Goal: Information Seeking & Learning: Learn about a topic

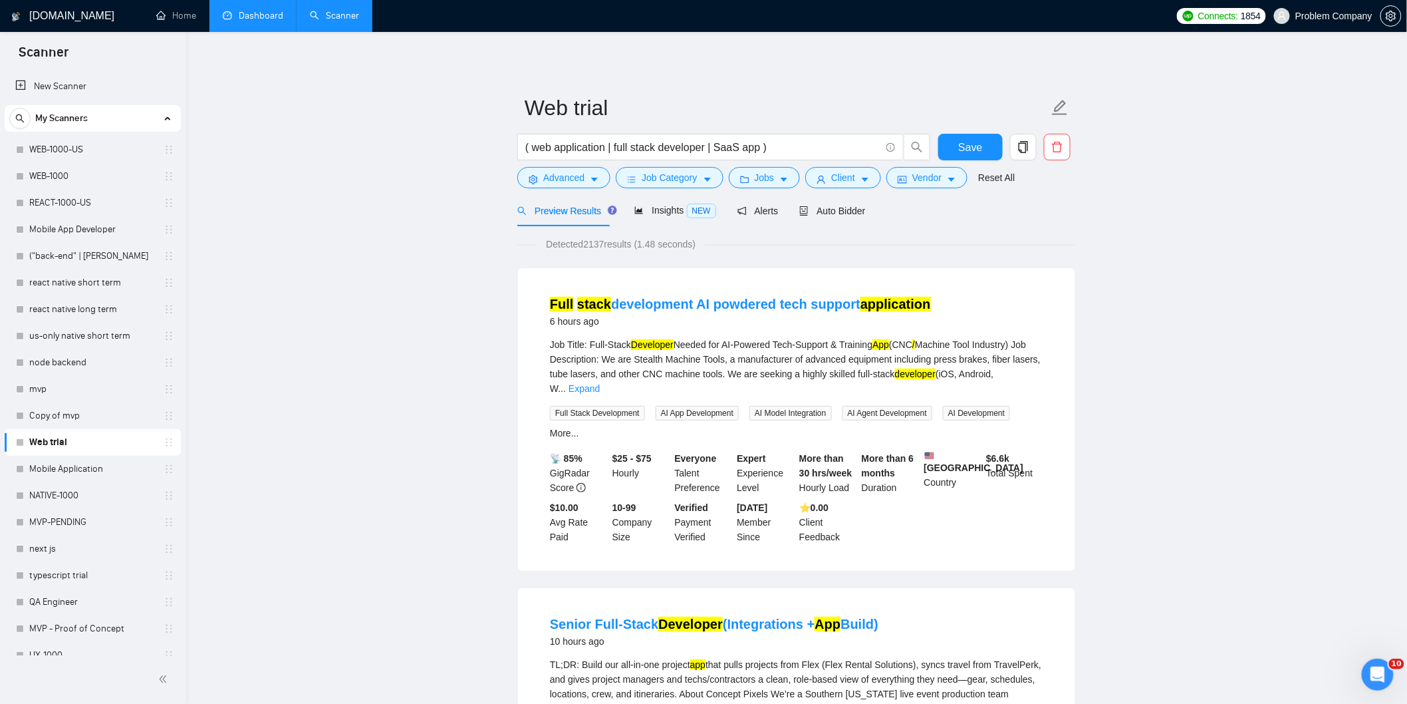
click at [264, 21] on link "Dashboard" at bounding box center [253, 15] width 61 height 11
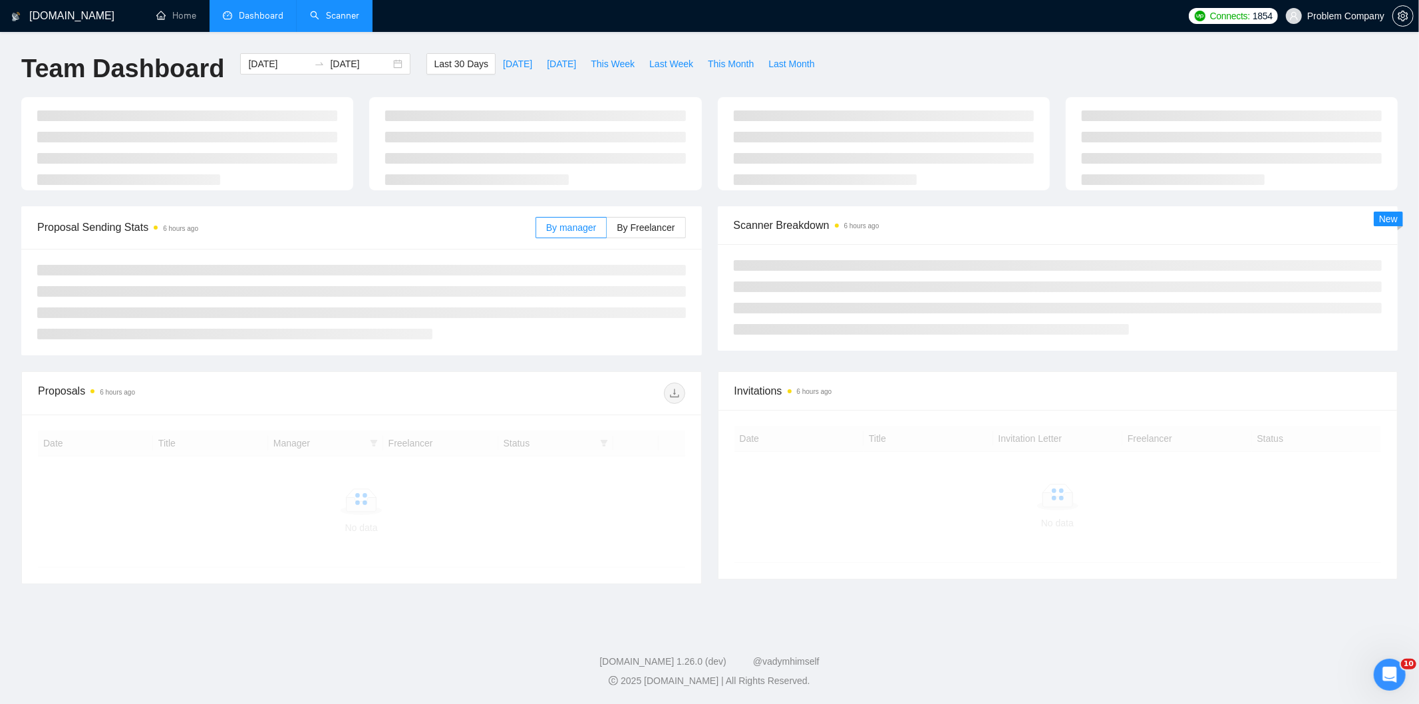
click at [347, 18] on link "Scanner" at bounding box center [334, 15] width 49 height 11
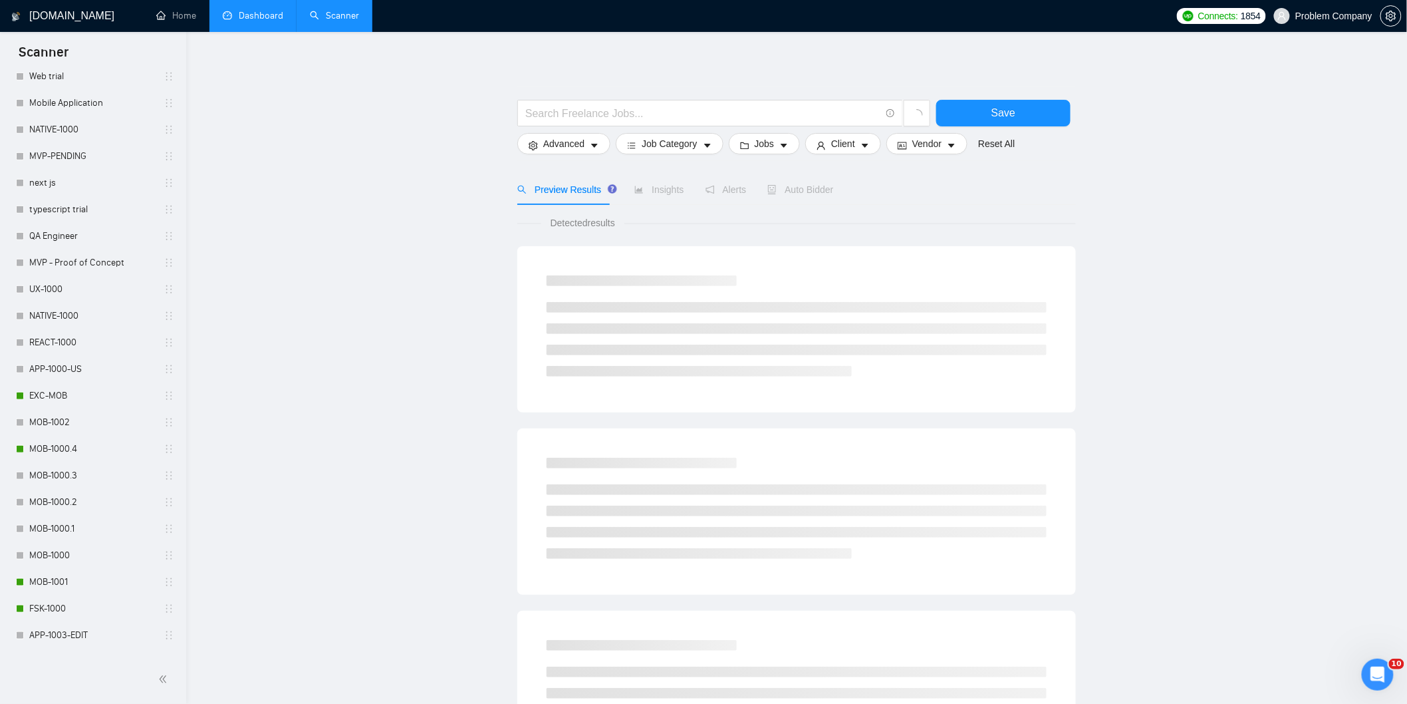
scroll to position [368, 0]
click at [69, 446] on link "MOB-1000.4" at bounding box center [92, 447] width 126 height 27
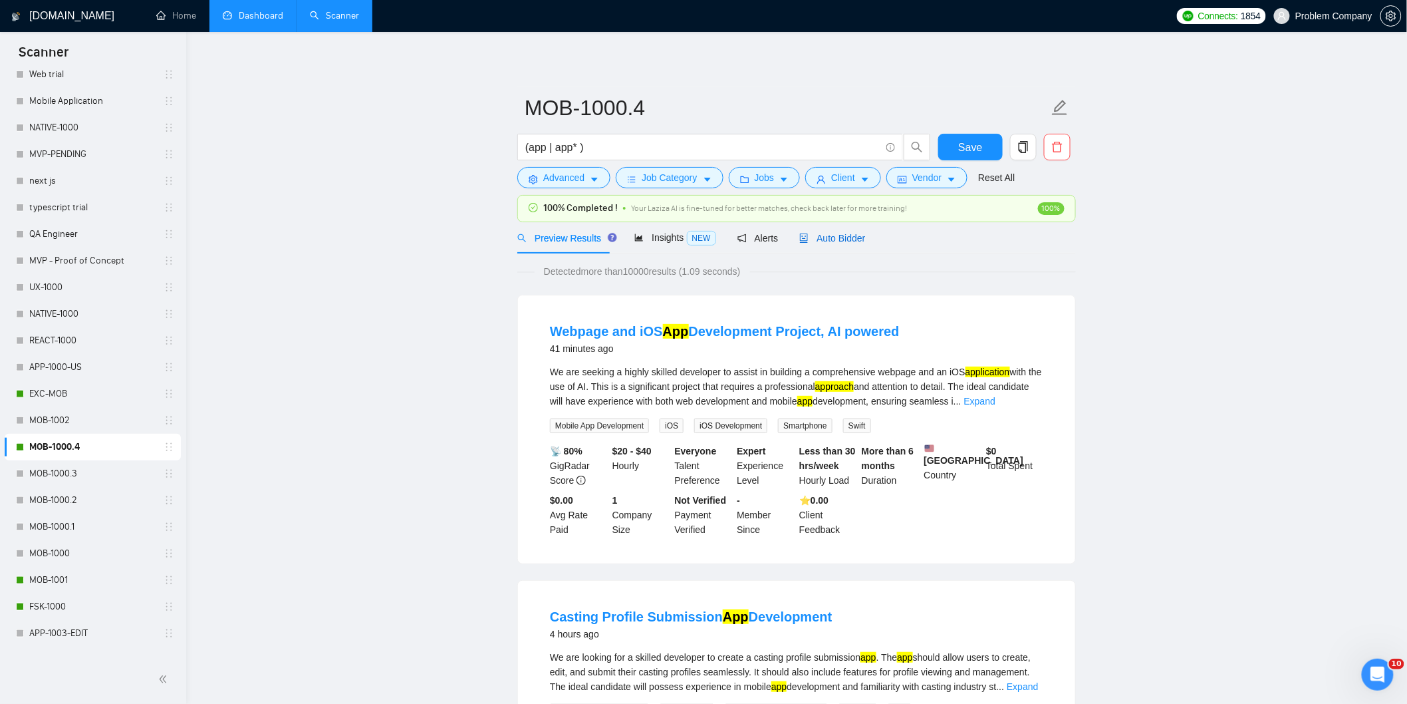
click at [839, 245] on div "Auto Bidder" at bounding box center [832, 238] width 66 height 15
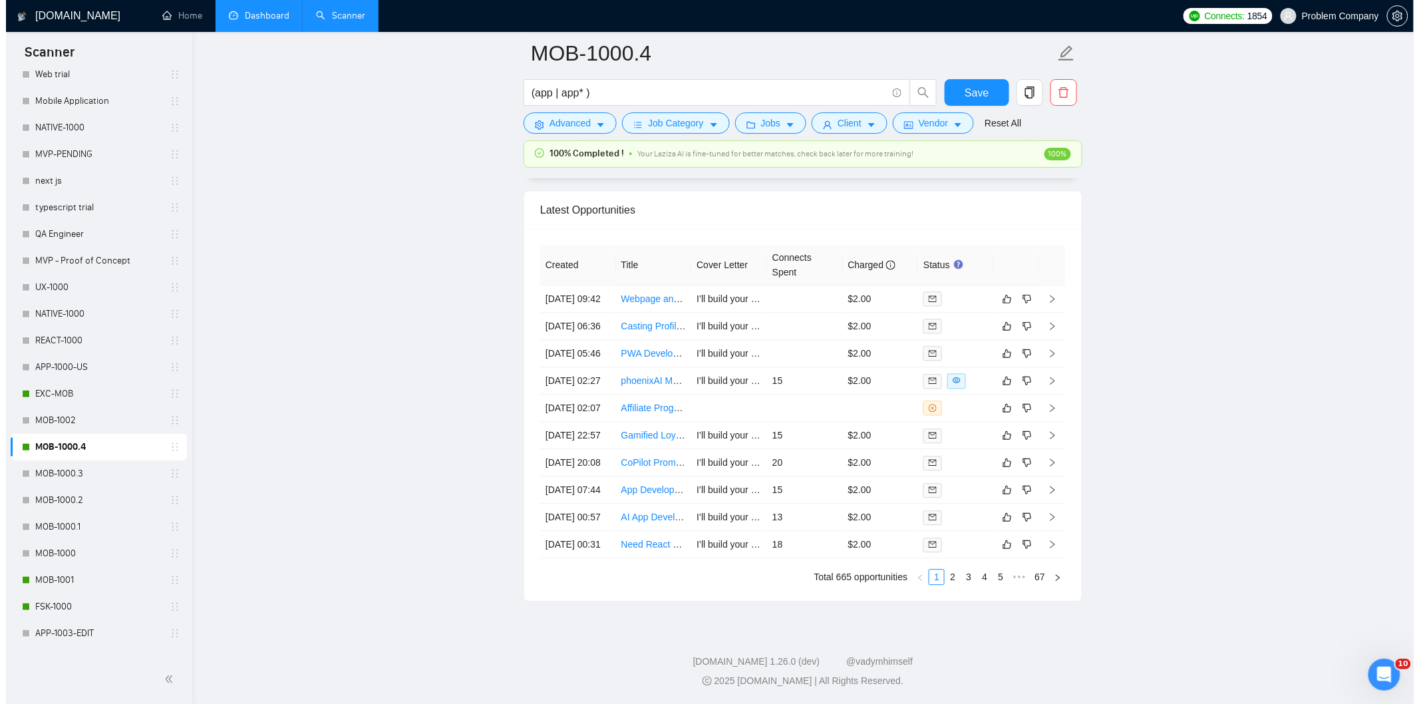
scroll to position [3315, 0]
click at [948, 584] on link "2" at bounding box center [946, 576] width 15 height 15
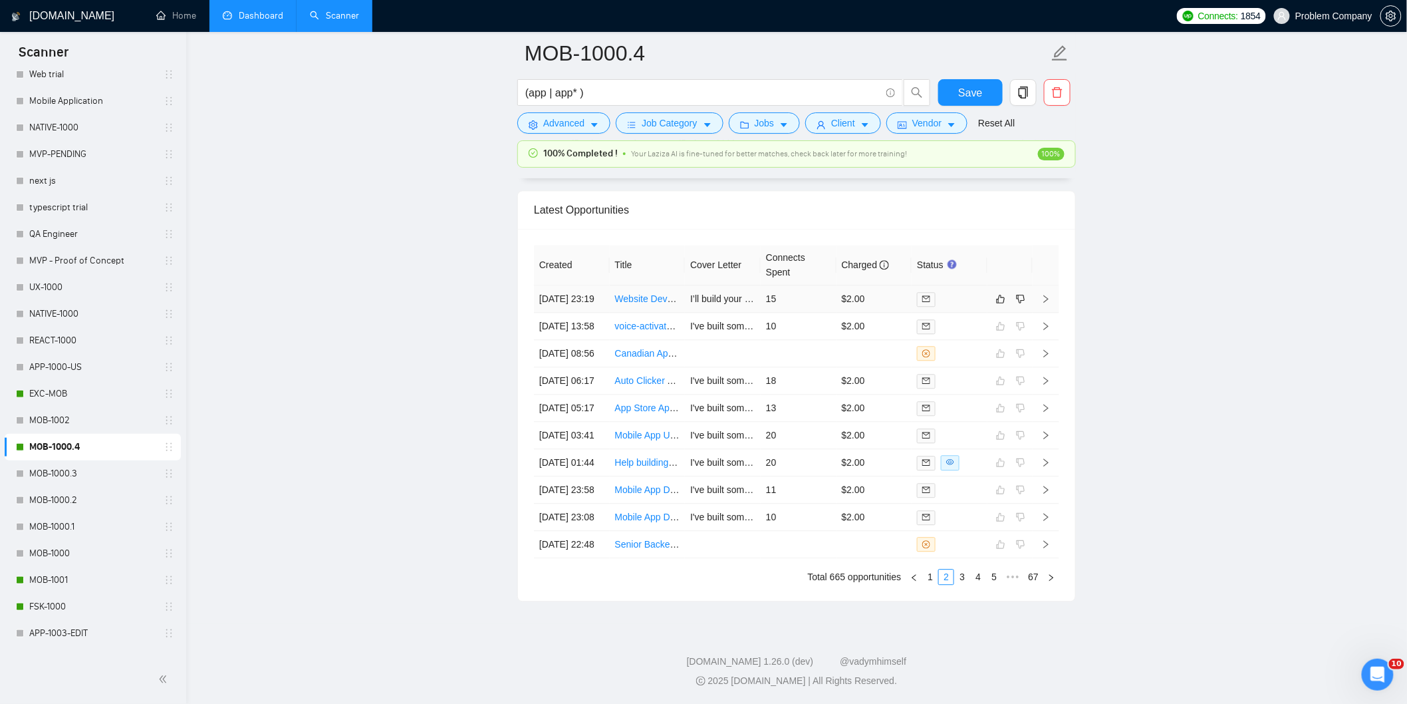
click at [581, 285] on td "[DATE] 23:19" at bounding box center [572, 298] width 76 height 27
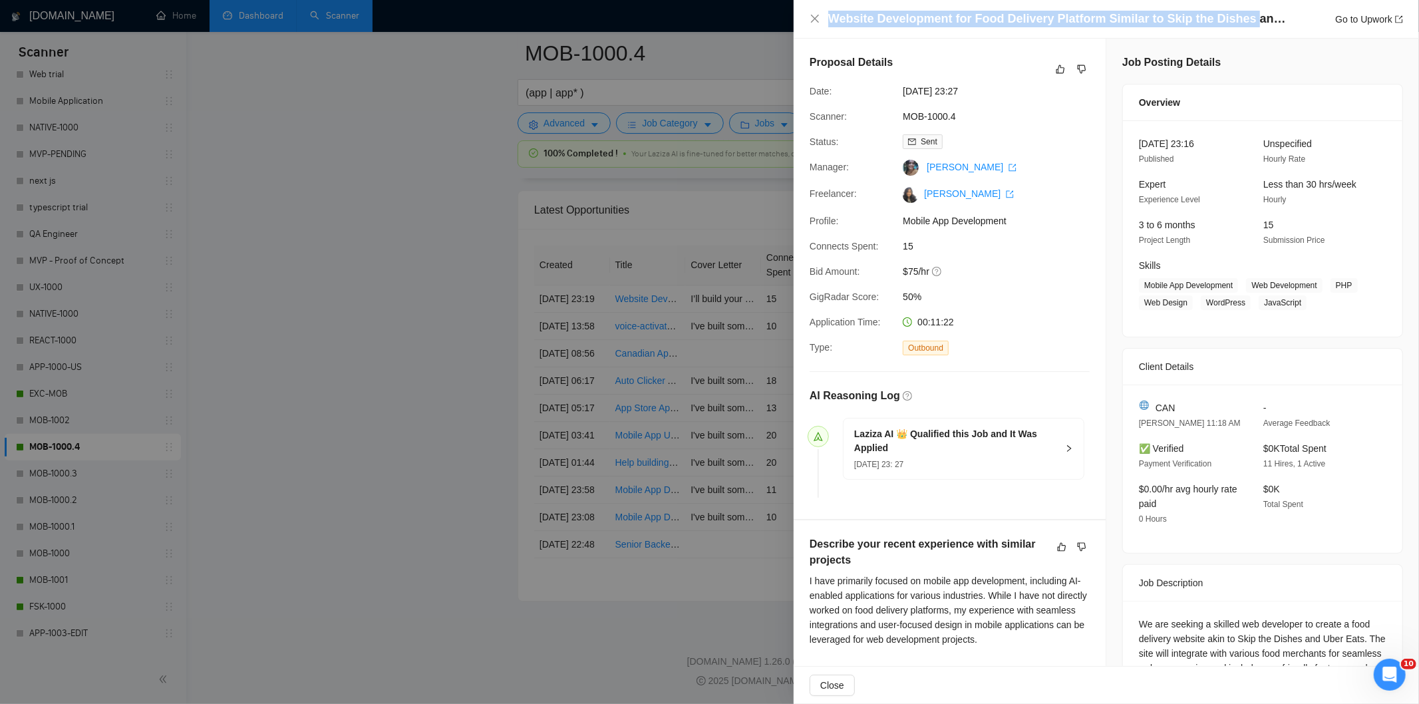
drag, startPoint x: 826, startPoint y: 21, endPoint x: 1241, endPoint y: 18, distance: 415.0
click at [1241, 18] on div "Website Development for Food Delivery Platform Similar to Skip the Dishes and U…" at bounding box center [1105, 19] width 593 height 17
copy h4 "Website Development for Food Delivery Platform Similar to Skip the Dishes"
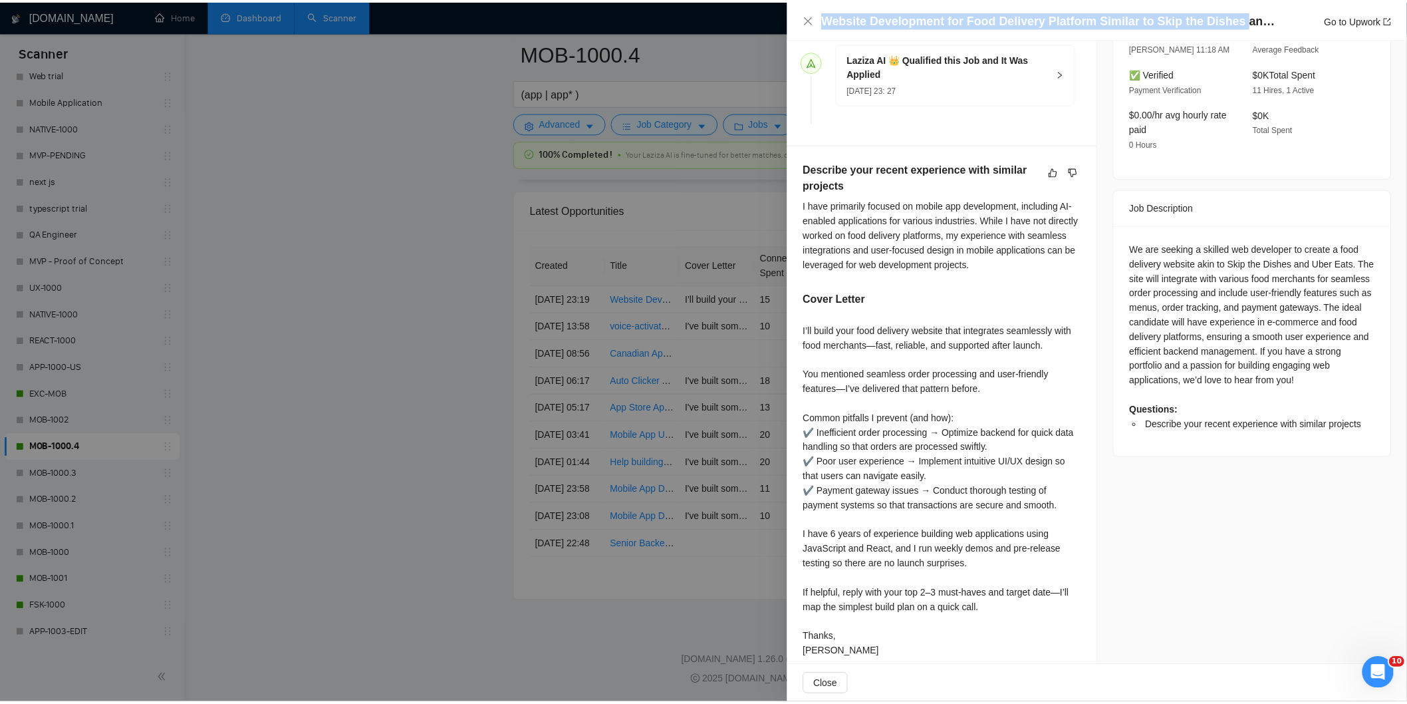
scroll to position [386, 0]
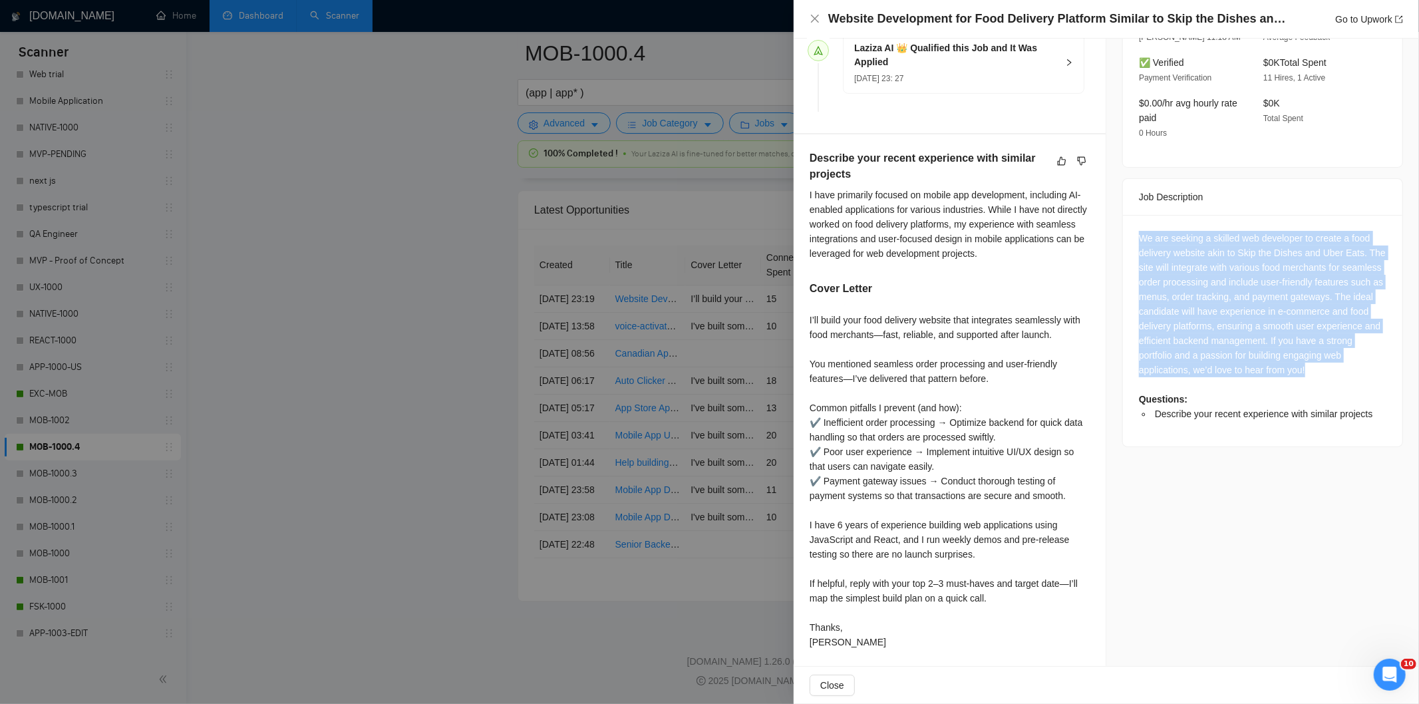
drag, startPoint x: 1132, startPoint y: 239, endPoint x: 1361, endPoint y: 367, distance: 262.6
click at [1361, 367] on div "We are seeking a skilled web developer to create a food delivery website akin t…" at bounding box center [1262, 330] width 279 height 231
copy div "We are seeking a skilled web developer to create a food delivery website akin t…"
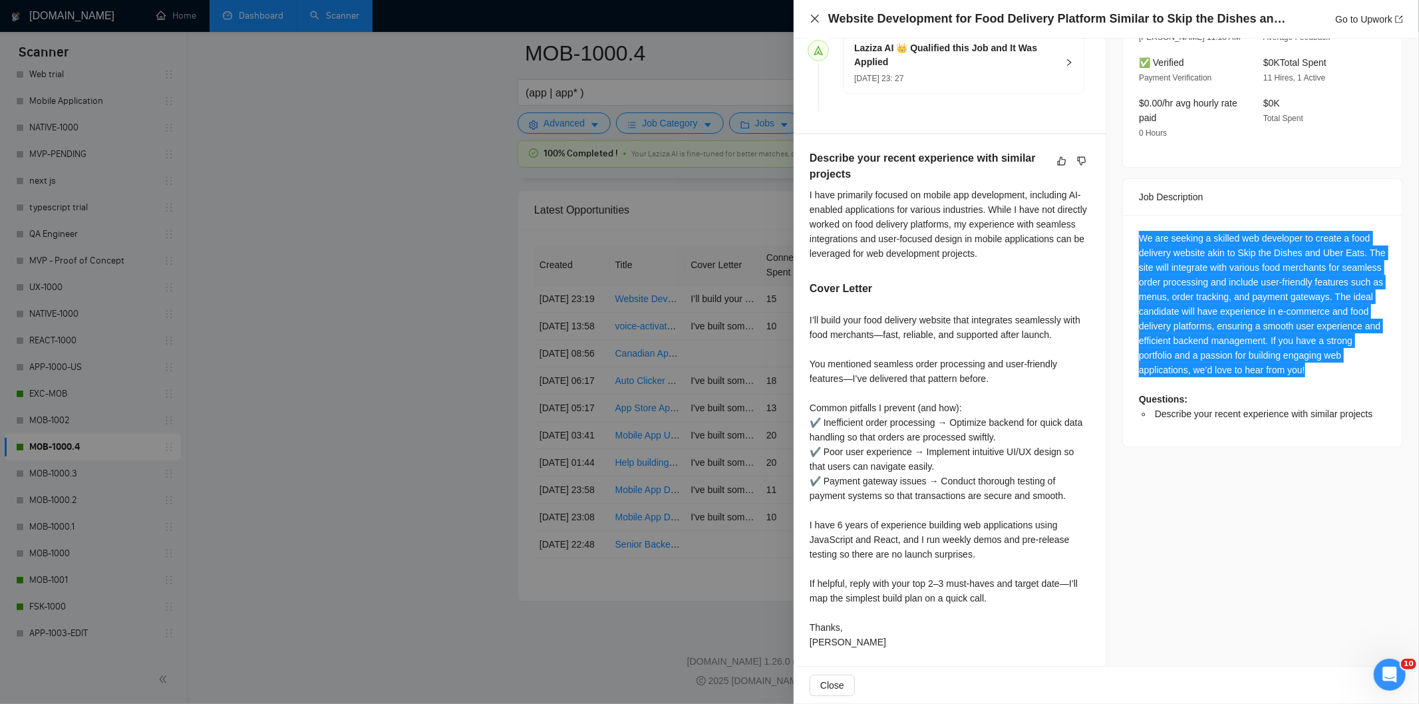
click at [816, 15] on icon "close" at bounding box center [814, 18] width 11 height 11
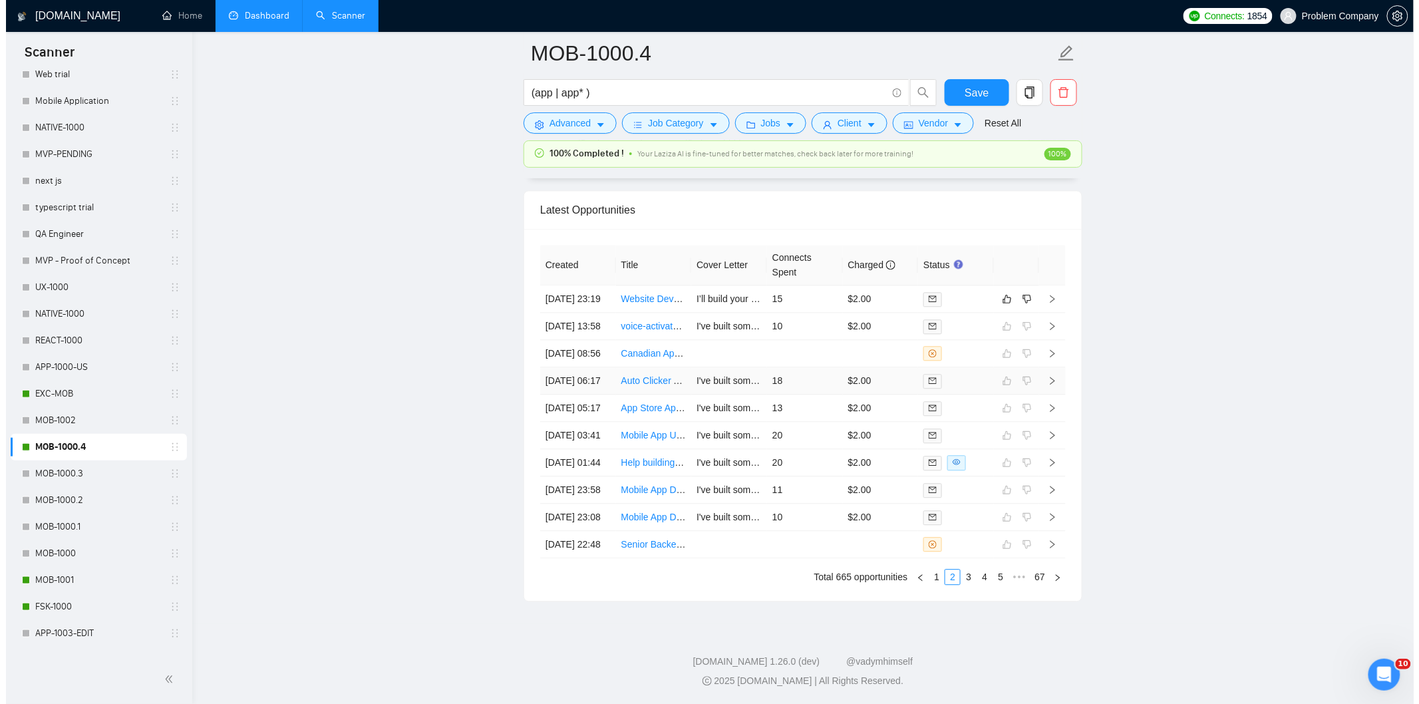
scroll to position [3383, 0]
click at [930, 577] on link "1" at bounding box center [930, 576] width 15 height 15
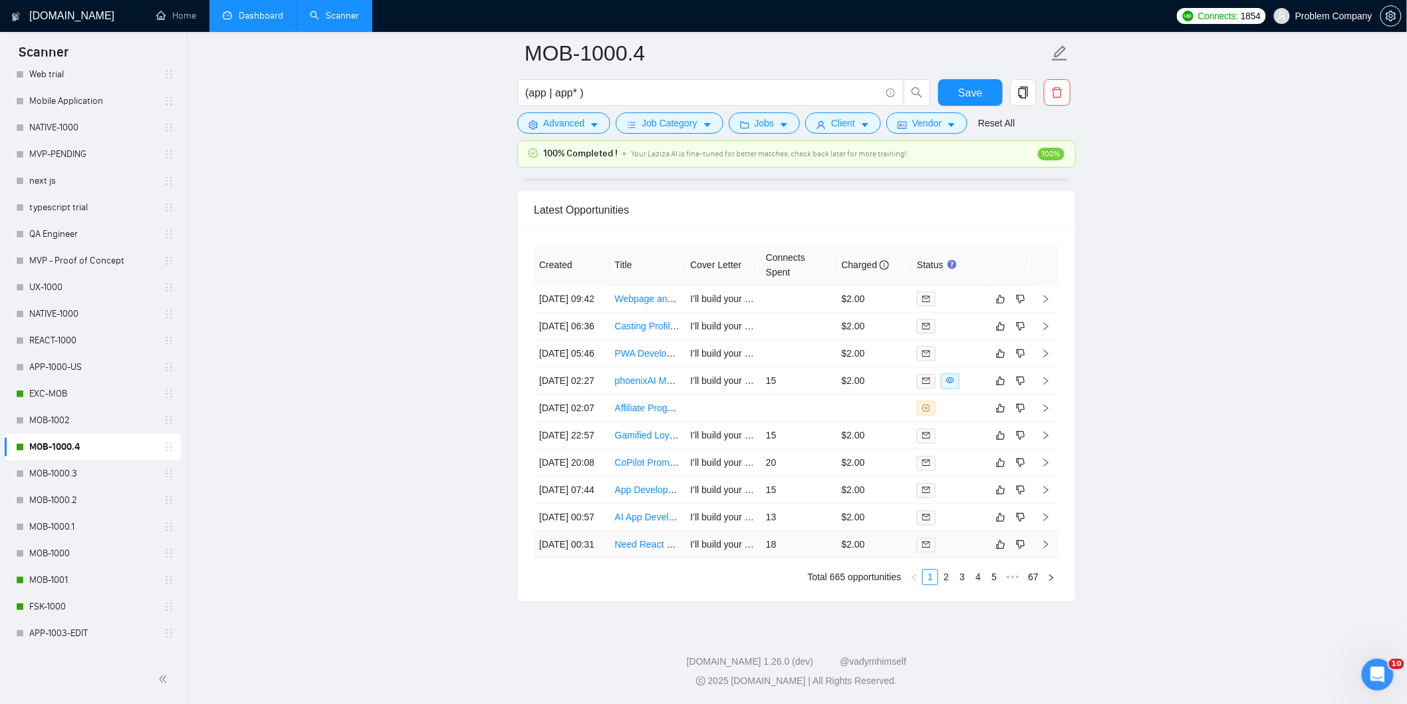
click at [591, 553] on td "[DATE] 00:31" at bounding box center [572, 544] width 76 height 27
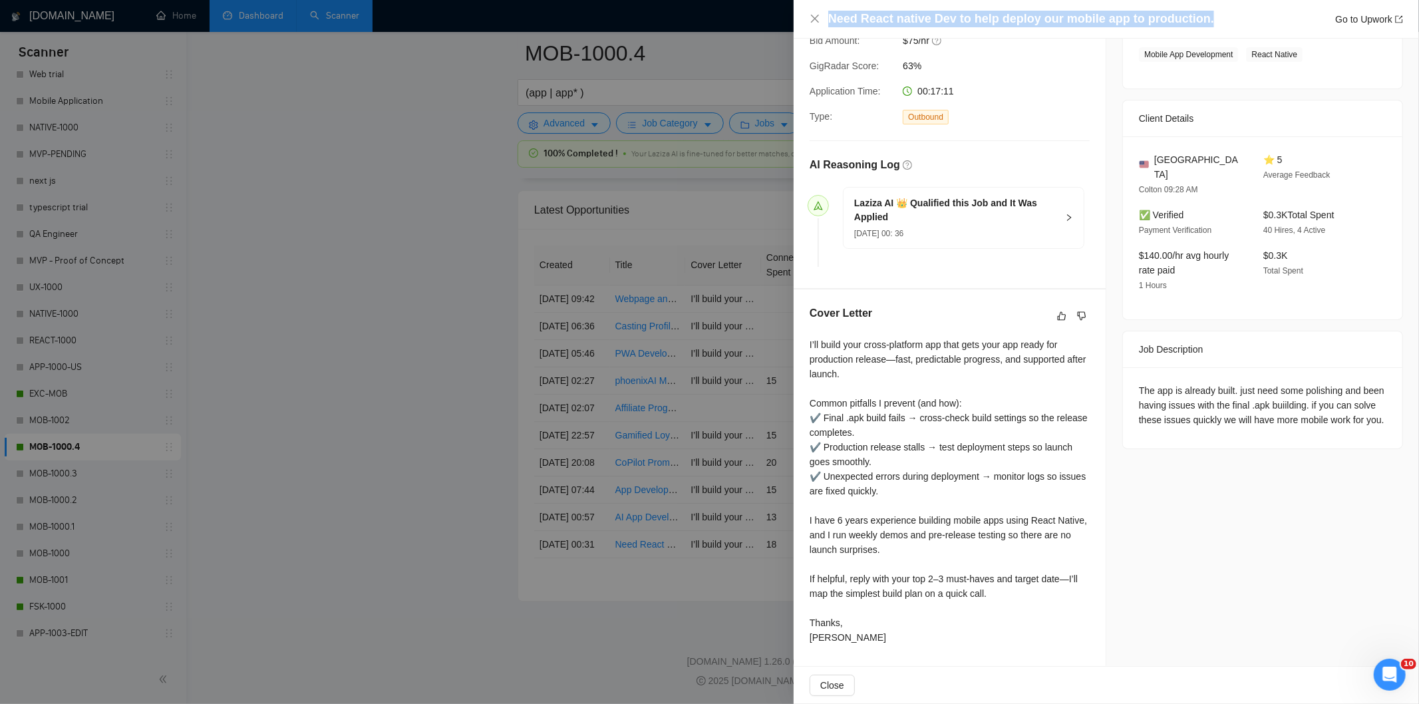
drag, startPoint x: 1214, startPoint y: 19, endPoint x: 963, endPoint y: 7, distance: 251.7
click at [963, 7] on div "Need React native Dev to help deploy our mobile app to production. Go to Upwork" at bounding box center [1105, 19] width 625 height 39
copy h4 "Need React native Dev to help deploy our mobile app to production."
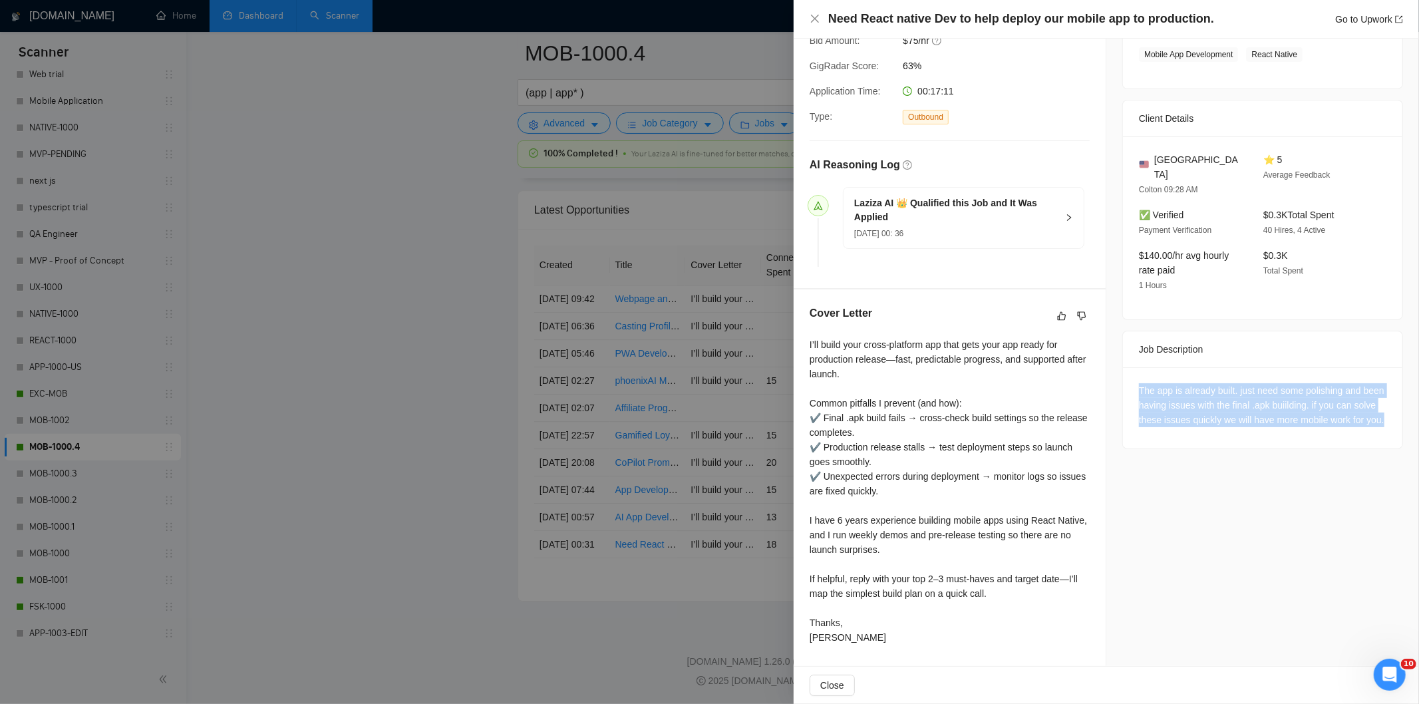
drag, startPoint x: 1190, startPoint y: 414, endPoint x: 1135, endPoint y: 379, distance: 65.7
click at [1139, 383] on div "The app is already built. just need some polishing and been having issues with …" at bounding box center [1262, 405] width 247 height 44
copy div "The app is already built. just need some polishing and been having issues with …"
click at [810, 23] on icon "close" at bounding box center [814, 18] width 11 height 11
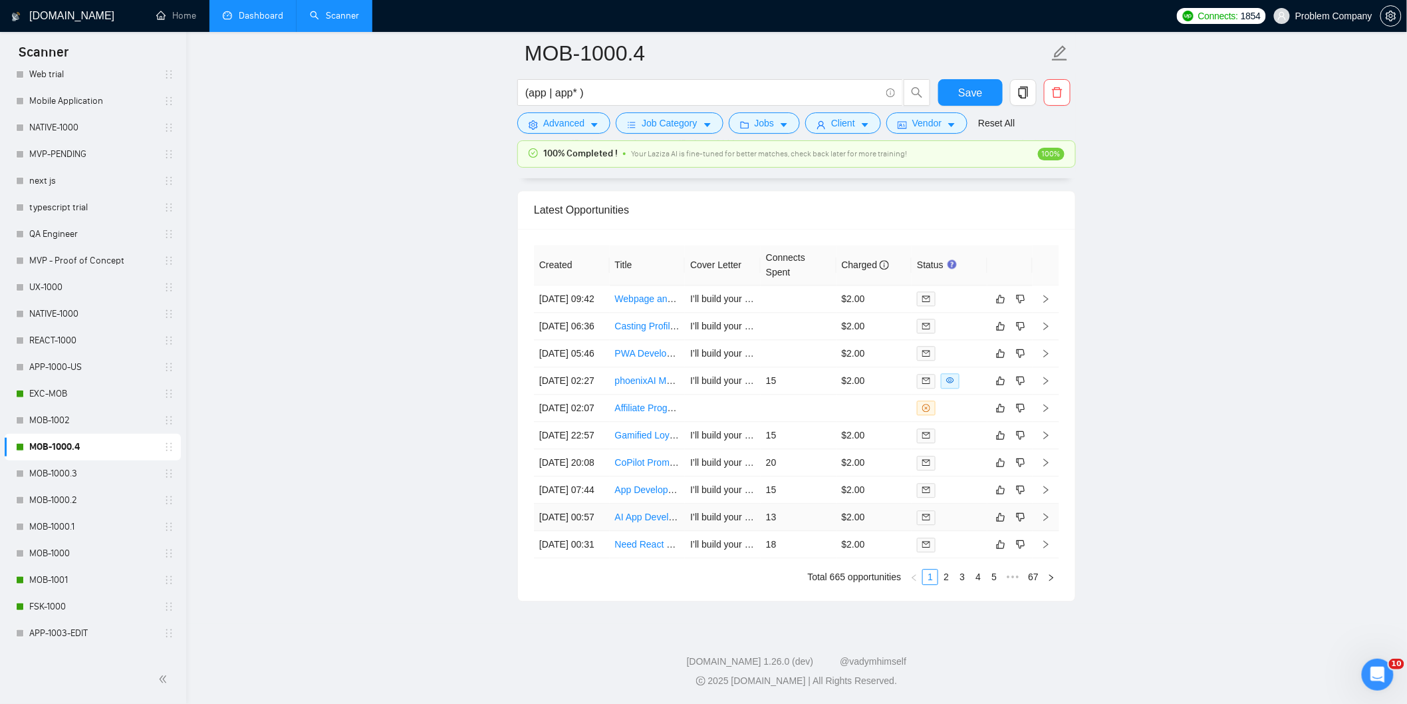
click at [593, 509] on td "[DATE] 00:57" at bounding box center [572, 516] width 76 height 27
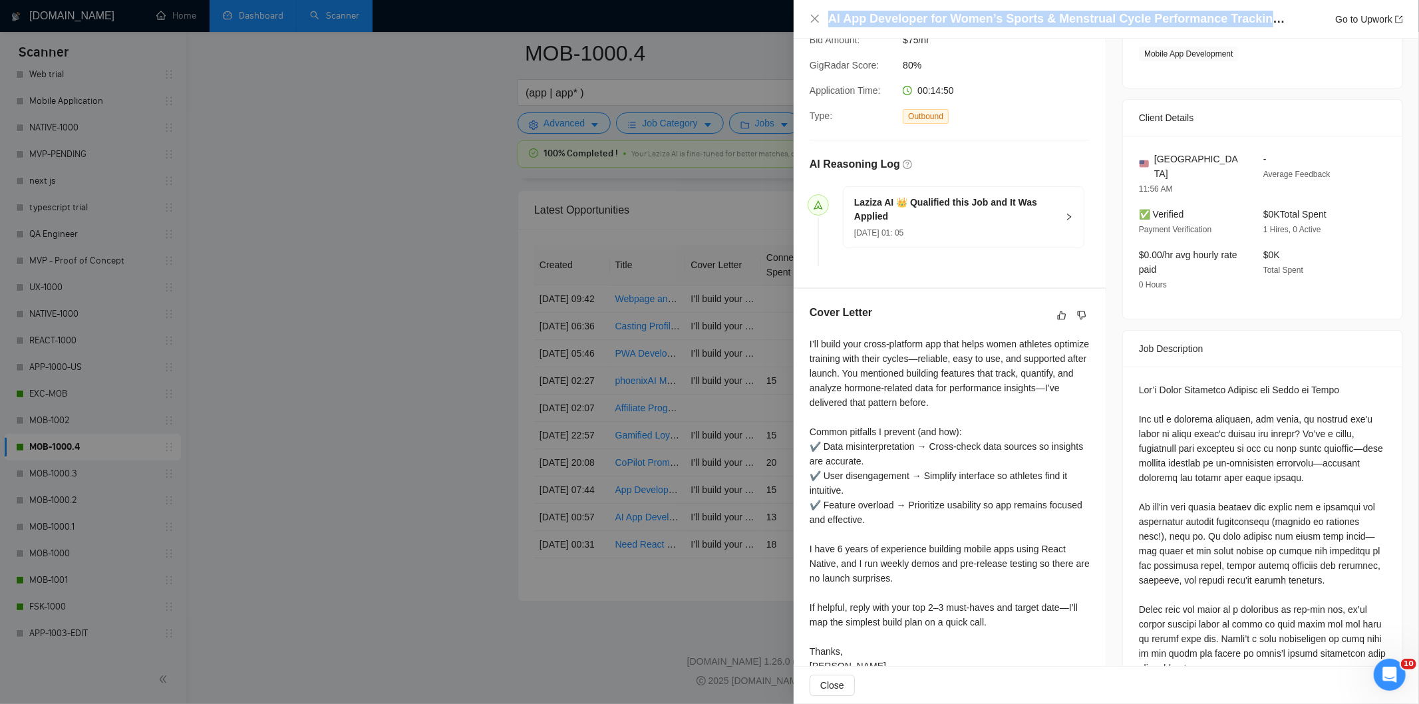
drag, startPoint x: 827, startPoint y: 22, endPoint x: 1262, endPoint y: 23, distance: 435.6
click at [1262, 23] on div "AI App Developer for Women’s Sports & Menstrual Cycle Performance Tracking Star…" at bounding box center [1105, 19] width 593 height 17
click at [1264, 24] on h4 "AI App Developer for Women’s Sports & Menstrual Cycle Performance Tracking Star…" at bounding box center [1057, 19] width 459 height 17
copy h4 "AI App Developer for Women’s Sports & Menstrual Cycle Performance Tracking"
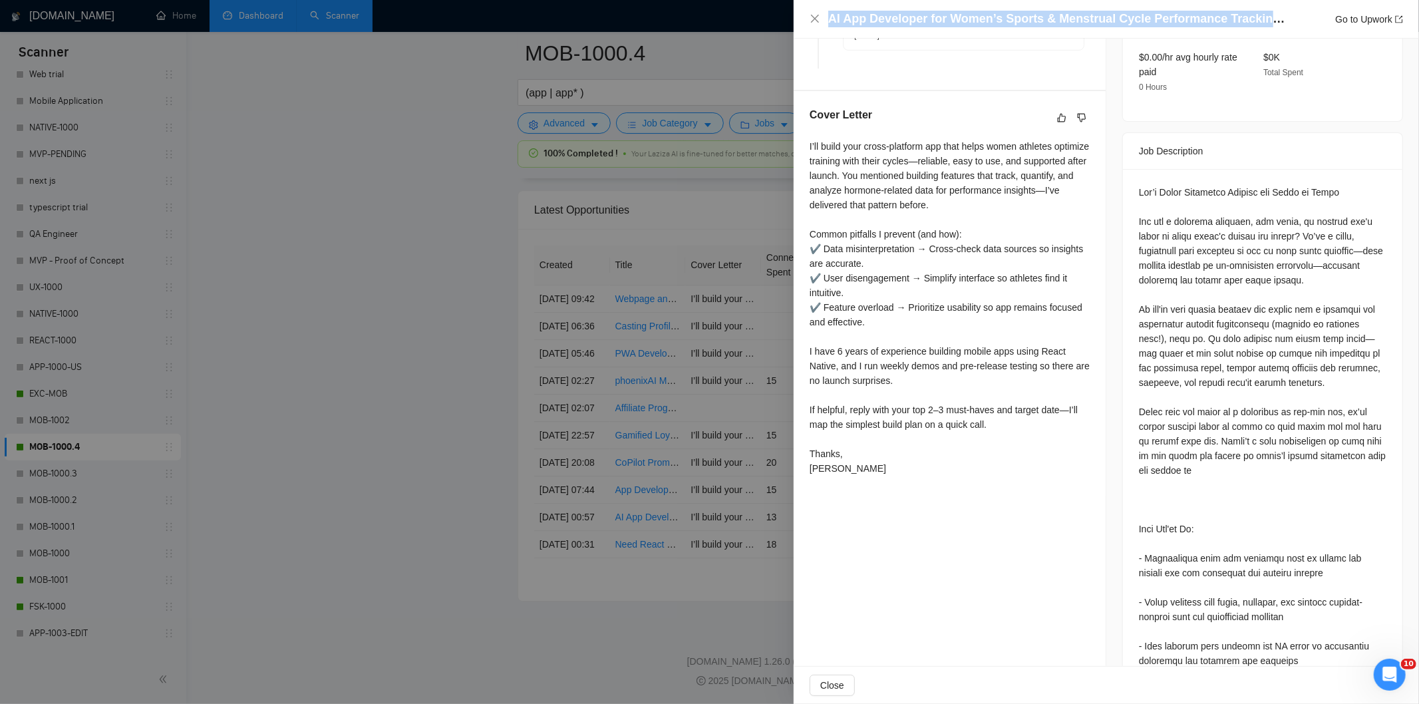
scroll to position [429, 0]
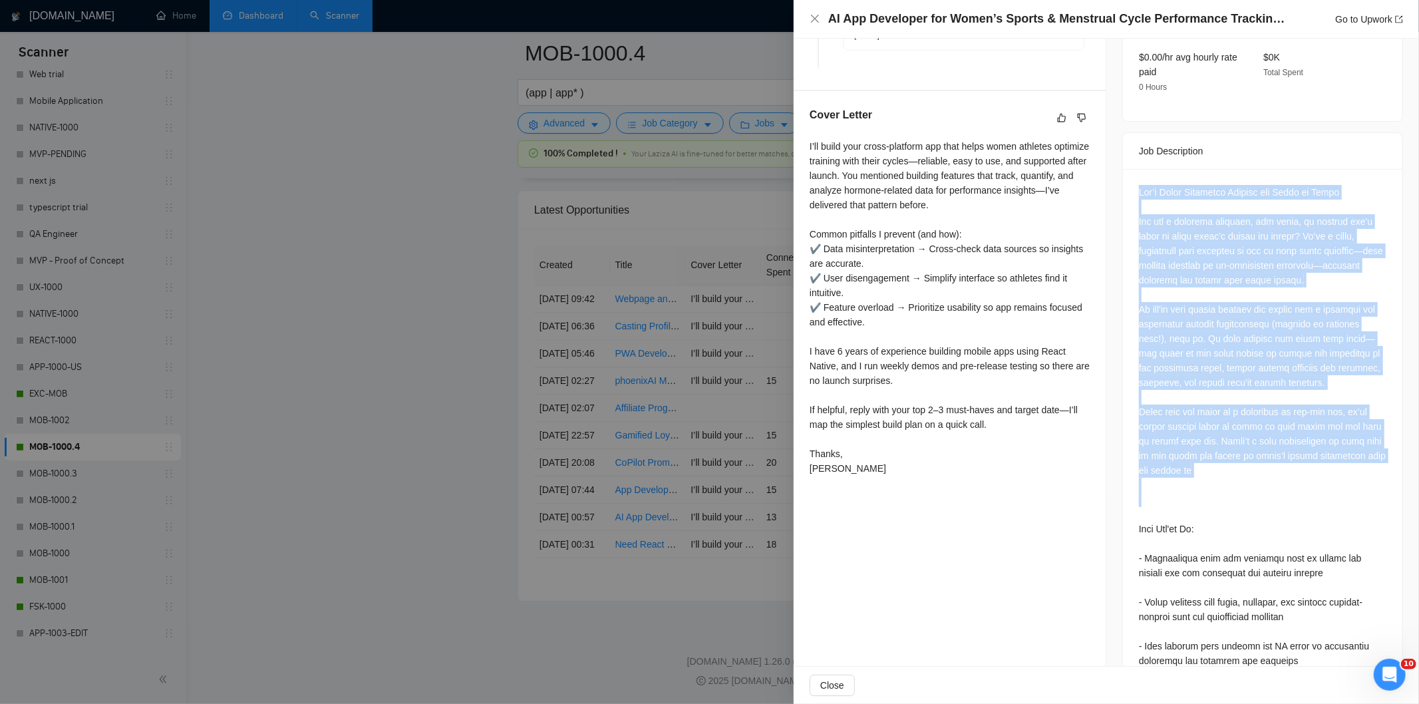
drag, startPoint x: 1131, startPoint y: 178, endPoint x: 1274, endPoint y: 499, distance: 351.6
click at [1274, 499] on div at bounding box center [1262, 656] width 279 height 974
click at [1274, 499] on div at bounding box center [1262, 653] width 247 height 936
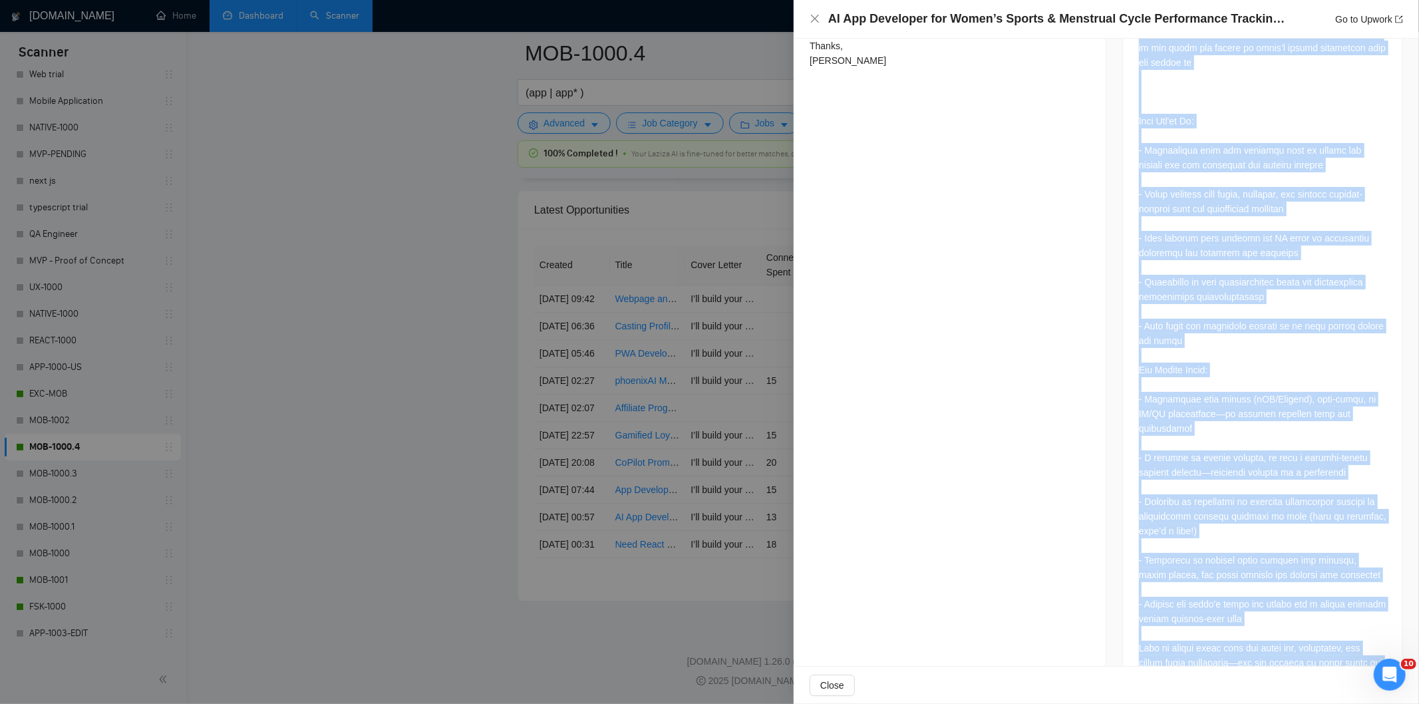
scroll to position [907, 0]
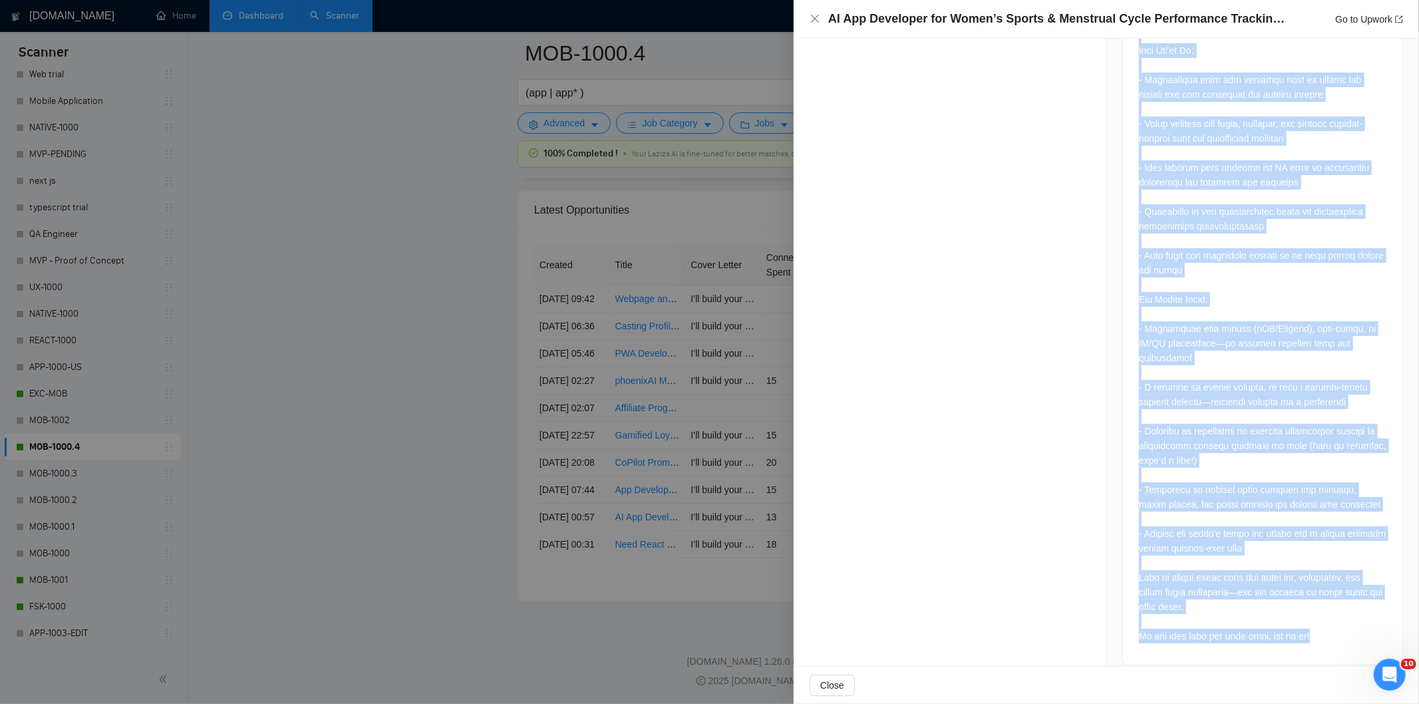
drag, startPoint x: 1135, startPoint y: 158, endPoint x: 1298, endPoint y: 634, distance: 503.1
click at [1298, 634] on div at bounding box center [1262, 178] width 279 height 974
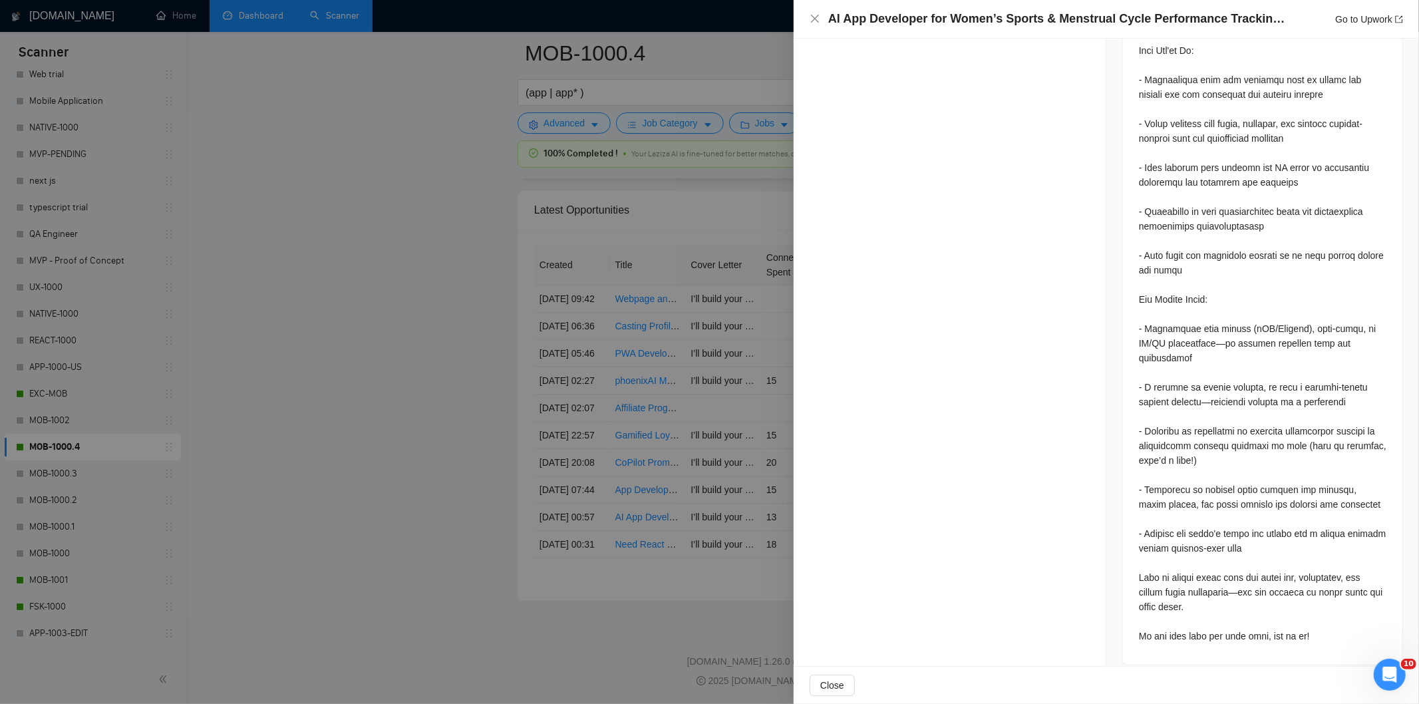
click at [1298, 634] on div at bounding box center [1262, 178] width 279 height 974
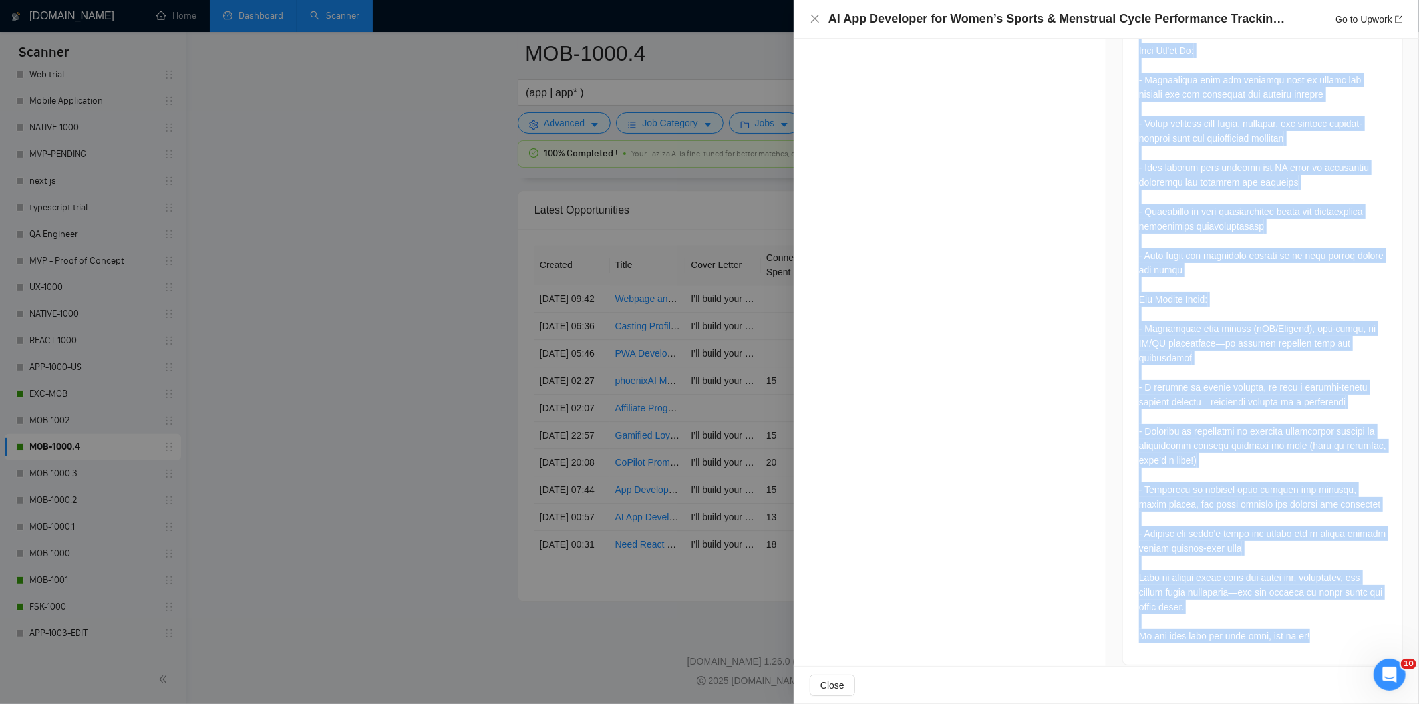
drag, startPoint x: 1132, startPoint y: 198, endPoint x: 1320, endPoint y: 660, distance: 498.2
copy div "Let’s Build Something Radical for Women in Sport Are you a software engineer, a…"
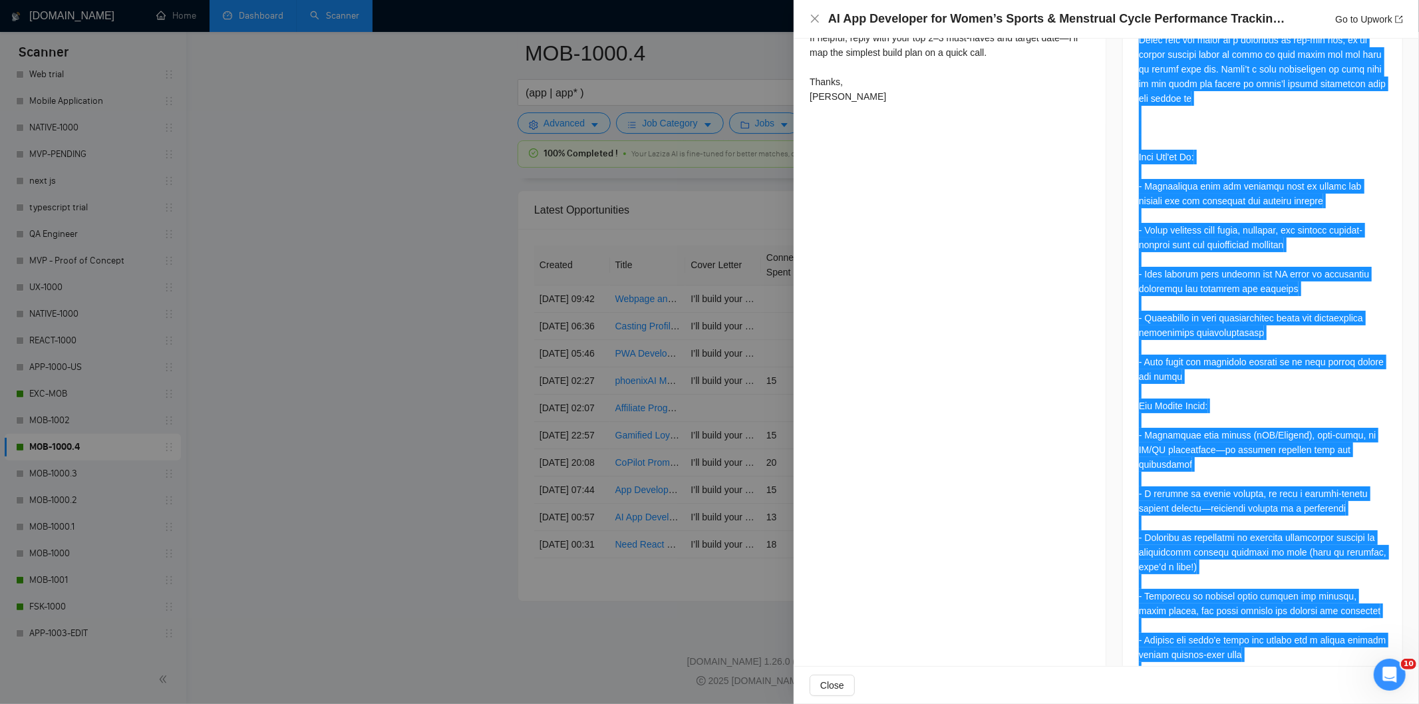
scroll to position [799, 0]
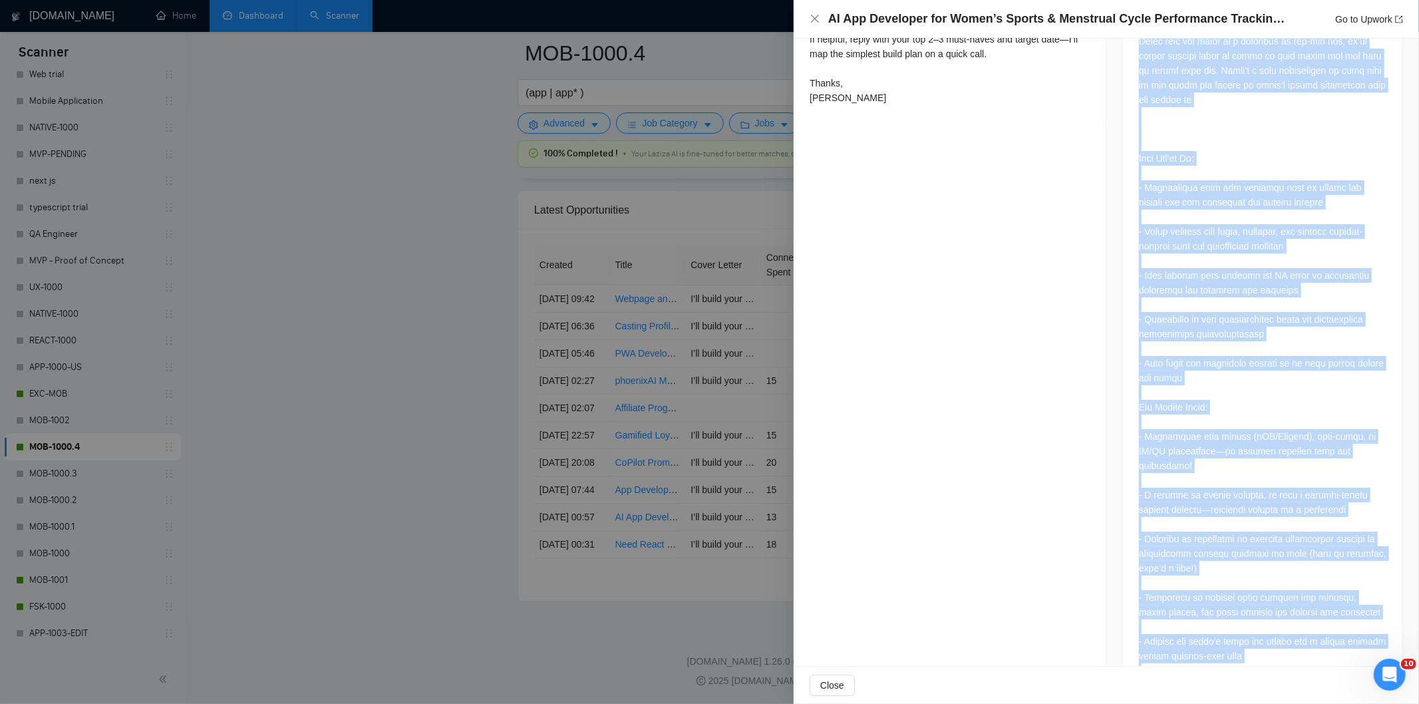
click at [1248, 241] on div at bounding box center [1262, 282] width 247 height 936
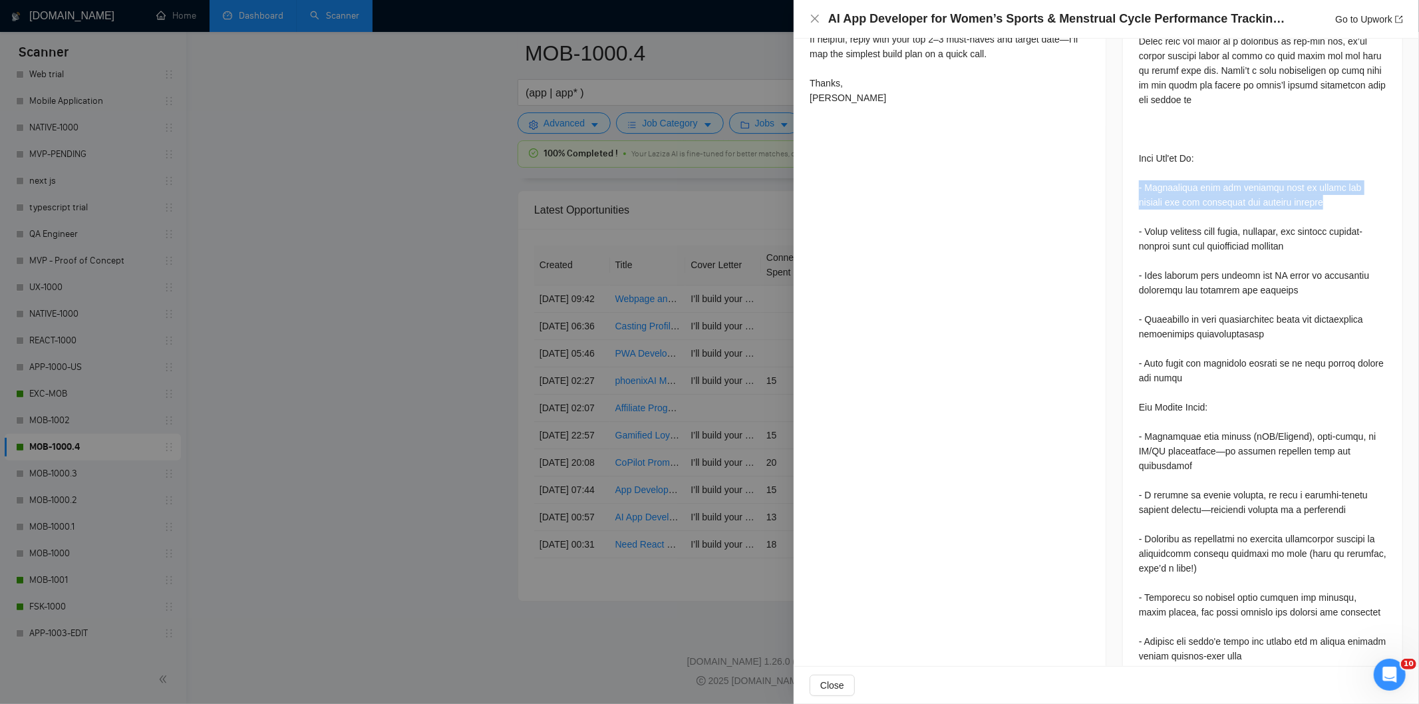
drag, startPoint x: 1340, startPoint y: 185, endPoint x: 1132, endPoint y: 176, distance: 208.4
click at [1132, 176] on div at bounding box center [1262, 285] width 279 height 974
copy div "- Collaborate with the founding team to design and develop the app interface an…"
click at [810, 21] on icon "close" at bounding box center [814, 18] width 11 height 11
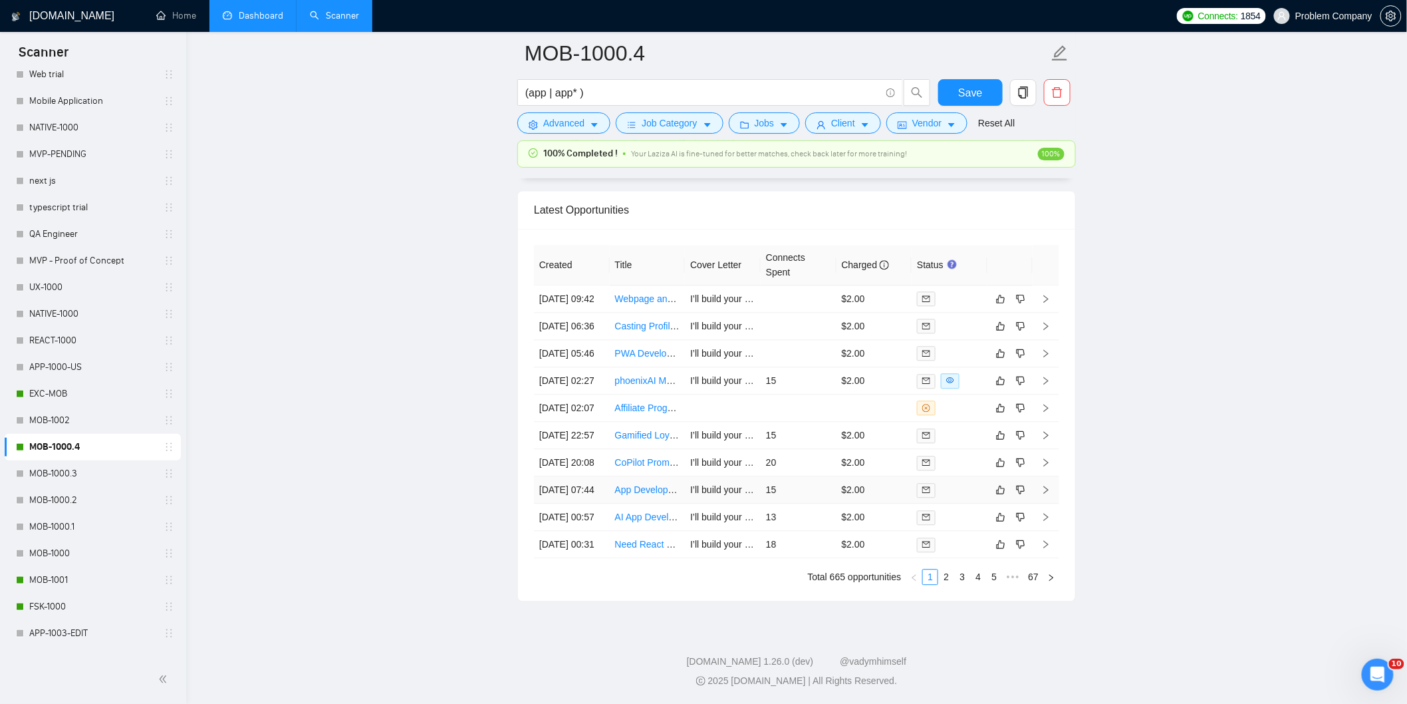
click at [587, 476] on td "[DATE] 07:44" at bounding box center [572, 489] width 76 height 27
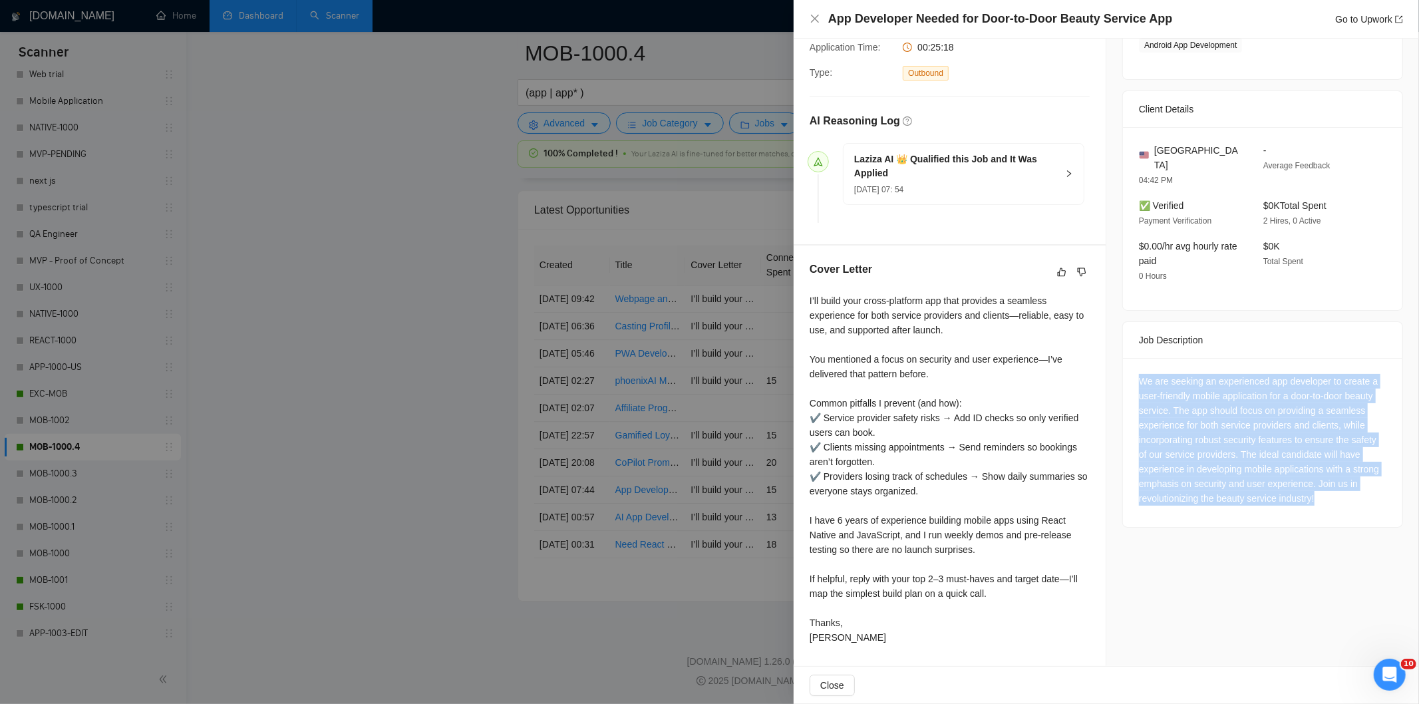
drag, startPoint x: 1329, startPoint y: 487, endPoint x: 1133, endPoint y: 368, distance: 229.1
click at [1139, 374] on div "We are seeking an experienced app developer to create a user-friendly mobile ap…" at bounding box center [1262, 440] width 247 height 132
copy div "We are seeking an experienced app developer to create a user-friendly mobile ap…"
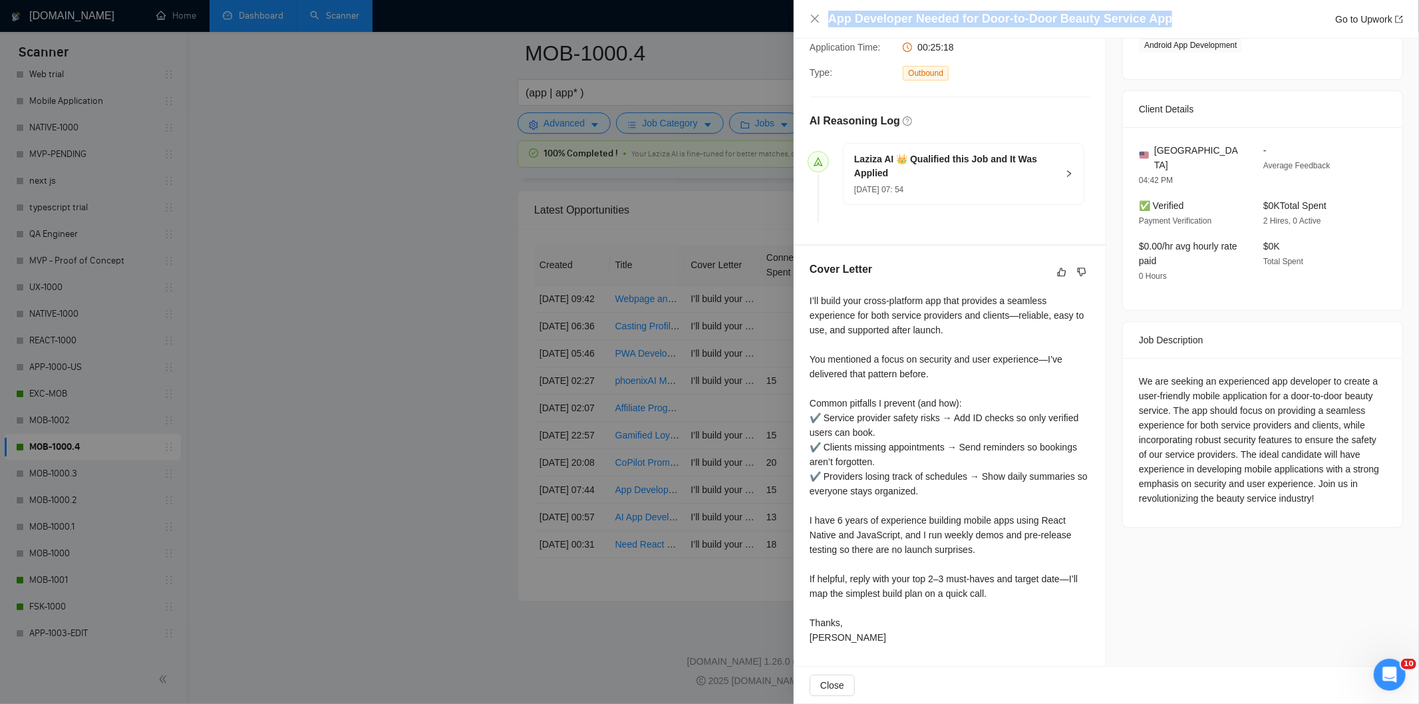
drag, startPoint x: 1173, startPoint y: 18, endPoint x: 821, endPoint y: 9, distance: 352.6
click at [821, 9] on div "App Developer Needed for Door-to-Door Beauty Service App Go to Upwork" at bounding box center [1105, 19] width 625 height 39
copy h4 "App Developer Needed for Door-to-Door Beauty Service App"
click at [816, 22] on icon "close" at bounding box center [814, 18] width 11 height 11
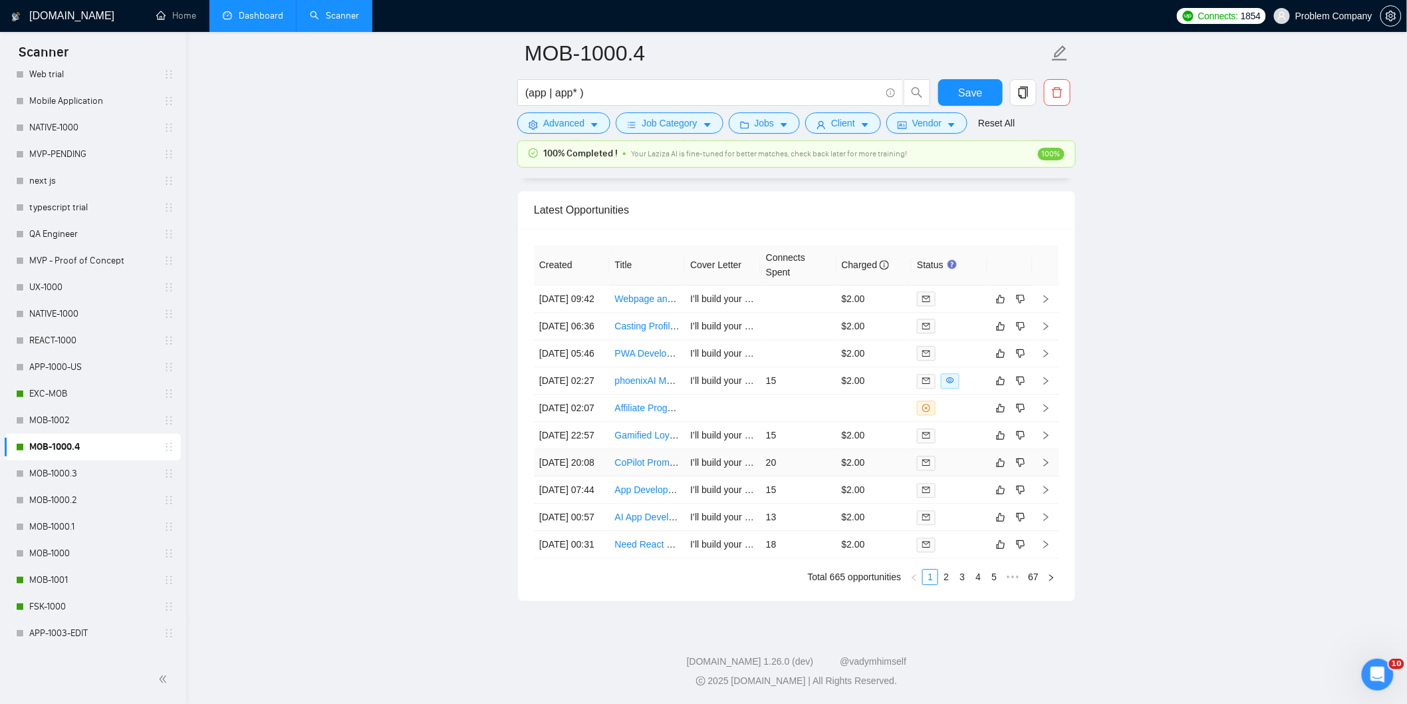
click at [592, 449] on td "[DATE] 20:08" at bounding box center [572, 462] width 76 height 27
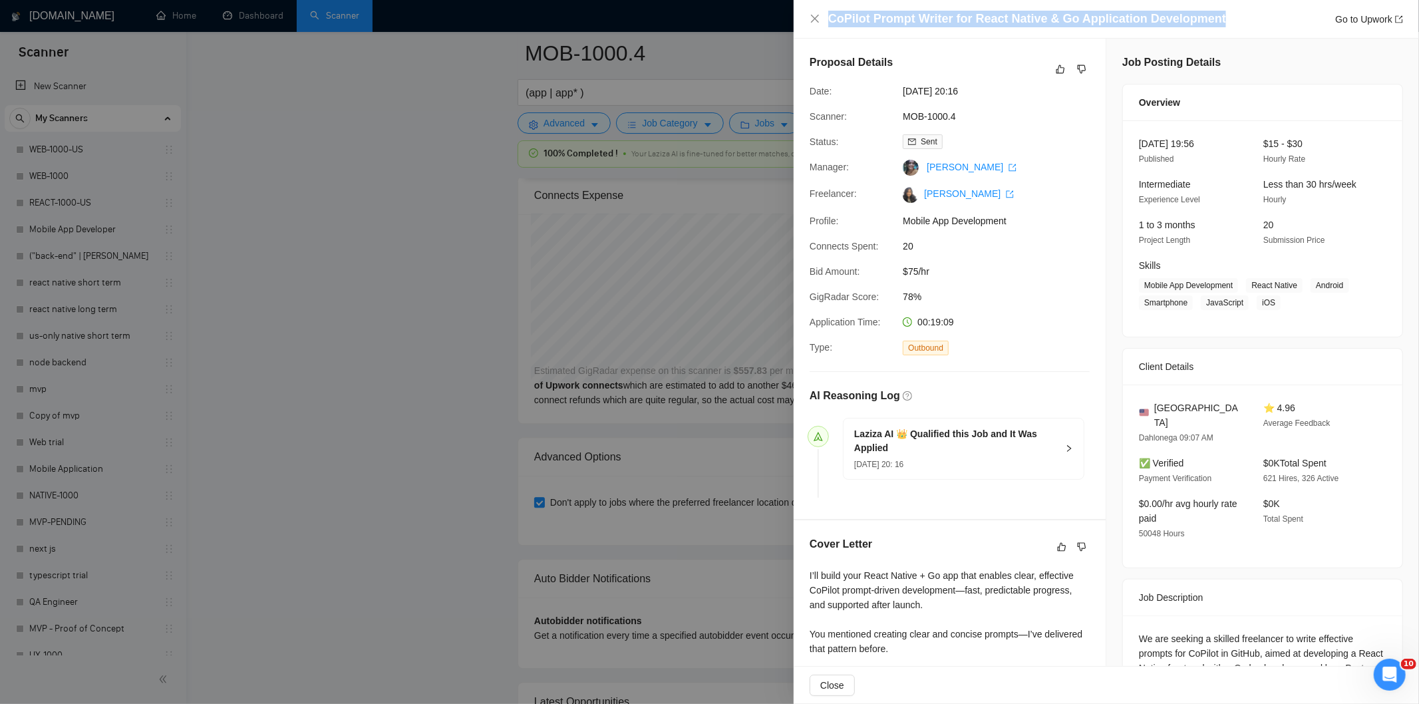
drag, startPoint x: 1219, startPoint y: 15, endPoint x: 827, endPoint y: 15, distance: 392.4
click at [827, 15] on div "CoPilot Prompt Writer for React Native & Go Application Development Go to Upwork" at bounding box center [1105, 19] width 593 height 17
copy h4 "CoPilot Prompt Writer for React Native & Go Application Development"
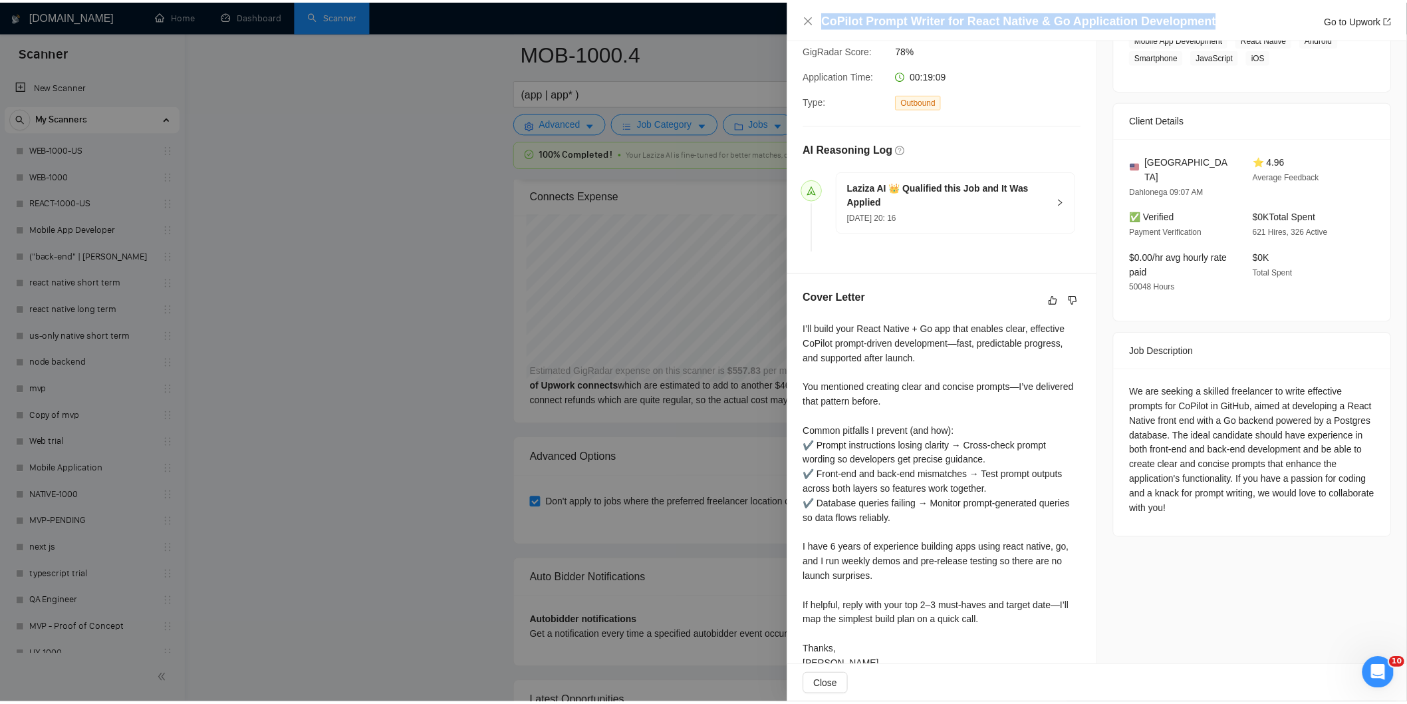
scroll to position [267, 0]
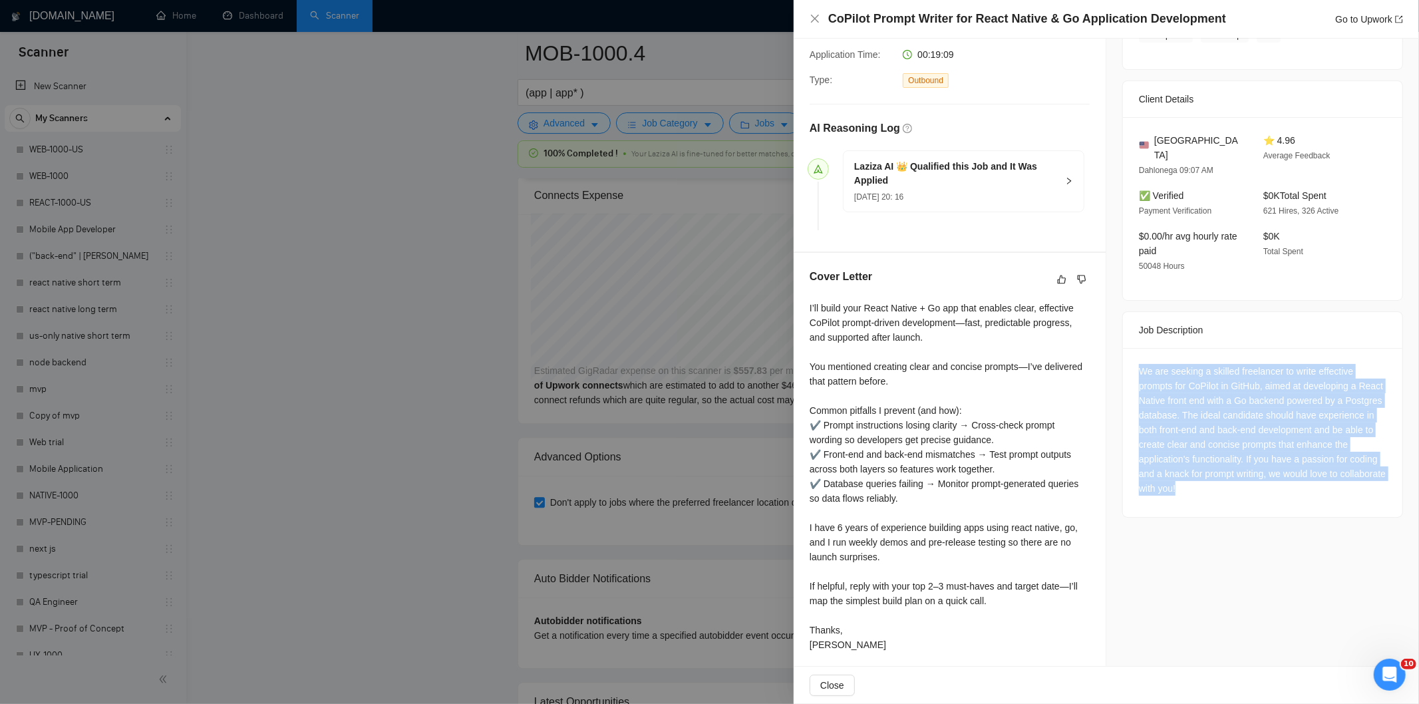
drag, startPoint x: 1131, startPoint y: 357, endPoint x: 1305, endPoint y: 471, distance: 207.5
click at [1305, 471] on div "We are seeking a skilled freelancer to write effective prompts for CoPilot in G…" at bounding box center [1262, 432] width 279 height 169
copy div "We are seeking a skilled freelancer to write effective prompts for CoPilot in G…"
click at [819, 21] on icon "close" at bounding box center [814, 18] width 11 height 11
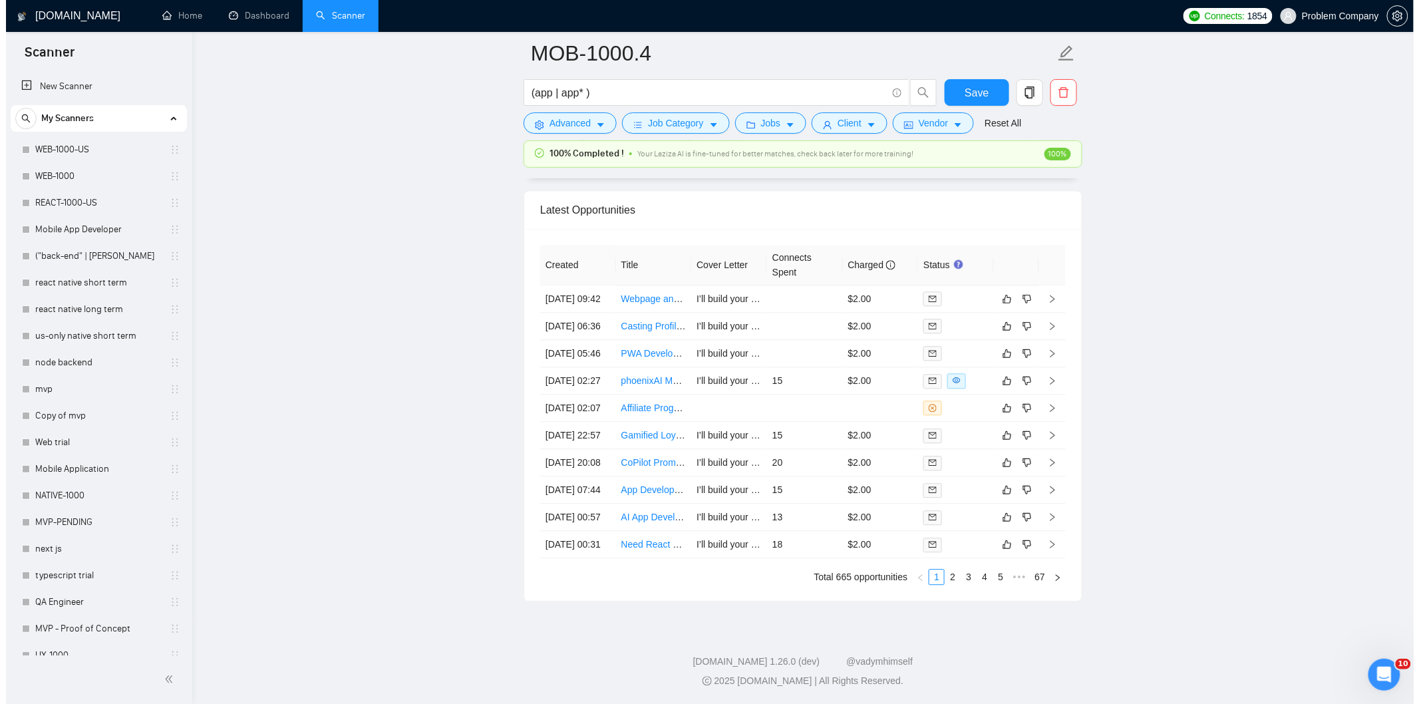
scroll to position [3340, 0]
click at [587, 428] on td "[DATE] 22:57" at bounding box center [572, 435] width 76 height 27
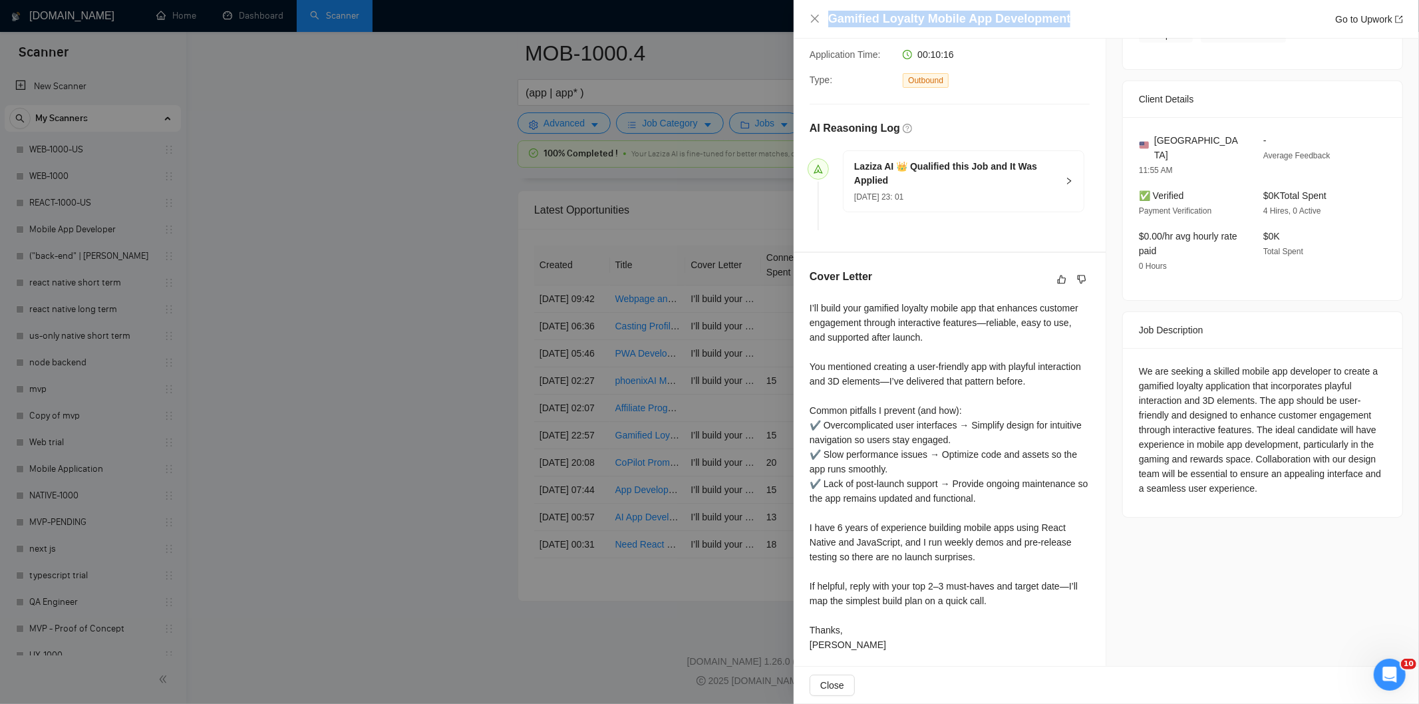
drag, startPoint x: 1087, startPoint y: 22, endPoint x: 821, endPoint y: 16, distance: 265.4
click at [821, 16] on div "Gamified Loyalty Mobile App Development Go to Upwork" at bounding box center [1105, 19] width 593 height 17
copy h4 "Gamified Loyalty Mobile App Development"
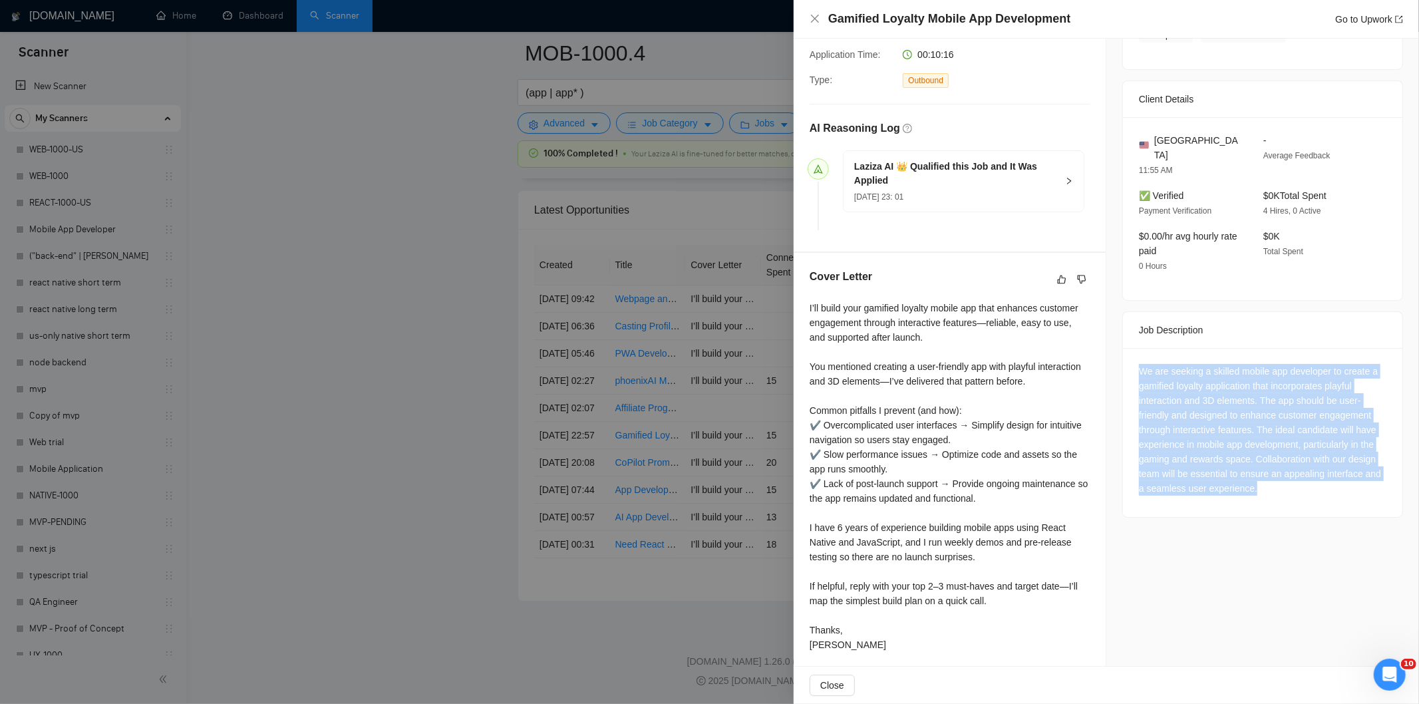
drag, startPoint x: 1133, startPoint y: 356, endPoint x: 1256, endPoint y: 484, distance: 177.8
click at [1256, 484] on div "We are seeking a skilled mobile app developer to create a gamified loyalty appl…" at bounding box center [1262, 432] width 279 height 169
copy div "We are seeking a skilled mobile app developer to create a gamified loyalty appl…"
click at [813, 15] on icon "close" at bounding box center [814, 18] width 11 height 11
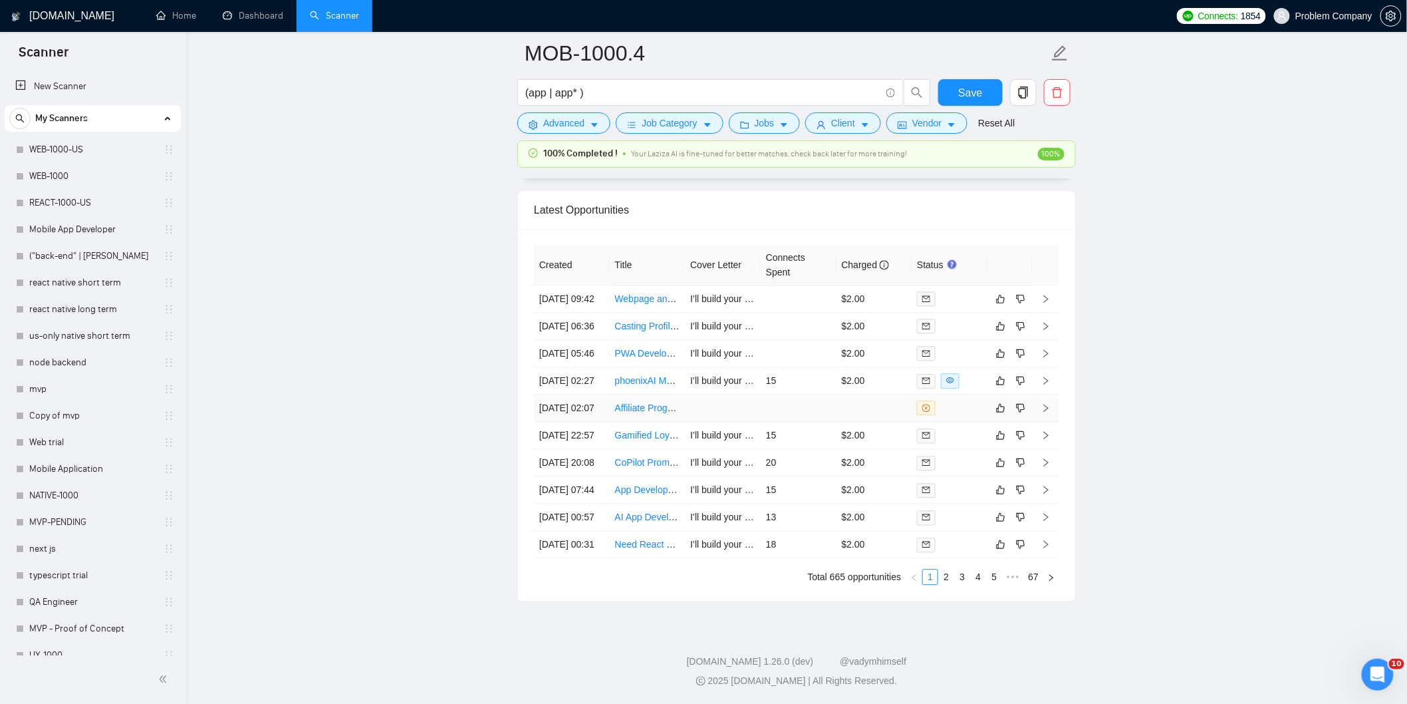
click at [579, 394] on td "[DATE] 02:07" at bounding box center [572, 407] width 76 height 27
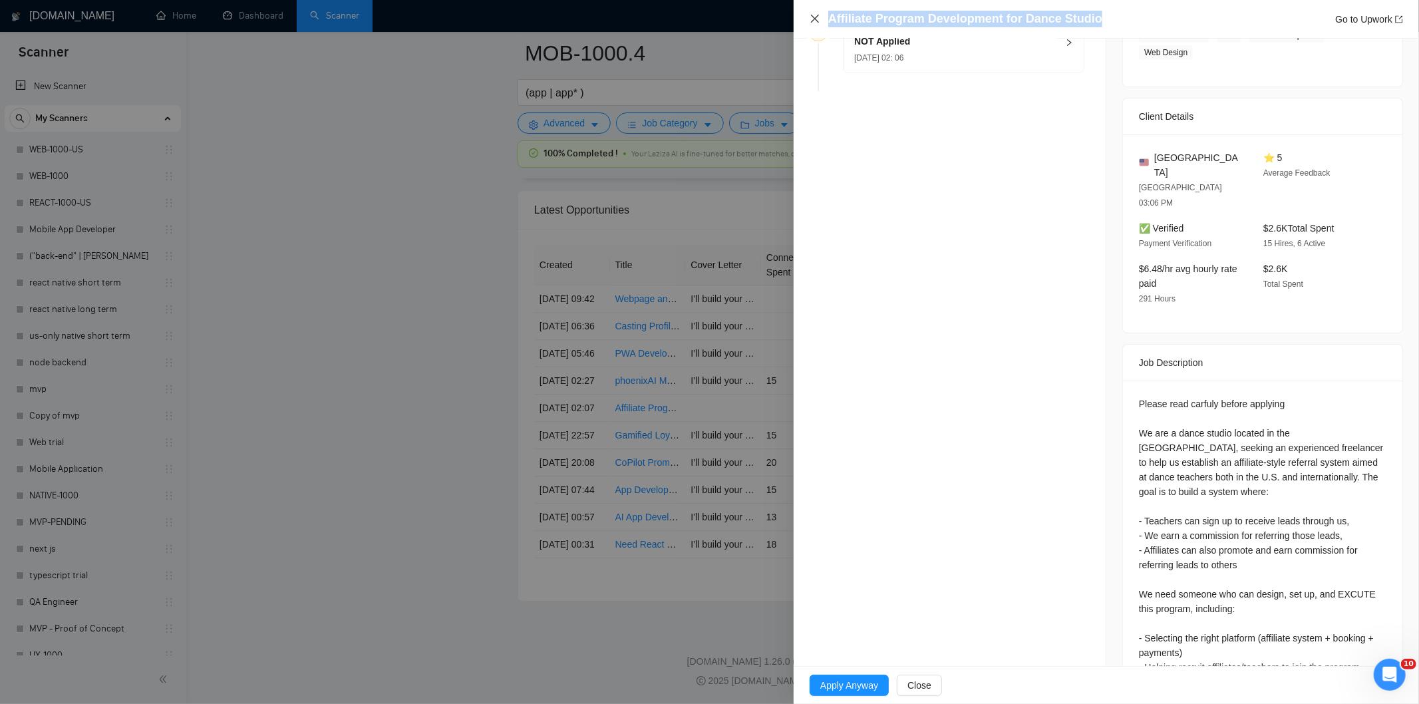
drag, startPoint x: 1099, startPoint y: 17, endPoint x: 818, endPoint y: 21, distance: 281.3
click at [818, 21] on div "Affiliate Program Development for Dance Studio Go to Upwork" at bounding box center [1105, 19] width 593 height 17
copy h4 "Affiliate Program Development for Dance Studio"
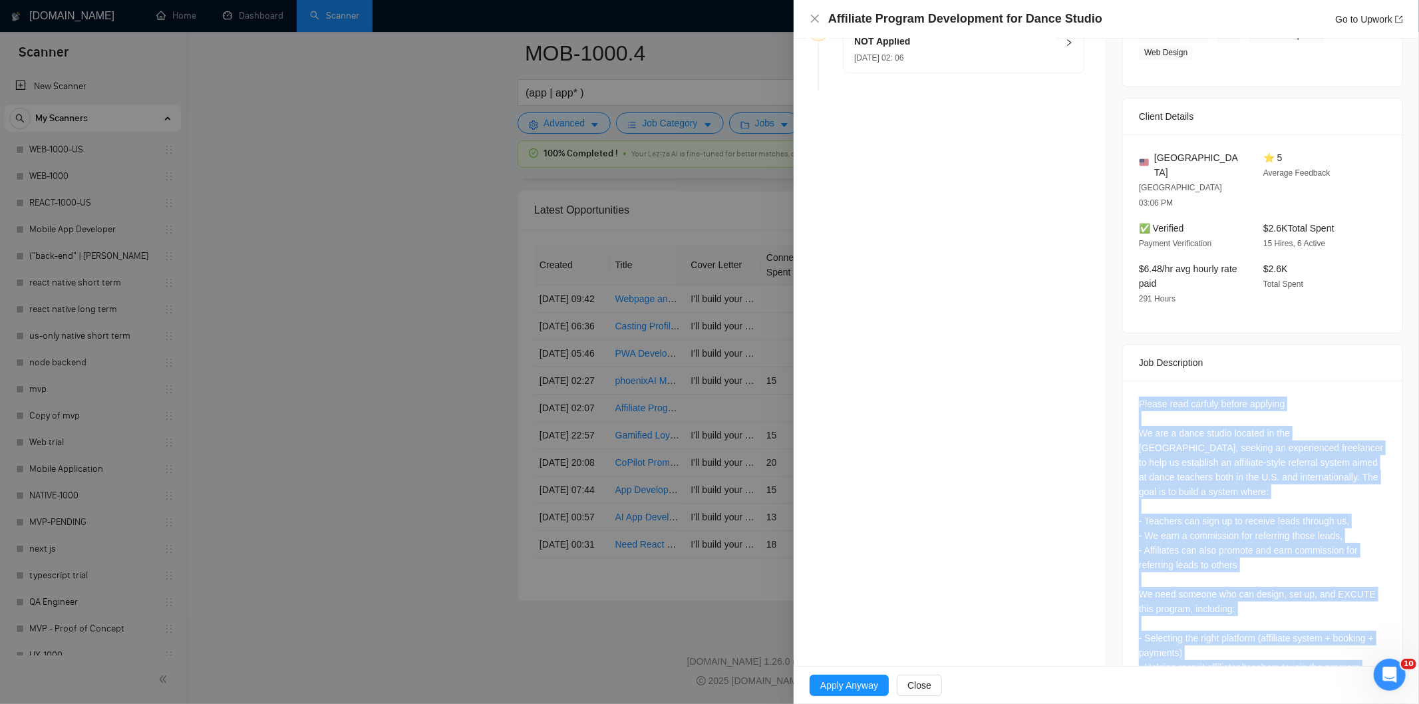
scroll to position [313, 0]
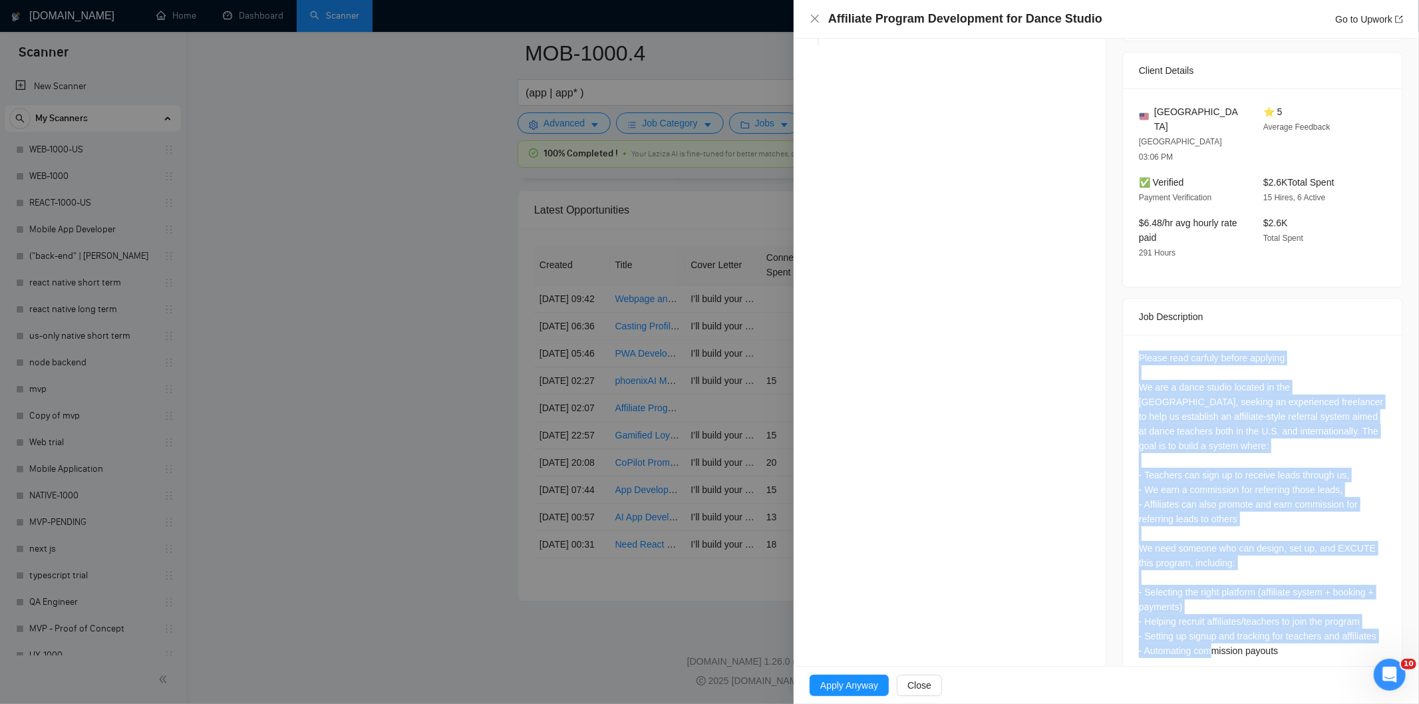
drag, startPoint x: 1131, startPoint y: 376, endPoint x: 1291, endPoint y: 669, distance: 334.2
click at [1291, 669] on div "Affiliate Program Development for Dance Studio Go to Upwork Opportunity Details…" at bounding box center [1105, 352] width 625 height 704
copy div "Please read carfuly before applying We are a dance studio located in the [GEOGR…"
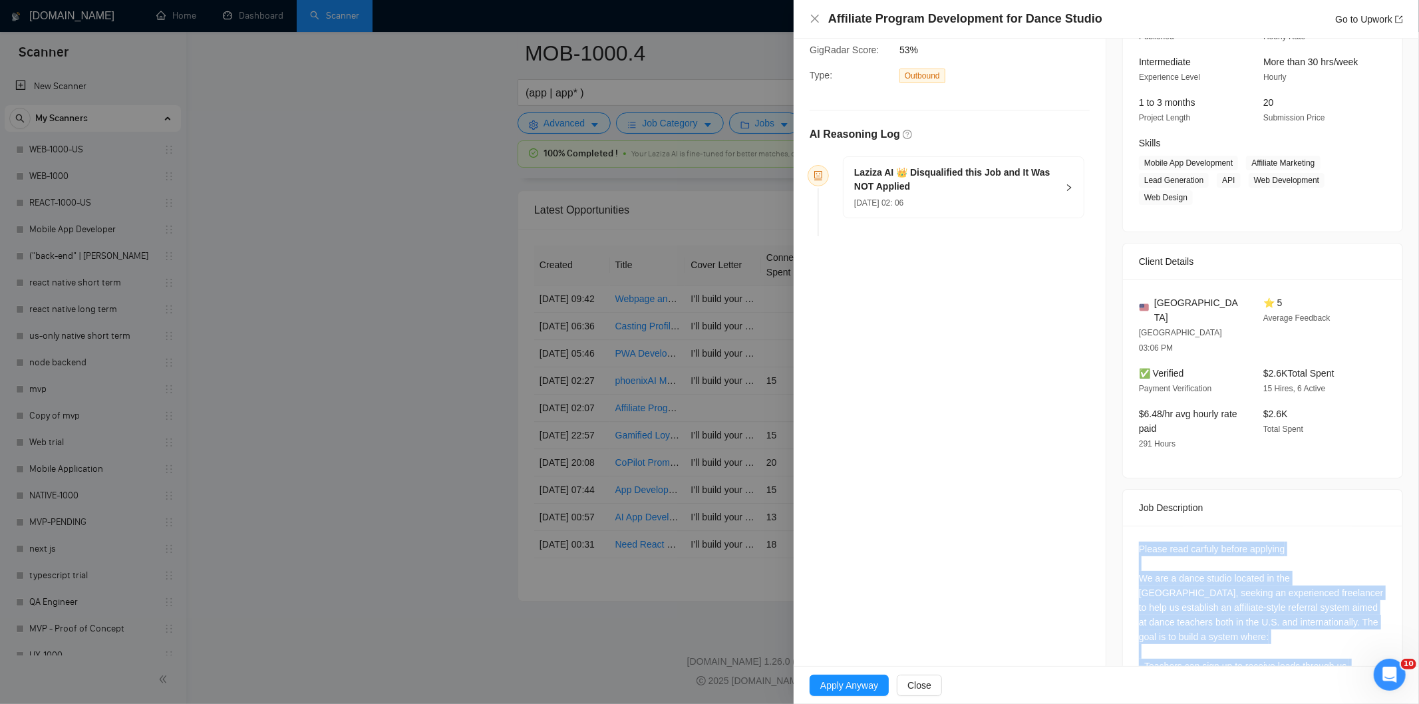
scroll to position [120, 0]
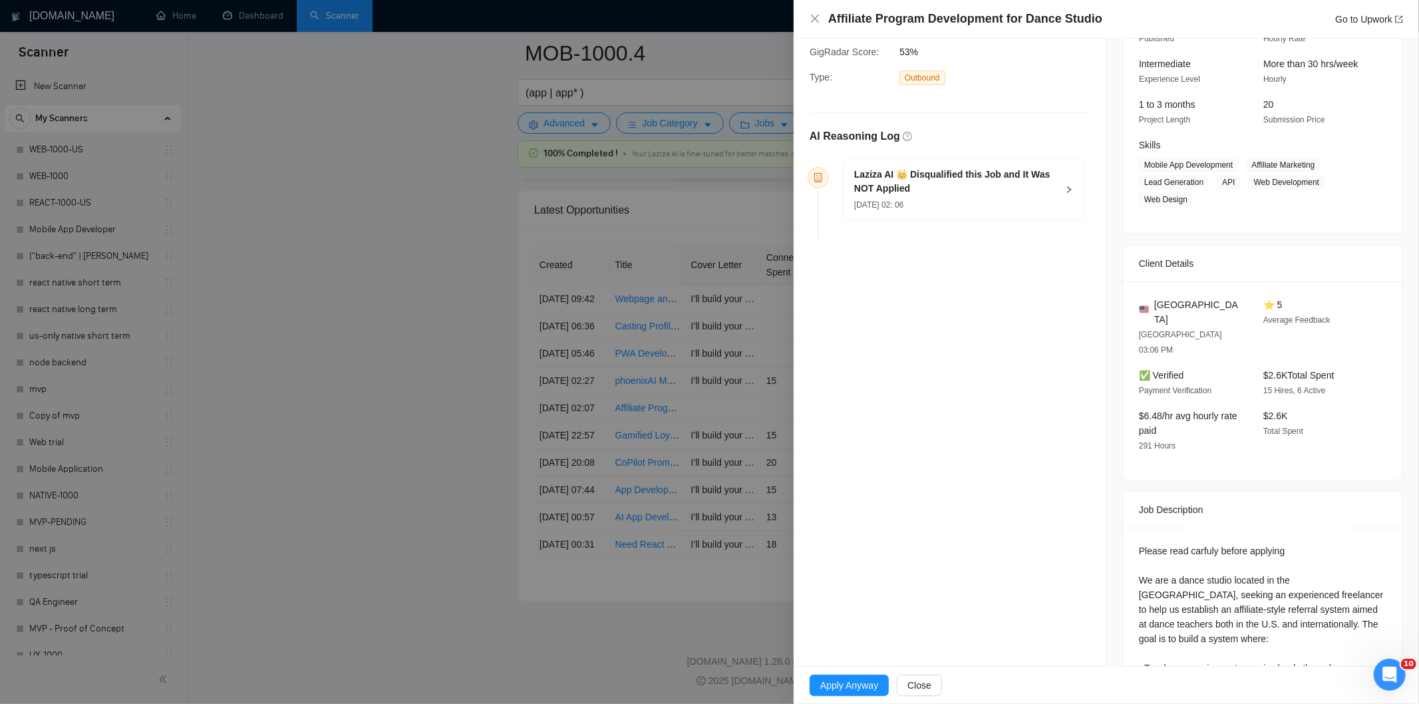
click at [1006, 200] on div "[DATE] 02: 06" at bounding box center [955, 204] width 203 height 15
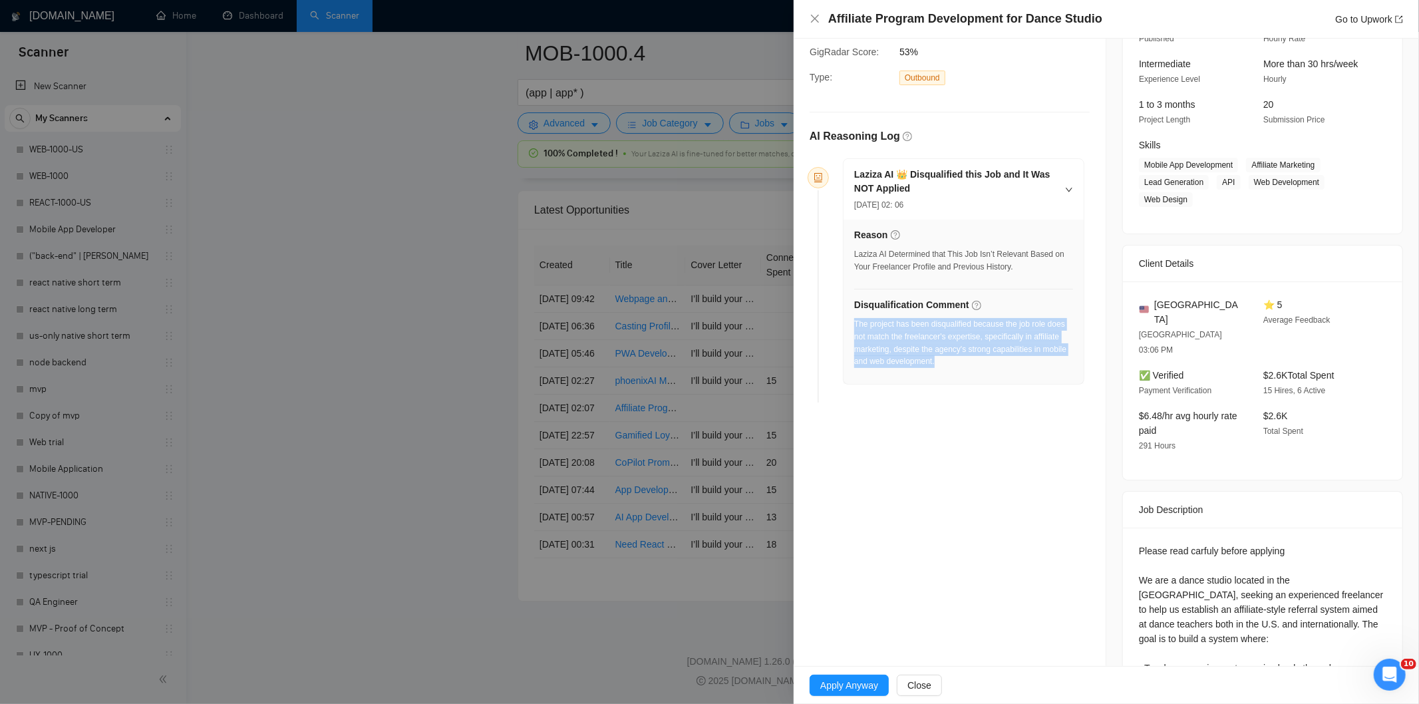
drag, startPoint x: 948, startPoint y: 370, endPoint x: 855, endPoint y: 329, distance: 101.0
click at [855, 329] on div "The project has been disqualified because the job role does not match the freel…" at bounding box center [963, 347] width 219 height 58
copy div "The project has been disqualified because the job role does not match the freel…"
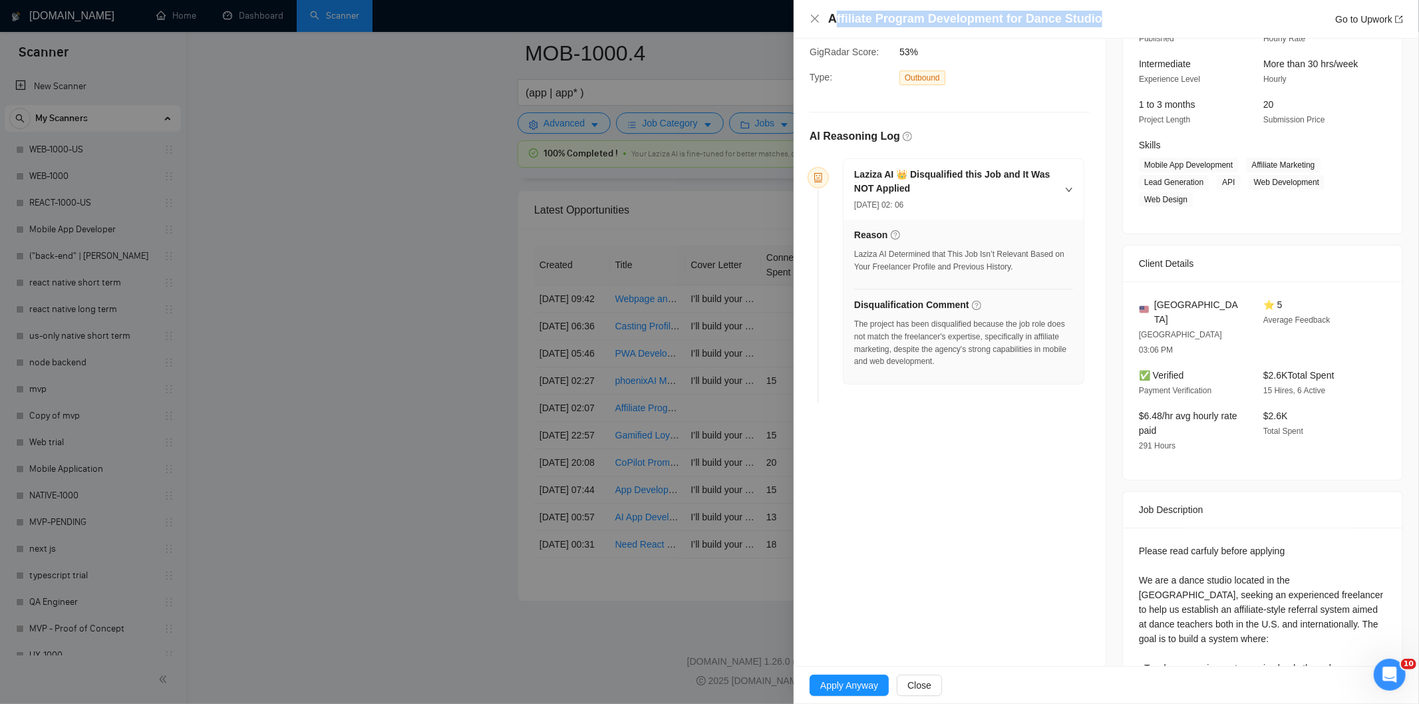
drag, startPoint x: 1088, startPoint y: 23, endPoint x: 833, endPoint y: 21, distance: 254.7
click at [833, 21] on h4 "Affiliate Program Development for Dance Studio" at bounding box center [965, 19] width 274 height 17
click at [812, 14] on icon "close" at bounding box center [814, 18] width 11 height 11
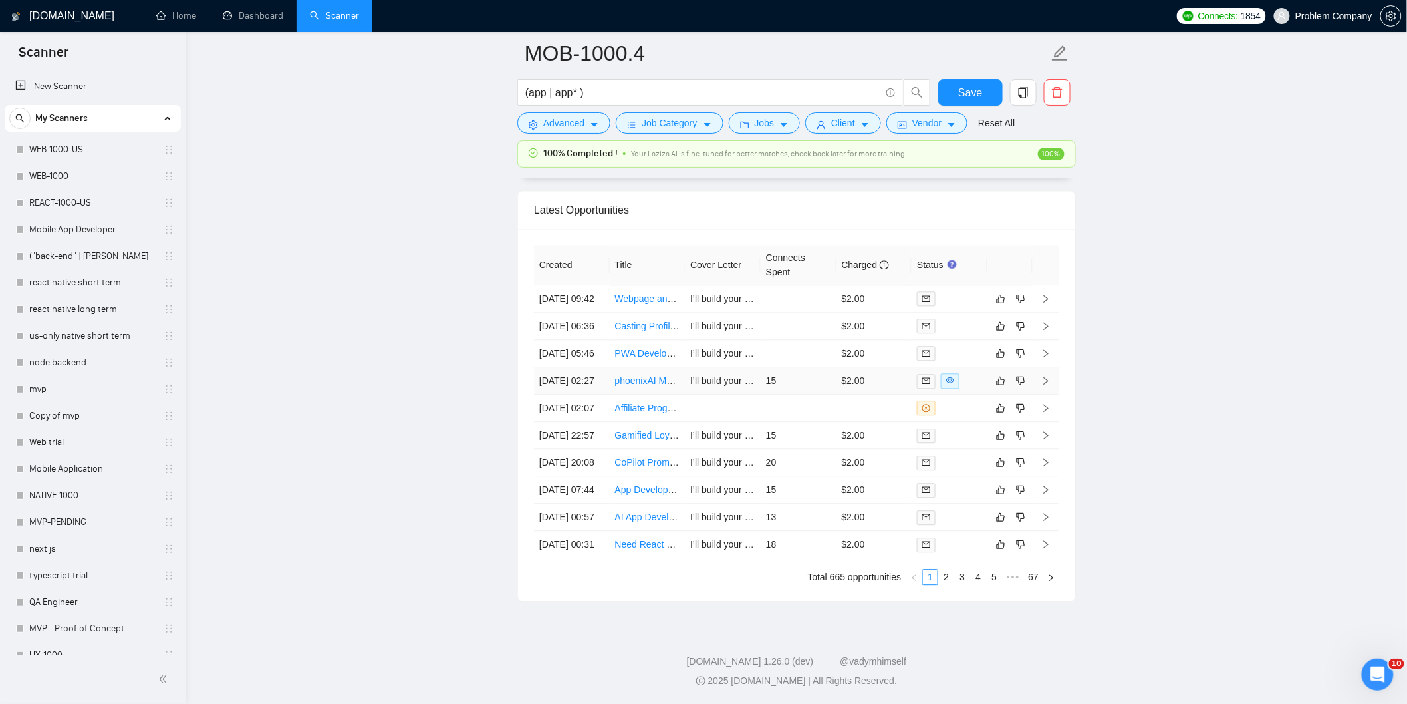
click at [593, 367] on td "[DATE] 02:27" at bounding box center [572, 380] width 76 height 27
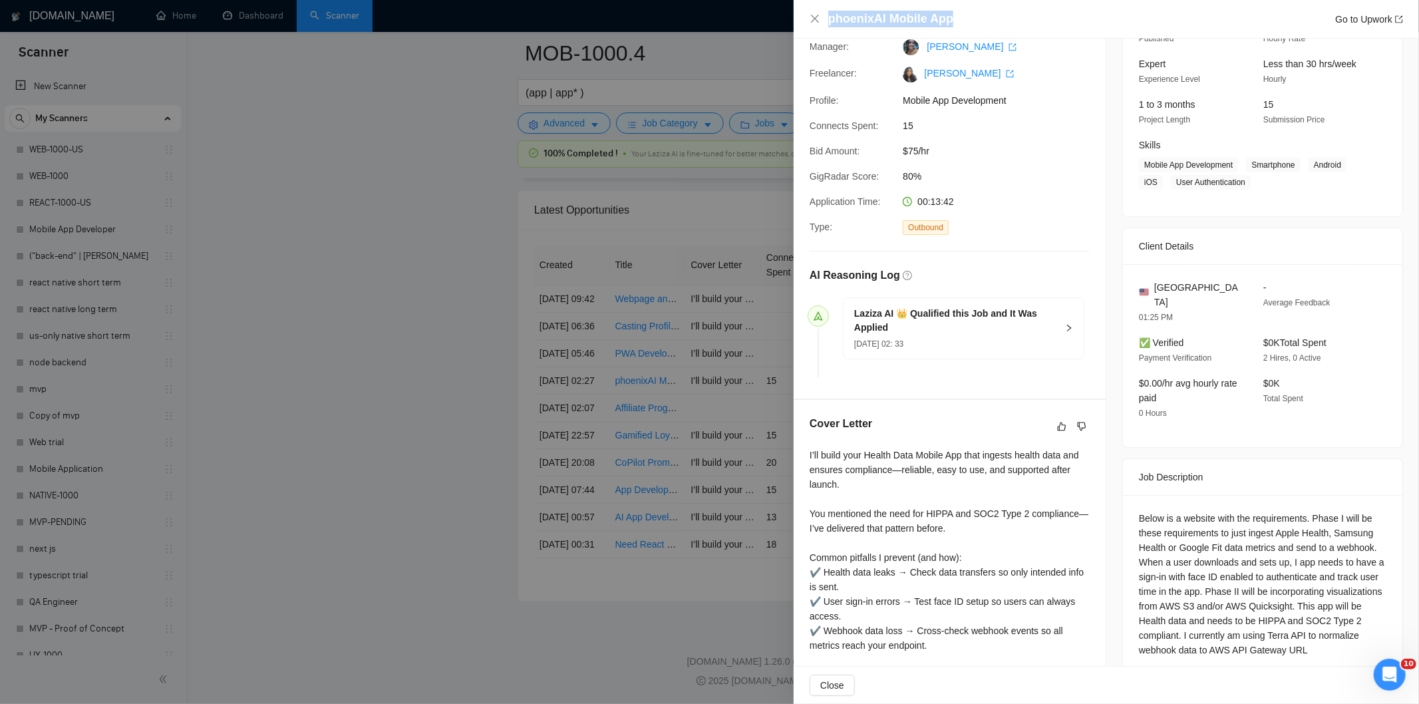
drag, startPoint x: 956, startPoint y: 25, endPoint x: 831, endPoint y: 25, distance: 125.0
click at [831, 25] on div "phoenixAI Mobile App Go to Upwork" at bounding box center [1115, 19] width 575 height 17
copy h4 "phoenixAI Mobile App"
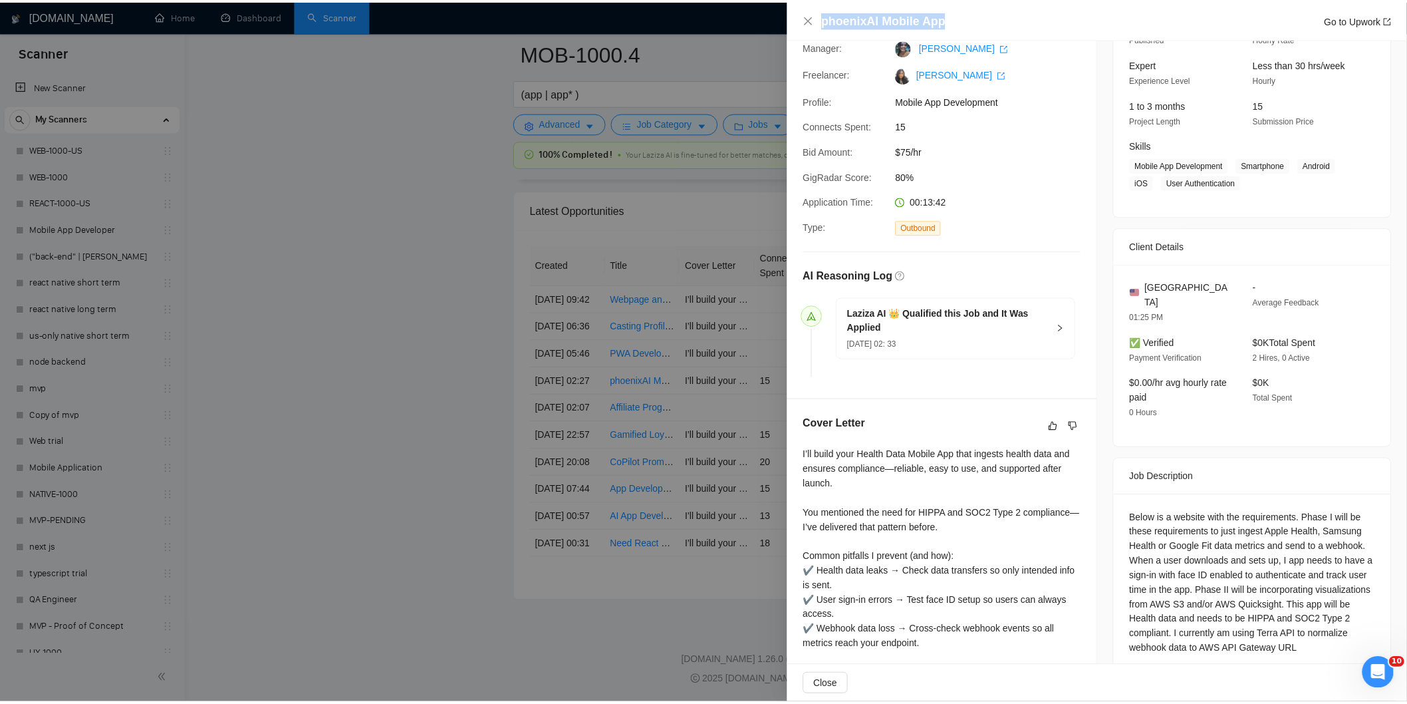
scroll to position [275, 0]
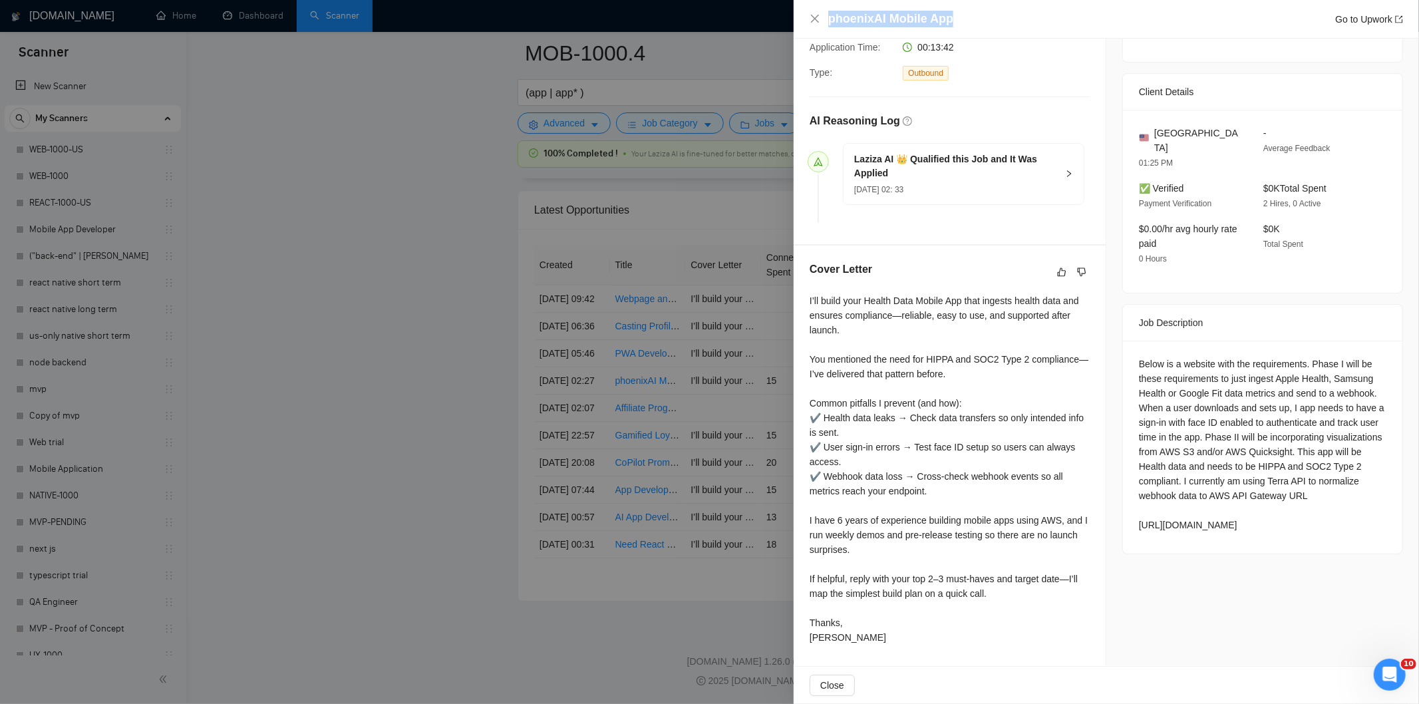
drag, startPoint x: 1132, startPoint y: 350, endPoint x: 1294, endPoint y: 520, distance: 235.2
click at [1294, 520] on div "Below is a website with the requirements. Phase I will be these requirements to…" at bounding box center [1262, 447] width 279 height 213
copy div "Below is a website with the requirements. Phase I will be these requirements to…"
click at [809, 21] on icon "close" at bounding box center [814, 18] width 11 height 11
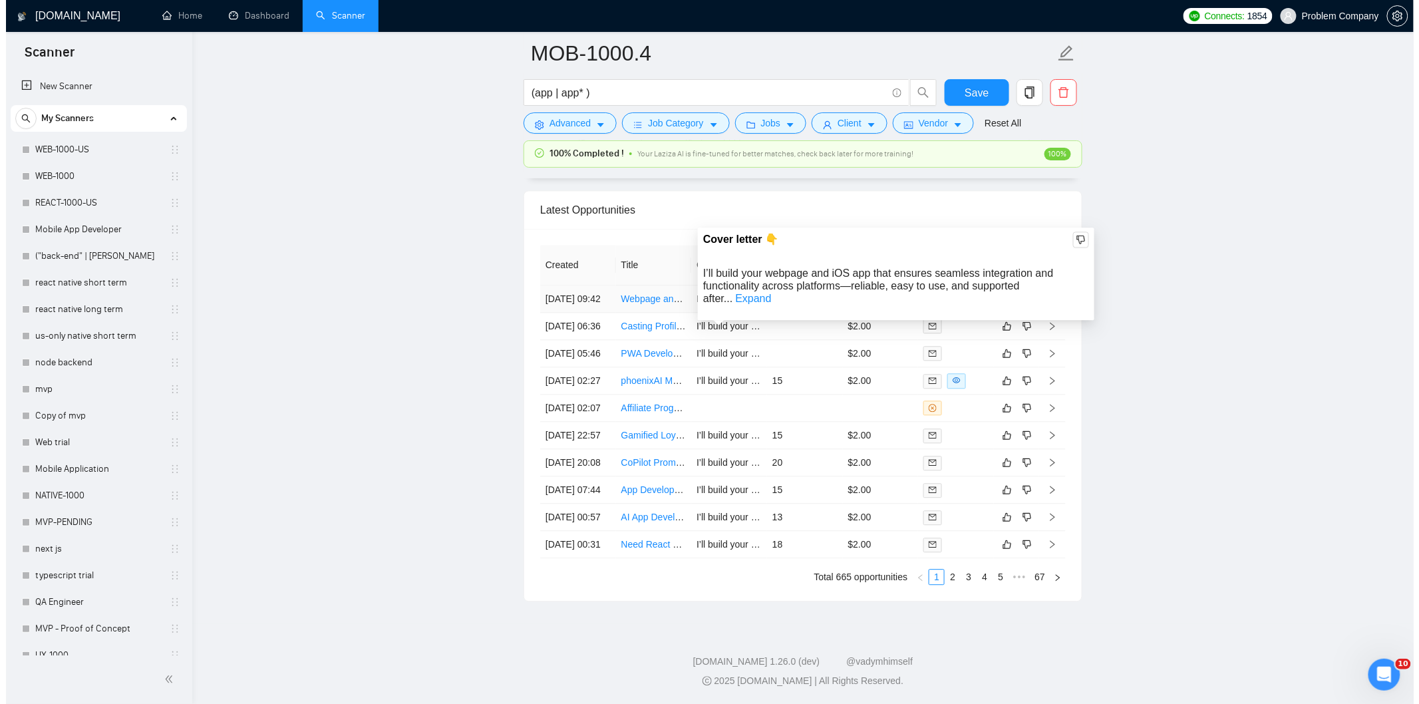
scroll to position [3260, 0]
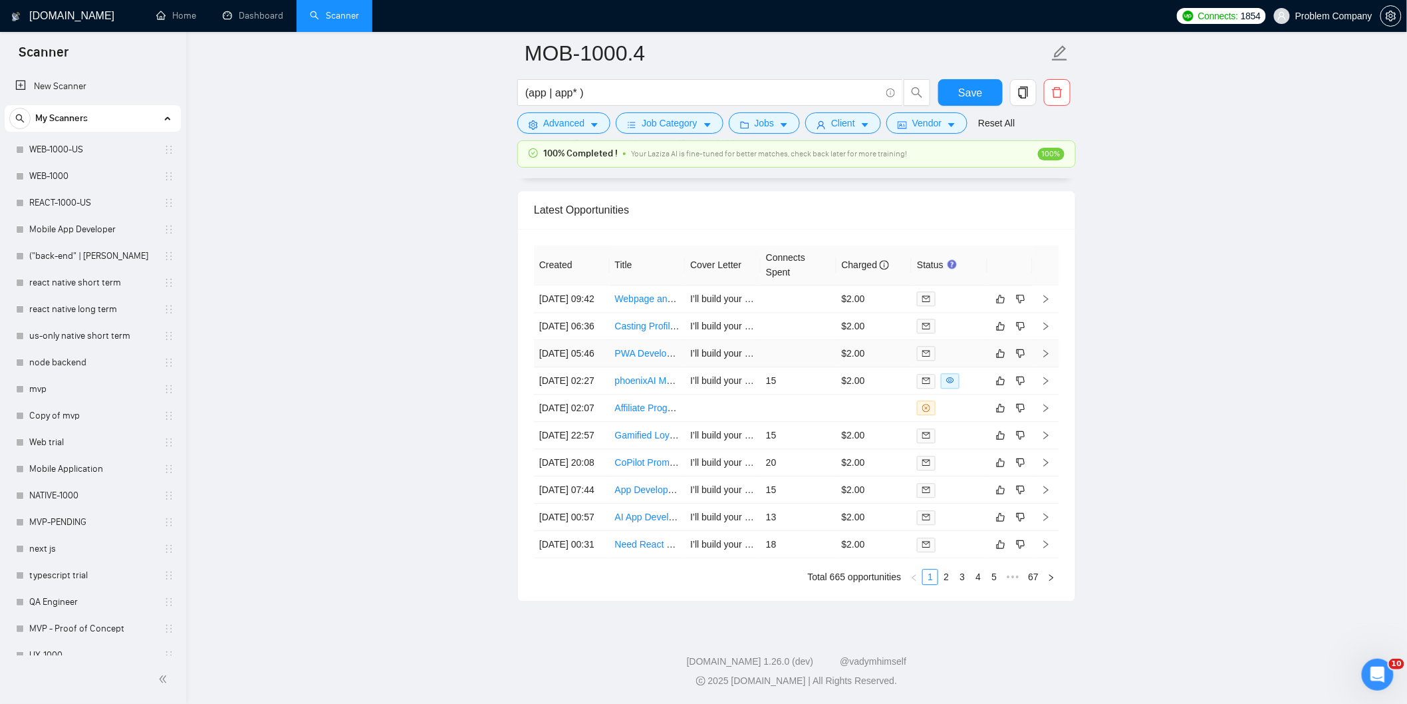
click at [595, 367] on td "[DATE] 05:46" at bounding box center [572, 353] width 76 height 27
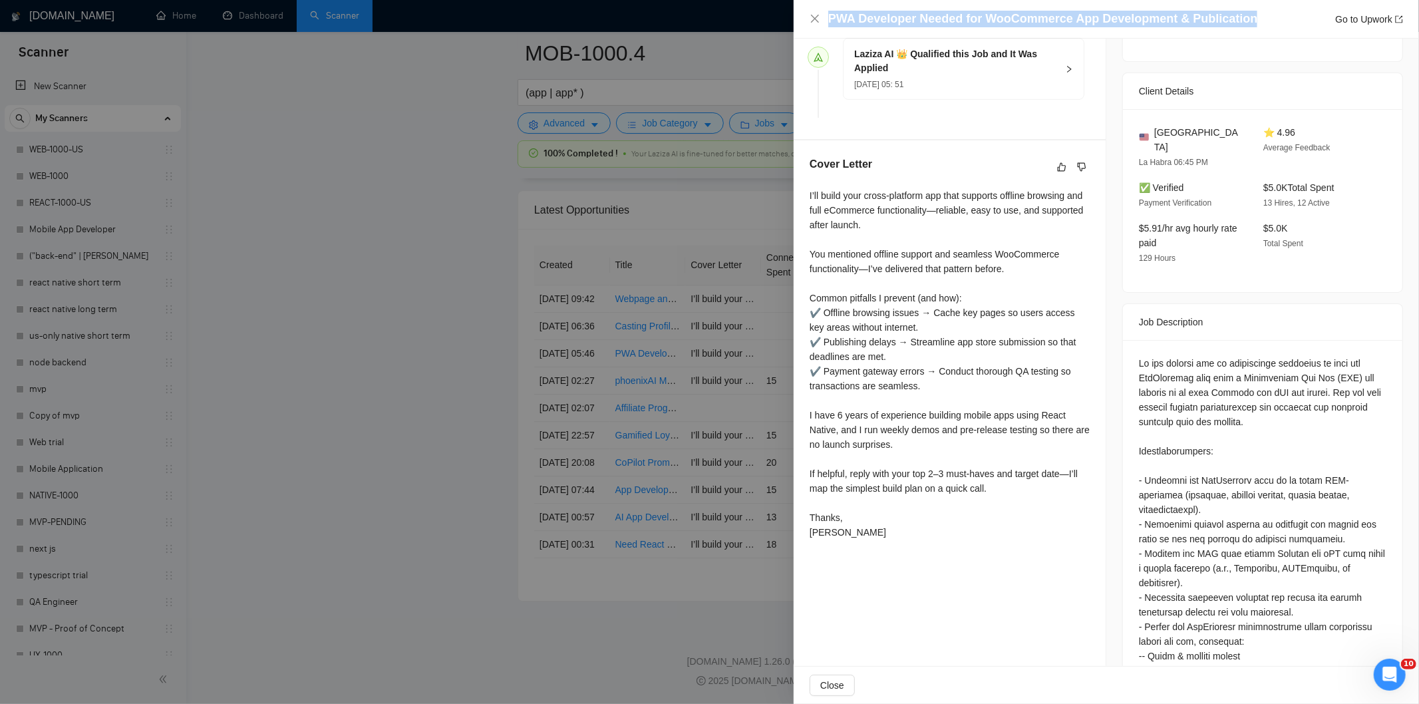
drag, startPoint x: 1256, startPoint y: 18, endPoint x: 769, endPoint y: 17, distance: 486.2
click at [769, 17] on div "PWA Developer Needed for WooCommerce App Development & Publication Go to Upwork…" at bounding box center [709, 352] width 1419 height 704
click at [769, 17] on div at bounding box center [709, 352] width 1419 height 704
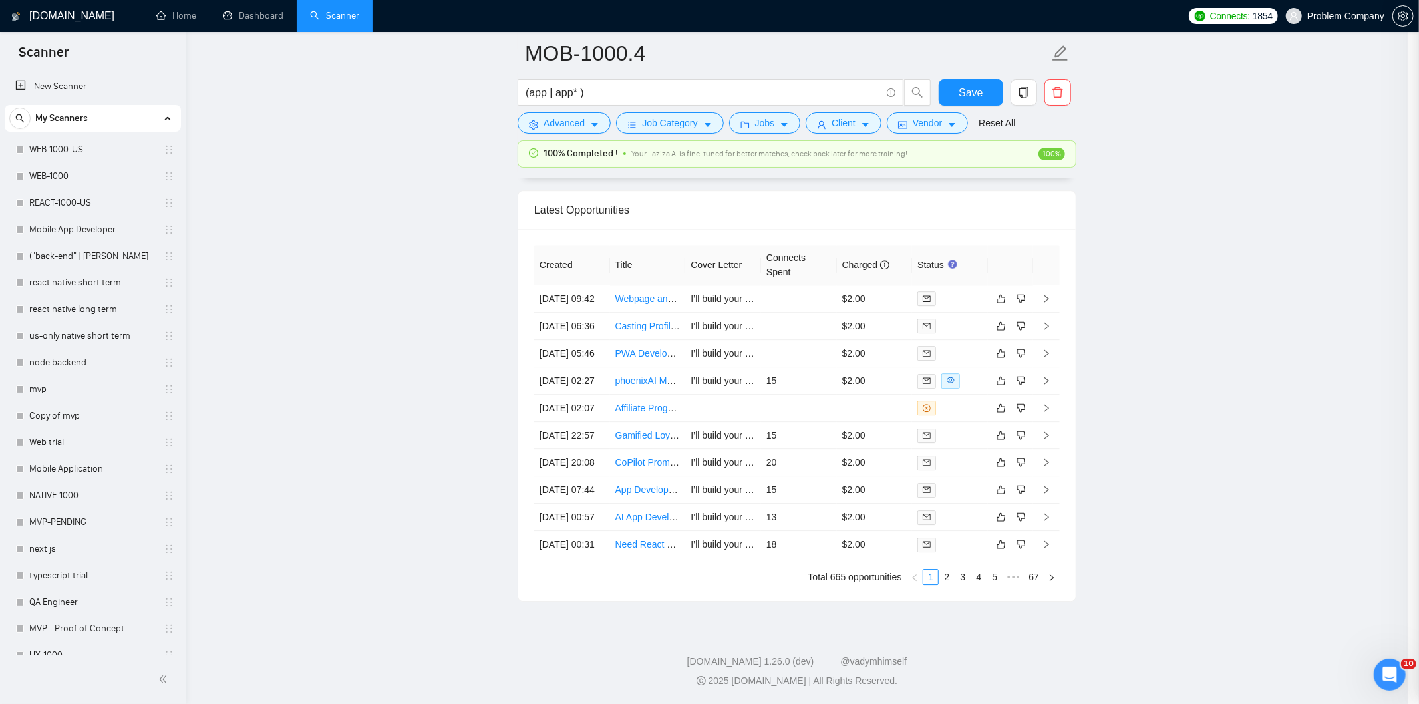
click at [769, 17] on div at bounding box center [709, 352] width 1419 height 704
click at [583, 367] on td "[DATE] 05:46" at bounding box center [572, 353] width 76 height 27
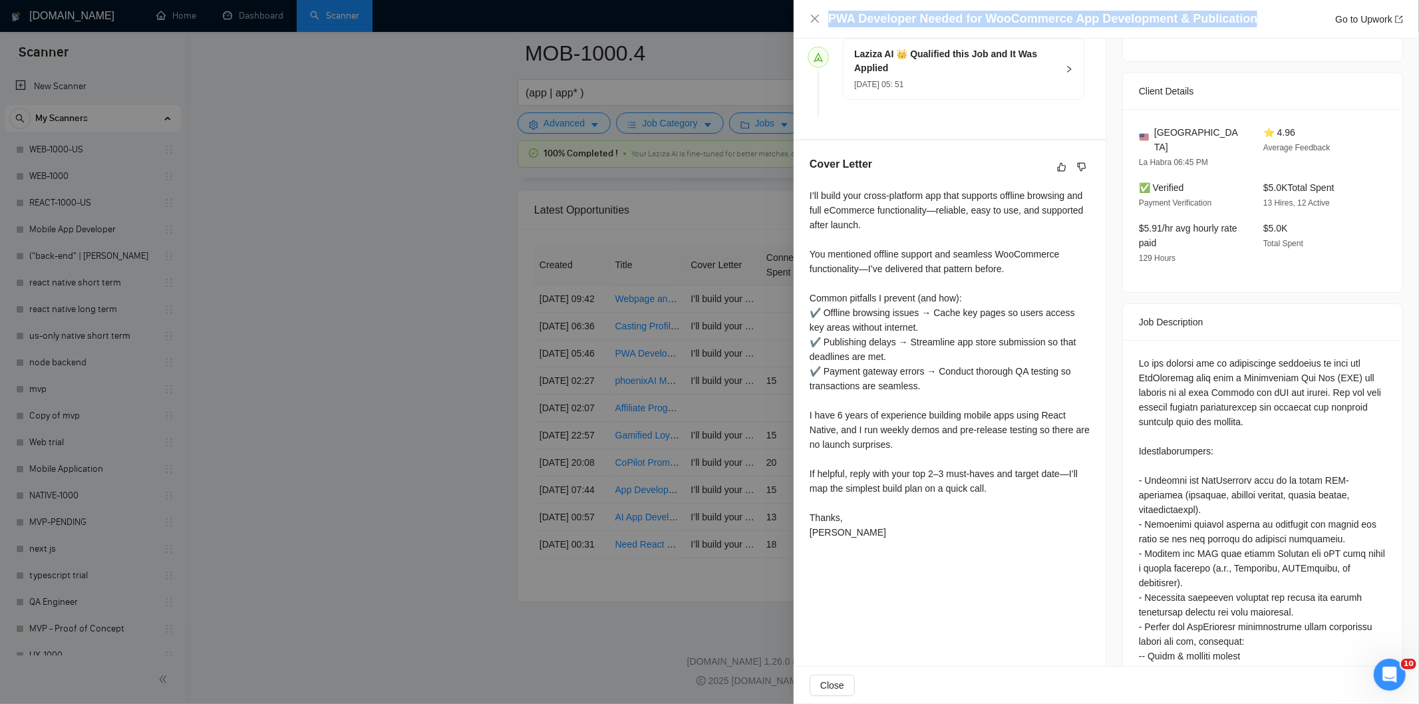
drag, startPoint x: 1245, startPoint y: 23, endPoint x: 803, endPoint y: 21, distance: 441.6
click at [803, 21] on div "PWA Developer Needed for WooCommerce App Development & Publication Go to Upwork" at bounding box center [1105, 19] width 625 height 39
click at [809, 22] on div "PWA Developer Needed for WooCommerce App Development & Publication Go to Upwork" at bounding box center [1105, 19] width 625 height 39
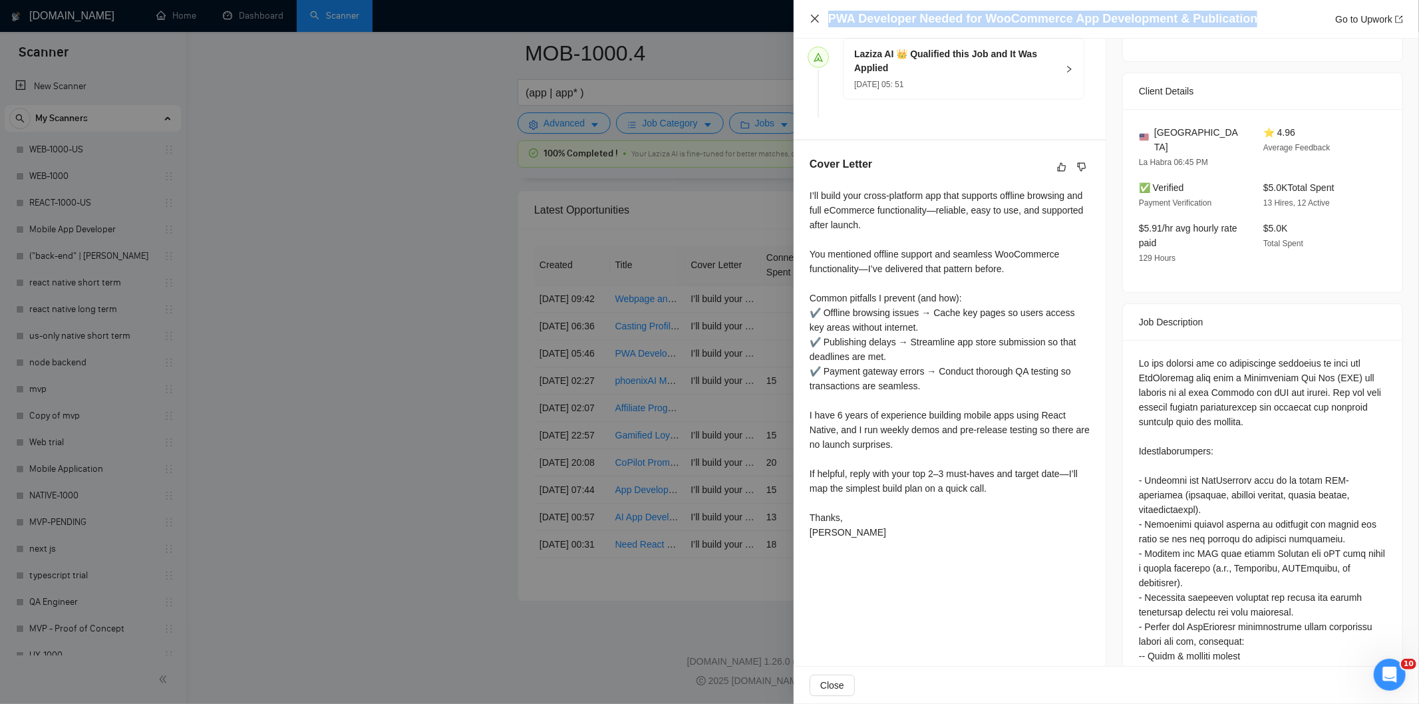
copy h4 "PWA Developer Needed for WooCommerce App Development & Publication"
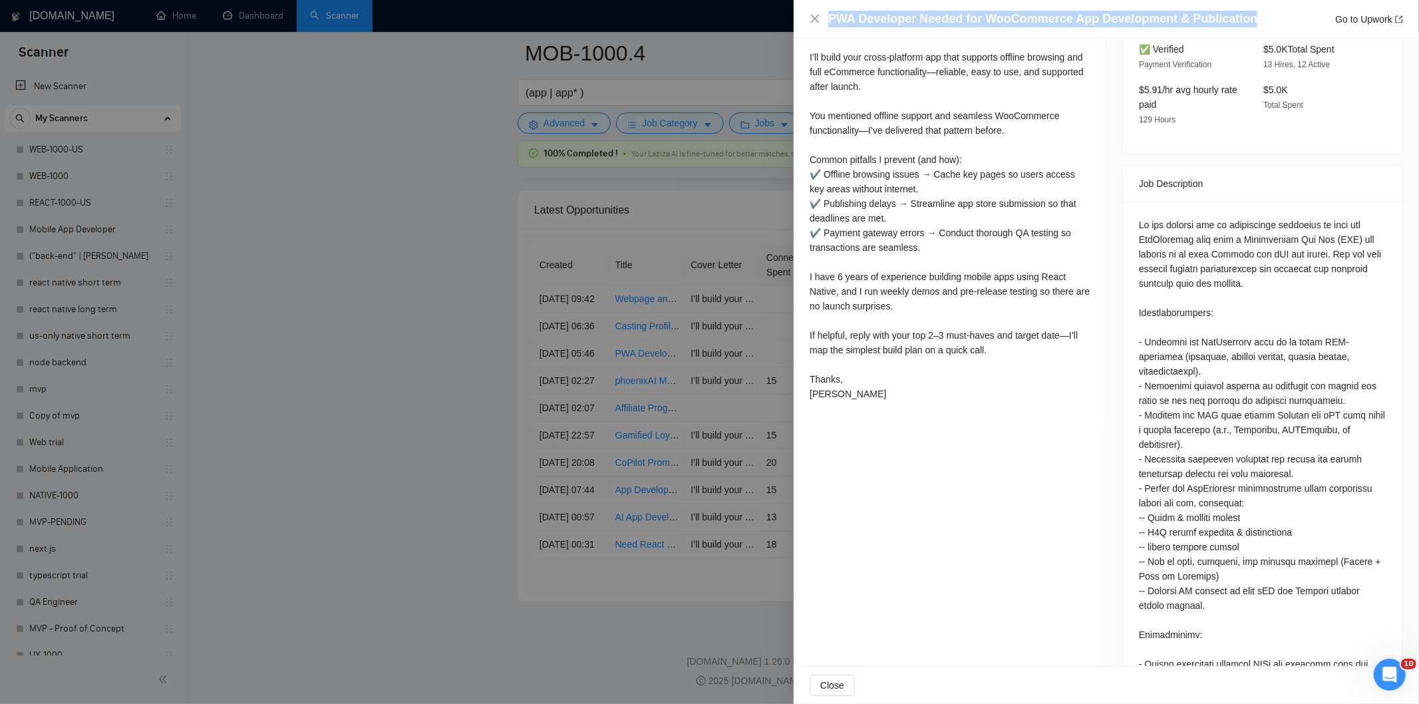
scroll to position [414, 0]
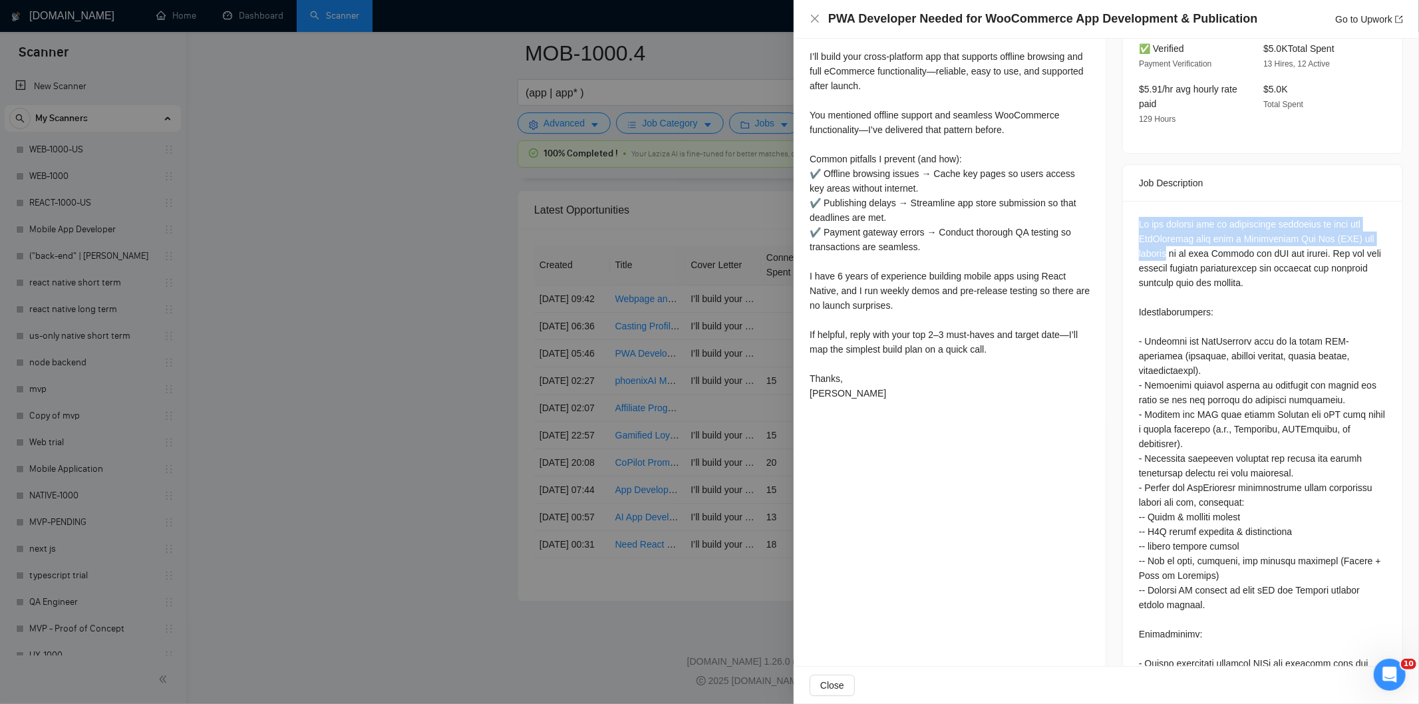
drag, startPoint x: 1131, startPoint y: 210, endPoint x: 1181, endPoint y: 239, distance: 58.2
click at [1181, 239] on div at bounding box center [1262, 629] width 279 height 857
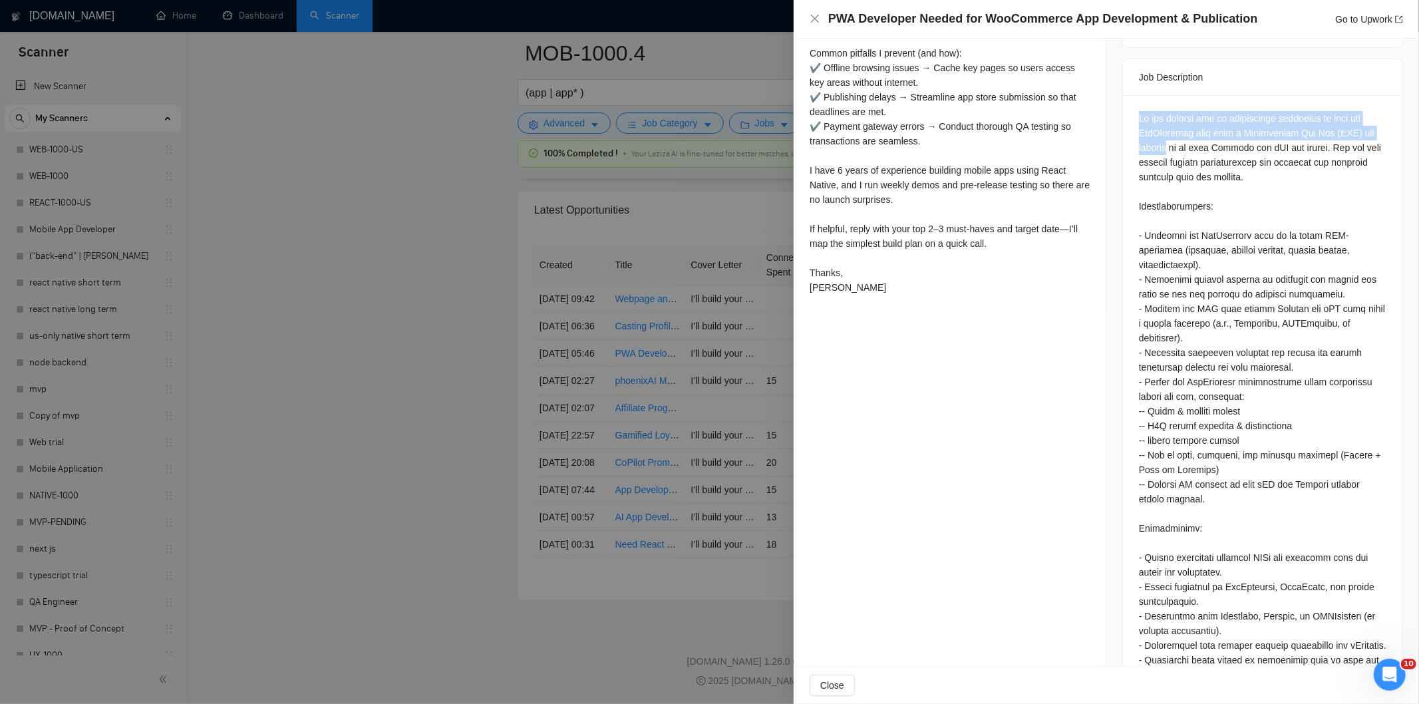
scroll to position [477, 0]
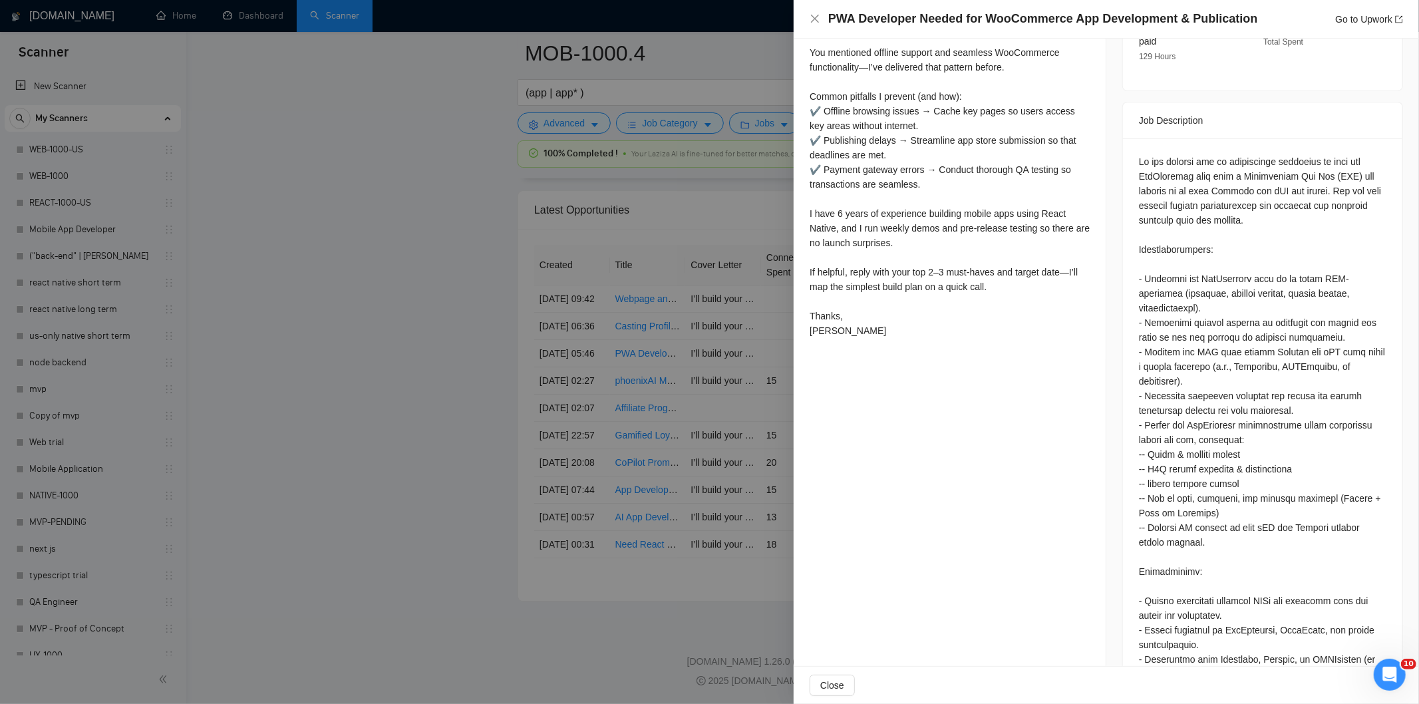
click at [1181, 188] on div at bounding box center [1262, 563] width 247 height 819
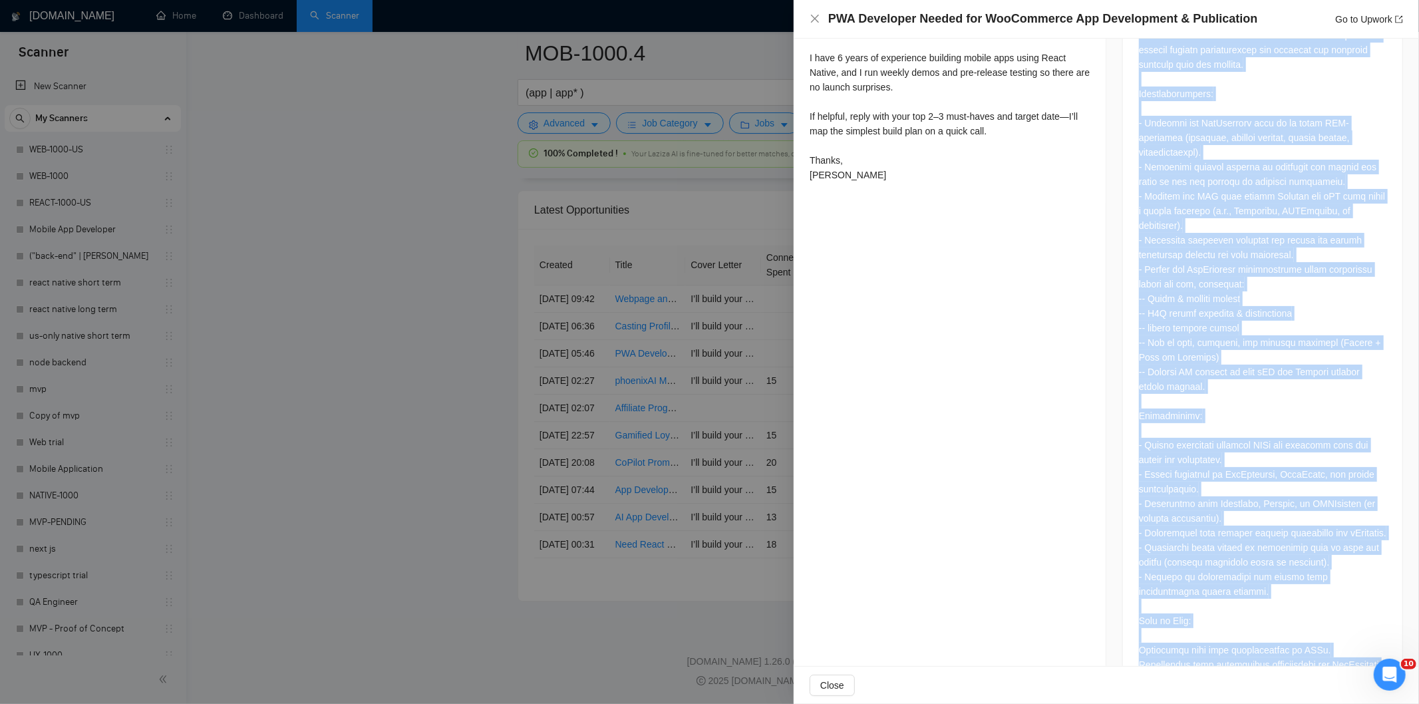
scroll to position [822, 0]
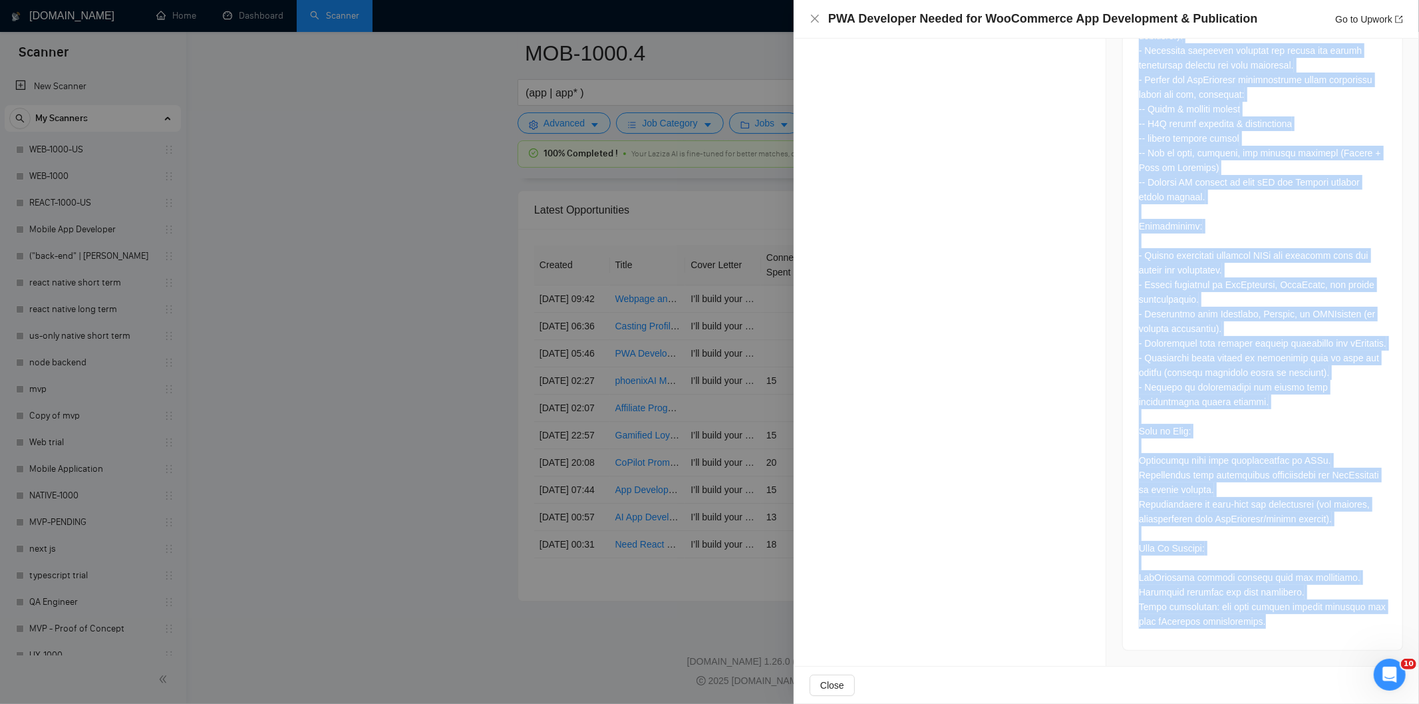
drag, startPoint x: 1135, startPoint y: 148, endPoint x: 1257, endPoint y: 627, distance: 494.9
click at [1257, 627] on div at bounding box center [1262, 218] width 247 height 819
click at [815, 20] on icon "close" at bounding box center [815, 19] width 8 height 8
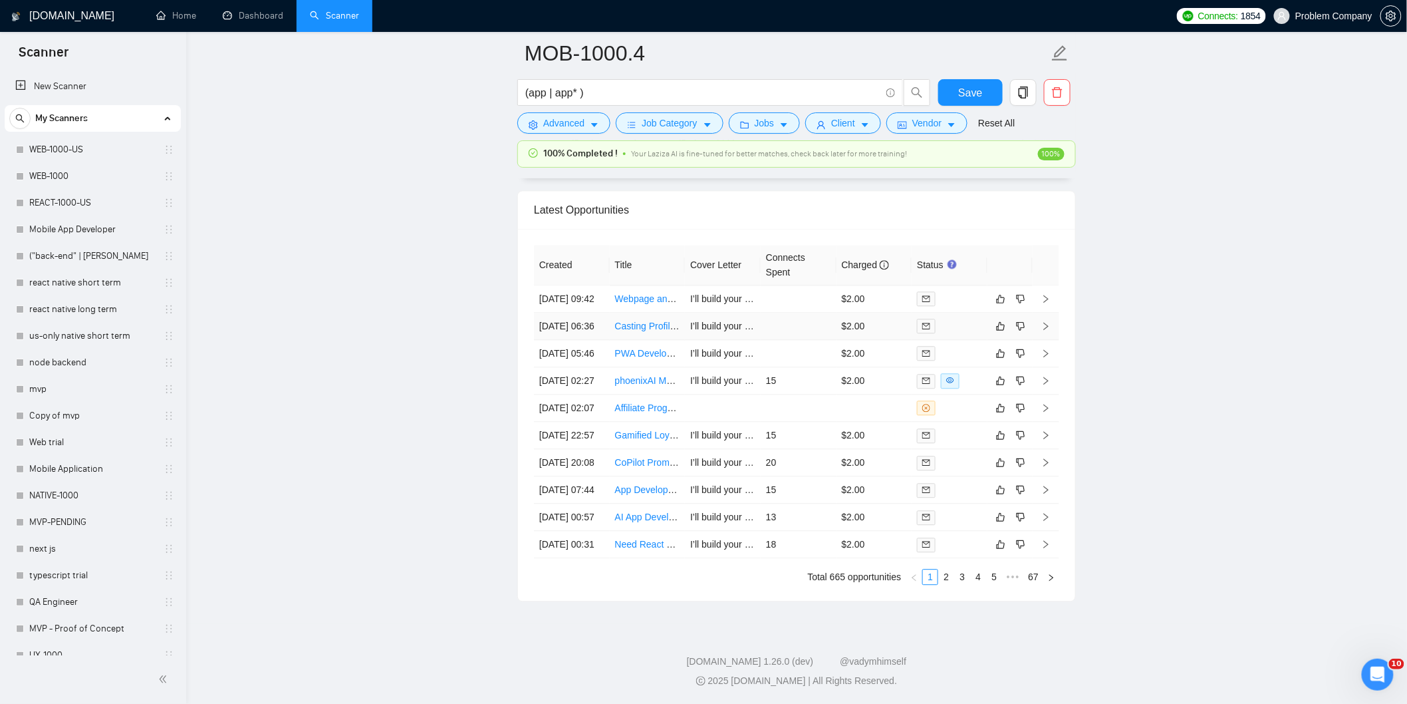
click at [583, 340] on td "[DATE] 06:36" at bounding box center [572, 326] width 76 height 27
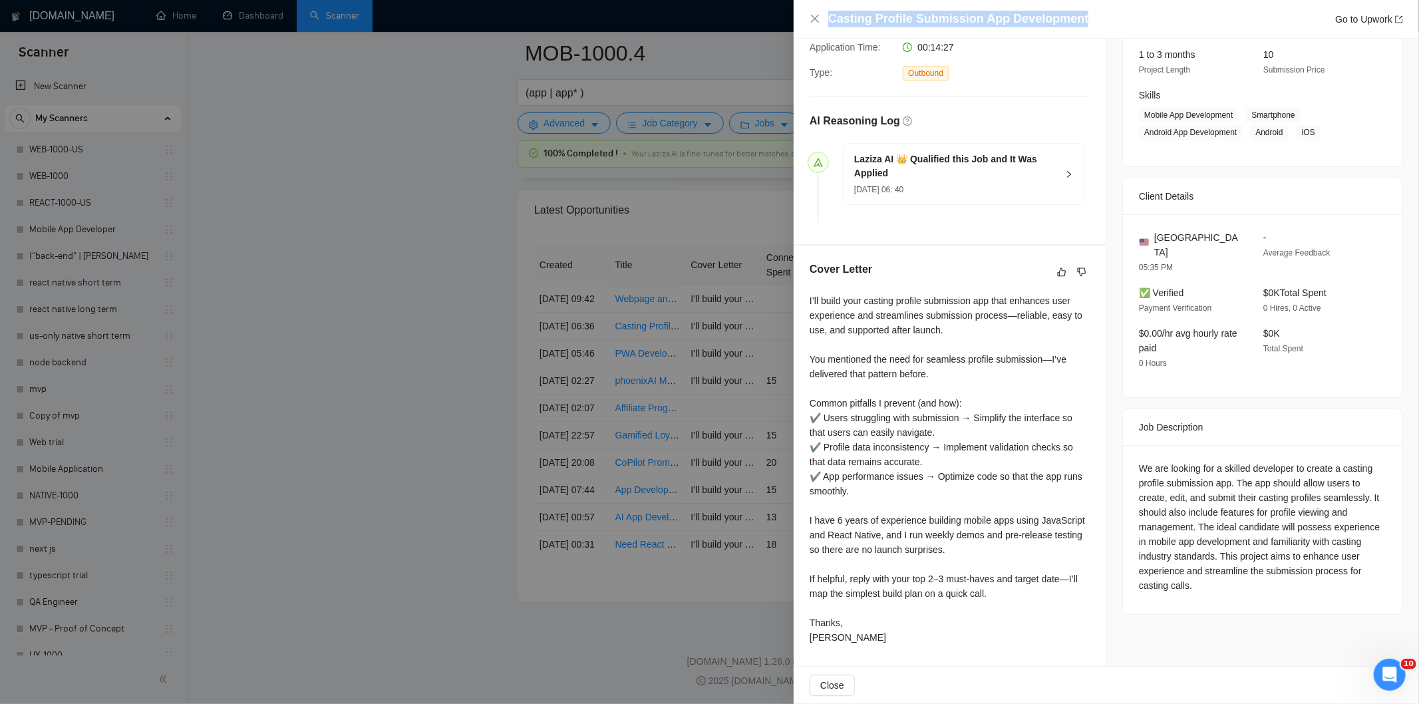
drag, startPoint x: 1093, startPoint y: 16, endPoint x: 829, endPoint y: 23, distance: 264.8
click at [829, 23] on div "Casting Profile Submission App Development Go to Upwork" at bounding box center [1115, 19] width 575 height 17
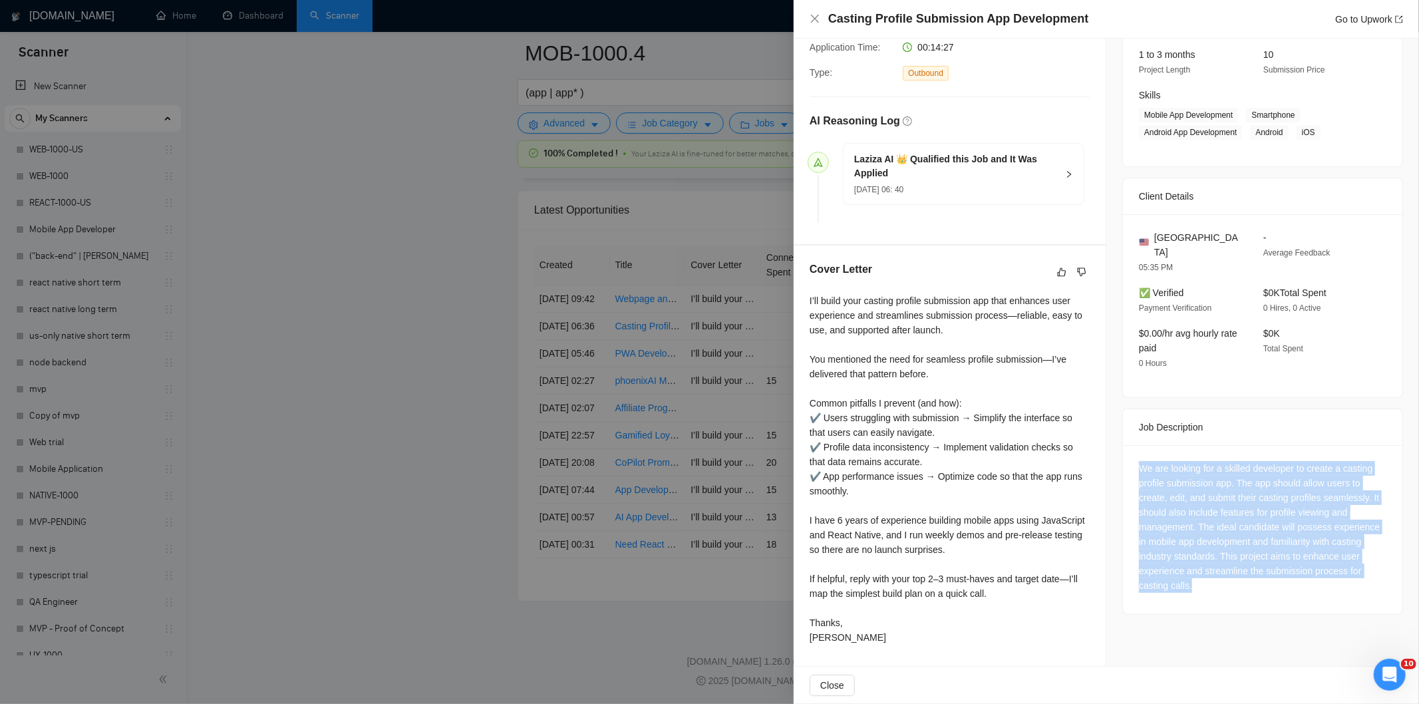
drag, startPoint x: 1133, startPoint y: 453, endPoint x: 1232, endPoint y: 576, distance: 158.0
click at [1232, 576] on div "We are looking for a skilled developer to create a casting profile submission a…" at bounding box center [1262, 527] width 247 height 132
click at [815, 21] on icon "close" at bounding box center [814, 18] width 11 height 11
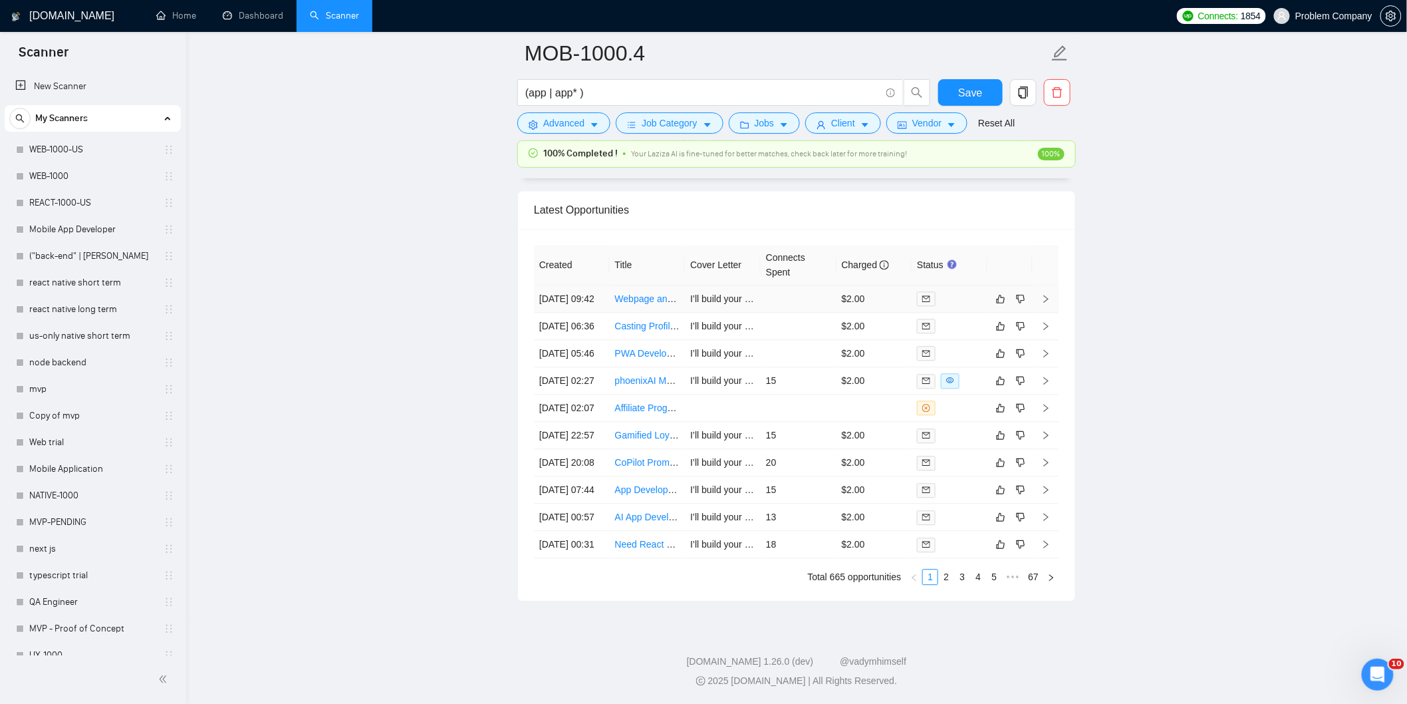
click at [581, 297] on td "[DATE] 09:42" at bounding box center [572, 298] width 76 height 27
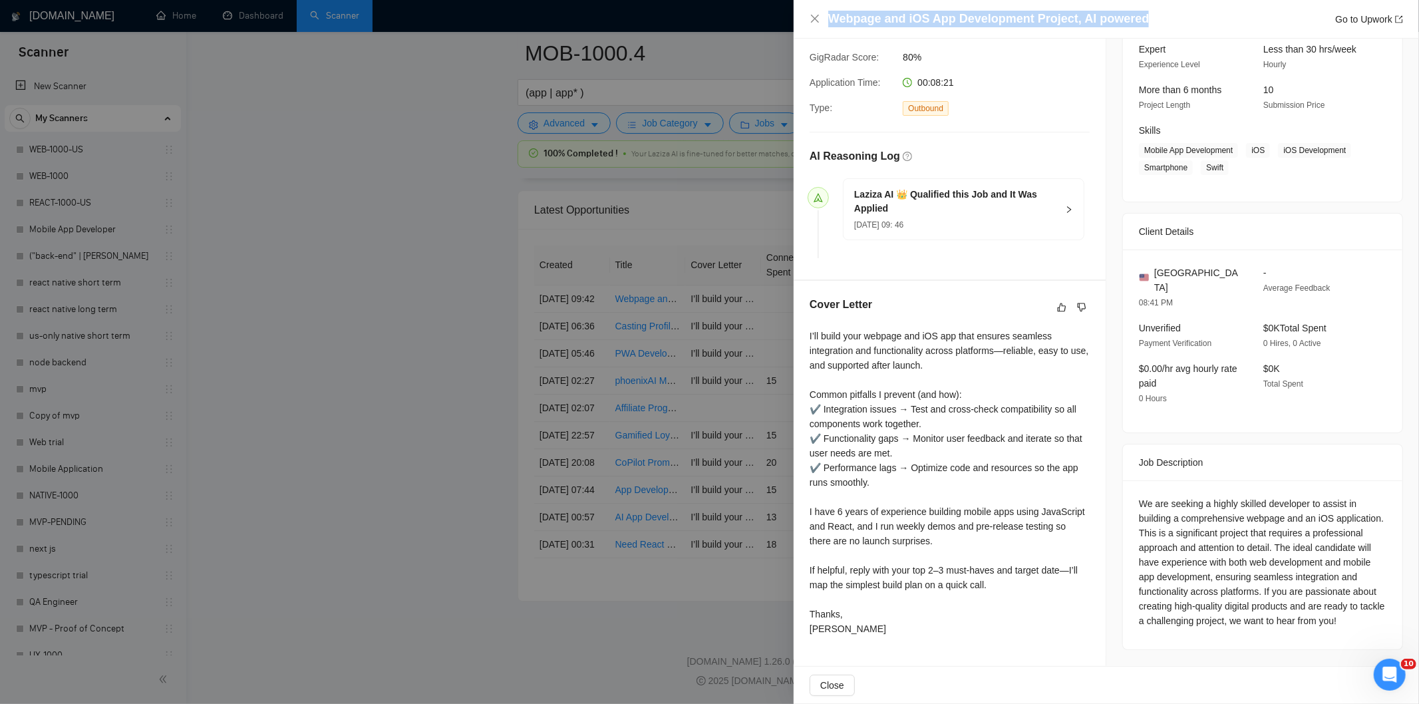
drag, startPoint x: 1151, startPoint y: 14, endPoint x: 826, endPoint y: 25, distance: 325.4
click at [826, 25] on div "Webpage and iOS App Development Project, AI powered Go to Upwork" at bounding box center [1105, 19] width 593 height 17
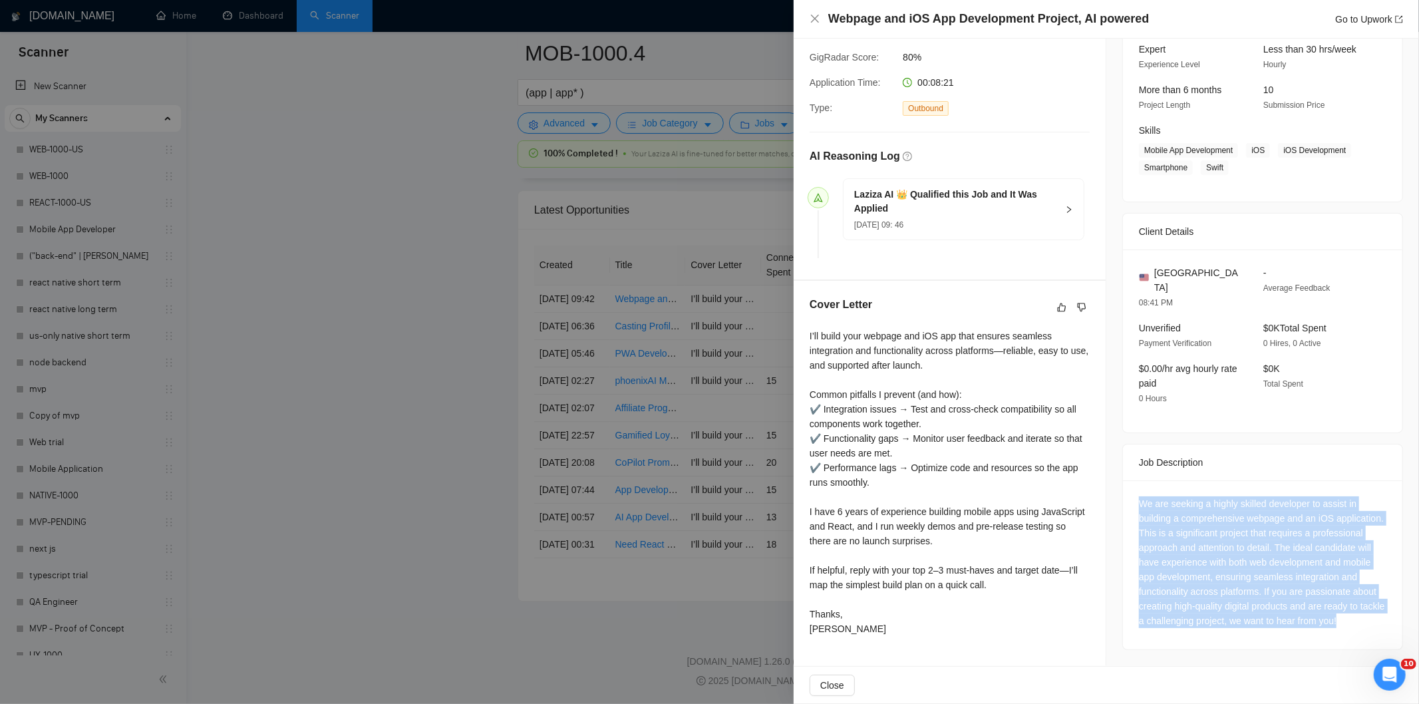
drag, startPoint x: 1241, startPoint y: 627, endPoint x: 1135, endPoint y: 484, distance: 178.8
click at [1139, 496] on div "We are seeking a highly skilled developer to assist in building a comprehensive…" at bounding box center [1262, 562] width 247 height 132
click at [812, 14] on icon "close" at bounding box center [814, 18] width 11 height 11
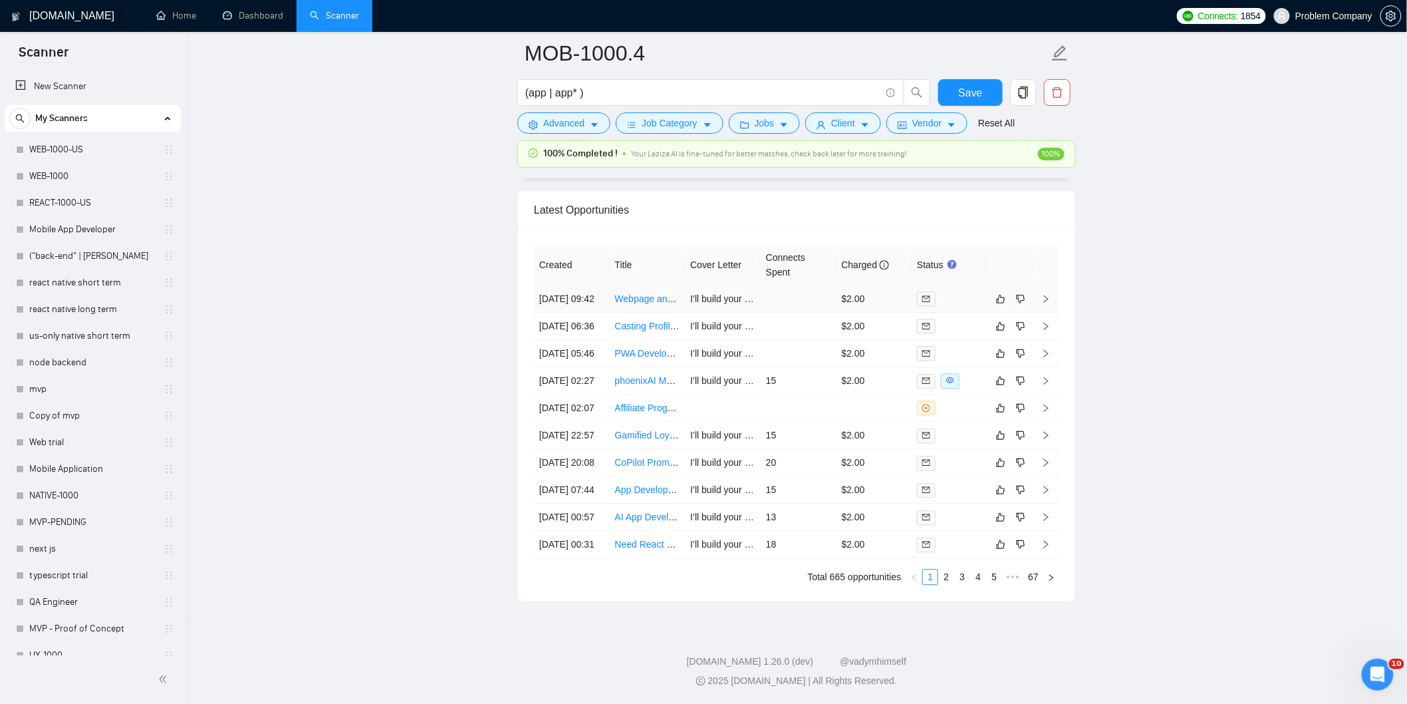
click at [585, 295] on td "[DATE] 09:42" at bounding box center [572, 298] width 76 height 27
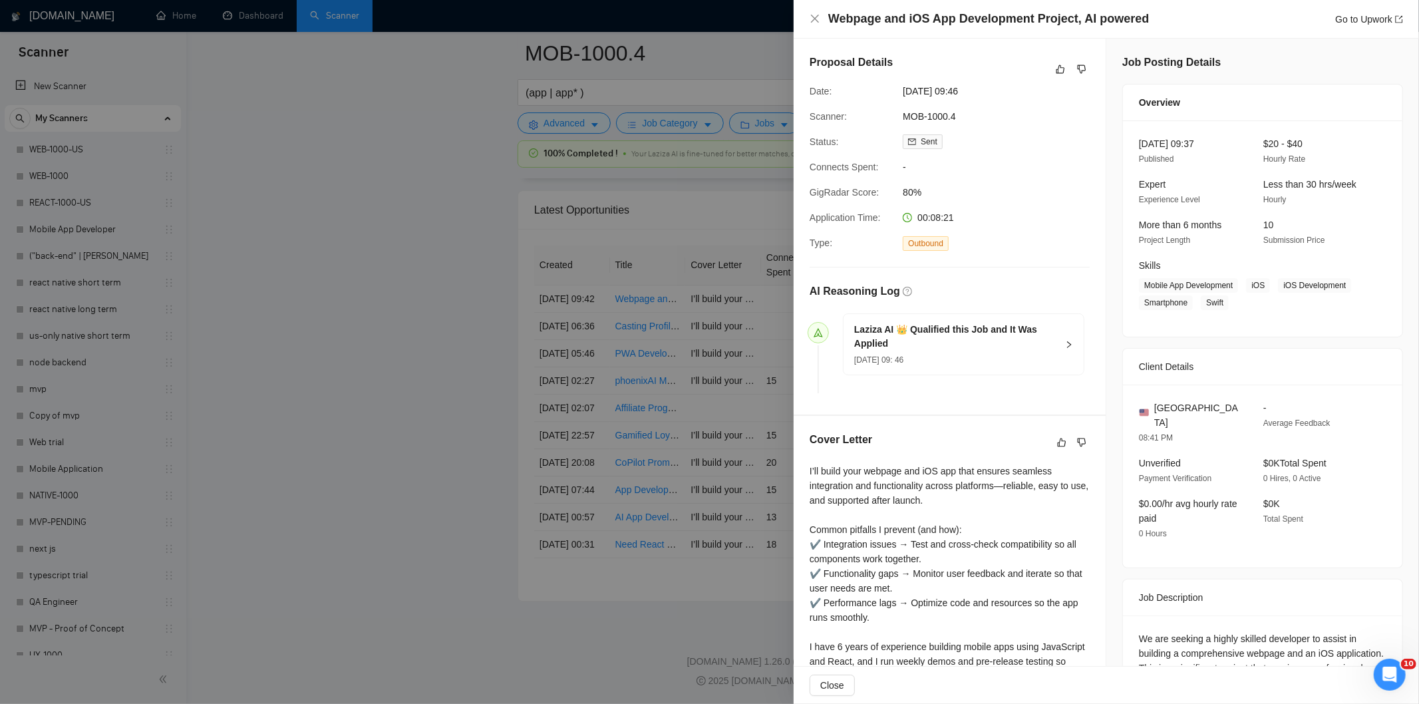
drag, startPoint x: 996, startPoint y: 90, endPoint x: 893, endPoint y: 84, distance: 103.9
click at [893, 84] on div "Date: [DATE] 09:46" at bounding box center [944, 91] width 280 height 15
click at [814, 22] on icon "close" at bounding box center [814, 18] width 11 height 11
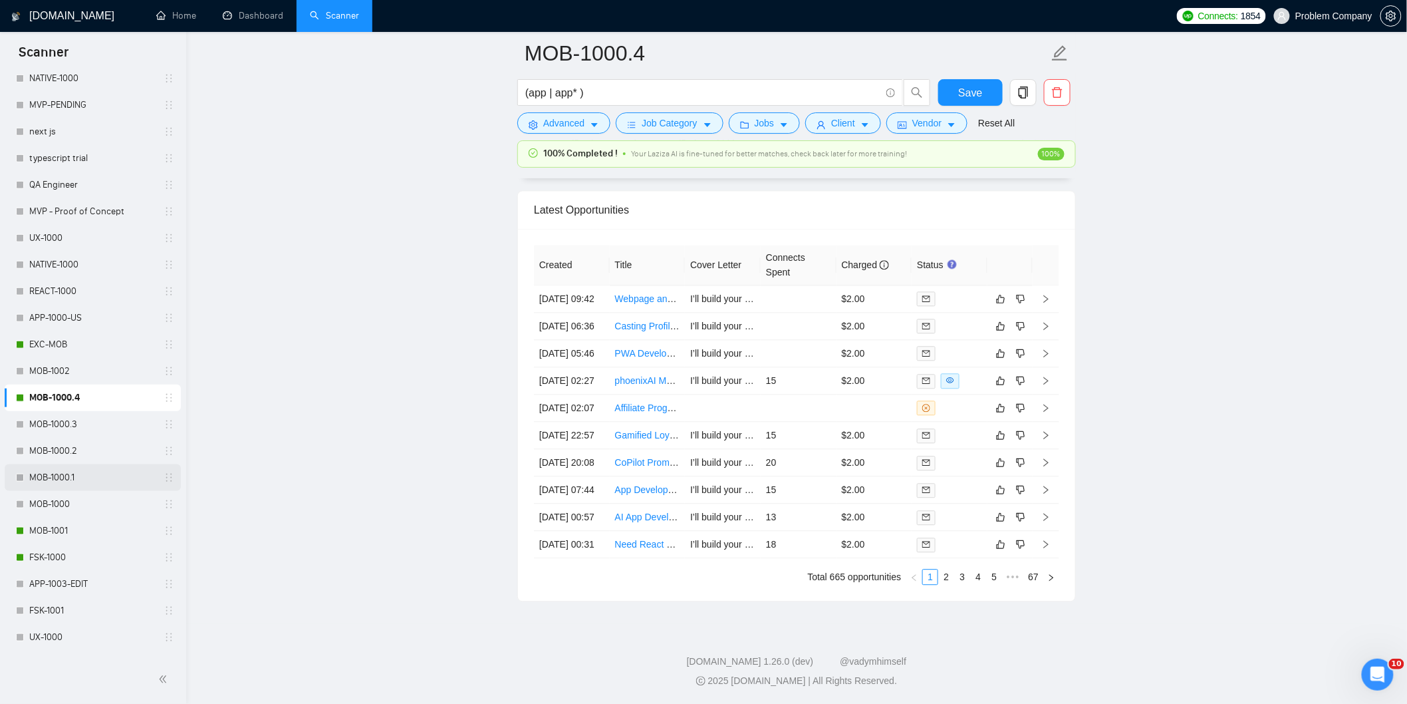
scroll to position [418, 0]
click at [57, 559] on link "FSK-1000" at bounding box center [92, 556] width 126 height 27
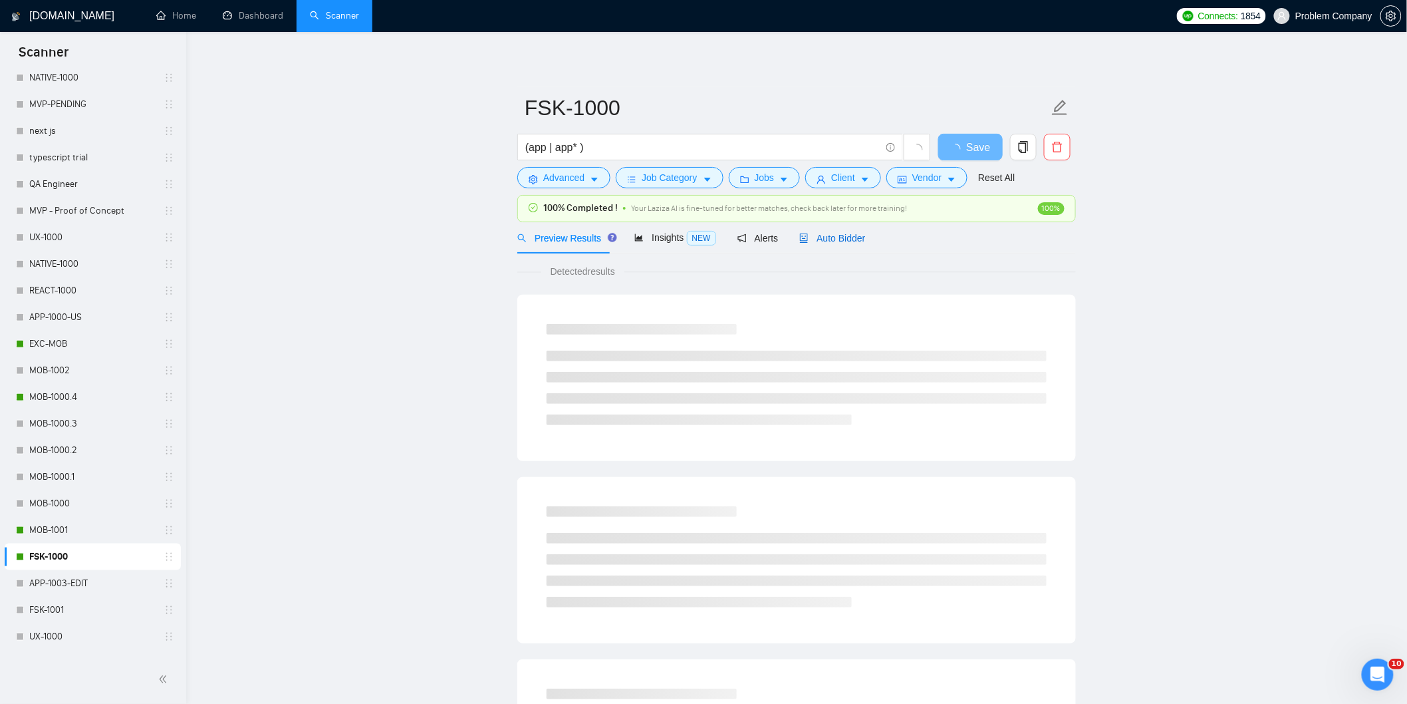
click at [823, 242] on span "Auto Bidder" at bounding box center [832, 238] width 66 height 11
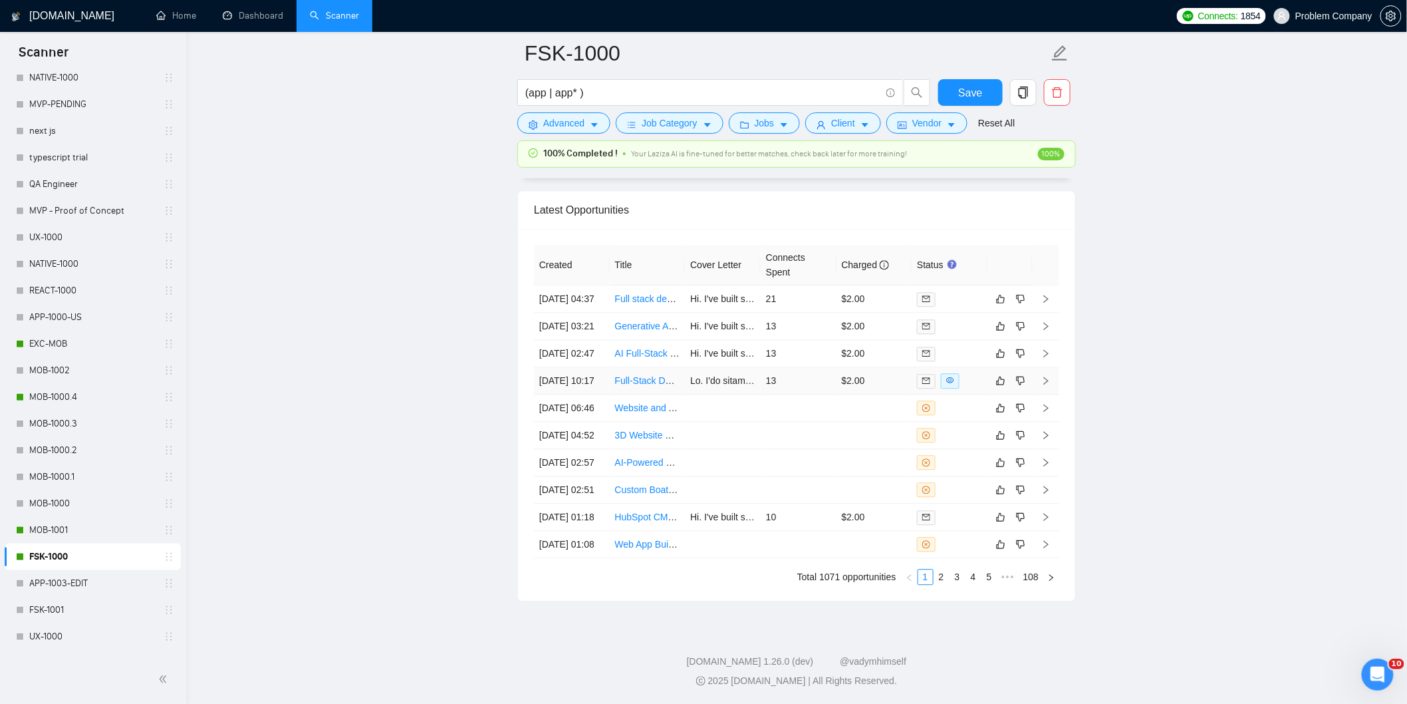
scroll to position [3314, 0]
click at [940, 584] on link "2" at bounding box center [941, 576] width 15 height 15
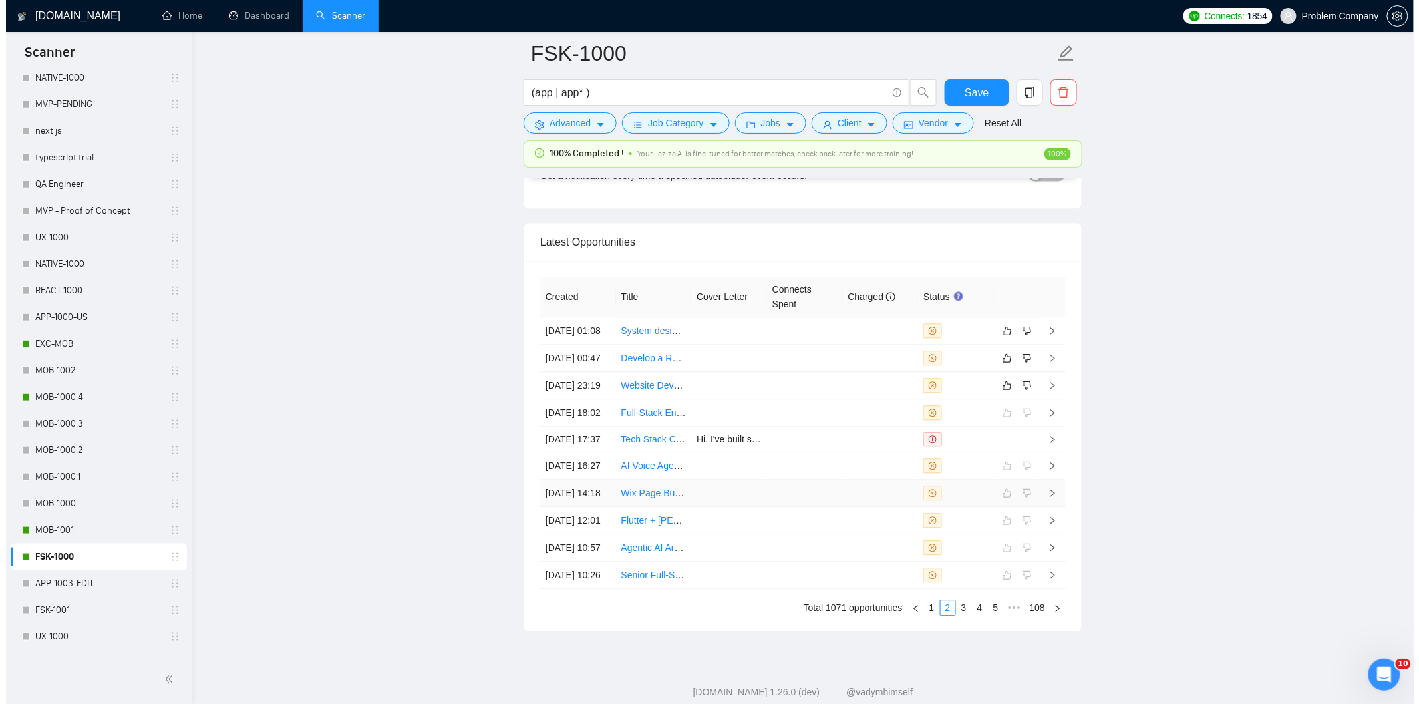
scroll to position [3209, 0]
click at [577, 401] on td "[DATE] 23:19" at bounding box center [572, 387] width 76 height 27
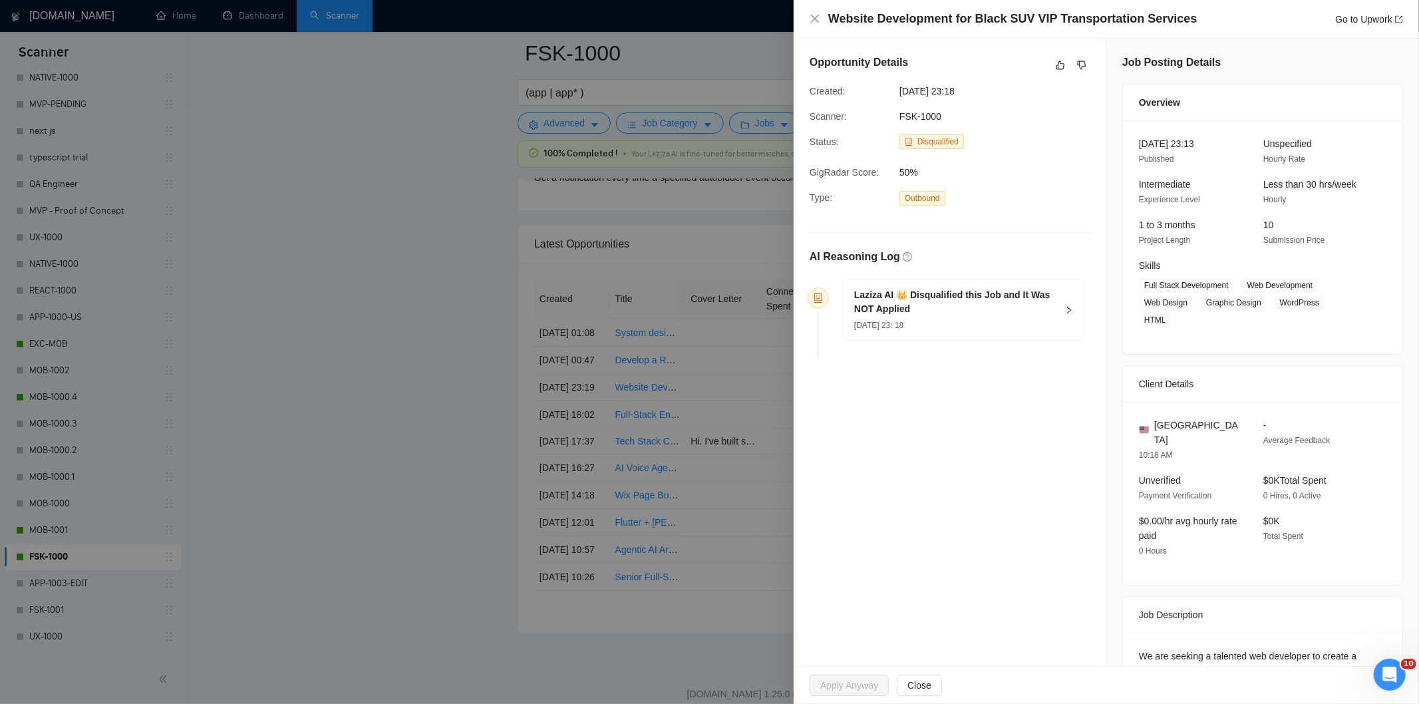
drag, startPoint x: 1187, startPoint y: 28, endPoint x: 891, endPoint y: -6, distance: 297.2
click at [1196, 13] on div "Website Development for Black SUV VIP Transportation Services Go to Upwork" at bounding box center [1115, 19] width 575 height 17
drag, startPoint x: 1196, startPoint y: 13, endPoint x: 827, endPoint y: 23, distance: 368.6
click at [828, 23] on div "Website Development for Black SUV VIP Transportation Services Go to Upwork" at bounding box center [1115, 19] width 575 height 17
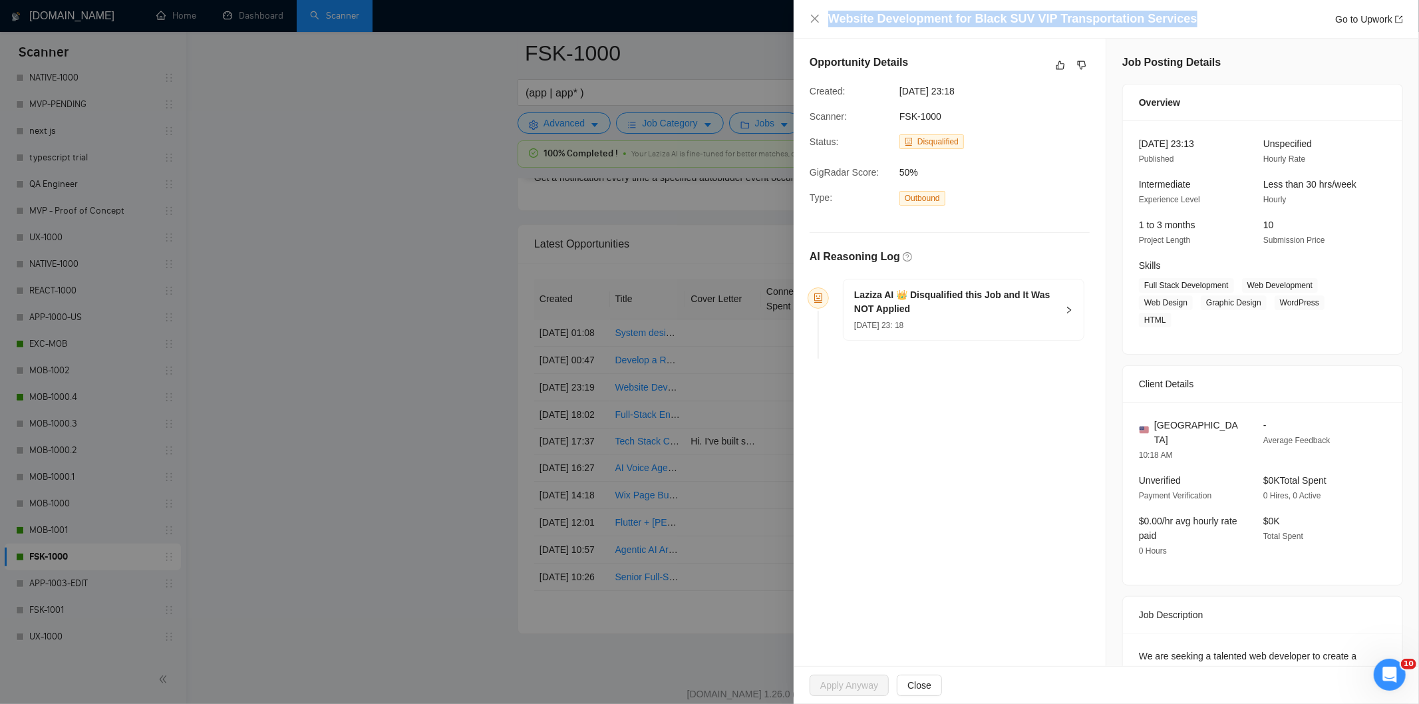
scroll to position [120, 0]
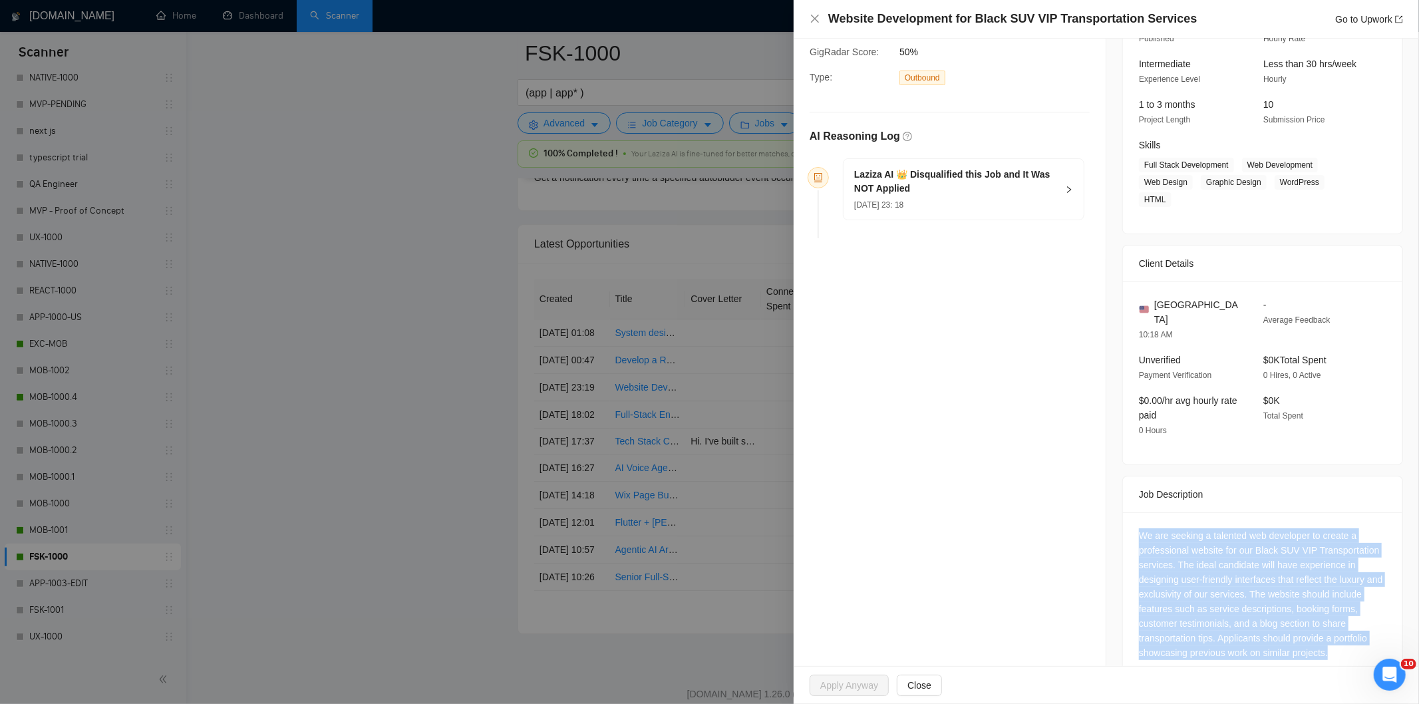
drag, startPoint x: 1342, startPoint y: 628, endPoint x: 1125, endPoint y: 501, distance: 251.0
click at [1125, 512] on div "We are seeking a talented web developer to create a professional website for ou…" at bounding box center [1262, 596] width 279 height 169
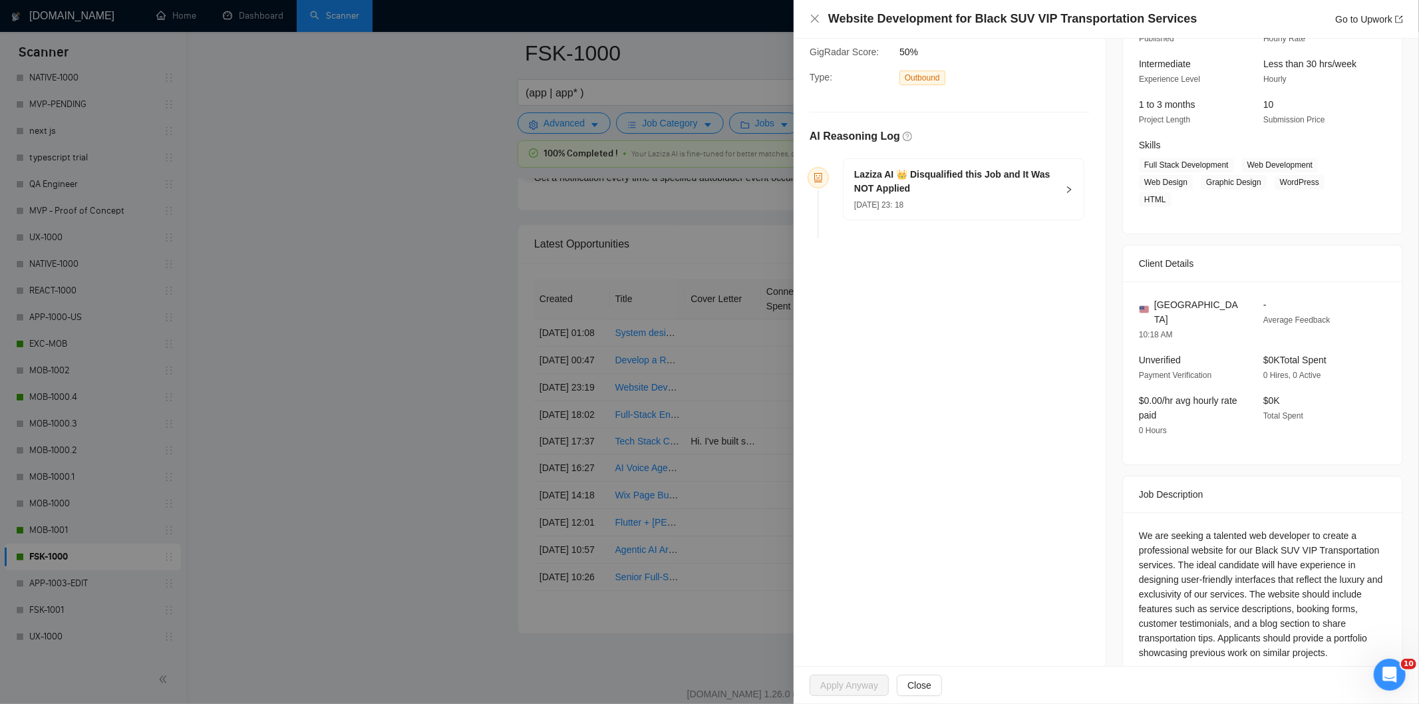
click at [991, 209] on div "[DATE] 23: 18" at bounding box center [955, 204] width 203 height 15
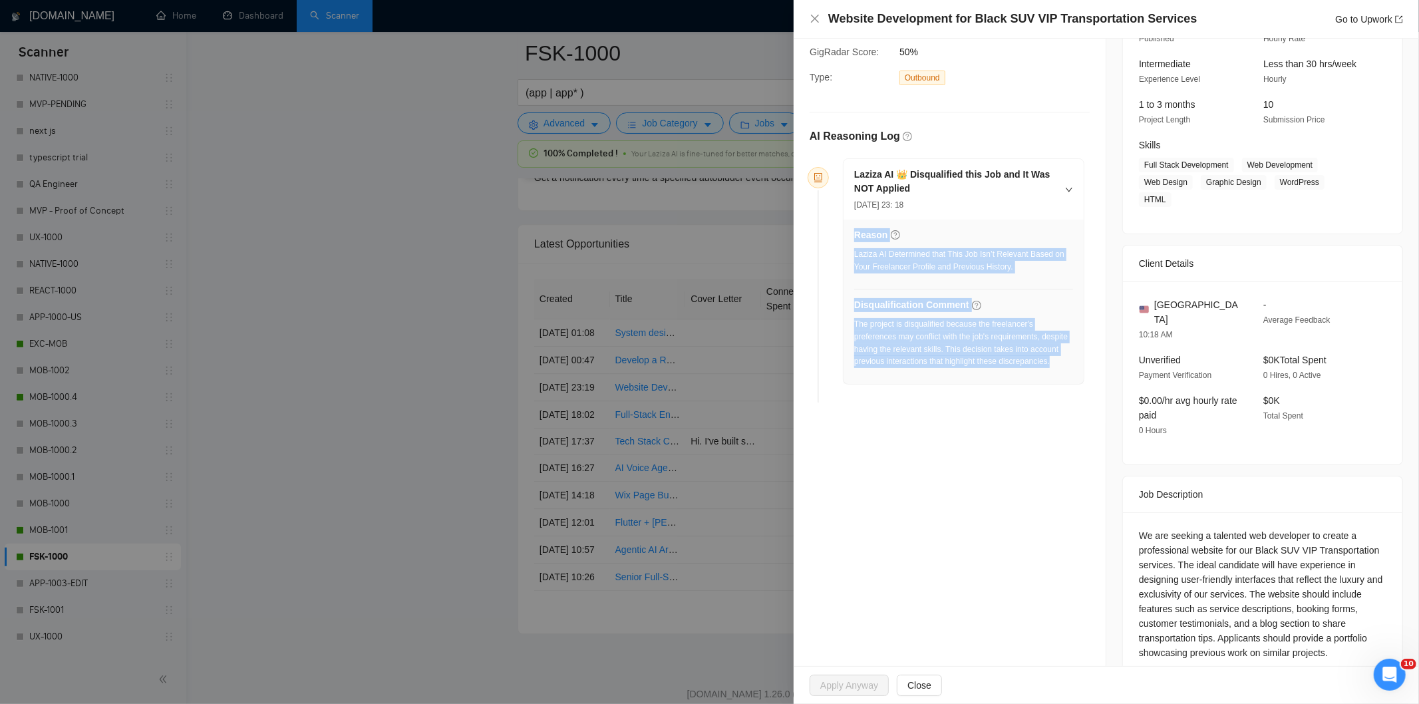
drag, startPoint x: 916, startPoint y: 375, endPoint x: 853, endPoint y: 328, distance: 79.4
click at [853, 328] on div "Reason Laziza AI Determined that This Job Isn’t Relevant Based on Your Freelanc…" at bounding box center [963, 301] width 240 height 164
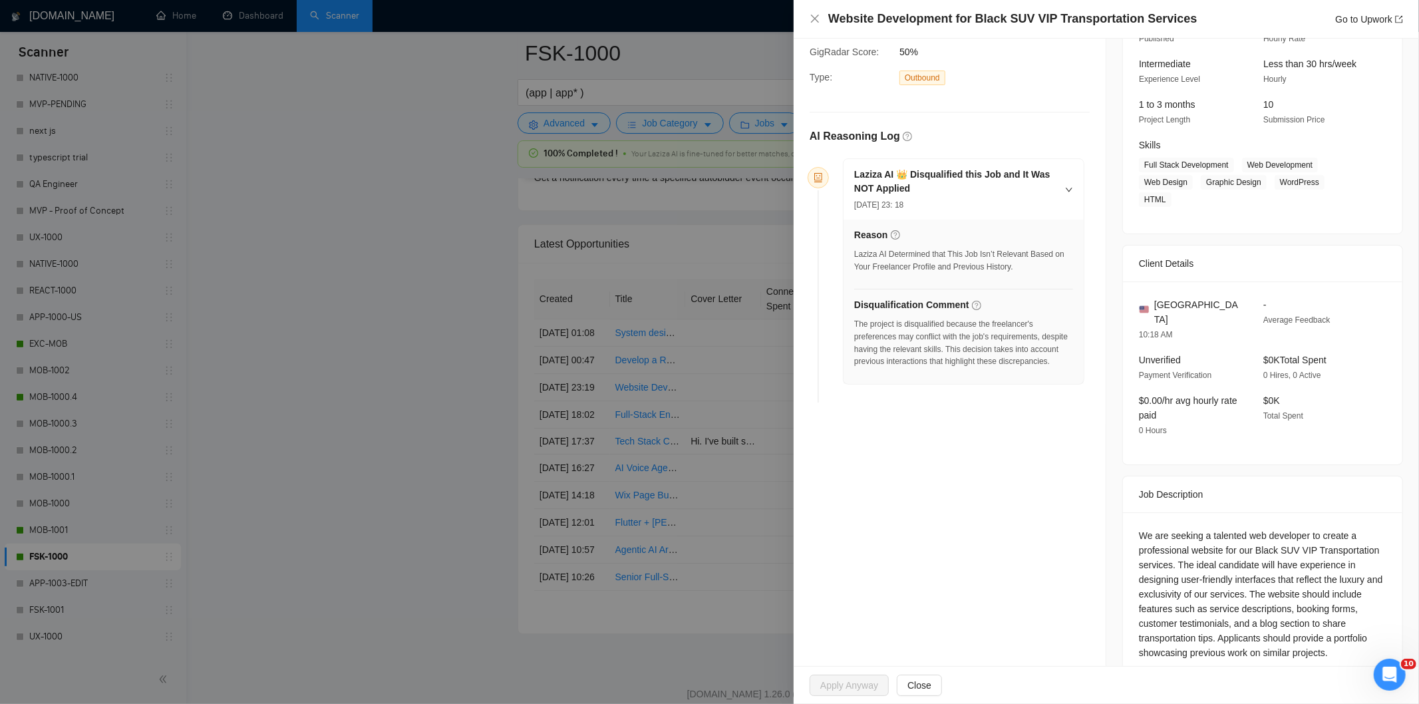
click at [853, 328] on div "Reason Laziza AI Determined that This Job Isn’t Relevant Based on Your Freelanc…" at bounding box center [963, 301] width 240 height 164
drag, startPoint x: 926, startPoint y: 383, endPoint x: 855, endPoint y: 329, distance: 89.3
click at [855, 329] on div "The project is disqualified because the freelancer's preferences may conflict w…" at bounding box center [963, 347] width 219 height 58
click at [815, 17] on icon "close" at bounding box center [814, 18] width 11 height 11
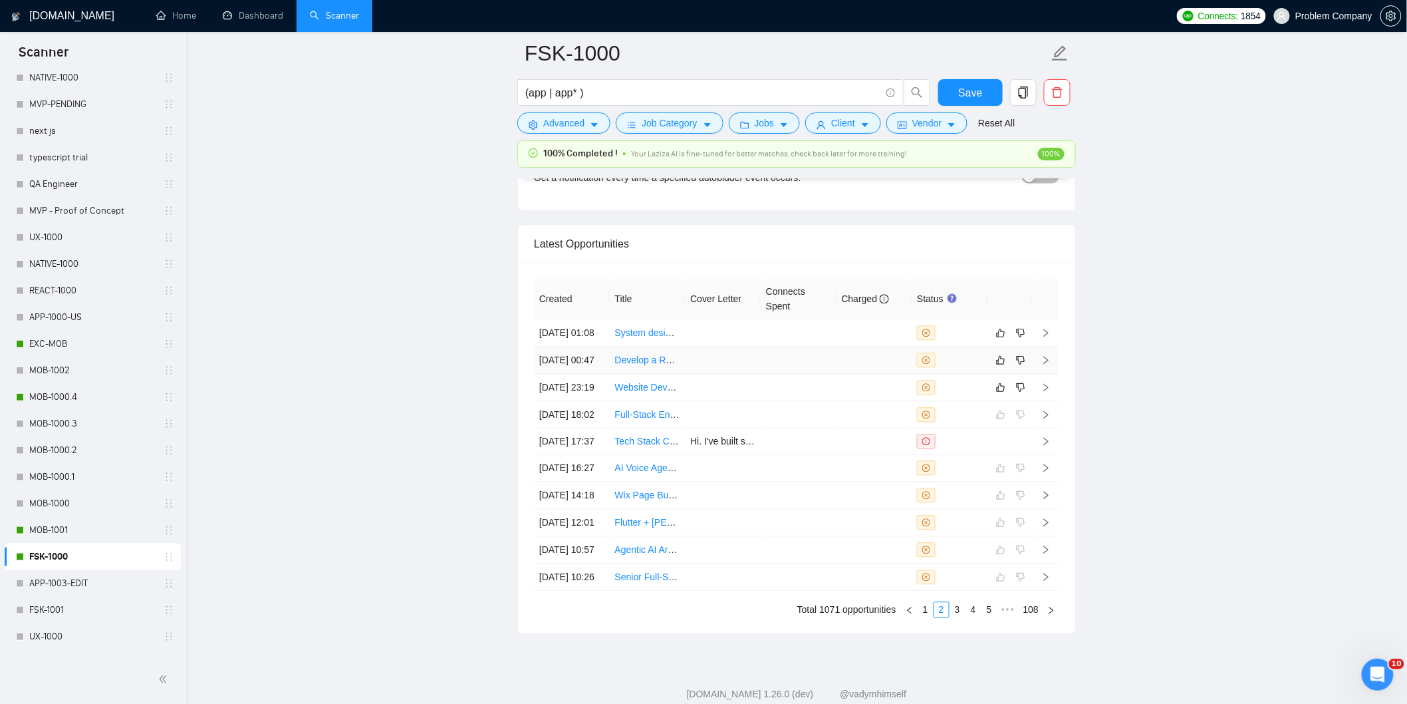
click at [585, 374] on td "[DATE] 00:47" at bounding box center [572, 360] width 76 height 27
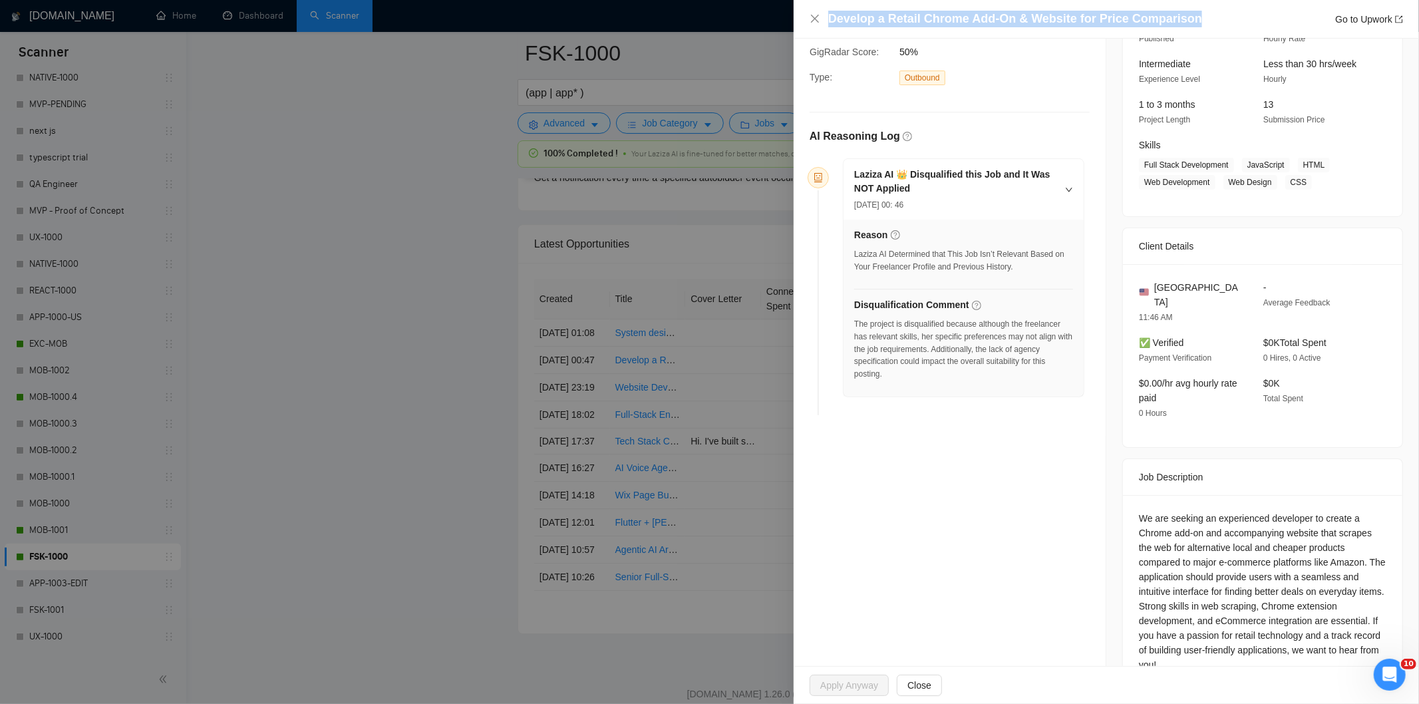
drag, startPoint x: 1192, startPoint y: 19, endPoint x: 828, endPoint y: 25, distance: 363.9
click at [828, 25] on div "Develop a Retail Chrome Add-On & Website for Price Comparison Go to Upwork" at bounding box center [1115, 19] width 575 height 17
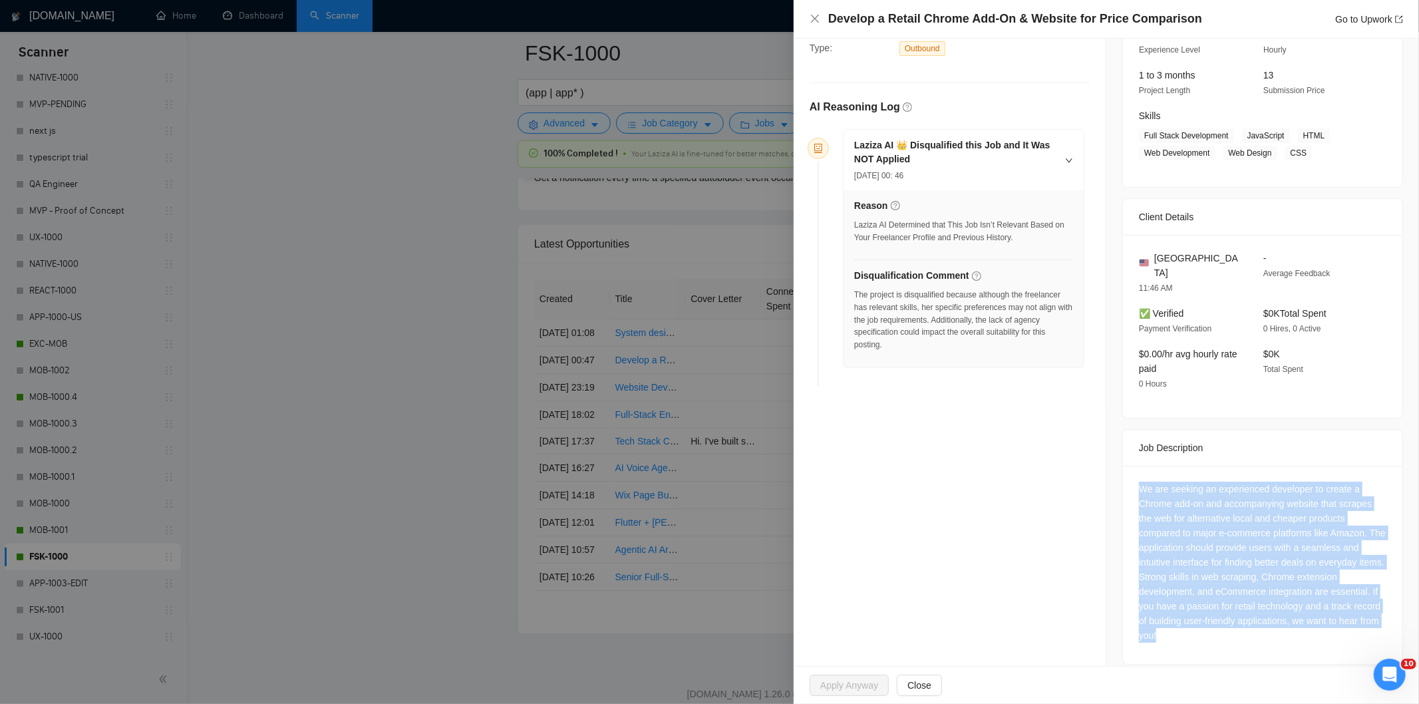
drag, startPoint x: 1205, startPoint y: 617, endPoint x: 1129, endPoint y: 479, distance: 157.8
click at [1129, 479] on div "We are seeking an experienced developer to create a Chrome add-on and accompany…" at bounding box center [1262, 565] width 279 height 198
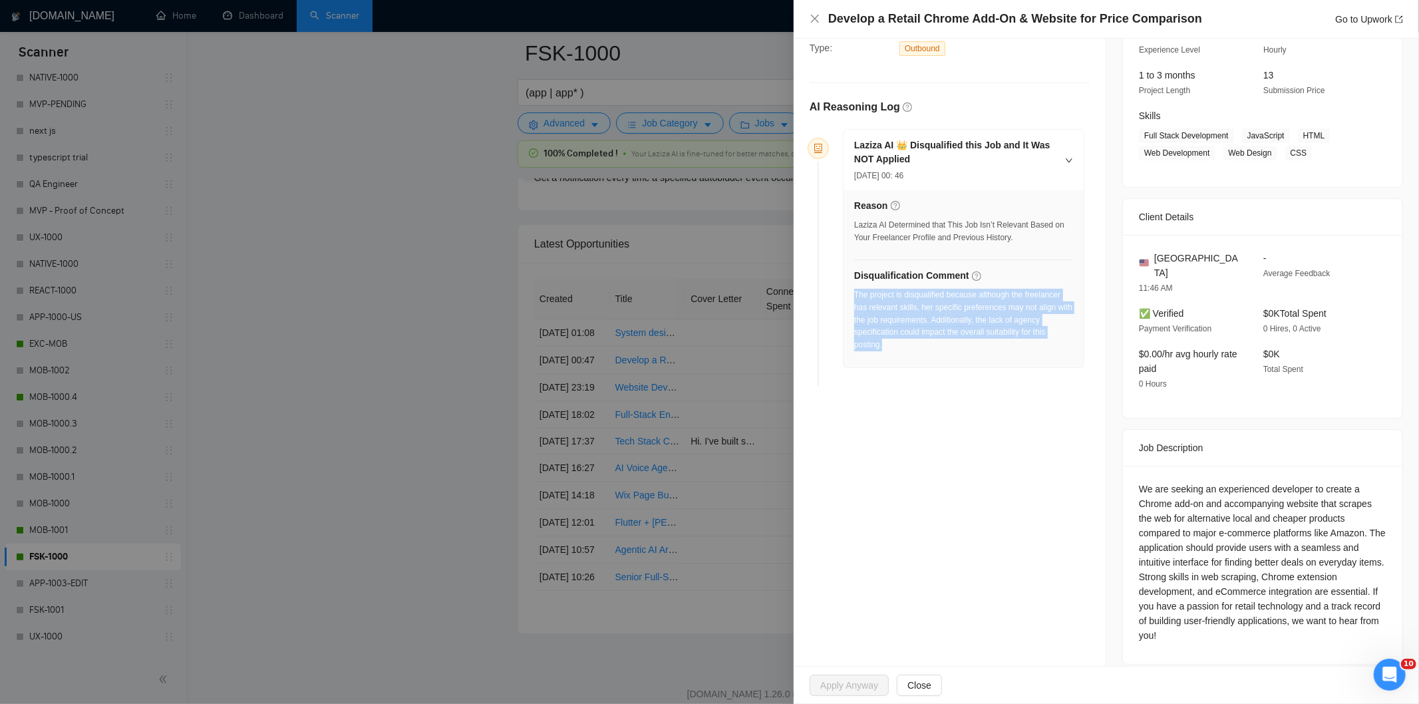
drag, startPoint x: 896, startPoint y: 354, endPoint x: 854, endPoint y: 300, distance: 68.2
click at [854, 300] on div "The project is disqualified because although the freelancer has relevant skills…" at bounding box center [963, 324] width 219 height 70
click at [813, 20] on icon "close" at bounding box center [814, 18] width 11 height 11
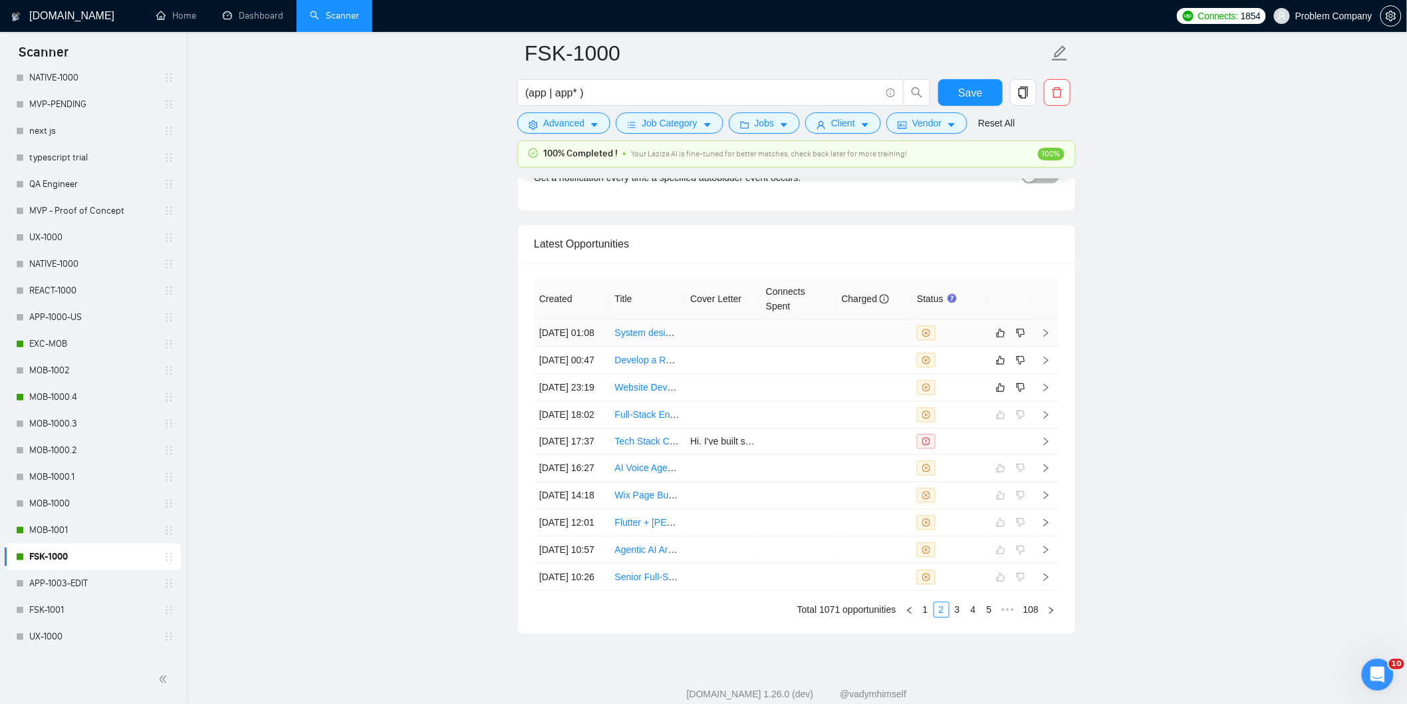
click at [587, 347] on td "[DATE] 01:08" at bounding box center [572, 332] width 76 height 27
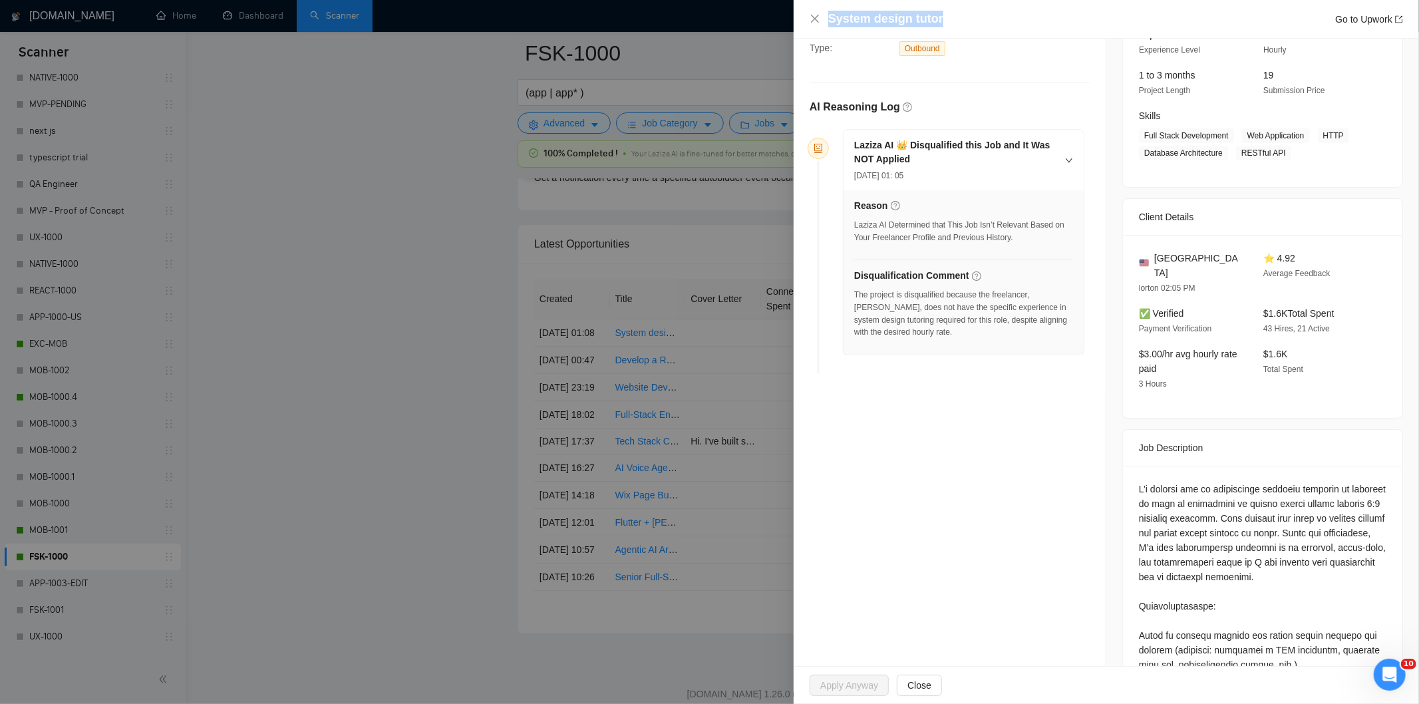
drag, startPoint x: 952, startPoint y: 18, endPoint x: 830, endPoint y: 12, distance: 122.5
click at [830, 12] on div "System design tutor Go to Upwork" at bounding box center [1115, 19] width 575 height 17
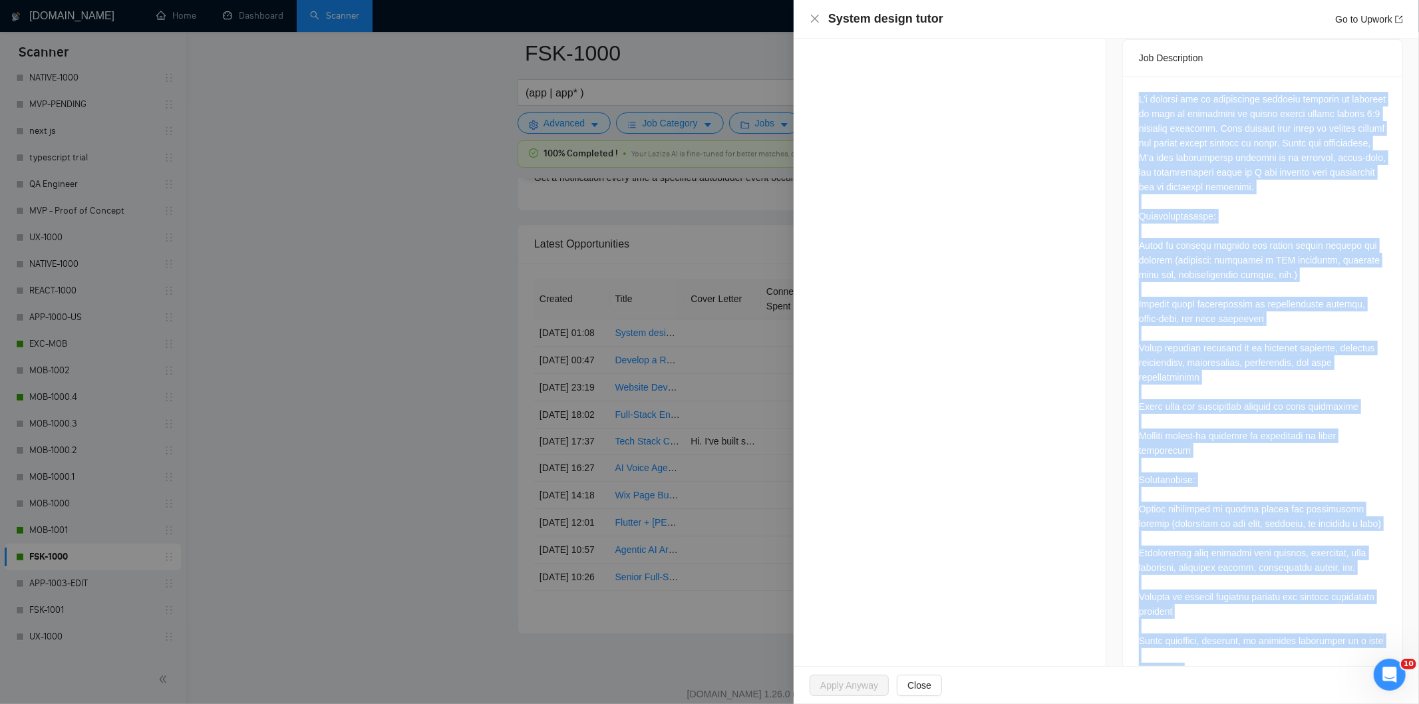
scroll to position [662, 0]
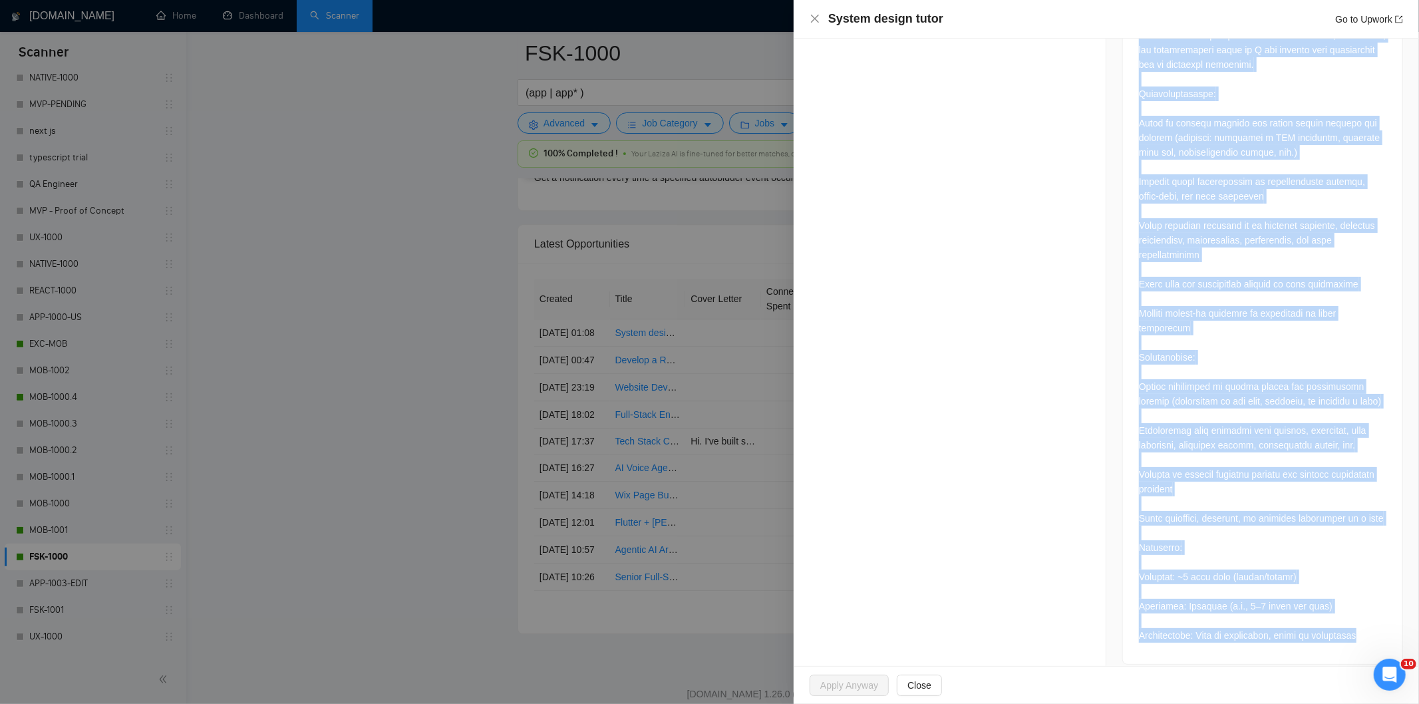
drag, startPoint x: 1131, startPoint y: 237, endPoint x: 1370, endPoint y: 619, distance: 450.1
click at [1370, 619] on div at bounding box center [1262, 308] width 279 height 710
click at [1370, 619] on div at bounding box center [1262, 305] width 247 height 673
drag, startPoint x: 1123, startPoint y: 406, endPoint x: 1353, endPoint y: 615, distance: 310.8
click at [1353, 615] on div at bounding box center [1262, 308] width 279 height 710
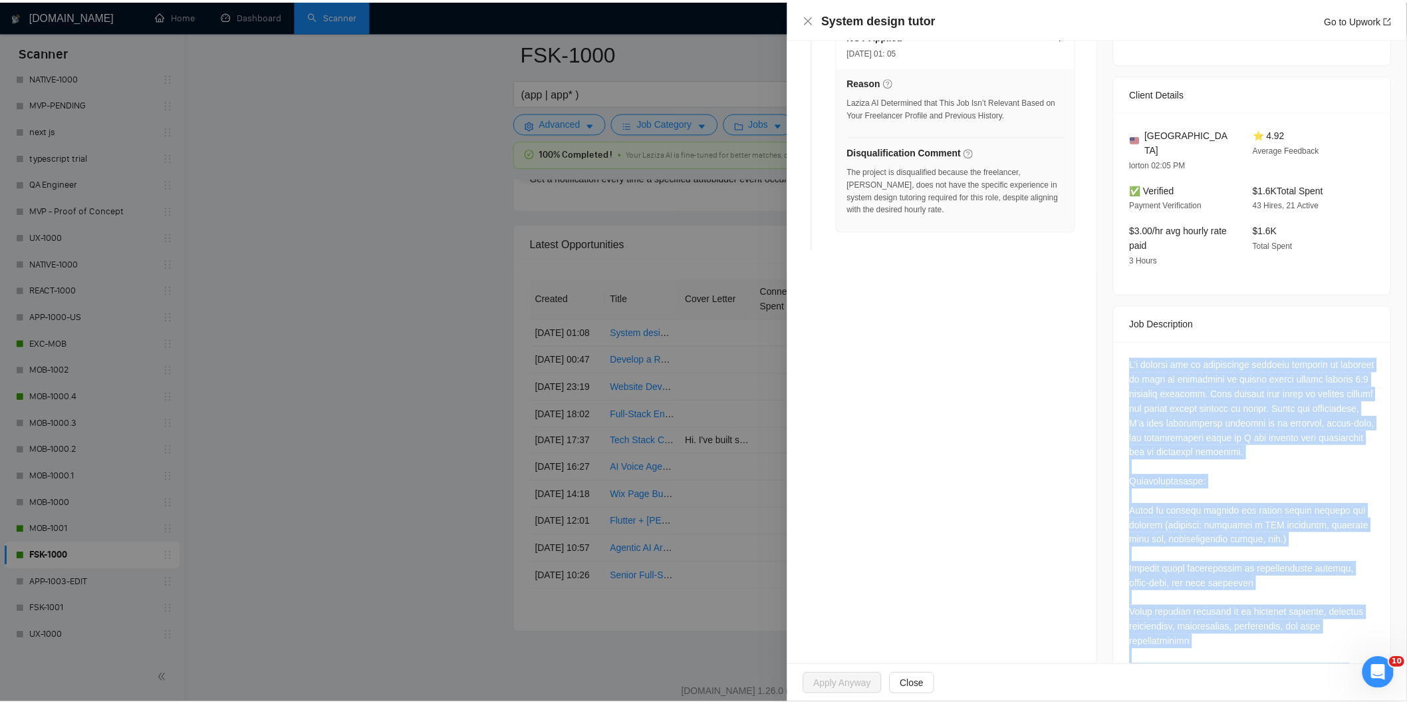
scroll to position [160, 0]
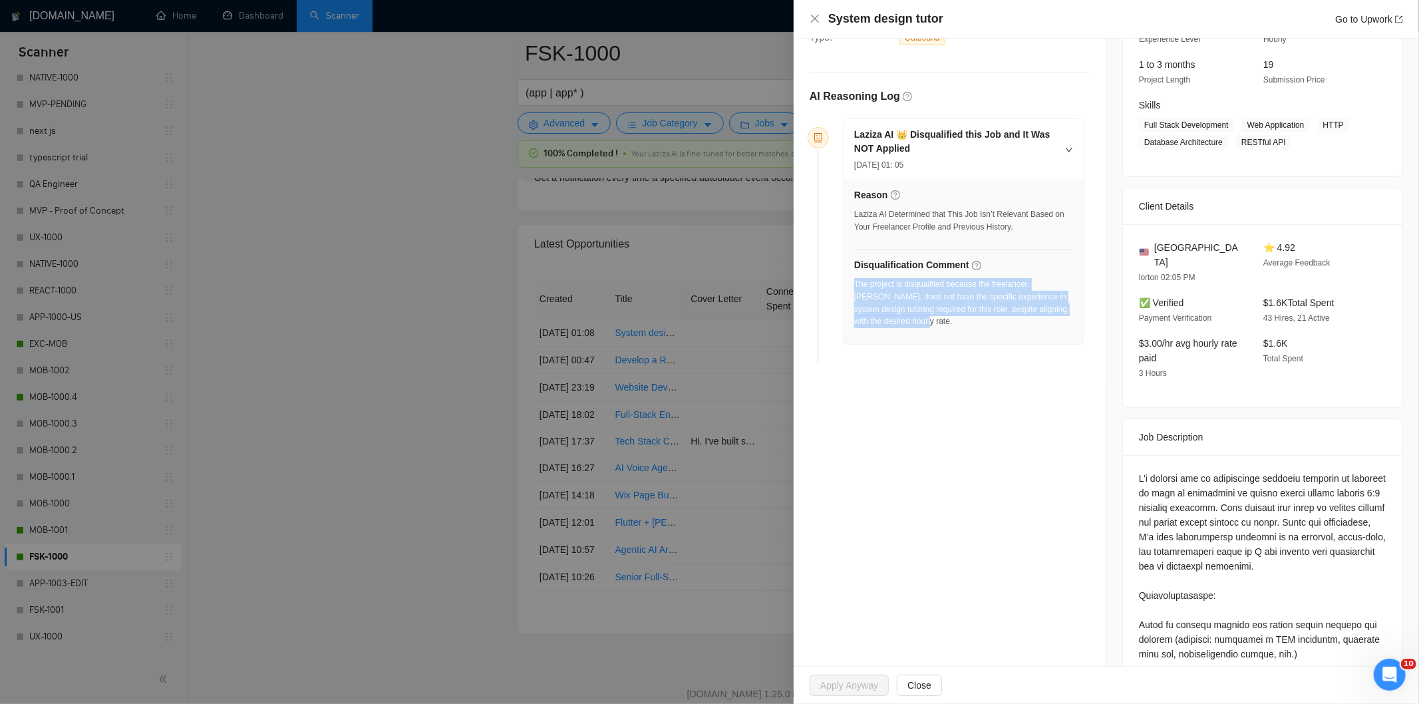
drag, startPoint x: 931, startPoint y: 337, endPoint x: 855, endPoint y: 287, distance: 91.3
click at [855, 287] on div "Reason Laziza AI Determined that This Job Isn’t Relevant Based on Your Freelanc…" at bounding box center [963, 262] width 240 height 164
click at [809, 19] on icon "close" at bounding box center [814, 18] width 11 height 11
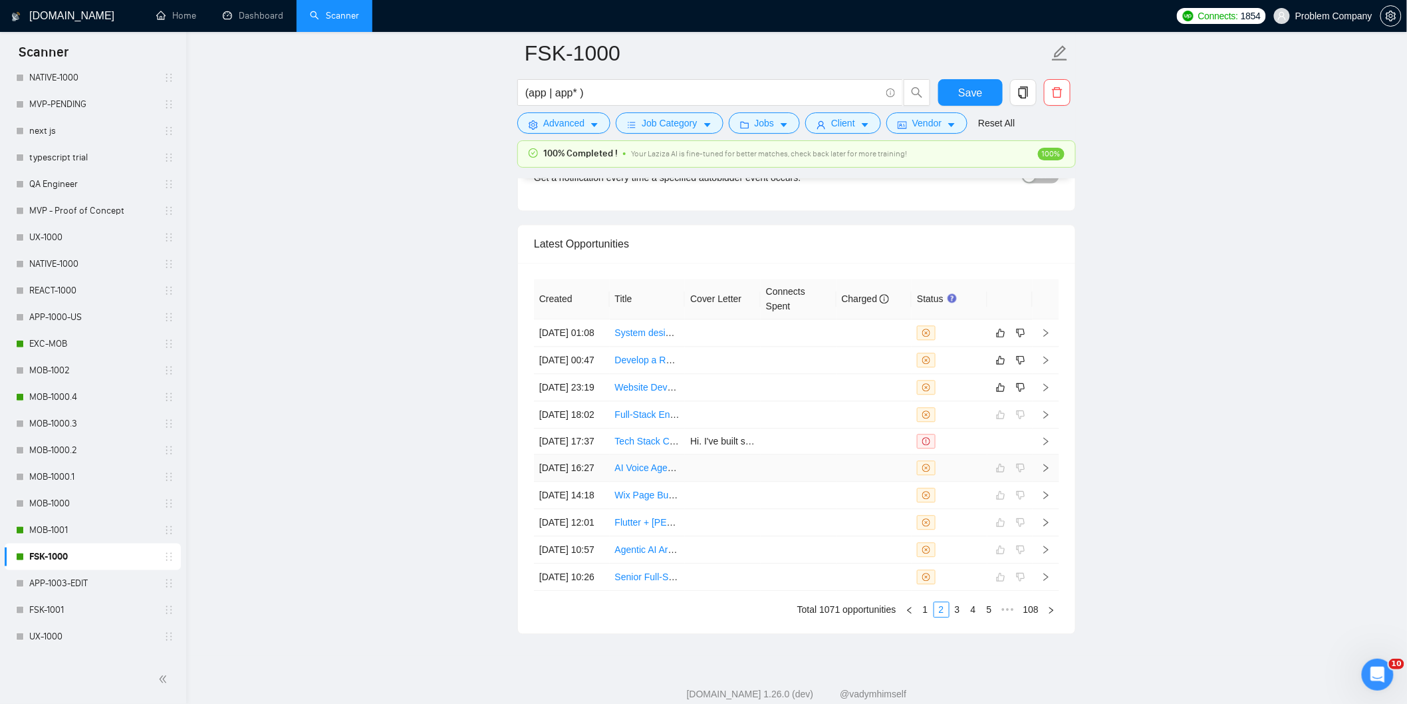
scroll to position [3387, 0]
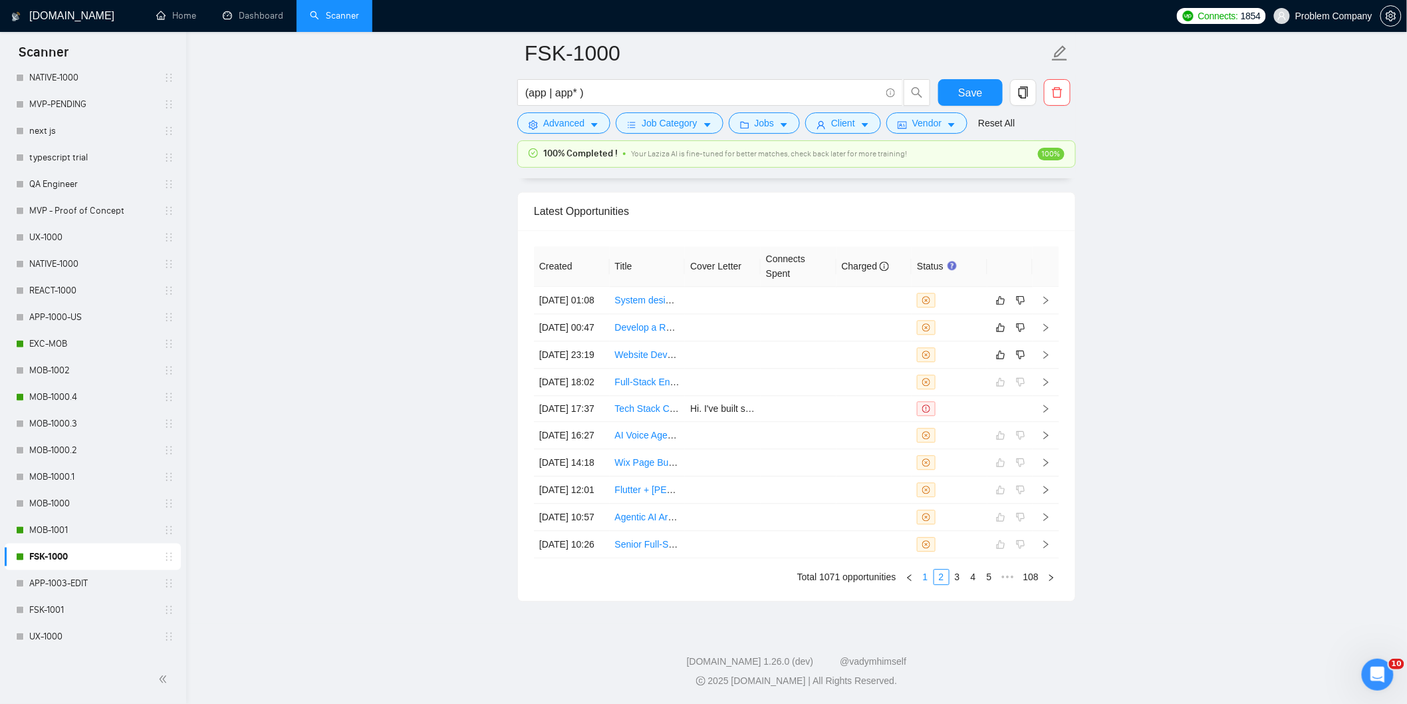
click at [928, 581] on link "1" at bounding box center [925, 576] width 15 height 15
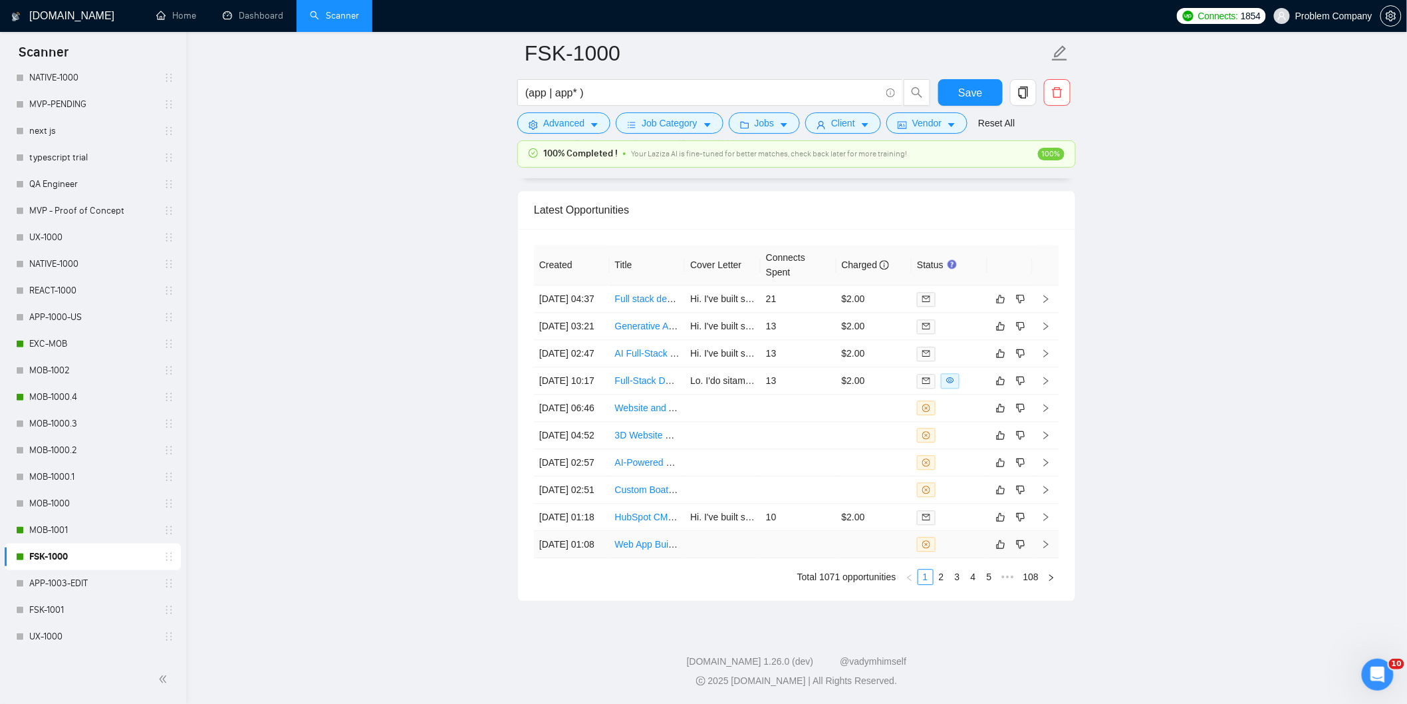
click at [593, 550] on td "[DATE] 01:08" at bounding box center [572, 544] width 76 height 27
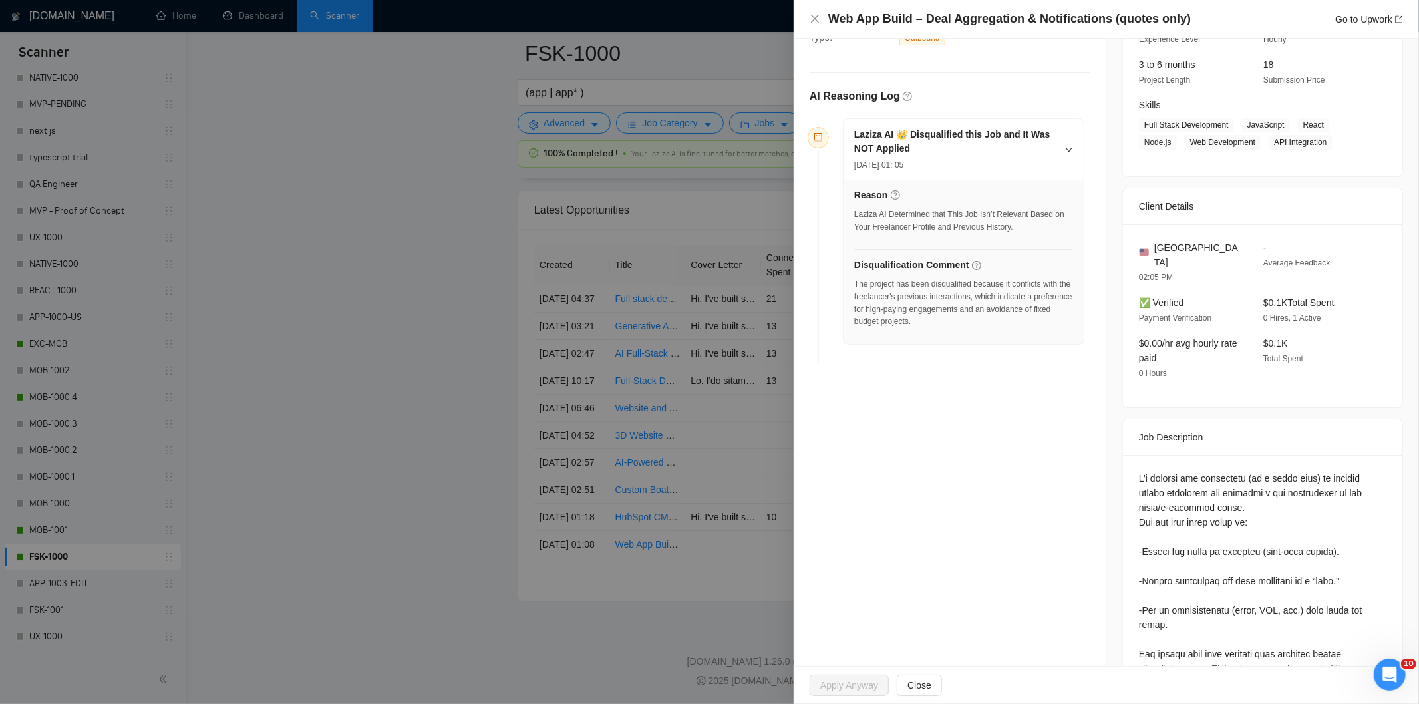
drag, startPoint x: 1200, startPoint y: 9, endPoint x: 970, endPoint y: 5, distance: 230.2
click at [970, 5] on div "Web App Build – Deal Aggregation & Notifications (quotes only) Go to Upwork" at bounding box center [1105, 19] width 625 height 39
drag, startPoint x: 1194, startPoint y: 19, endPoint x: 883, endPoint y: 15, distance: 311.3
click at [883, 15] on div "Web App Build – Deal Aggregation & Notifications (quotes only) Go to Upwork" at bounding box center [1115, 19] width 575 height 17
click at [883, 16] on h4 "Web App Build – Deal Aggregation & Notifications (quotes only)" at bounding box center [1009, 19] width 362 height 17
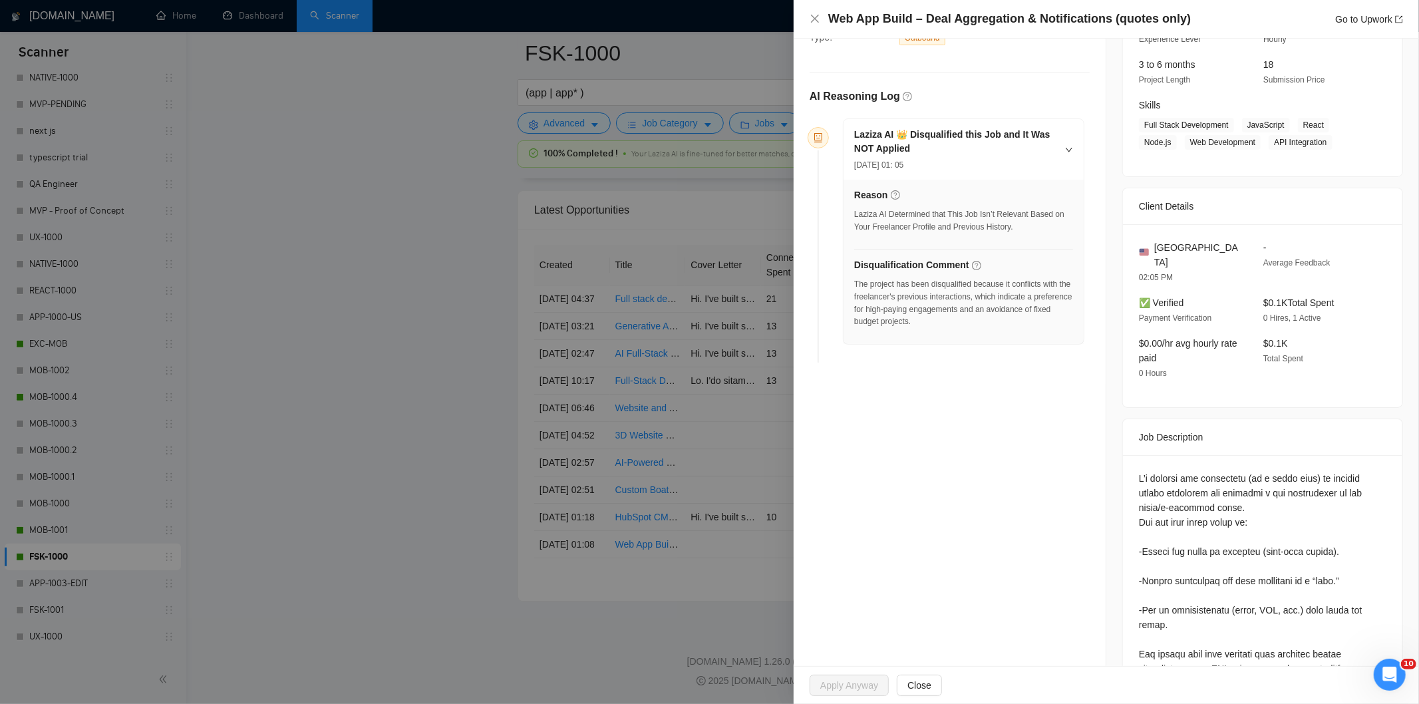
click at [828, 22] on h4 "Web App Build – Deal Aggregation & Notifications (quotes only)" at bounding box center [1009, 19] width 362 height 17
drag, startPoint x: 1185, startPoint y: 17, endPoint x: 909, endPoint y: 31, distance: 276.4
click at [909, 31] on div "Web App Build – Deal Aggregation & Notifications (quotes only) Go to Upwork" at bounding box center [1105, 19] width 625 height 39
drag, startPoint x: 908, startPoint y: 31, endPoint x: 809, endPoint y: 22, distance: 98.8
click at [809, 22] on div "Web App Build – Deal Aggregation & Notifications (quotes only) Go to Upwork" at bounding box center [1105, 19] width 625 height 39
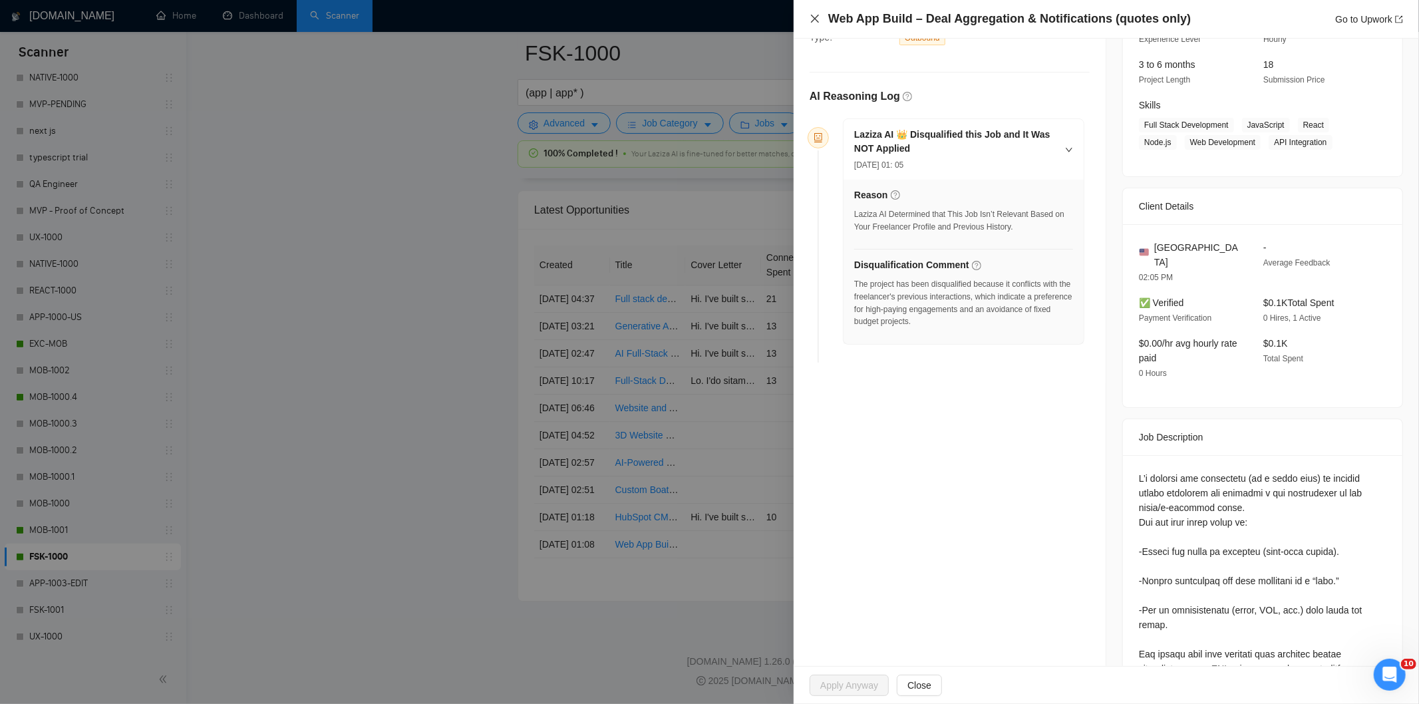
click at [809, 22] on icon "close" at bounding box center [814, 18] width 11 height 11
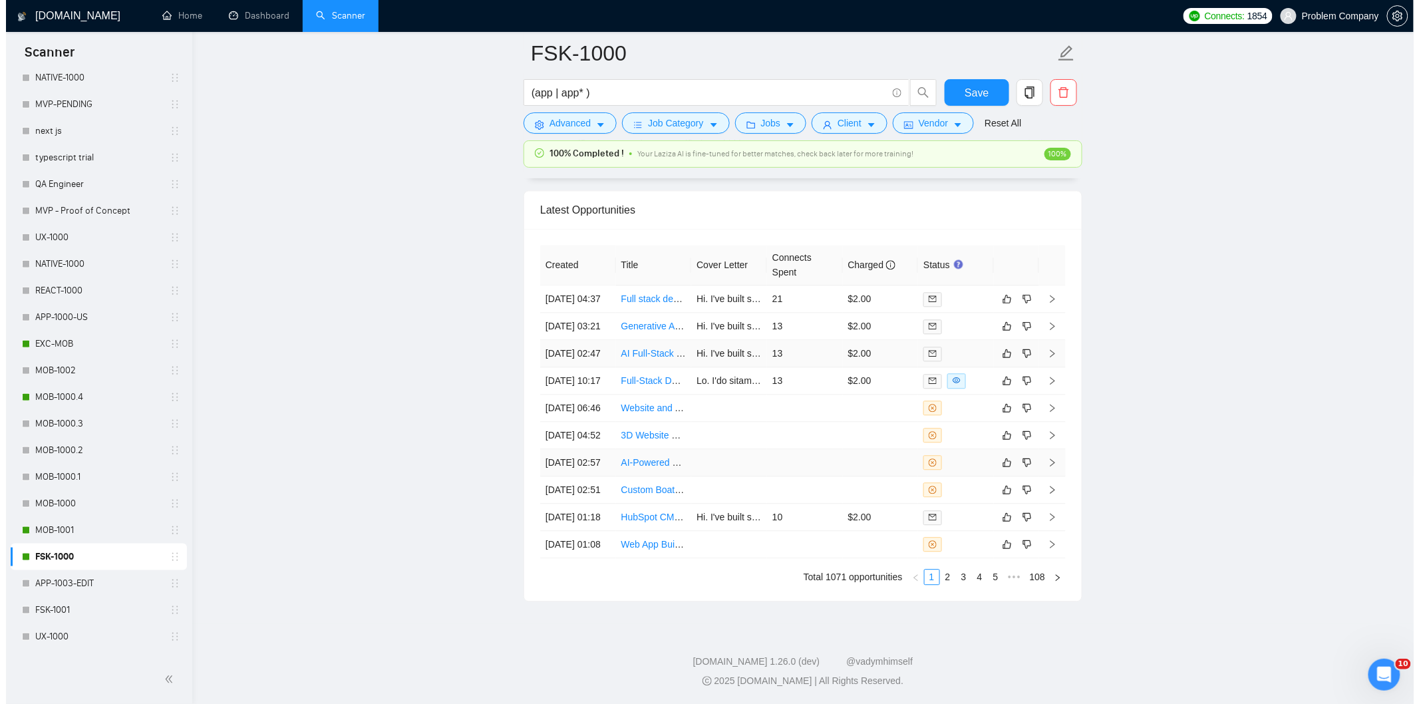
scroll to position [3387, 0]
click at [588, 548] on td "[DATE] 01:08" at bounding box center [572, 544] width 76 height 27
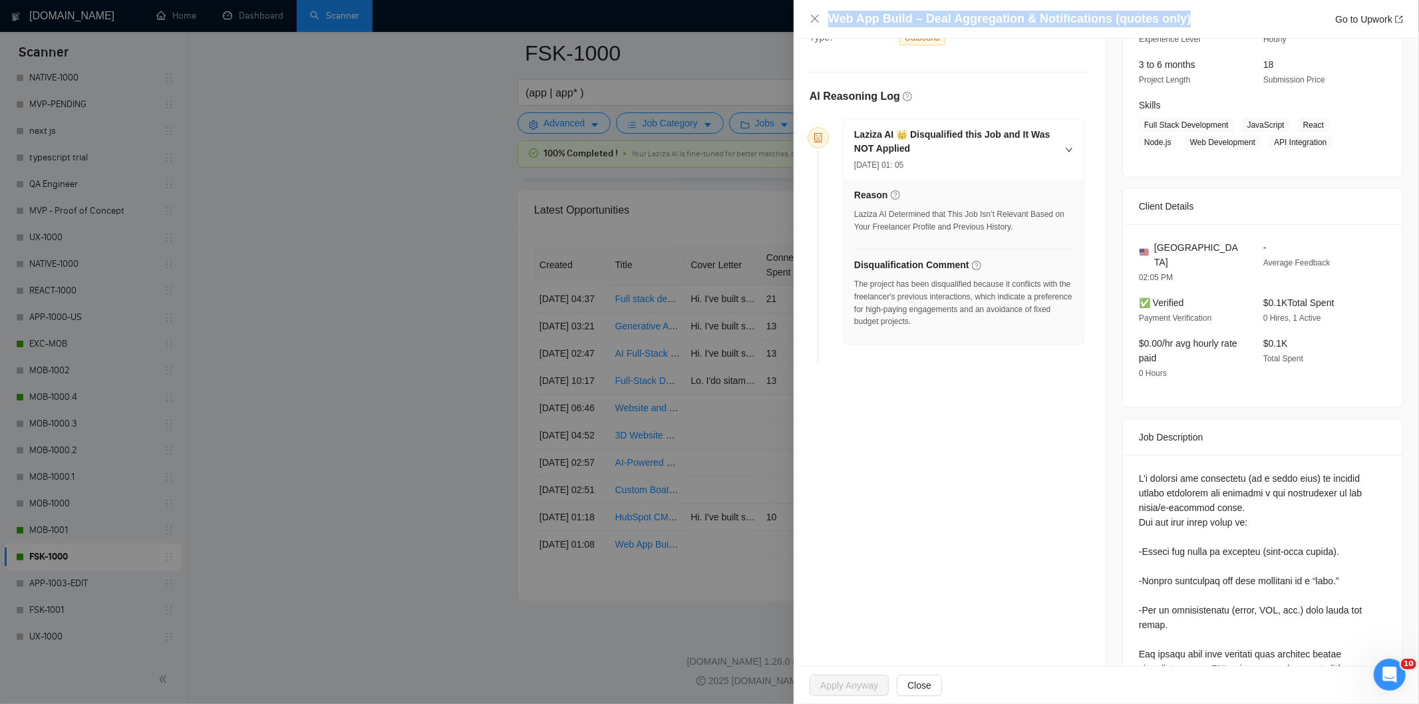
drag, startPoint x: 1197, startPoint y: 13, endPoint x: 785, endPoint y: 22, distance: 411.8
click at [785, 22] on div "Web App Build – Deal Aggregation & Notifications (quotes only) Go to Upwork Opp…" at bounding box center [709, 352] width 1419 height 704
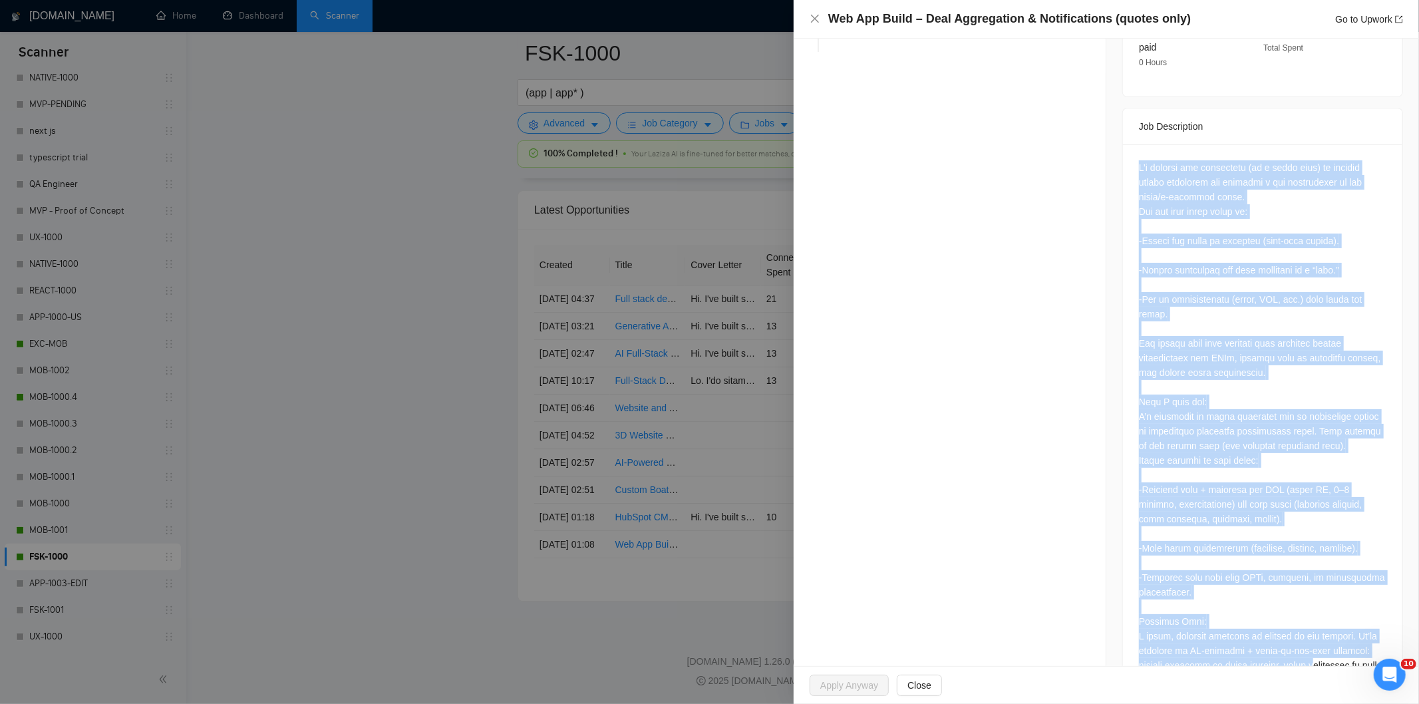
scroll to position [529, 0]
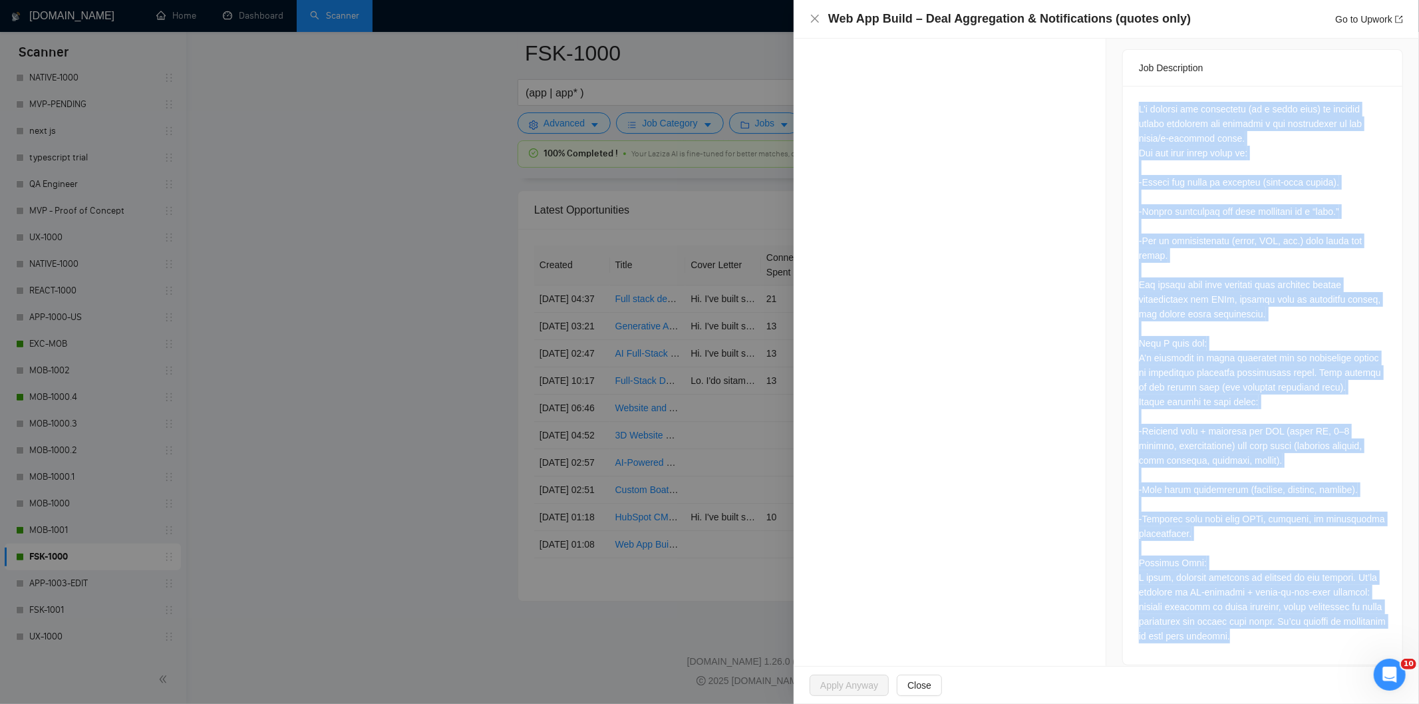
drag, startPoint x: 1129, startPoint y: 154, endPoint x: 1305, endPoint y: 652, distance: 528.2
click at [1305, 652] on div "Job Posting Details Overview [DATE] 00:59 Published $20 - $60 Hourly Rate Inter…" at bounding box center [1262, 95] width 313 height 1172
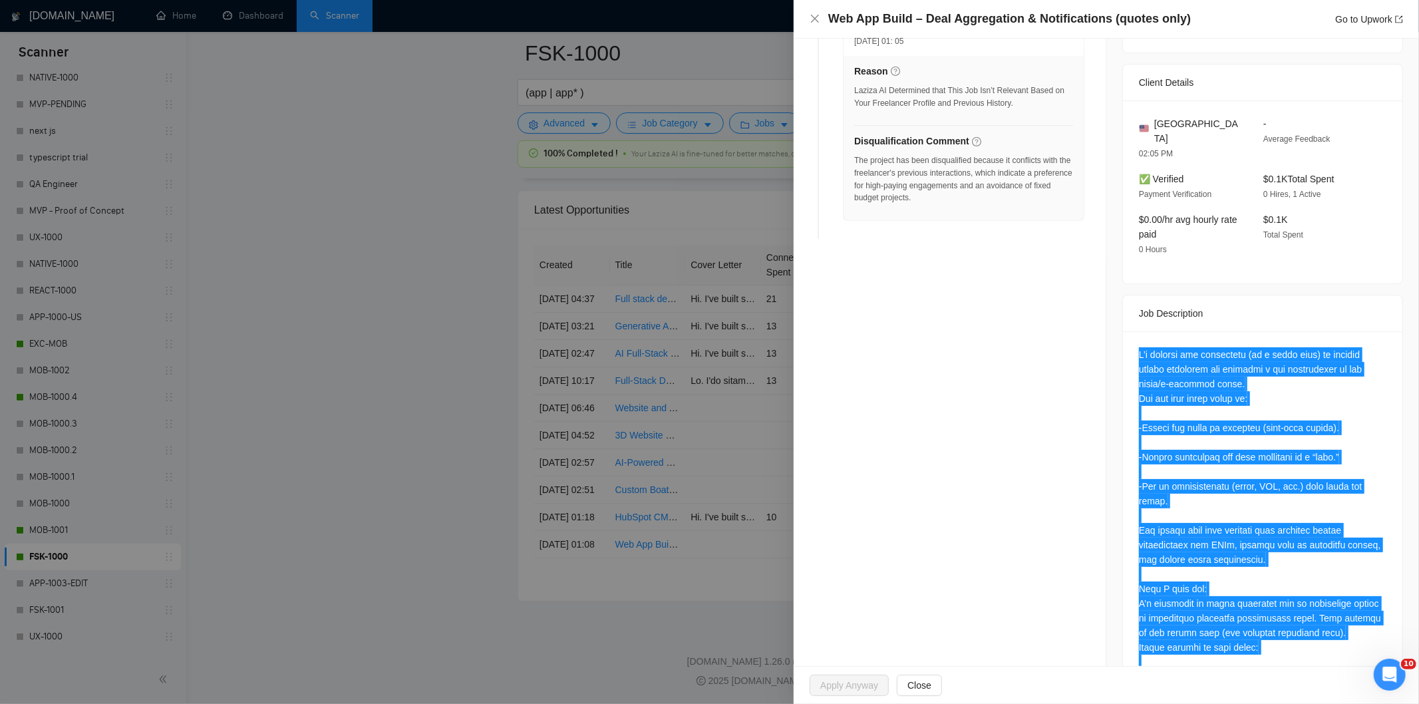
scroll to position [283, 0]
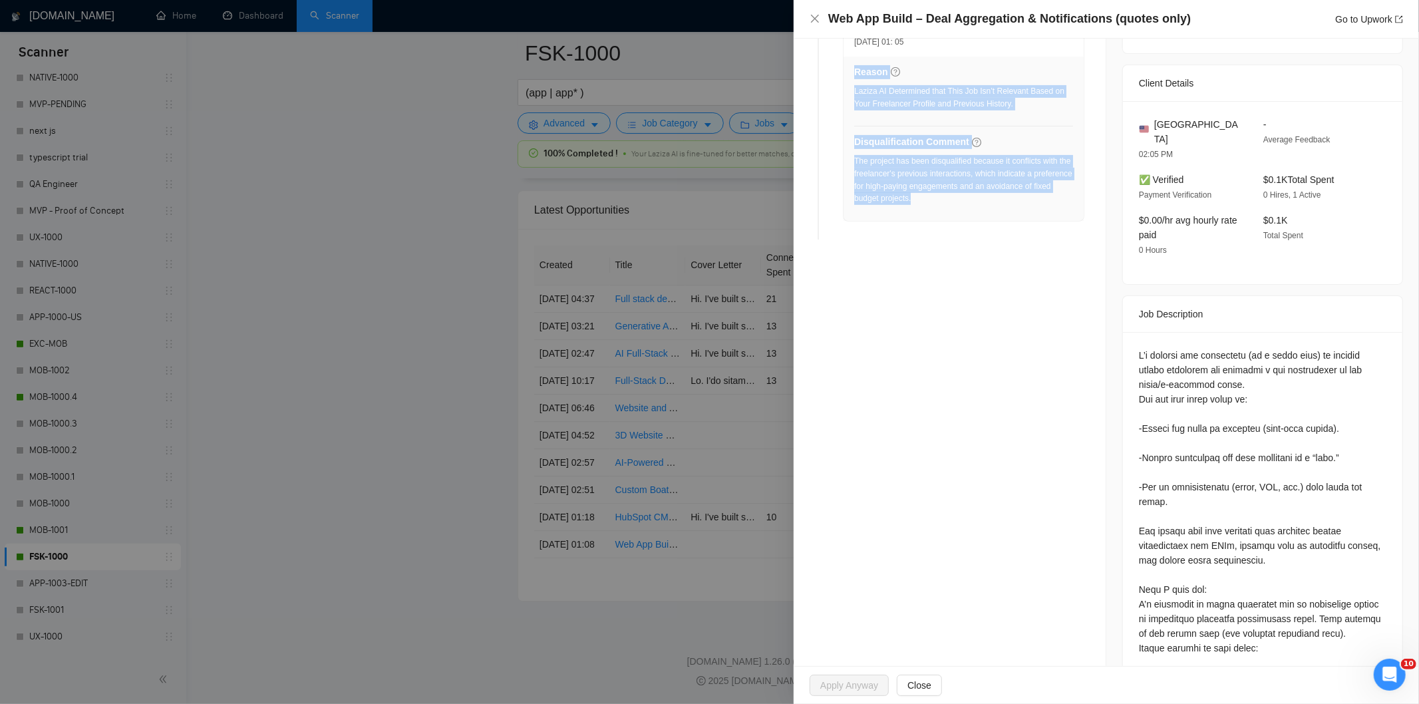
drag, startPoint x: 958, startPoint y: 210, endPoint x: 853, endPoint y: 166, distance: 114.2
click at [853, 166] on div "Reason Laziza AI Determined that This Job Isn’t Relevant Based on Your Freelanc…" at bounding box center [963, 139] width 240 height 164
click at [903, 182] on div "The project has been disqualified because it conflicts with the freelancer's pr…" at bounding box center [963, 180] width 219 height 50
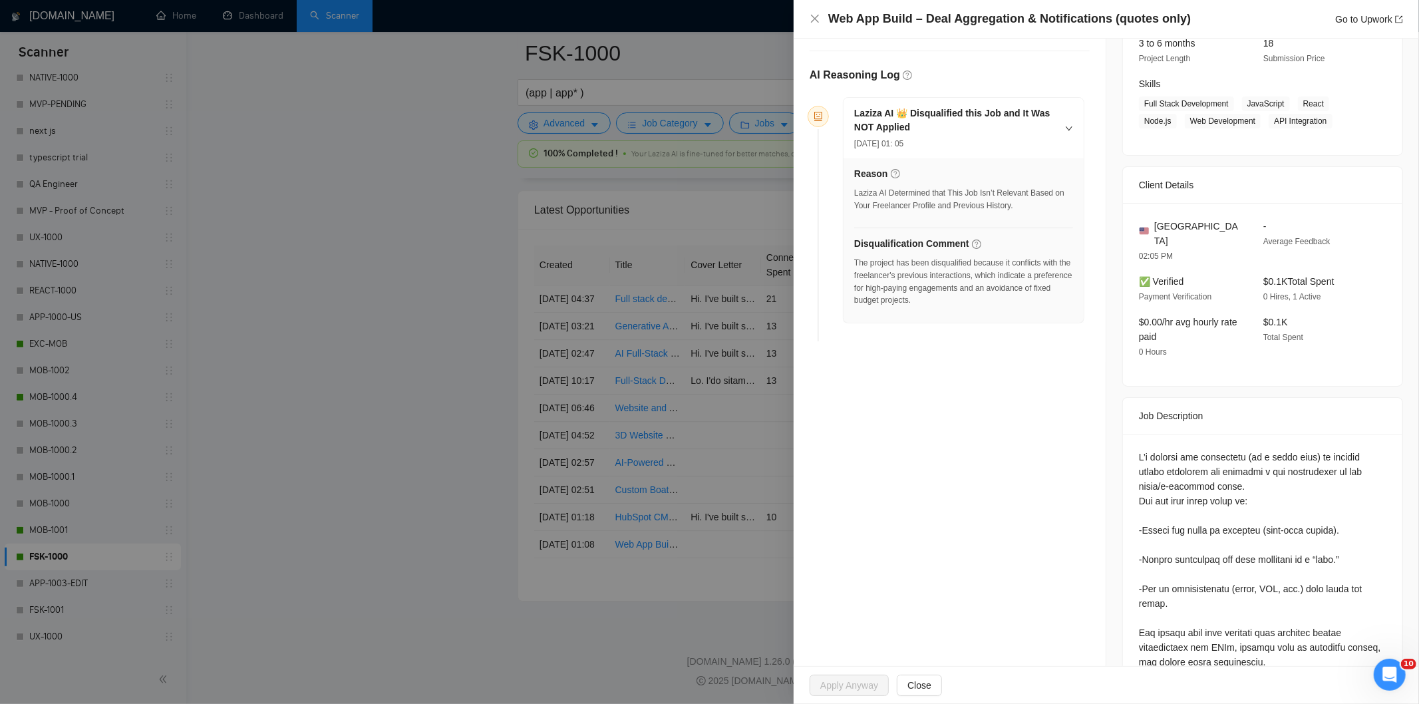
scroll to position [180, 0]
drag, startPoint x: 963, startPoint y: 301, endPoint x: 855, endPoint y: 265, distance: 114.2
click at [855, 265] on div "The project has been disqualified because it conflicts with the freelancer's pr…" at bounding box center [963, 283] width 219 height 50
drag, startPoint x: 815, startPoint y: 21, endPoint x: 807, endPoint y: 17, distance: 9.8
click at [807, 17] on div "Web App Build – Deal Aggregation & Notifications (quotes only) Go to Upwork" at bounding box center [1105, 19] width 625 height 39
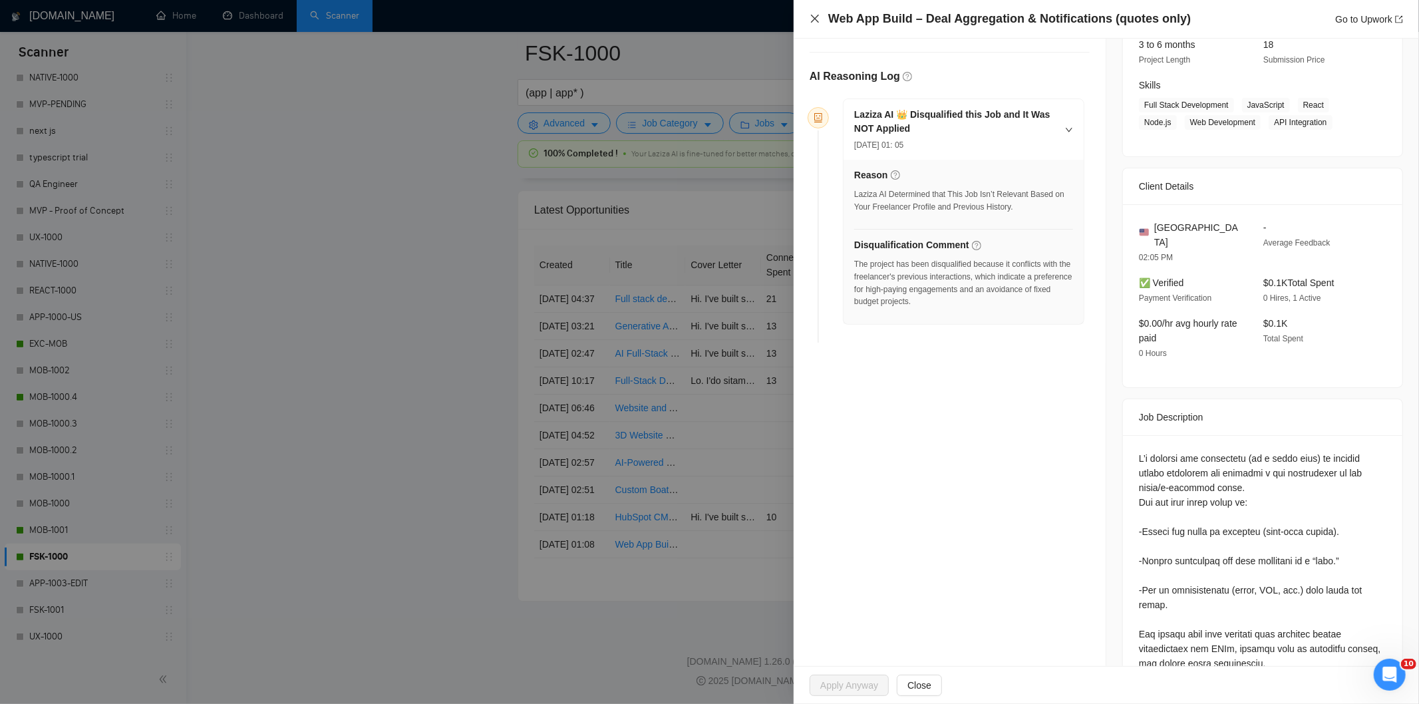
click at [813, 20] on icon "close" at bounding box center [815, 19] width 8 height 8
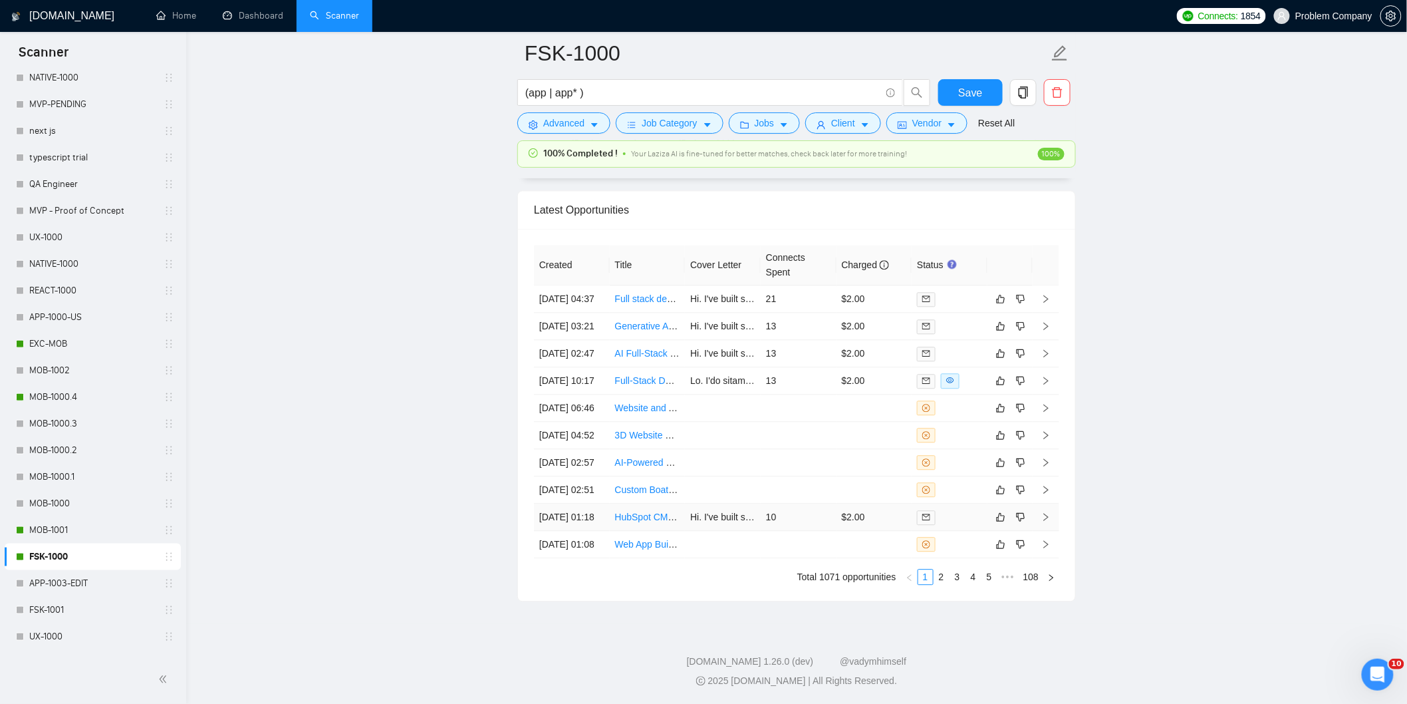
click at [575, 503] on td "[DATE] 01:18" at bounding box center [572, 516] width 76 height 27
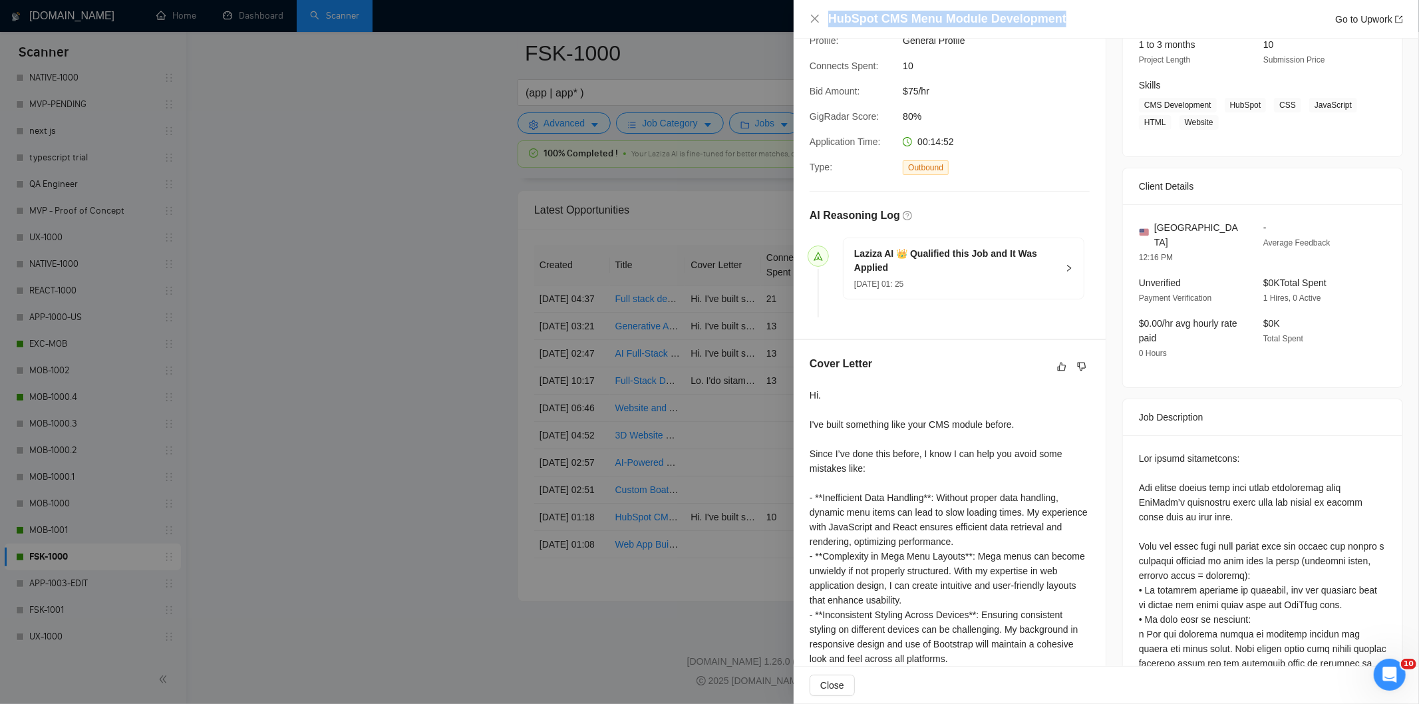
drag, startPoint x: 1073, startPoint y: 15, endPoint x: 825, endPoint y: 23, distance: 248.2
click at [825, 23] on div "HubSpot CMS Menu Module Development Go to Upwork" at bounding box center [1105, 19] width 593 height 17
click at [1066, 16] on div "HubSpot CMS Menu Module Development Go to Upwork" at bounding box center [1115, 19] width 575 height 17
drag, startPoint x: 1066, startPoint y: 16, endPoint x: 849, endPoint y: 23, distance: 217.6
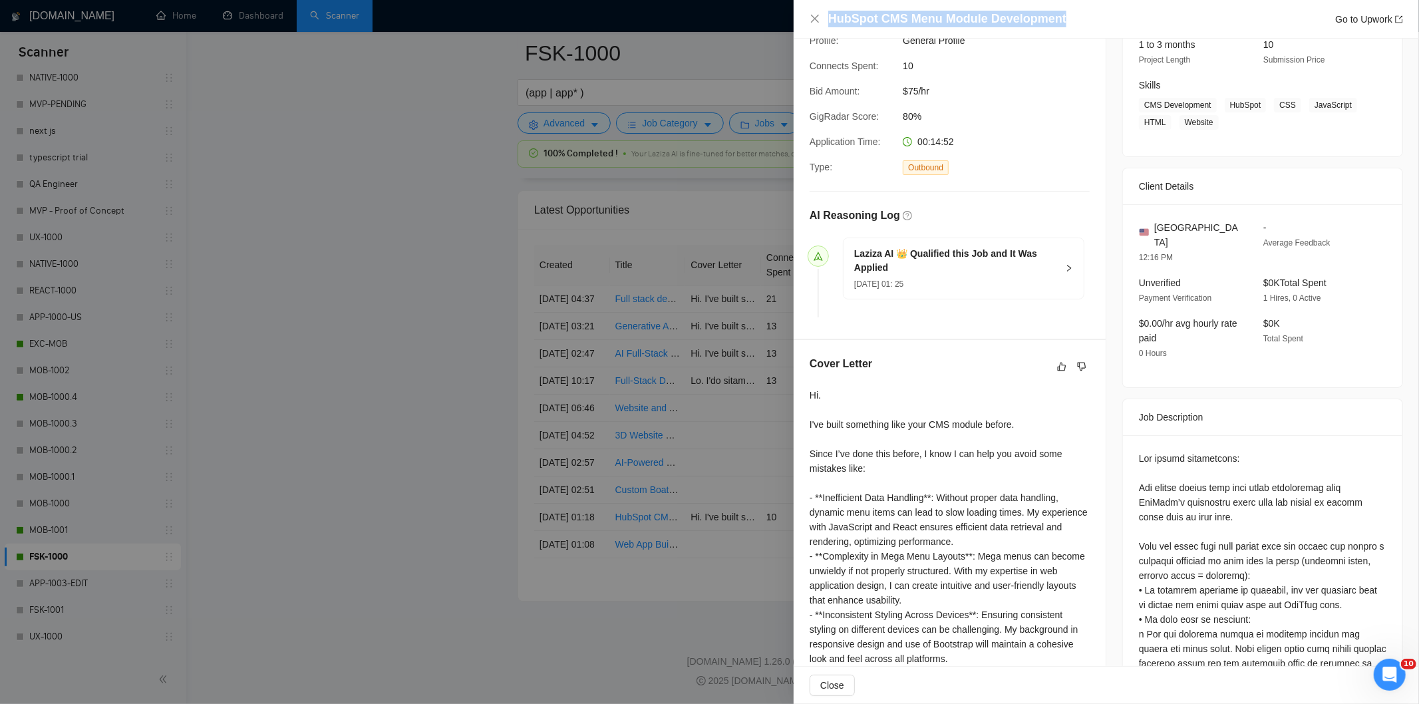
click at [849, 23] on div "HubSpot CMS Menu Module Development Go to Upwork" at bounding box center [1115, 19] width 575 height 17
click at [849, 23] on h4 "HubSpot CMS Menu Module Development" at bounding box center [947, 19] width 238 height 17
click at [1073, 29] on div "HubSpot CMS Menu Module Development Go to Upwork" at bounding box center [1105, 19] width 625 height 39
drag, startPoint x: 1073, startPoint y: 25, endPoint x: 830, endPoint y: 17, distance: 242.9
click at [830, 17] on div "HubSpot CMS Menu Module Development Go to Upwork" at bounding box center [1115, 19] width 575 height 17
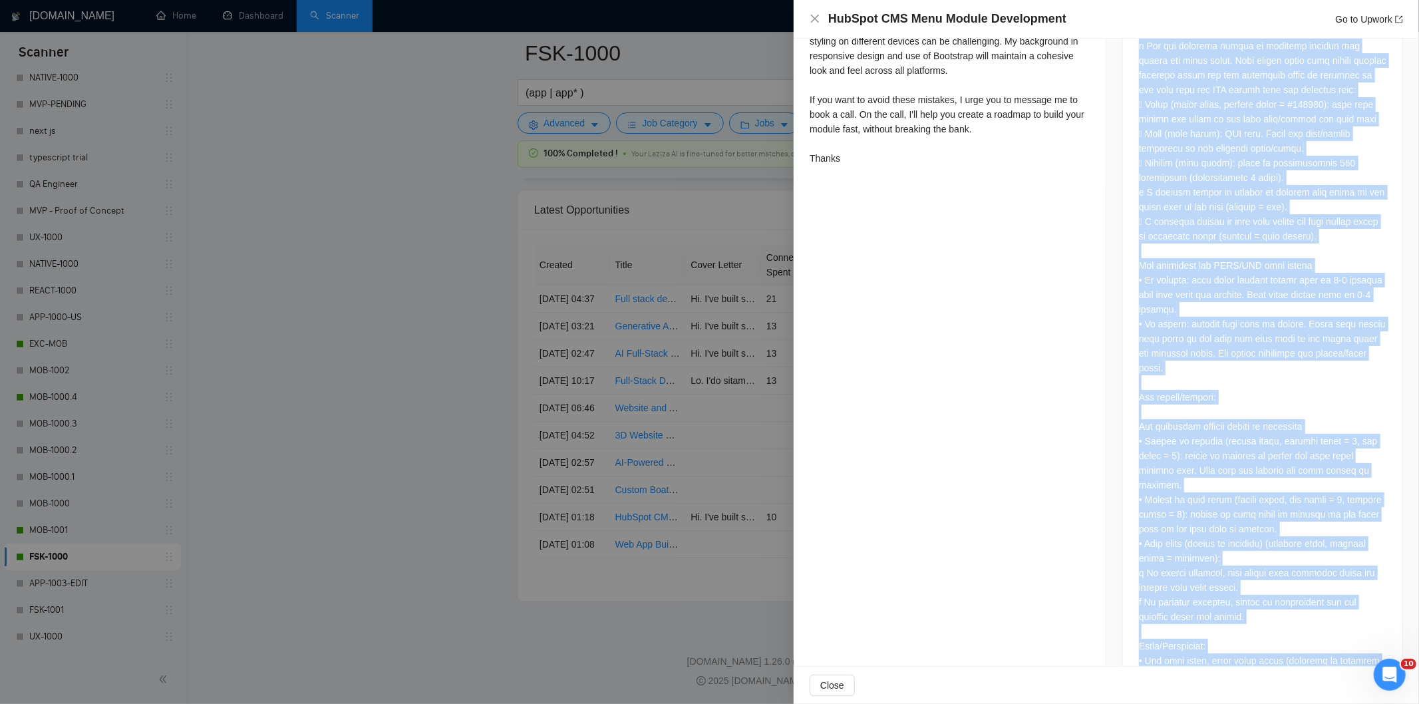
scroll to position [807, 0]
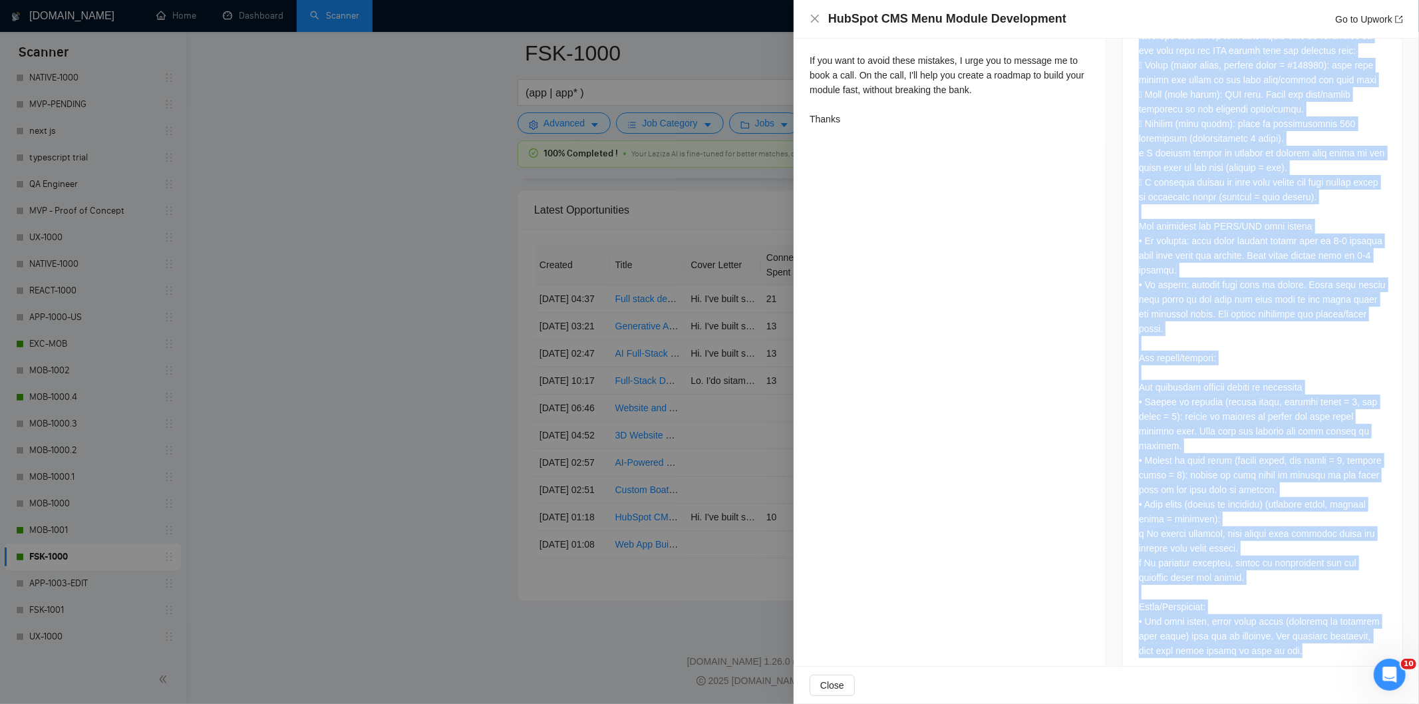
drag, startPoint x: 1128, startPoint y: 242, endPoint x: 1332, endPoint y: 628, distance: 436.5
click at [1332, 628] on div at bounding box center [1262, 243] width 279 height 871
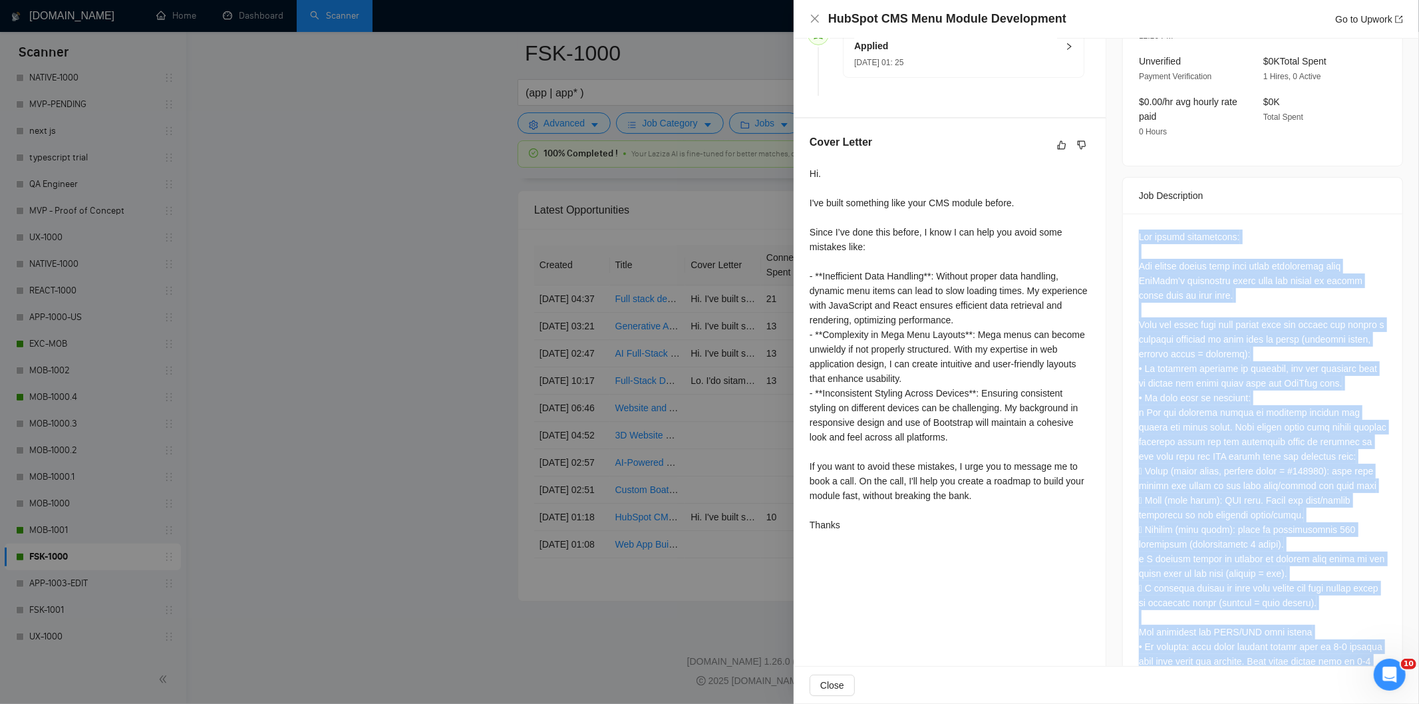
scroll to position [401, 0]
click at [813, 15] on icon "close" at bounding box center [814, 18] width 11 height 11
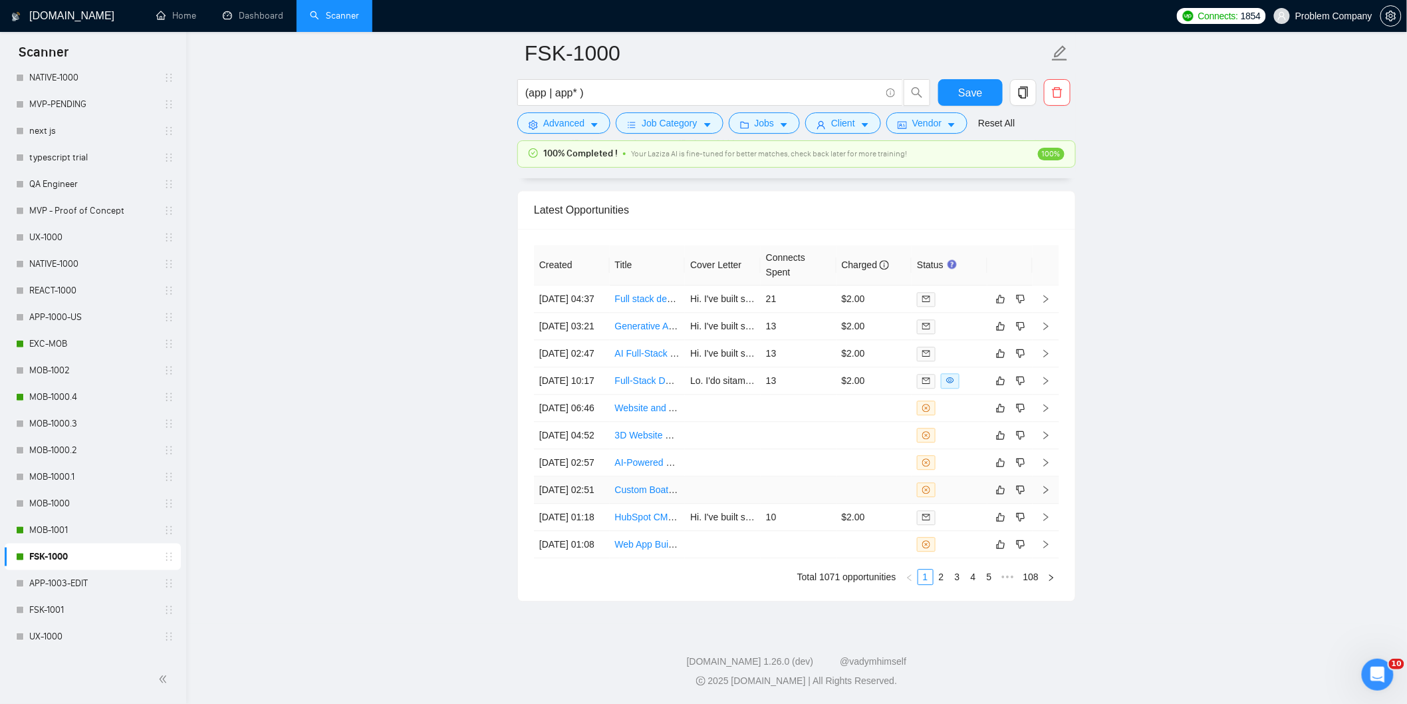
click at [584, 476] on td "[DATE] 02:51" at bounding box center [572, 489] width 76 height 27
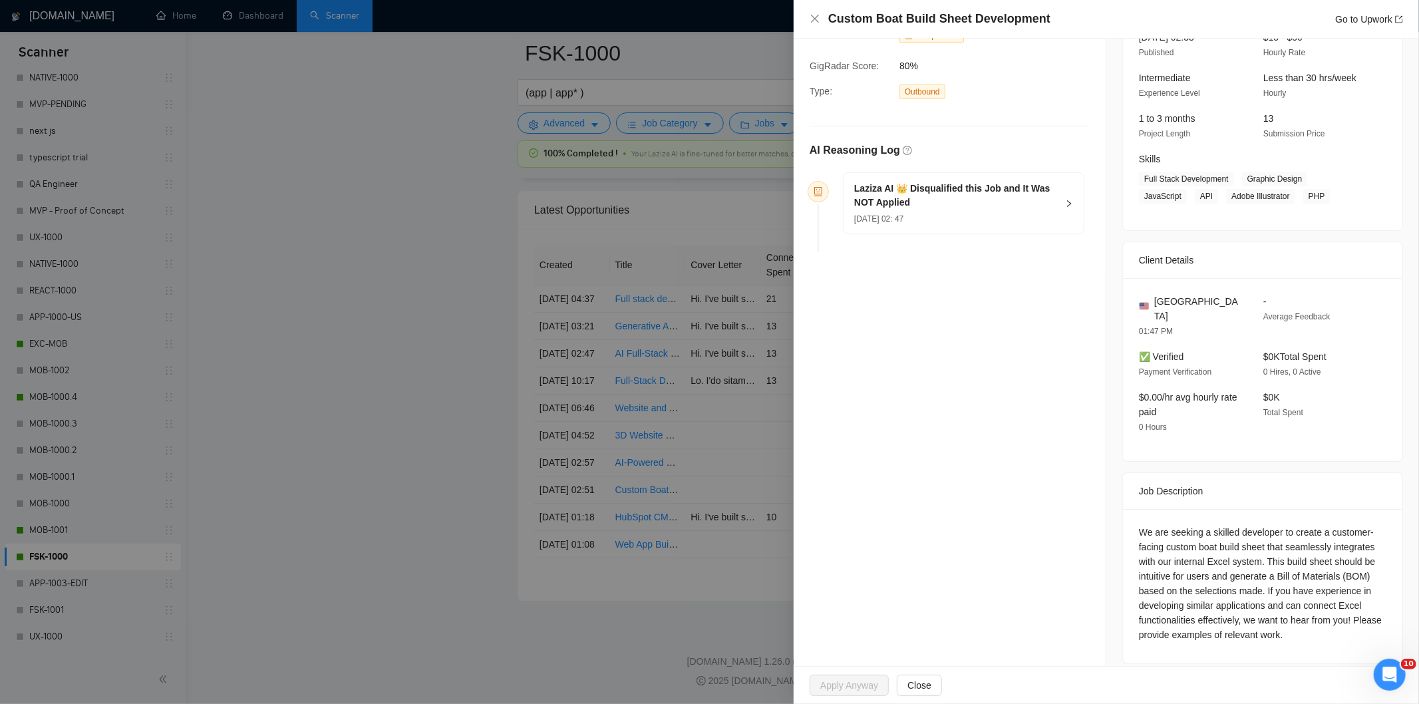
drag, startPoint x: 1043, startPoint y: 20, endPoint x: 818, endPoint y: 38, distance: 225.5
click at [818, 38] on div "Custom Boat Build Sheet Development Go to Upwork Opportunity Details Created: […" at bounding box center [1105, 352] width 625 height 704
click at [1022, 15] on h4 "Custom Boat Build Sheet Development" at bounding box center [939, 19] width 222 height 17
drag, startPoint x: 1055, startPoint y: 23, endPoint x: 829, endPoint y: 17, distance: 226.2
click at [829, 17] on div "Custom Boat Build Sheet Development Go to Upwork" at bounding box center [1115, 19] width 575 height 17
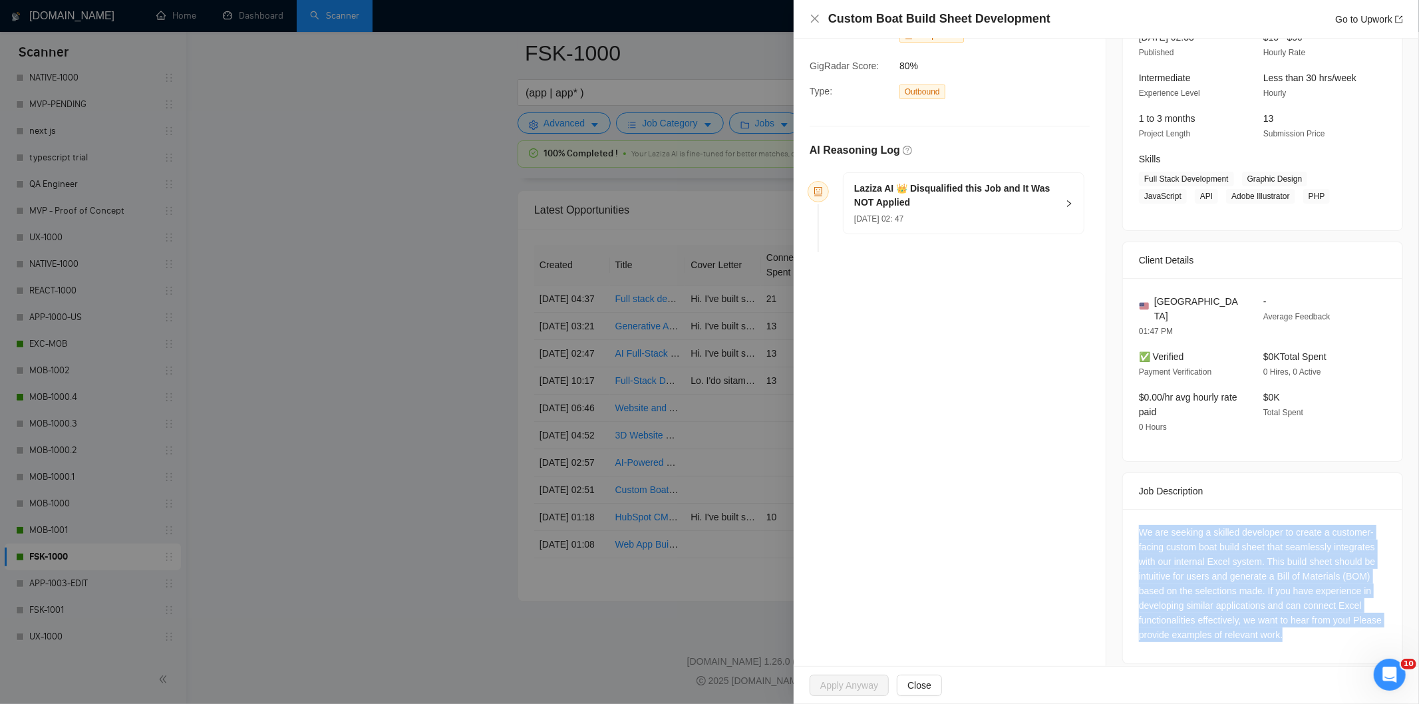
drag, startPoint x: 1311, startPoint y: 619, endPoint x: 1131, endPoint y: 506, distance: 212.8
click at [1131, 509] on div "We are seeking a skilled developer to create a customer-facing custom boat buil…" at bounding box center [1262, 586] width 279 height 154
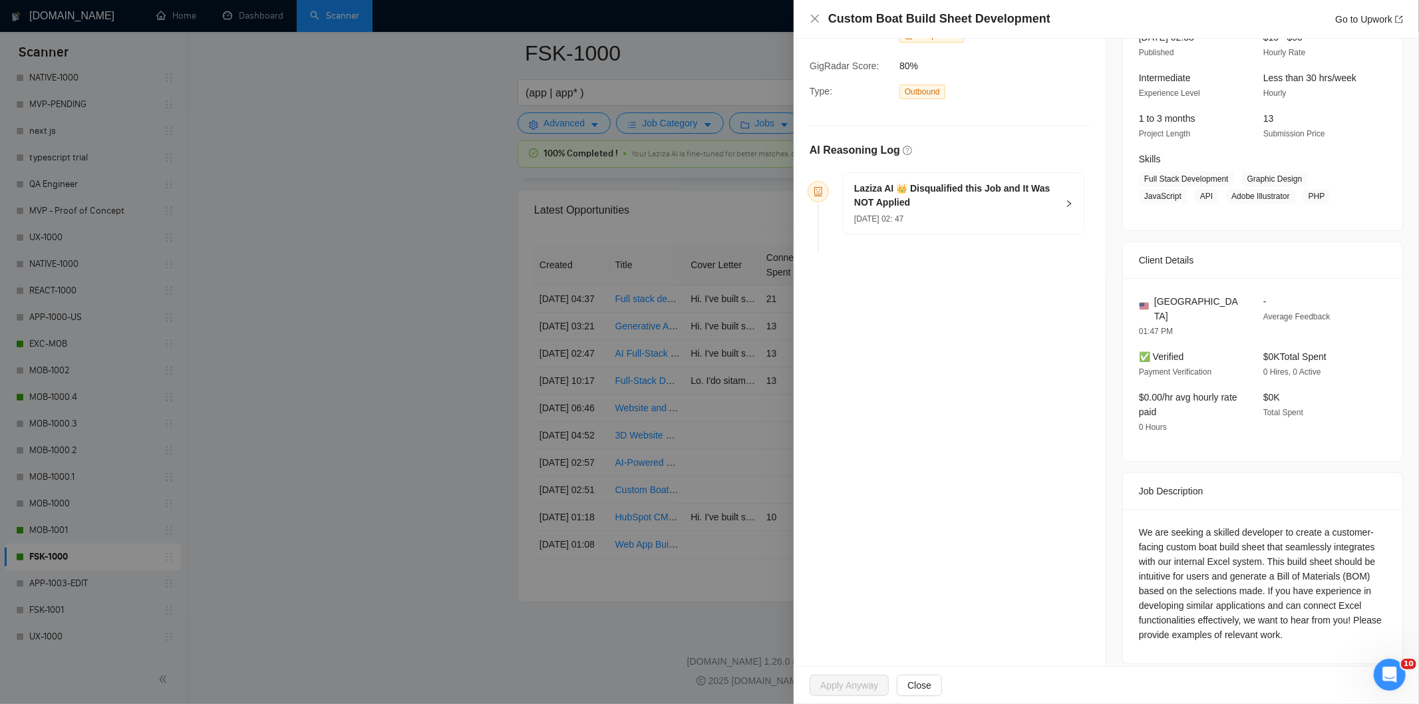
click at [936, 223] on div "[DATE] 02: 47" at bounding box center [955, 218] width 203 height 15
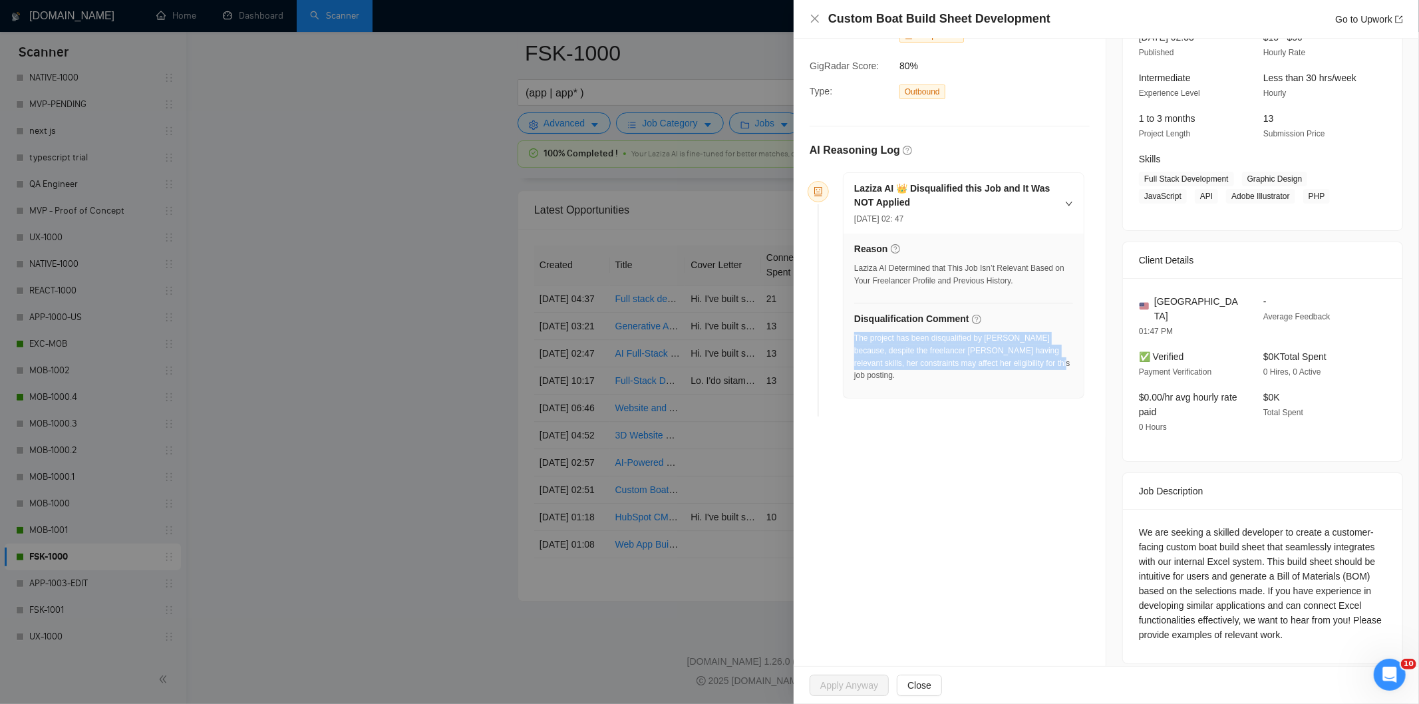
drag, startPoint x: 1019, startPoint y: 371, endPoint x: 855, endPoint y: 343, distance: 166.7
click at [855, 343] on div "The project has been disqualified by [PERSON_NAME] because, despite the freelan…" at bounding box center [963, 361] width 219 height 58
click at [815, 25] on div "Custom Boat Build Sheet Development Go to Upwork" at bounding box center [1105, 19] width 593 height 17
click at [813, 22] on icon "close" at bounding box center [814, 18] width 11 height 11
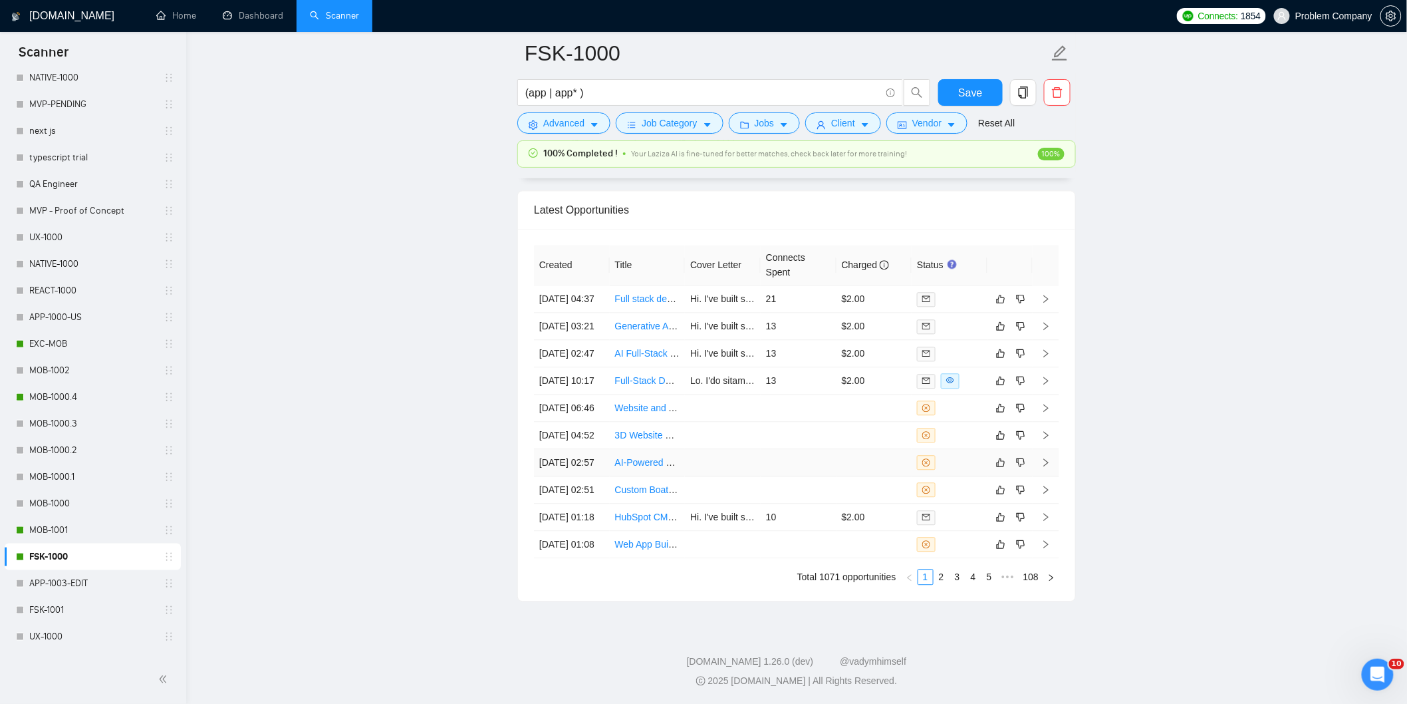
click at [565, 449] on td "[DATE] 02:57" at bounding box center [572, 462] width 76 height 27
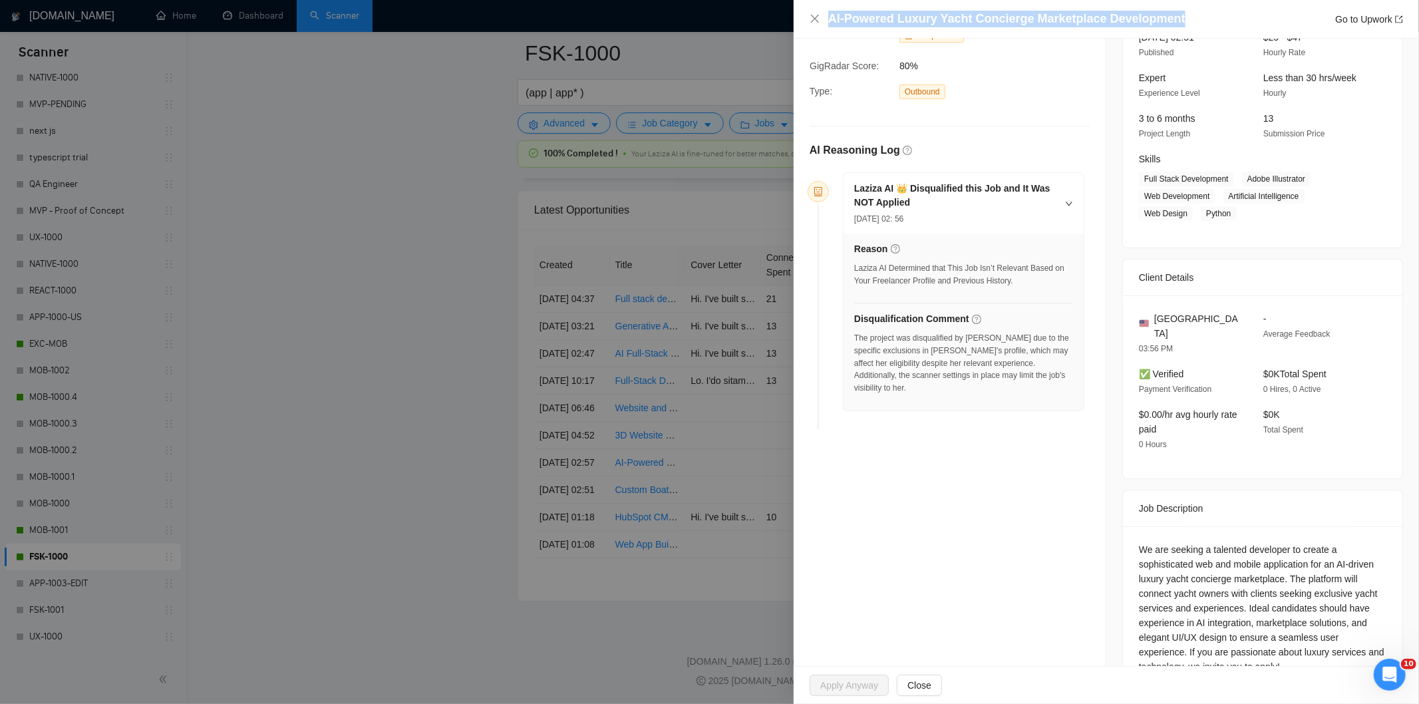
drag, startPoint x: 1172, startPoint y: 16, endPoint x: 822, endPoint y: 15, distance: 349.8
click at [822, 15] on div "AI-Powered Luxury Yacht Concierge Marketplace Development Go to Upwork" at bounding box center [1105, 19] width 593 height 17
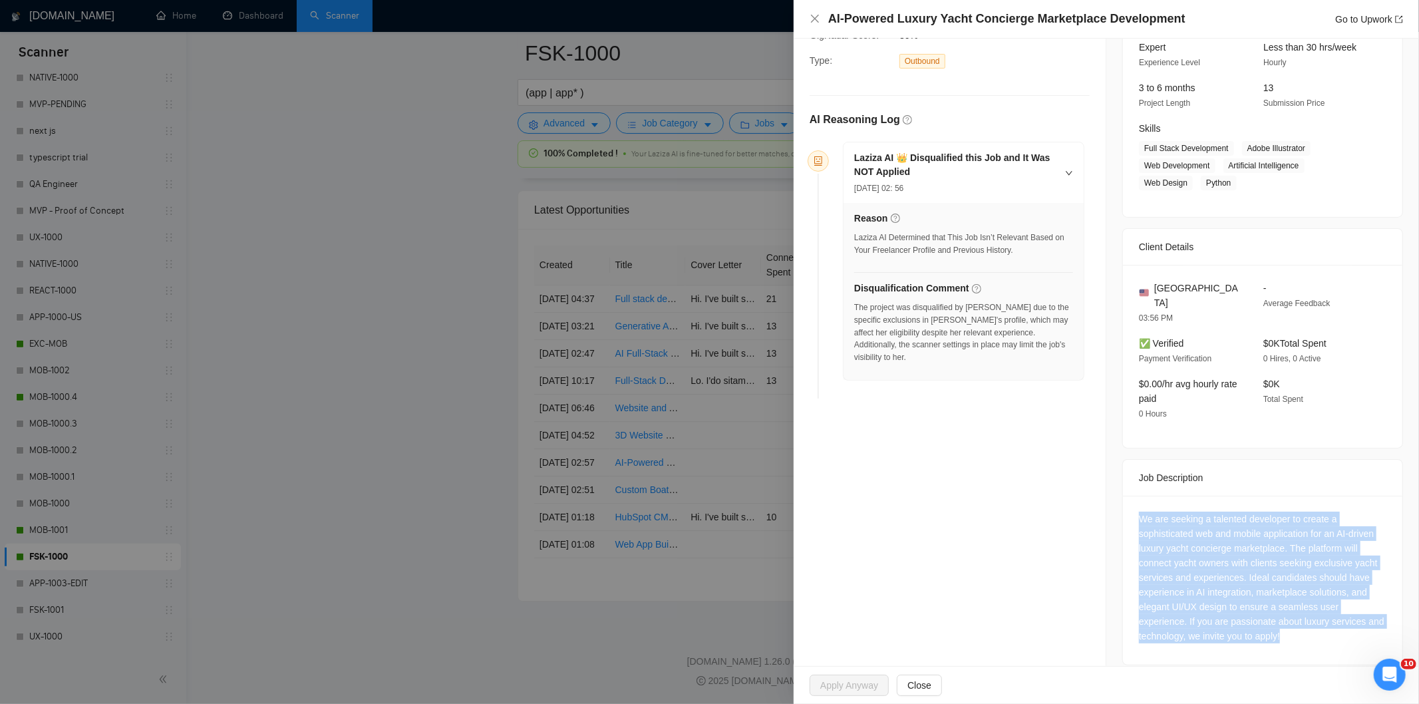
drag, startPoint x: 1298, startPoint y: 623, endPoint x: 1134, endPoint y: 509, distance: 199.6
click at [1139, 511] on div "We are seeking a talented developer to create a sophisticated web and mobile ap…" at bounding box center [1262, 577] width 247 height 132
click at [817, 19] on icon "close" at bounding box center [814, 18] width 11 height 11
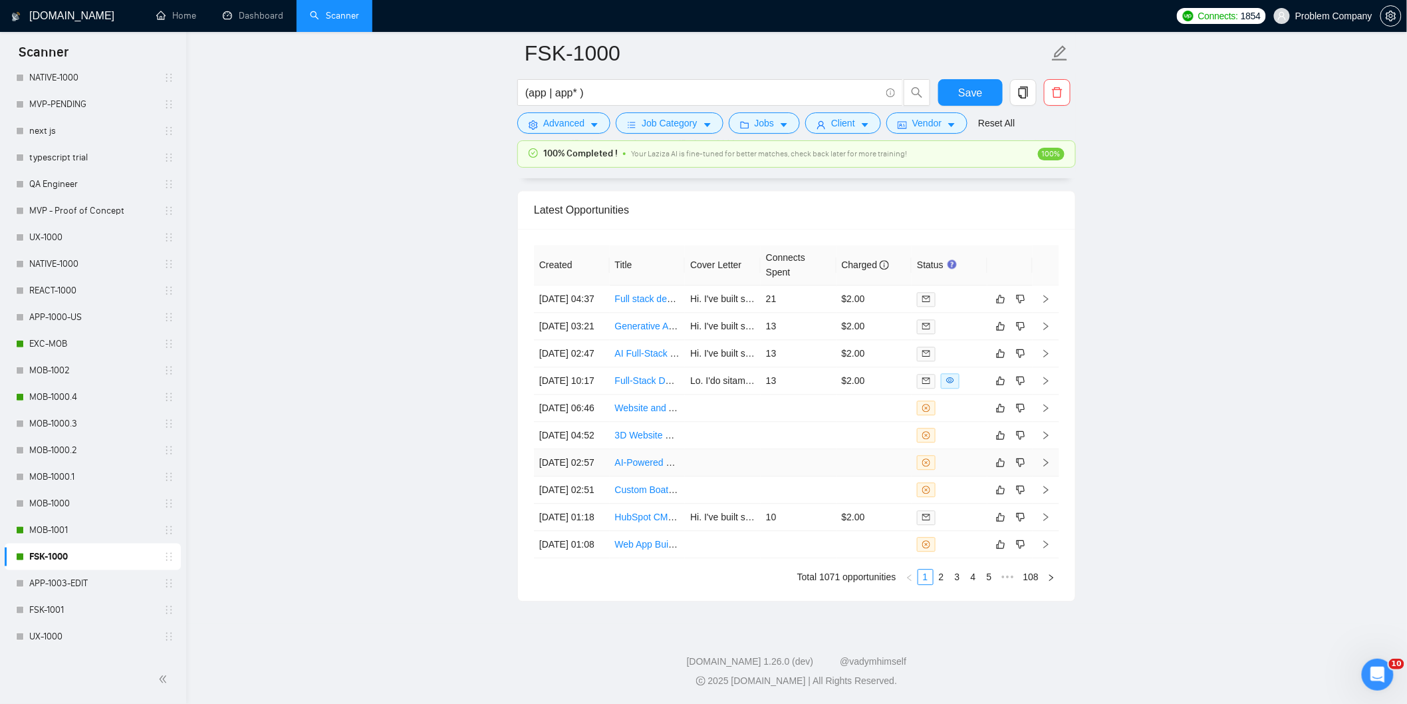
click at [728, 449] on td at bounding box center [723, 462] width 76 height 27
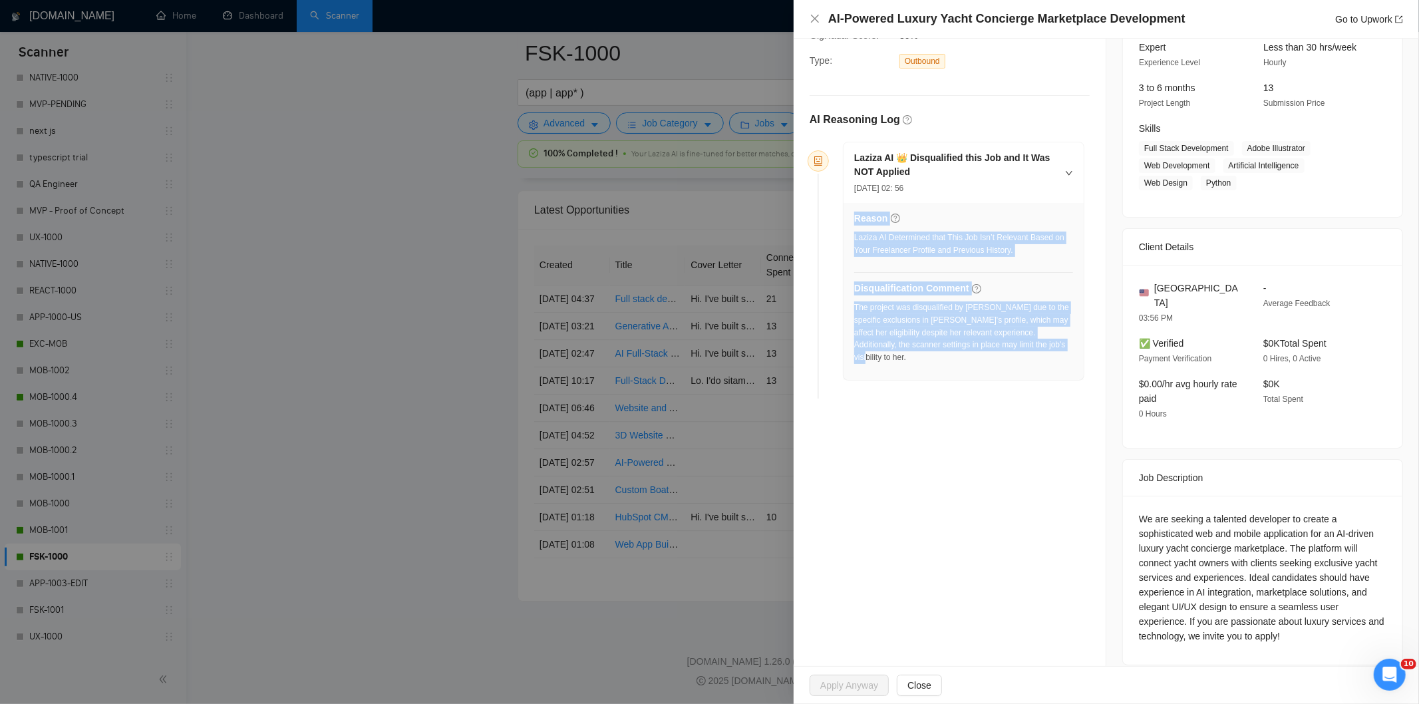
drag, startPoint x: 1041, startPoint y: 348, endPoint x: 852, endPoint y: 311, distance: 192.5
click at [852, 311] on div "Reason Laziza AI Determined that This Job Isn’t Relevant Based on Your Freelanc…" at bounding box center [963, 291] width 240 height 177
click at [1007, 337] on div "The project was disqualified by [PERSON_NAME] due to the specific exclusions in…" at bounding box center [963, 332] width 219 height 63
drag, startPoint x: 1042, startPoint y: 348, endPoint x: 855, endPoint y: 311, distance: 190.6
click at [855, 311] on div "The project was disqualified by [PERSON_NAME] due to the specific exclusions in…" at bounding box center [963, 332] width 219 height 63
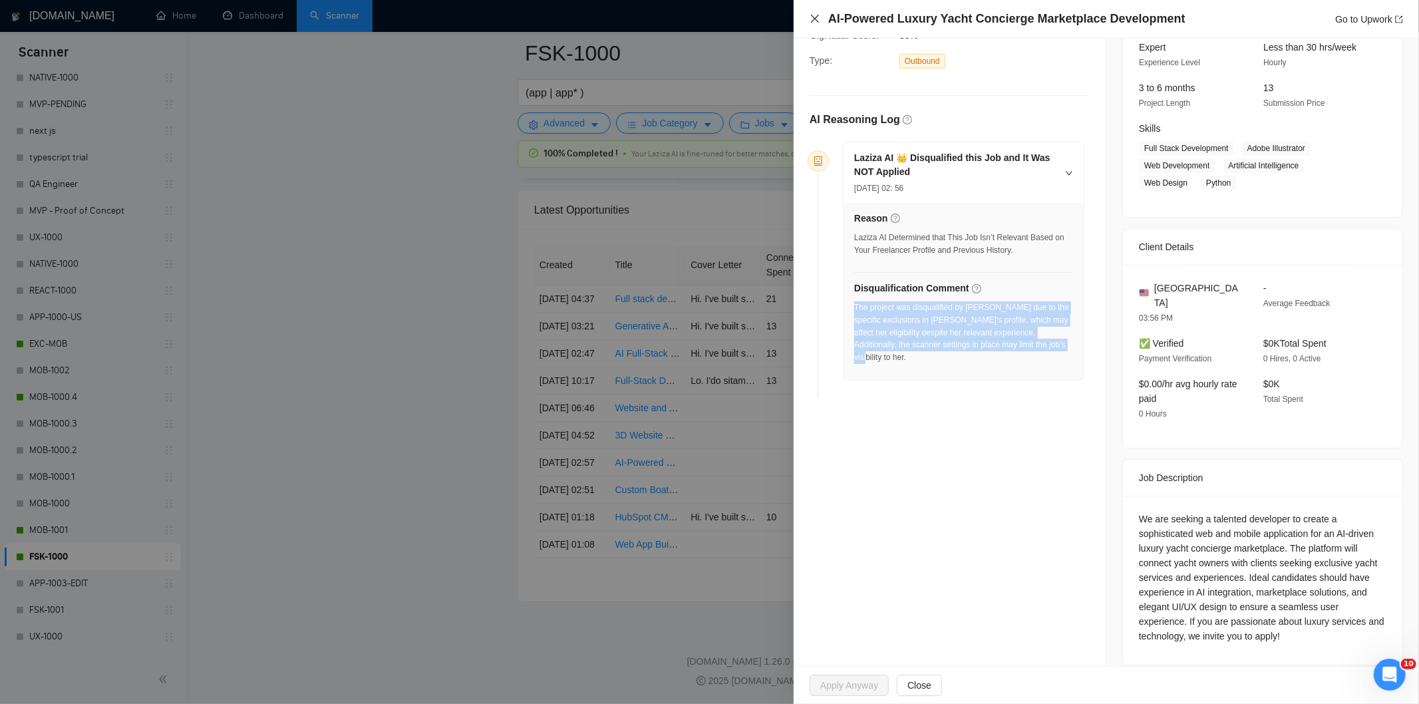
click at [815, 21] on icon "close" at bounding box center [814, 18] width 11 height 11
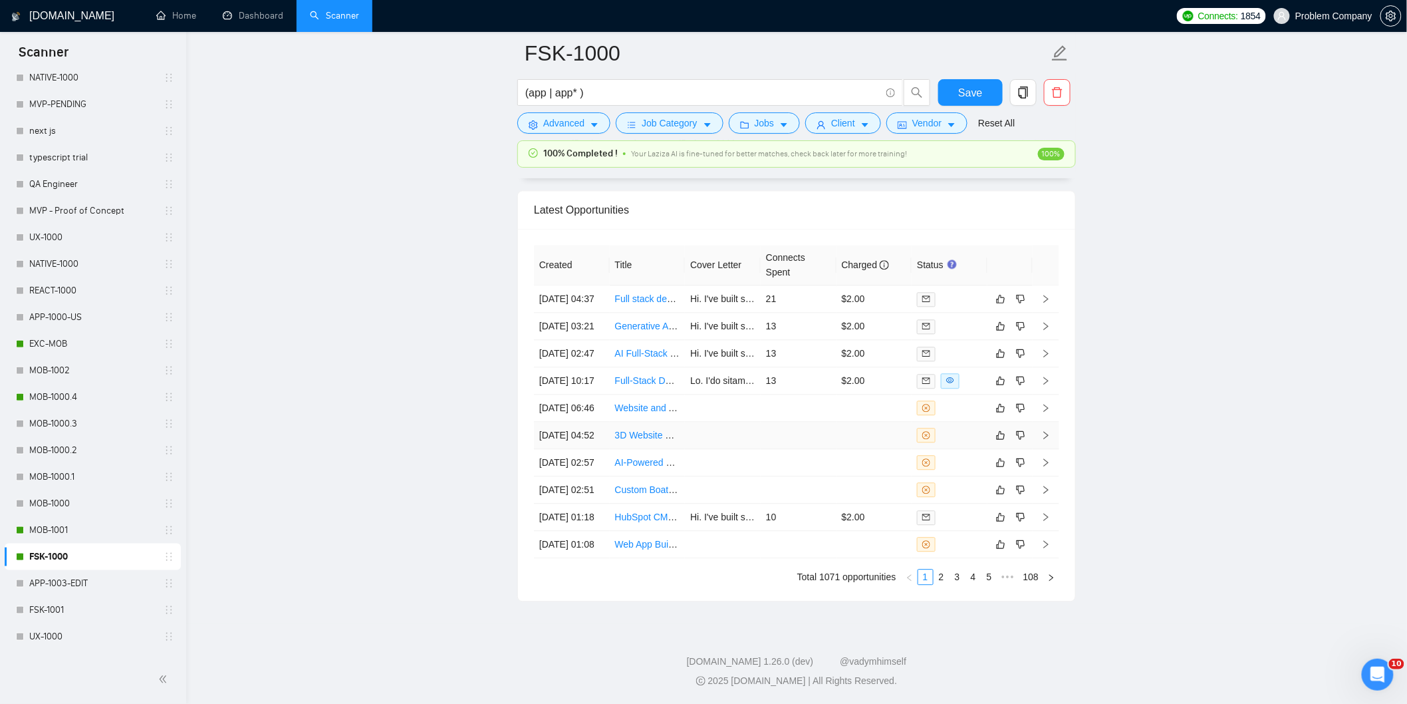
click at [586, 422] on td "[DATE] 04:52" at bounding box center [572, 435] width 76 height 27
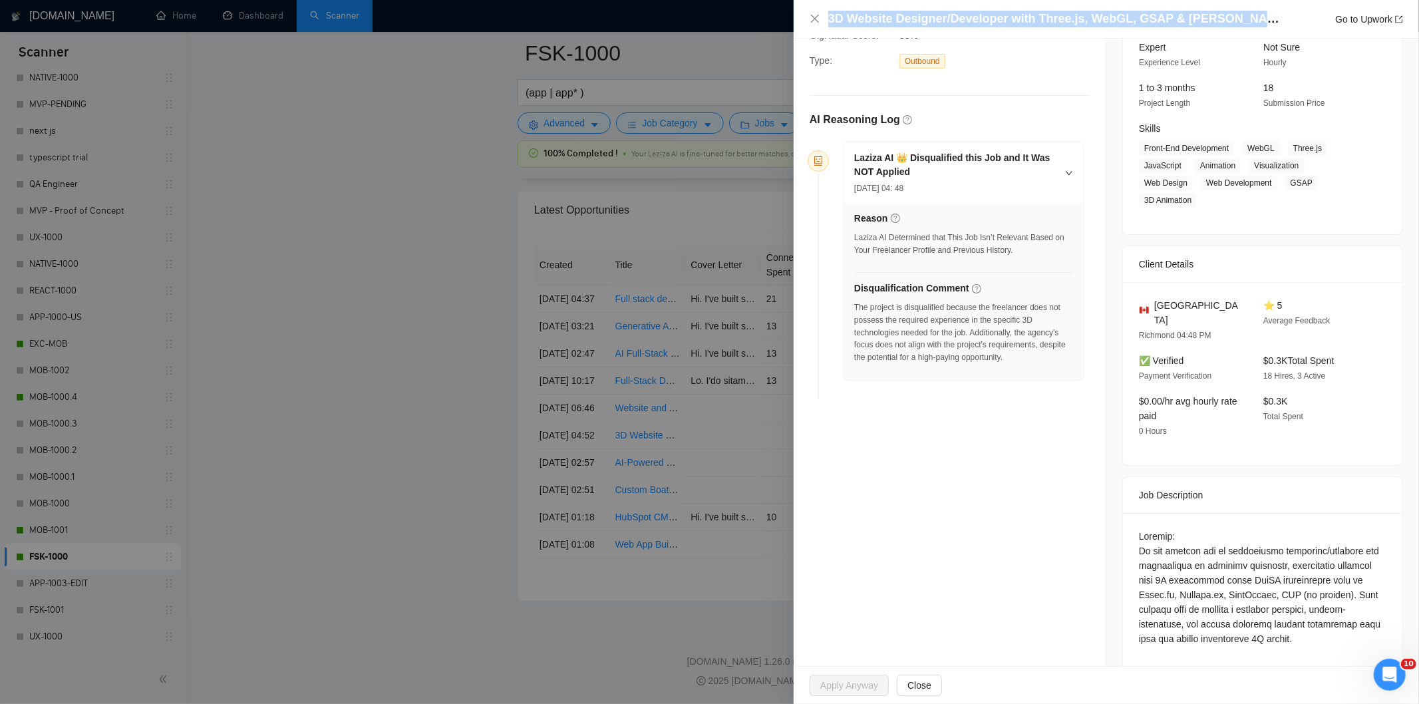
drag, startPoint x: 1254, startPoint y: 18, endPoint x: 827, endPoint y: 17, distance: 426.3
click at [828, 17] on div "3D Website Designer/Developer with Three.js, WebGL, GSAP & [PERSON_NAME] Expert…" at bounding box center [1115, 19] width 575 height 17
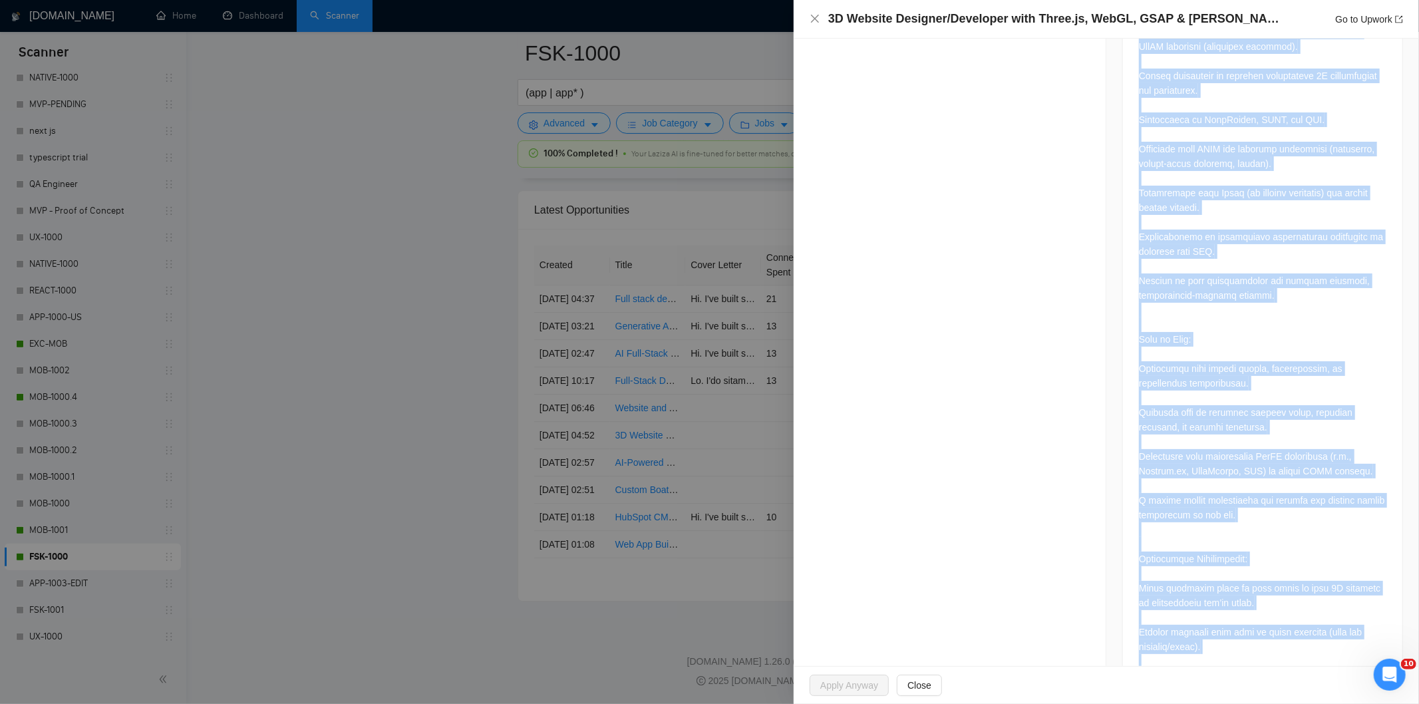
scroll to position [1222, 0]
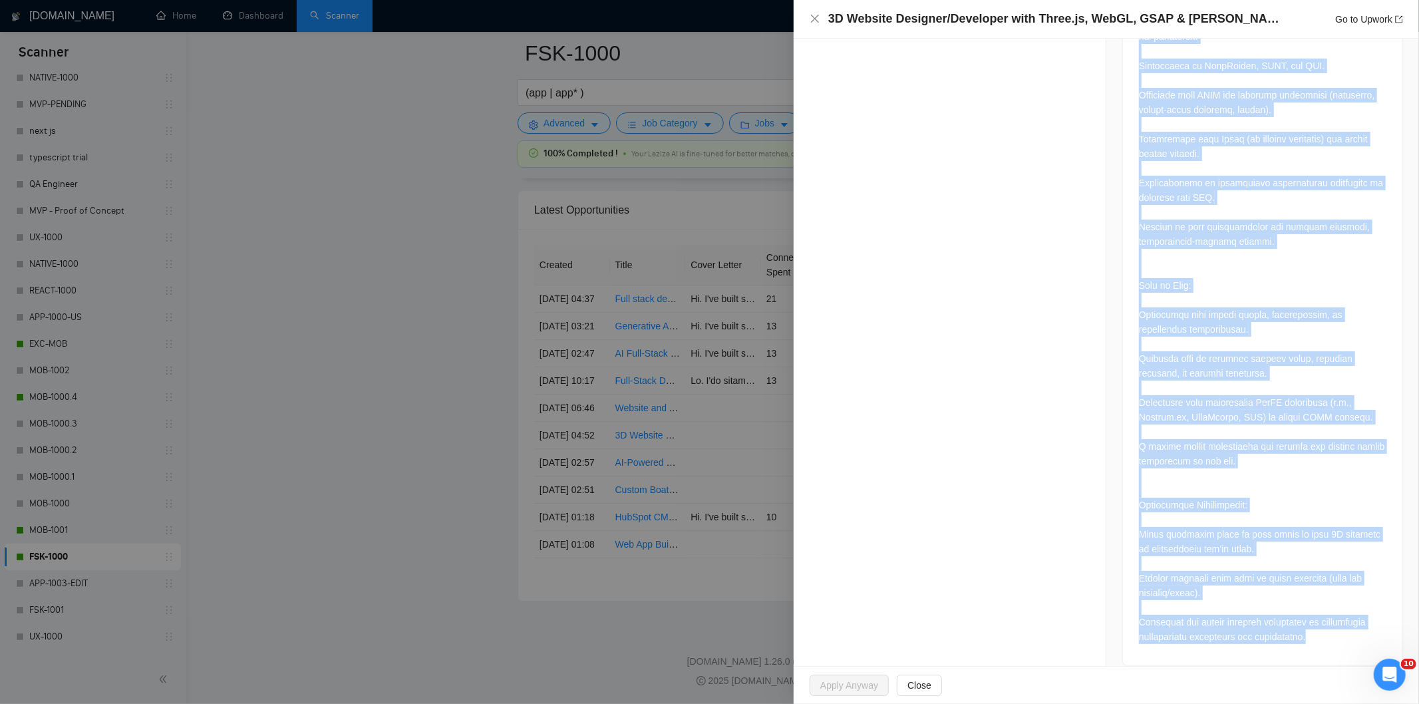
drag, startPoint x: 1131, startPoint y: 330, endPoint x: 1320, endPoint y: 630, distance: 354.5
click at [1320, 630] on div at bounding box center [1262, 46] width 279 height 1237
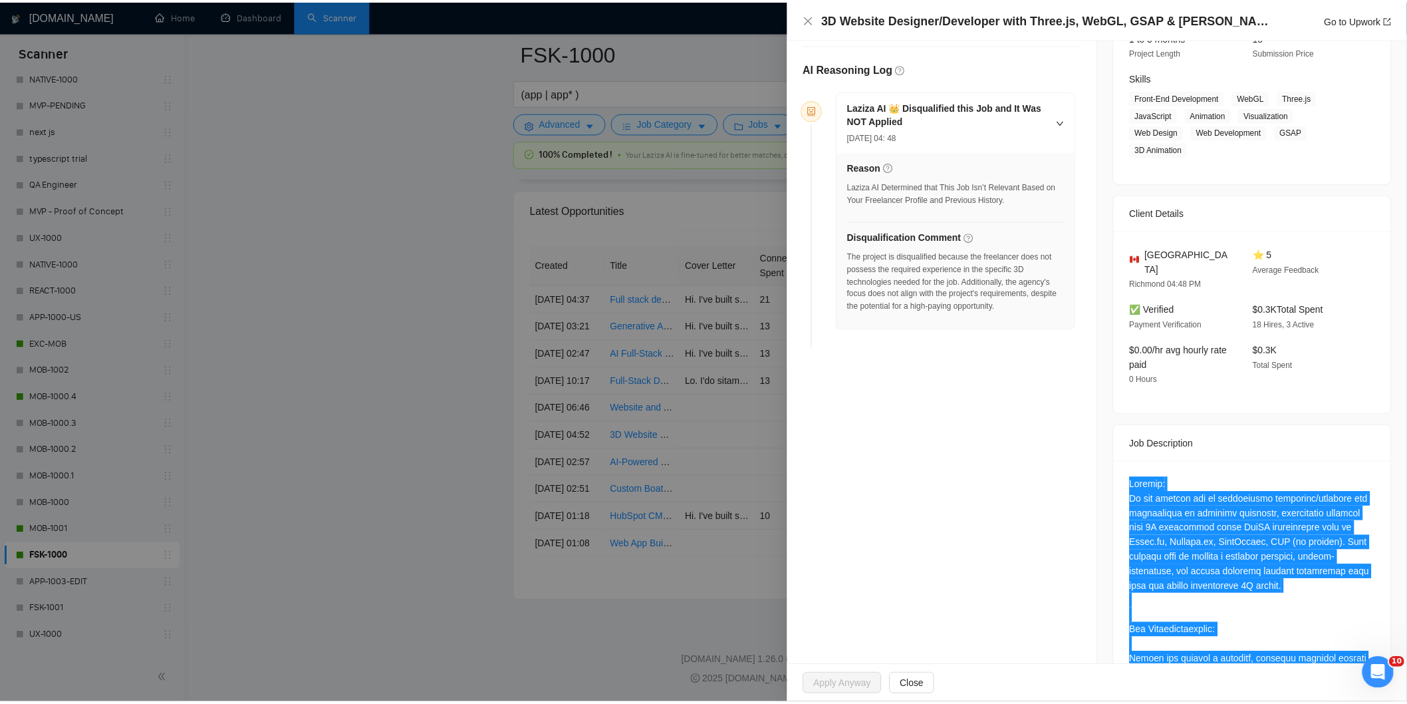
scroll to position [177, 0]
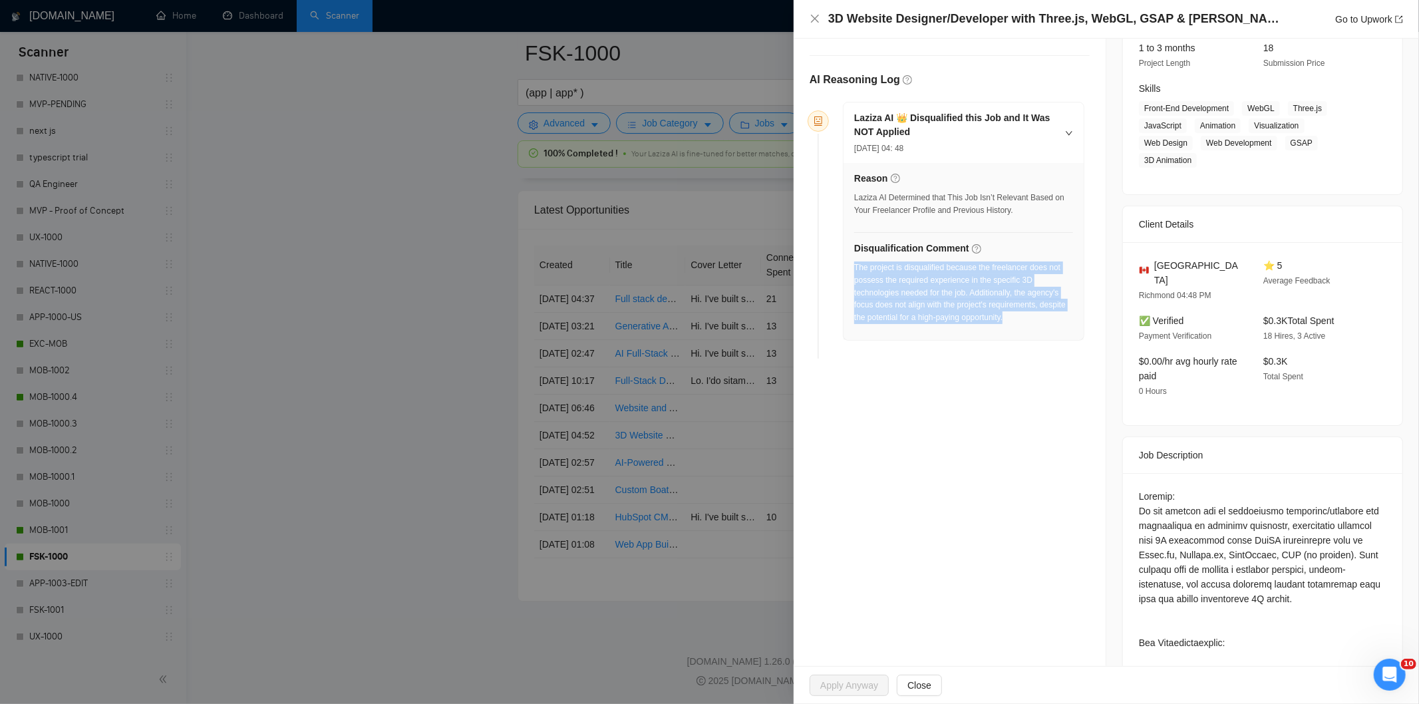
drag, startPoint x: 1016, startPoint y: 317, endPoint x: 855, endPoint y: 267, distance: 168.5
click at [855, 267] on div "The project is disqualified because the freelancer does not possess the require…" at bounding box center [963, 292] width 219 height 63
click at [816, 17] on icon "close" at bounding box center [815, 19] width 8 height 8
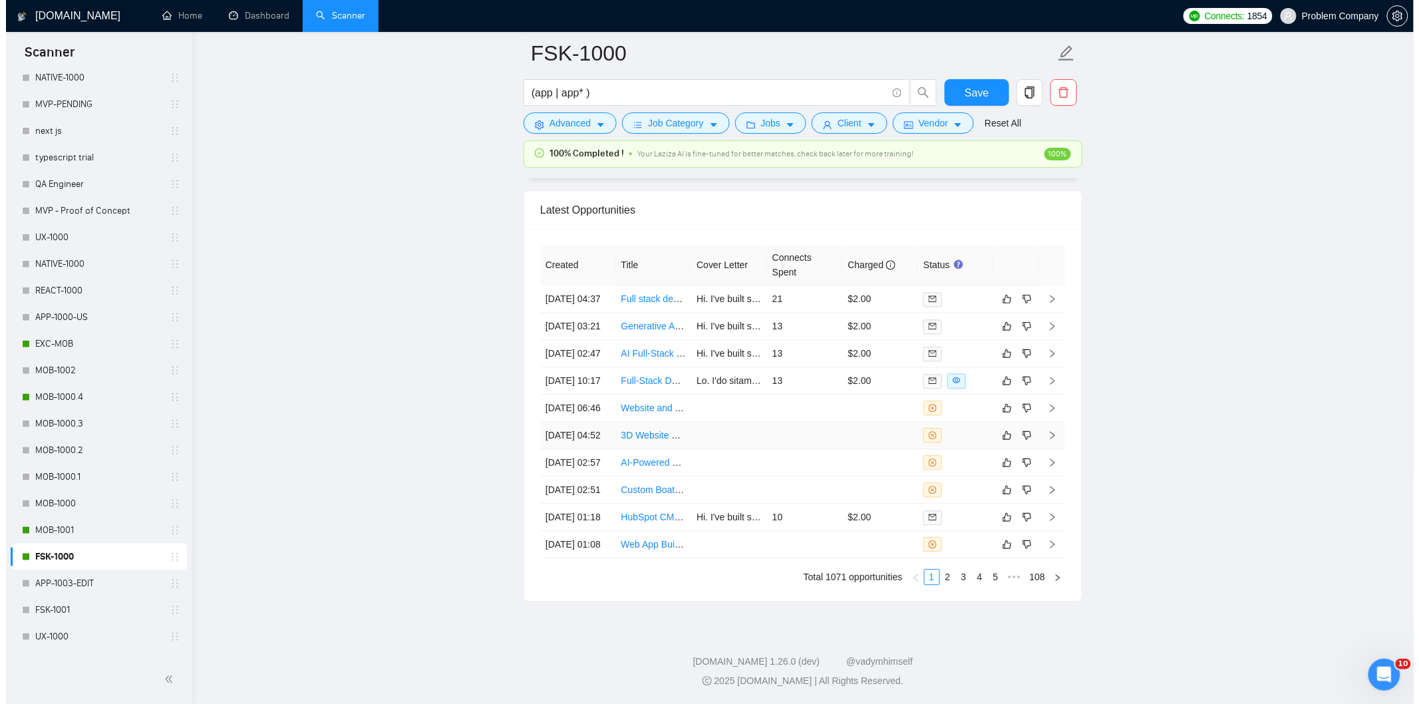
scroll to position [3274, 0]
click at [586, 422] on td "[DATE] 06:46" at bounding box center [572, 407] width 76 height 27
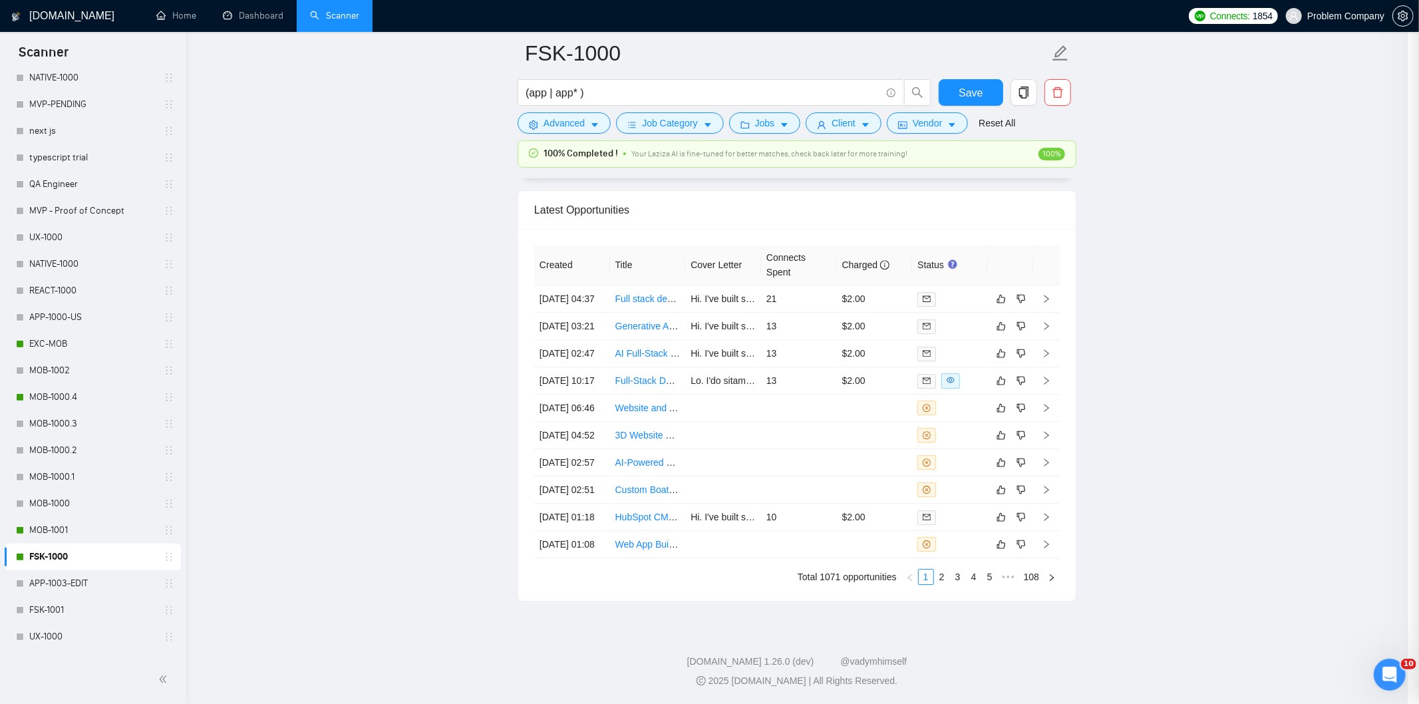
scroll to position [121, 0]
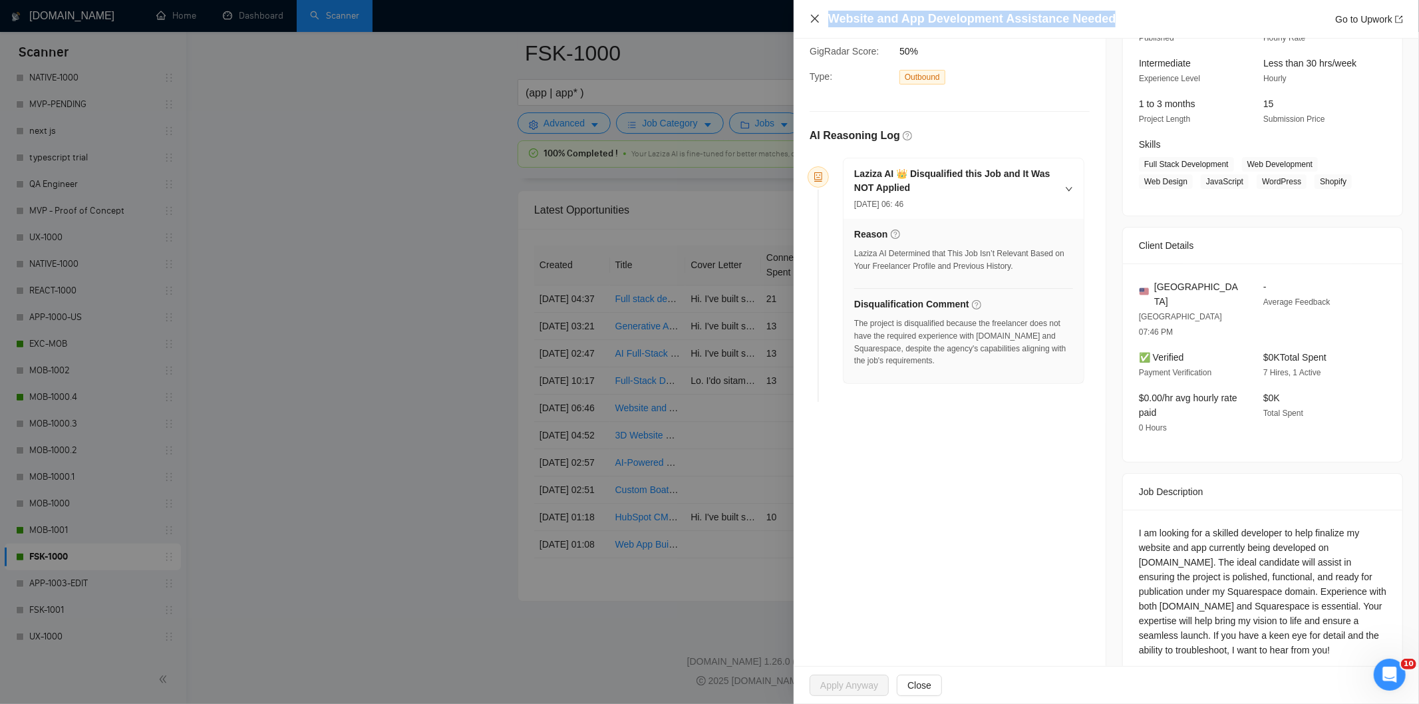
drag, startPoint x: 1109, startPoint y: 12, endPoint x: 813, endPoint y: 18, distance: 296.7
click at [813, 18] on div "Website and App Development Assistance Needed Go to Upwork" at bounding box center [1105, 19] width 593 height 17
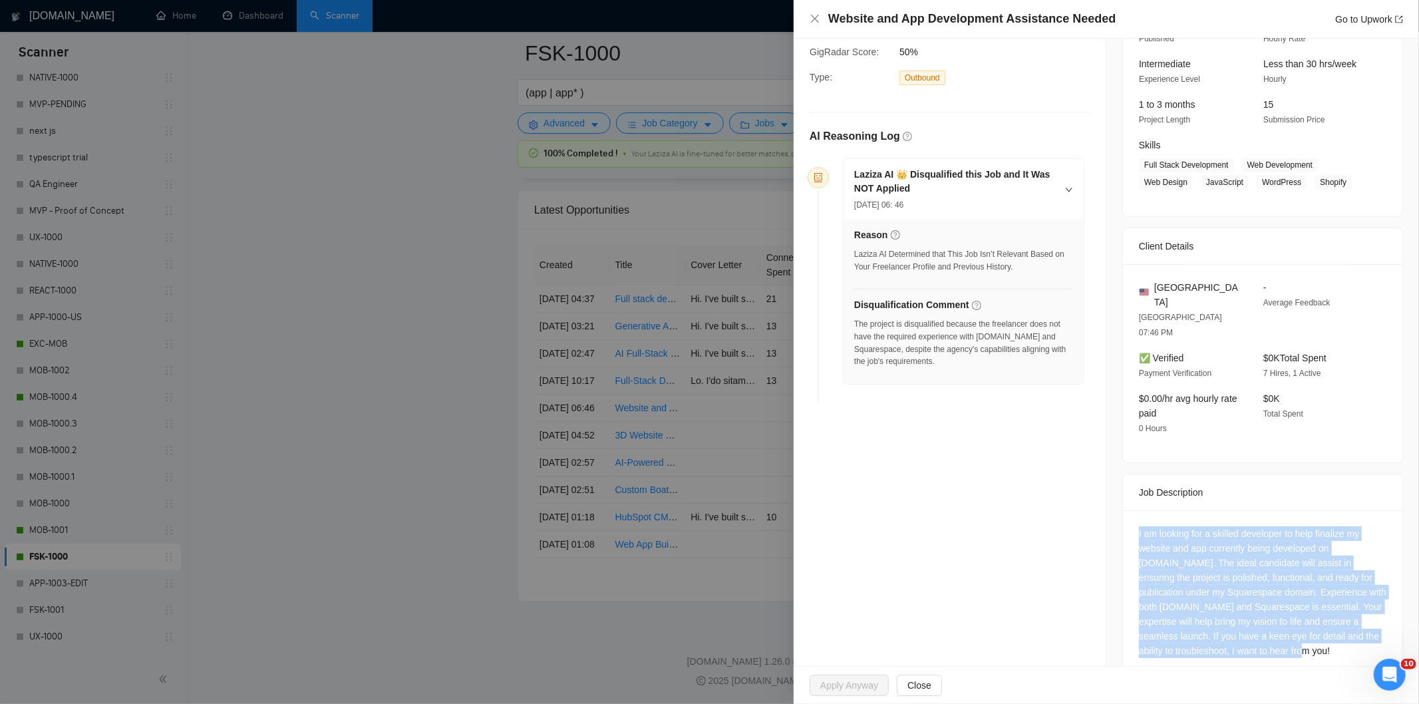
drag, startPoint x: 1231, startPoint y: 627, endPoint x: 1133, endPoint y: 501, distance: 159.7
click at [1139, 526] on div "I am looking for a skilled developer to help finalize my website and app curren…" at bounding box center [1262, 592] width 247 height 132
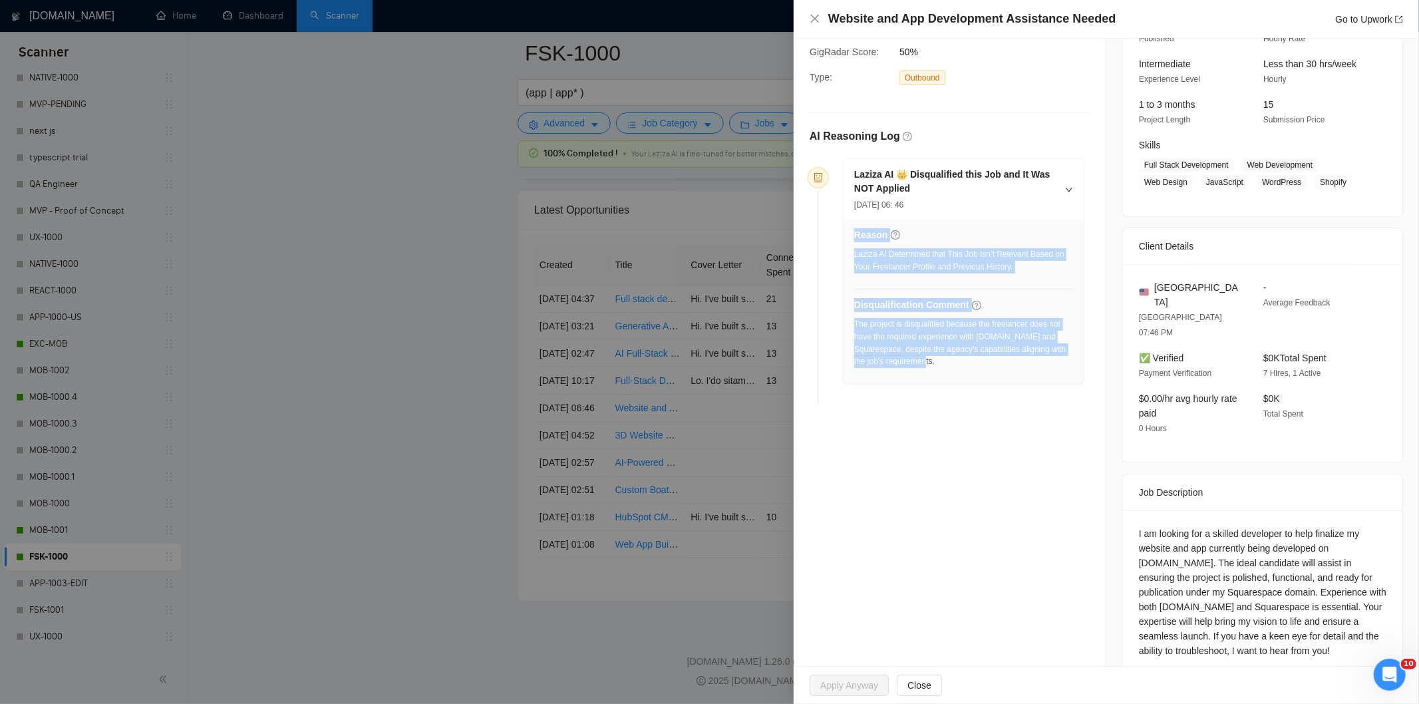
drag, startPoint x: 952, startPoint y: 367, endPoint x: 852, endPoint y: 324, distance: 109.3
click at [852, 324] on div "Reason Laziza AI Determined that This Job Isn’t Relevant Based on Your Freelanc…" at bounding box center [963, 301] width 240 height 164
click at [901, 353] on div "The project is disqualified because the freelancer does not have the required e…" at bounding box center [963, 343] width 219 height 50
drag, startPoint x: 952, startPoint y: 364, endPoint x: 855, endPoint y: 325, distance: 105.3
click at [855, 325] on div "The project is disqualified because the freelancer does not have the required e…" at bounding box center [963, 343] width 219 height 50
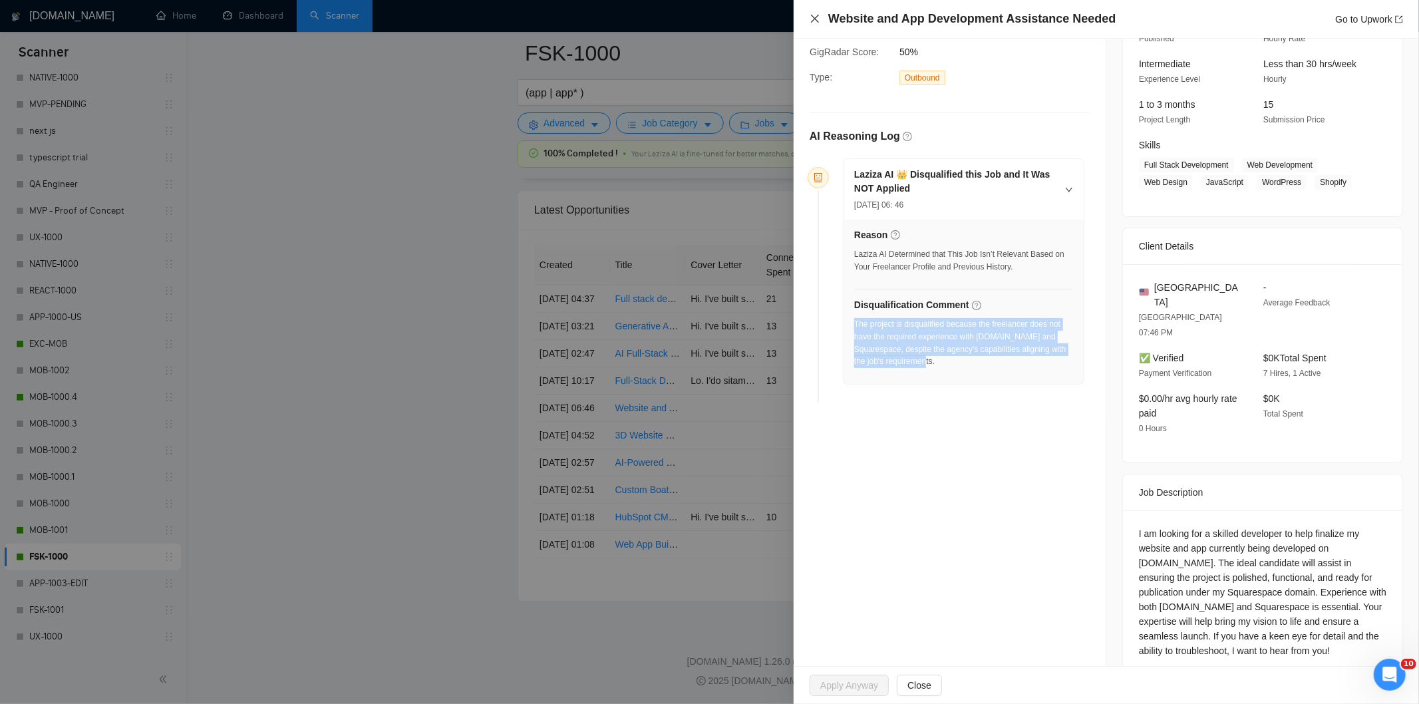
click at [810, 21] on icon "close" at bounding box center [814, 18] width 11 height 11
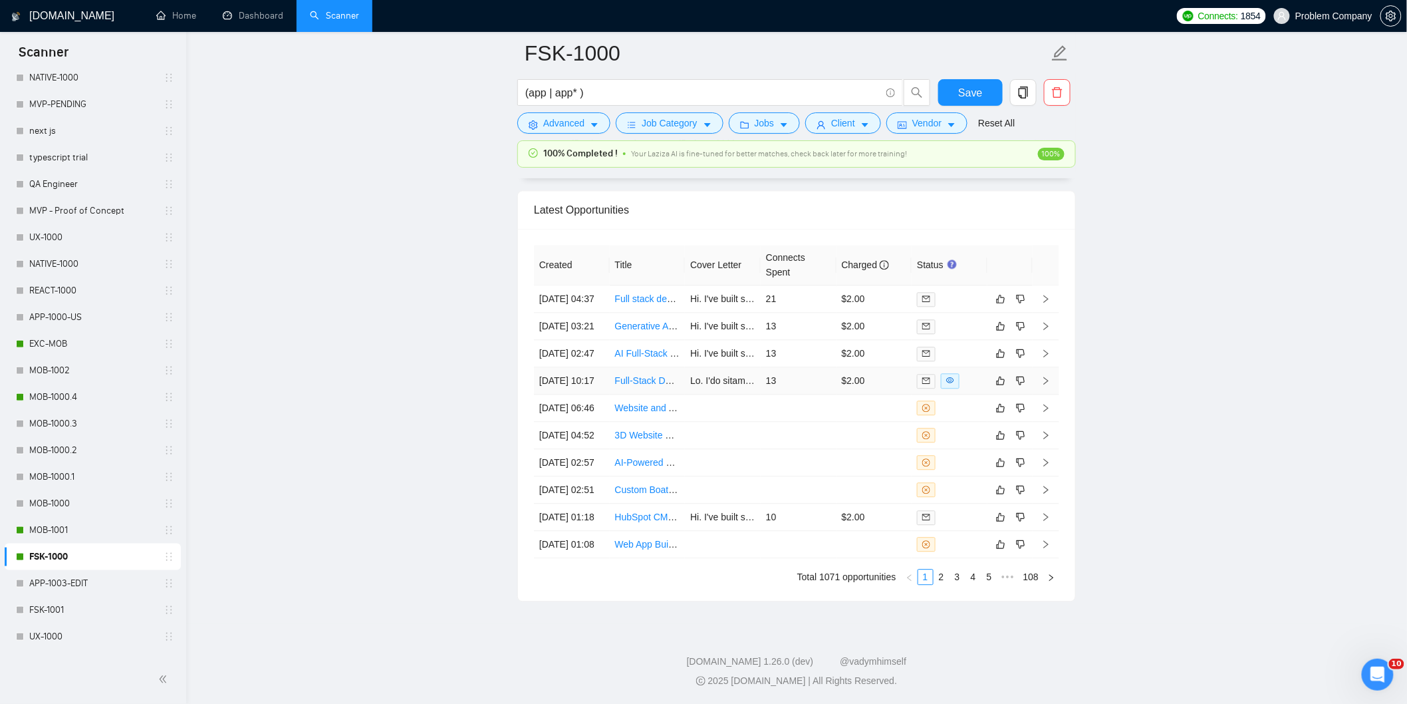
click at [586, 394] on td "[DATE] 10:17" at bounding box center [572, 380] width 76 height 27
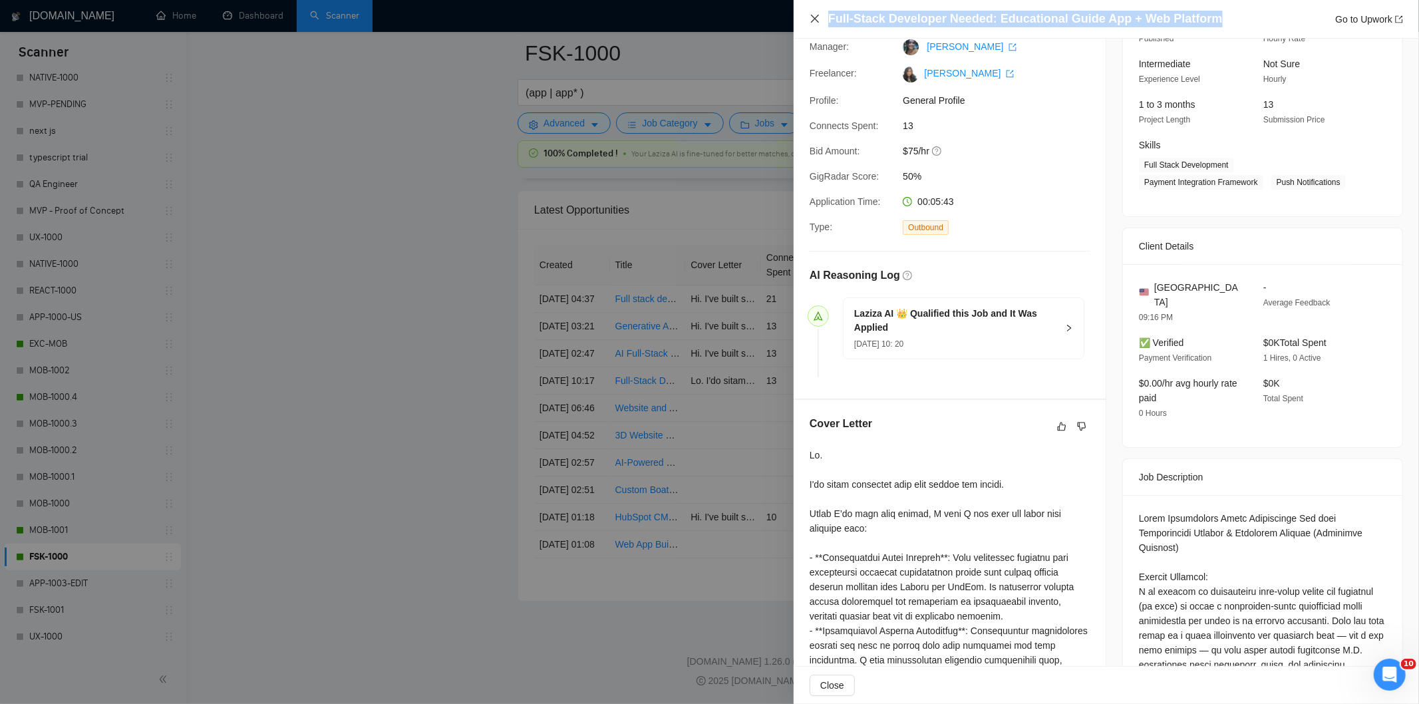
drag, startPoint x: 1213, startPoint y: 17, endPoint x: 809, endPoint y: 16, distance: 404.4
click at [809, 16] on div "Full-Stack Developer Needed: Educational Guide App + Web Platform Go to Upwork" at bounding box center [1105, 19] width 593 height 17
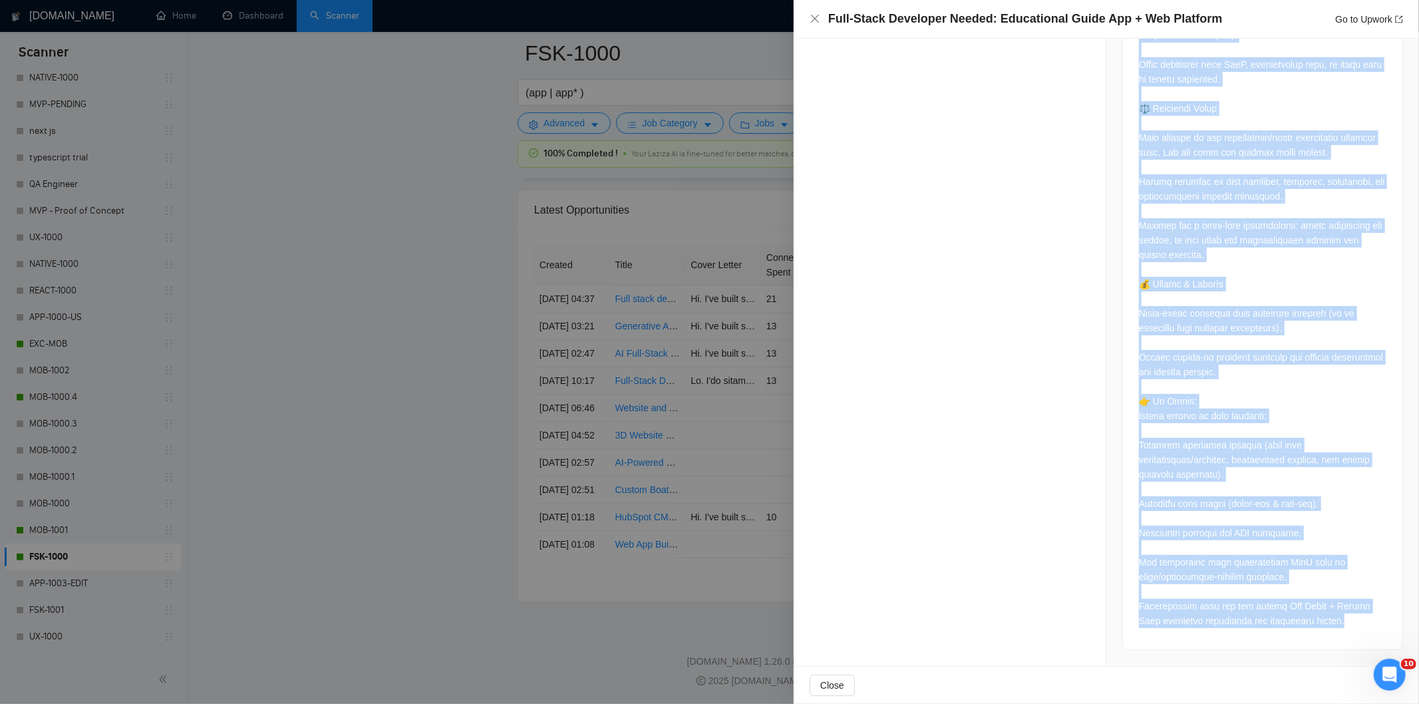
scroll to position [2577, 0]
drag, startPoint x: 1133, startPoint y: 204, endPoint x: 1361, endPoint y: 619, distance: 473.0
click at [818, 18] on icon "close" at bounding box center [814, 18] width 11 height 11
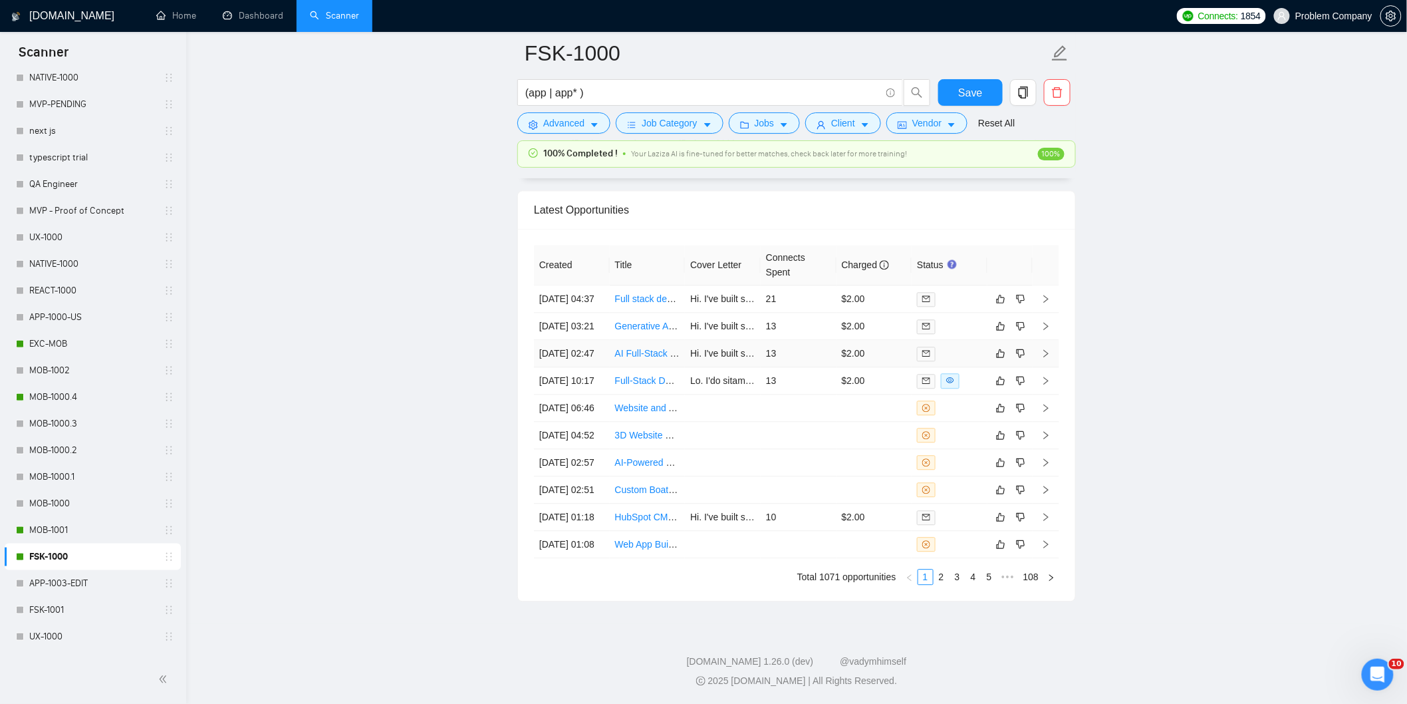
click at [586, 367] on td "[DATE] 02:47" at bounding box center [572, 353] width 76 height 27
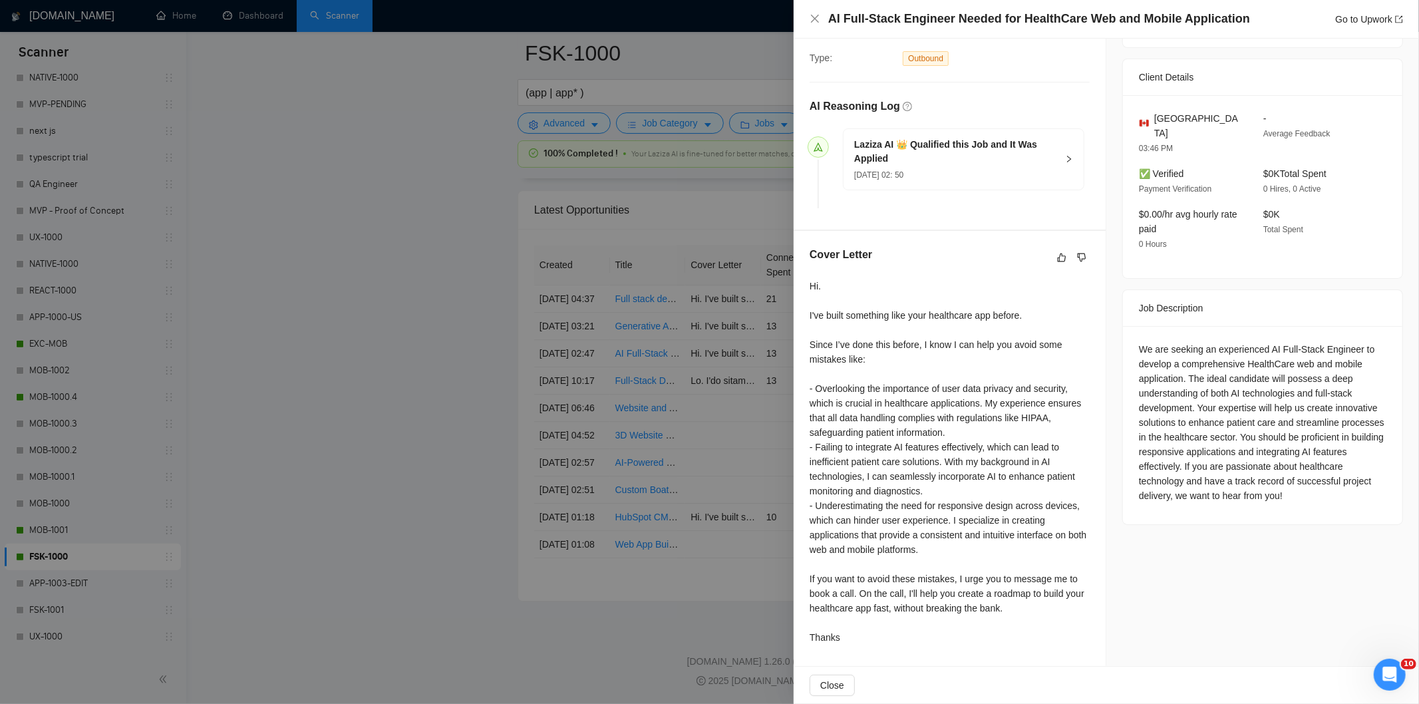
scroll to position [290, 0]
drag, startPoint x: 1246, startPoint y: 16, endPoint x: 829, endPoint y: 23, distance: 417.7
click at [829, 23] on div "AI Full-Stack Engineer Needed for HealthCare Web and Mobile Application Go to U…" at bounding box center [1115, 19] width 575 height 17
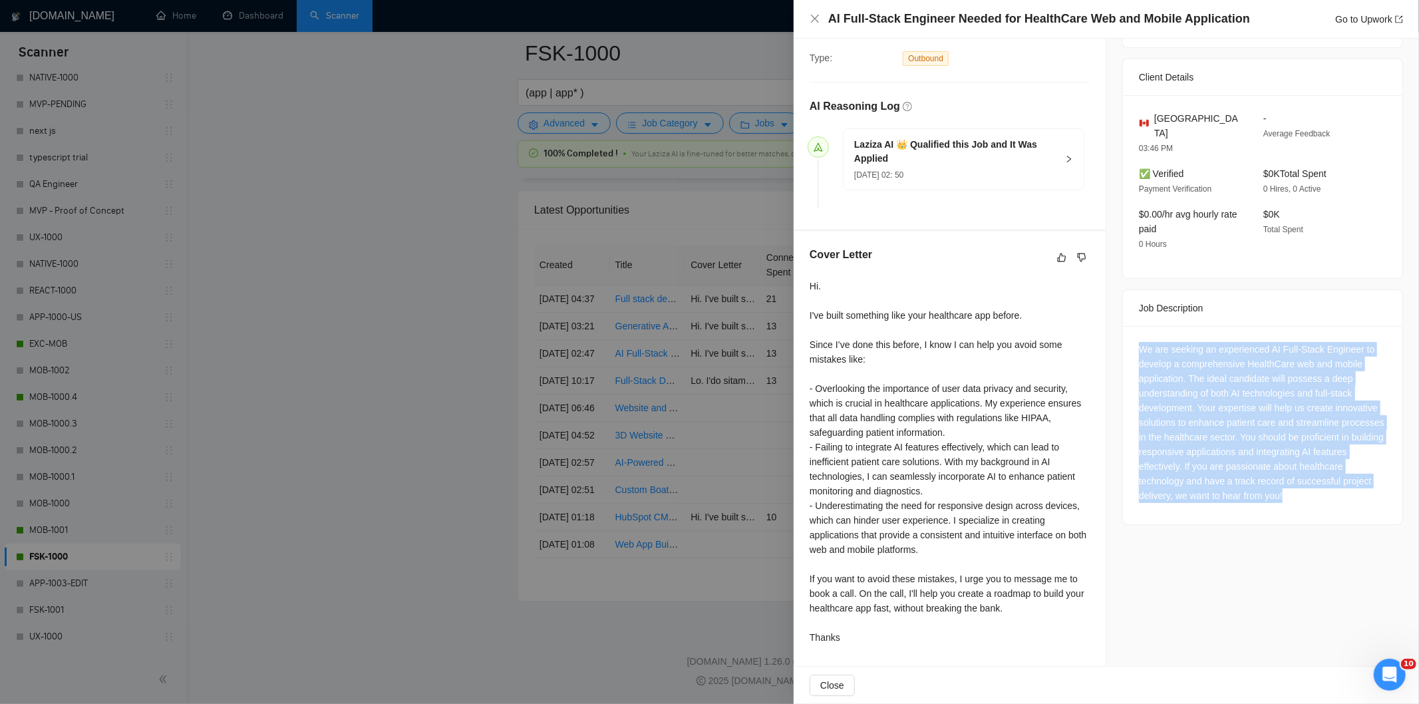
drag, startPoint x: 1361, startPoint y: 486, endPoint x: 1134, endPoint y: 339, distance: 270.3
click at [1139, 342] on div "We are seeking an experienced AI Full-Stack Engineer to develop a comprehensive…" at bounding box center [1262, 422] width 247 height 161
click at [815, 17] on icon "close" at bounding box center [814, 18] width 11 height 11
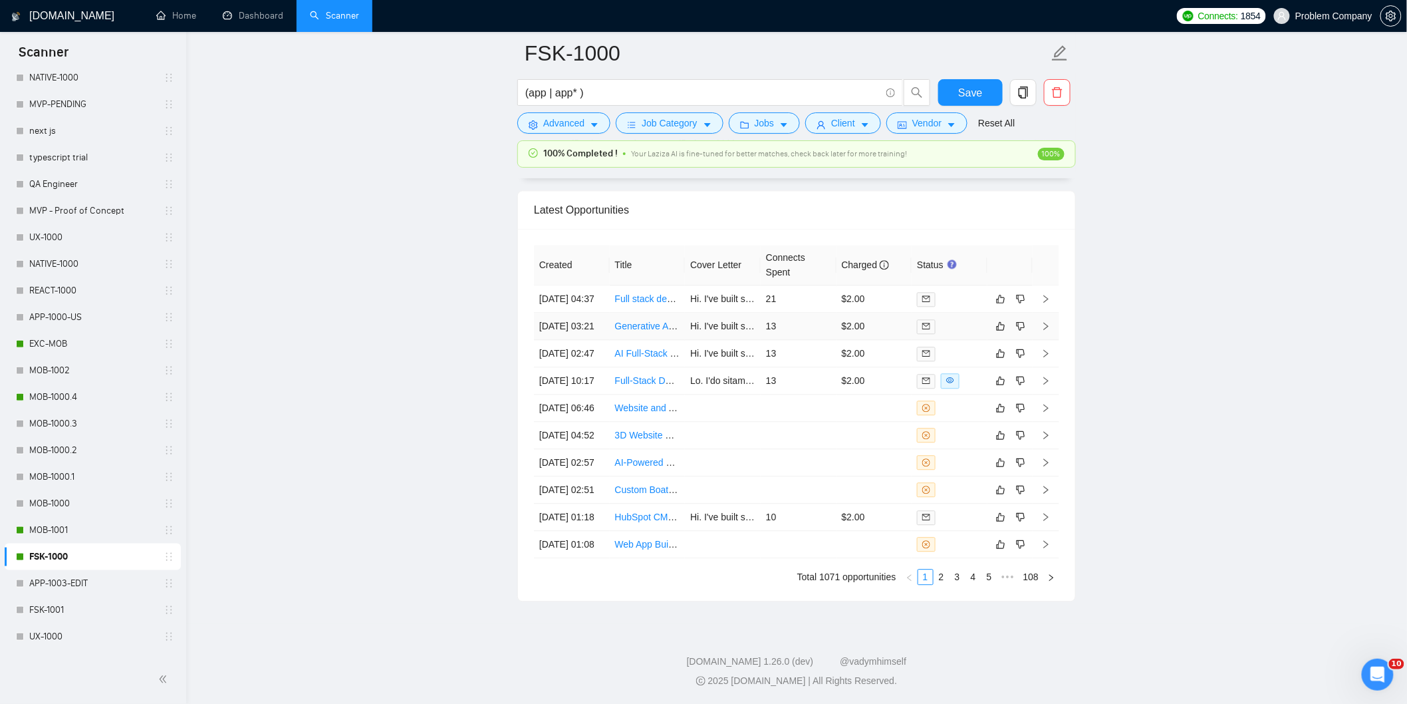
click at [579, 335] on td "[DATE] 03:21" at bounding box center [572, 326] width 76 height 27
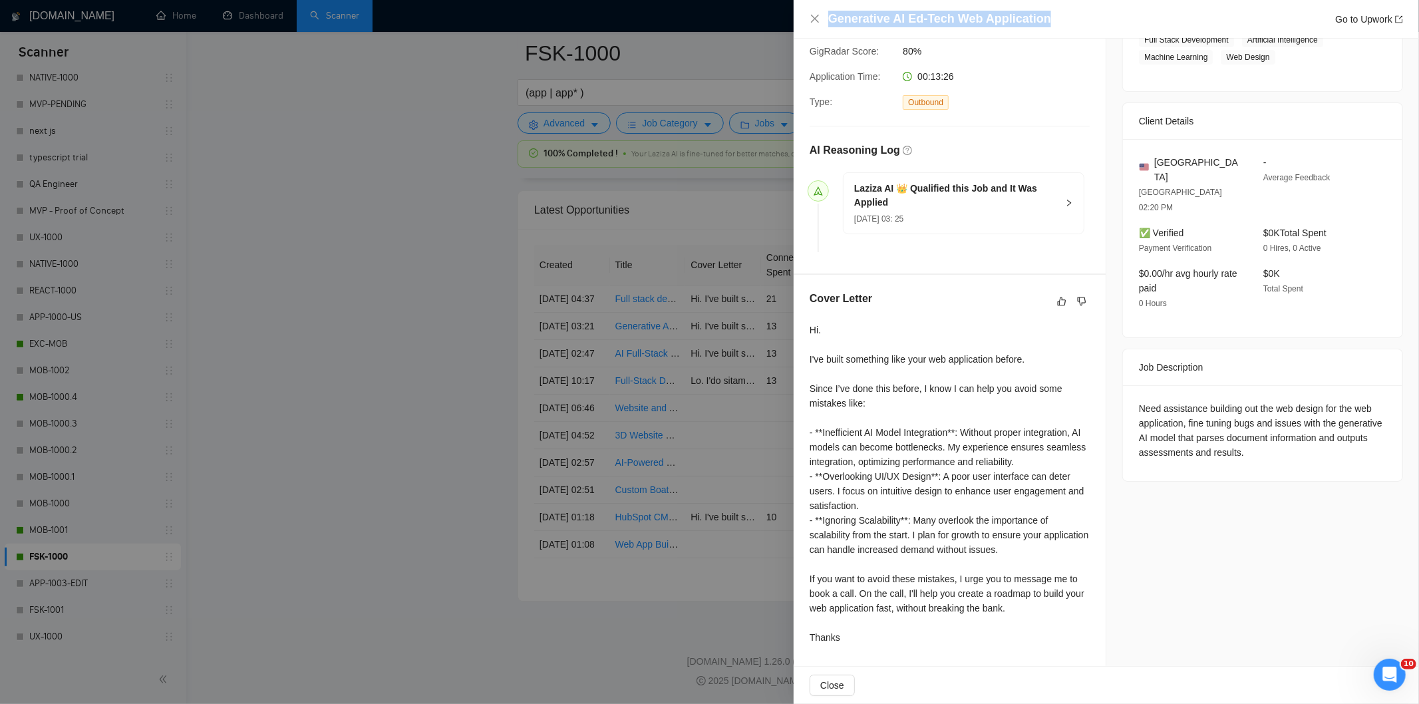
drag, startPoint x: 1056, startPoint y: 20, endPoint x: 839, endPoint y: 9, distance: 217.7
click at [839, 9] on div "Generative AI Ed-Tech Web Application Go to Upwork" at bounding box center [1105, 19] width 625 height 39
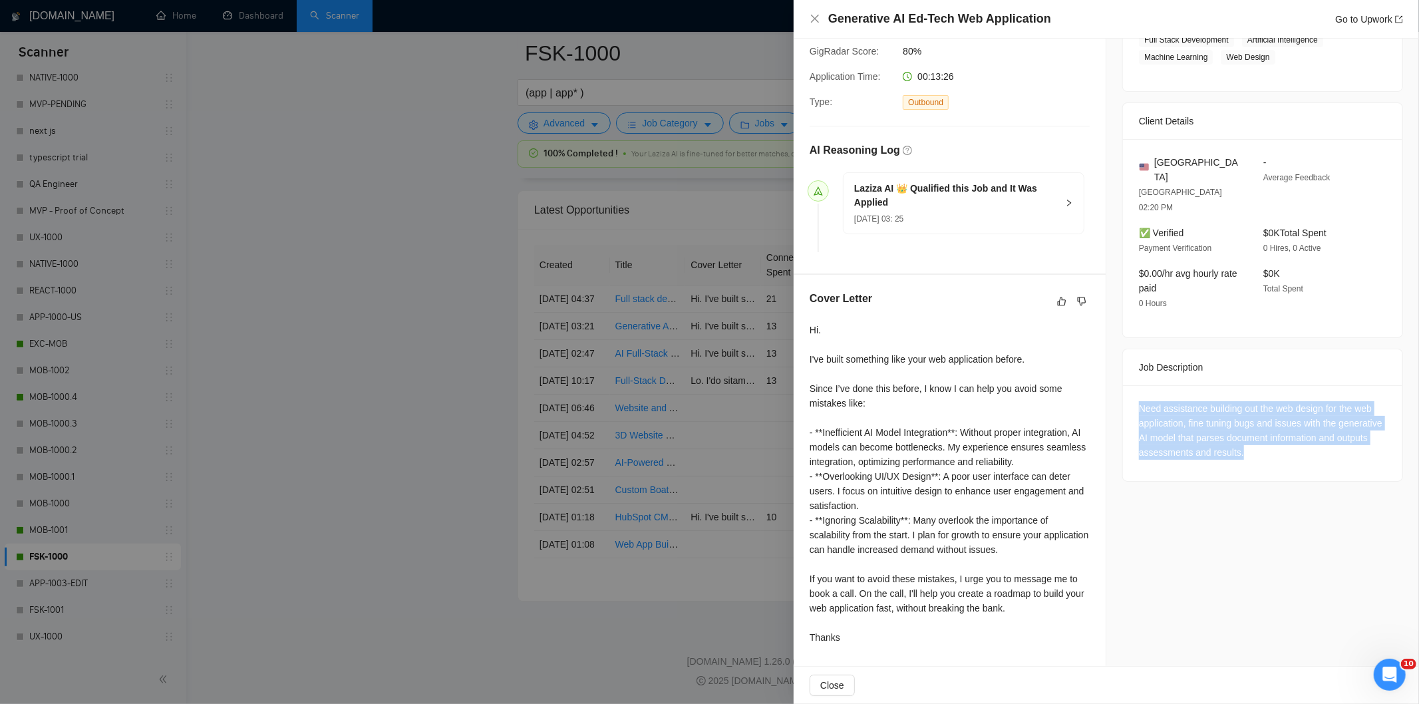
drag, startPoint x: 1307, startPoint y: 416, endPoint x: 1129, endPoint y: 378, distance: 182.4
click at [1129, 385] on div "Need assistance building out the web design for the web application, fine tunin…" at bounding box center [1262, 433] width 279 height 96
click at [815, 19] on icon "close" at bounding box center [815, 19] width 8 height 8
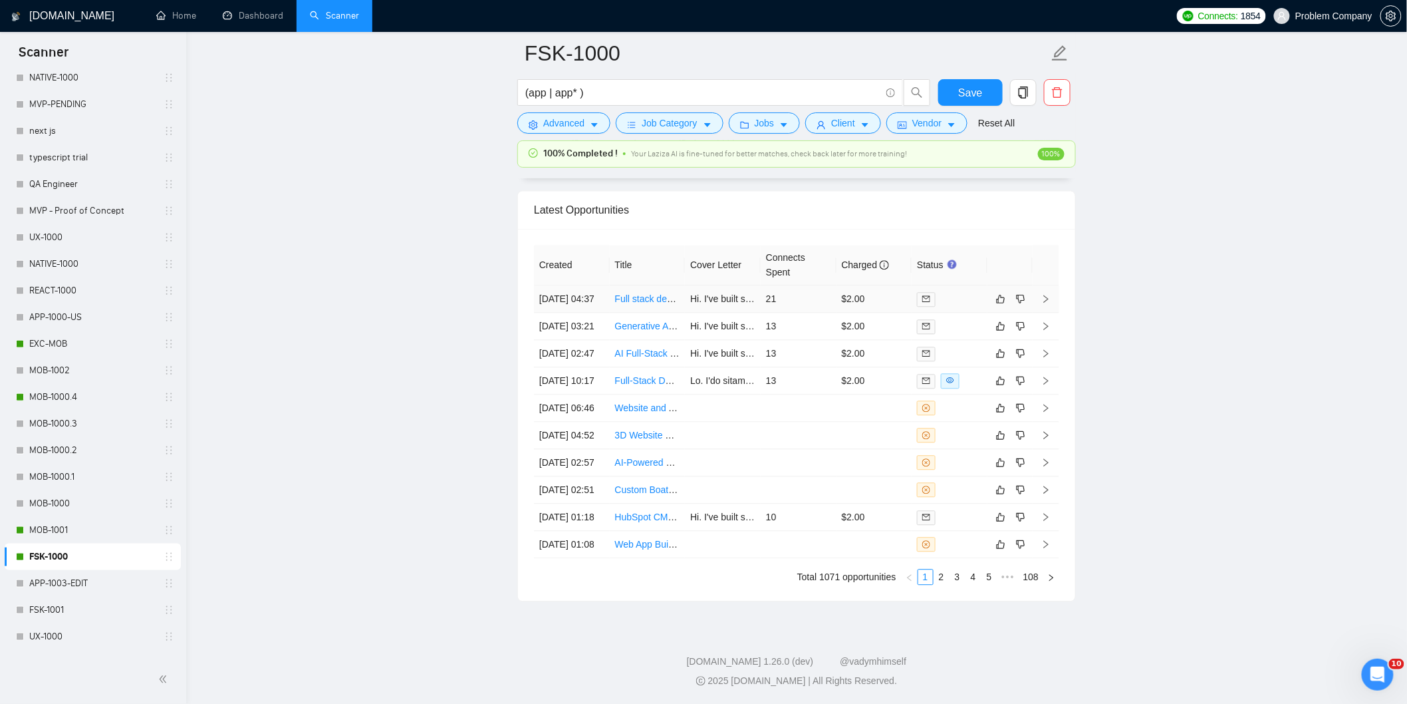
click at [579, 289] on td "[DATE] 04:37" at bounding box center [572, 298] width 76 height 27
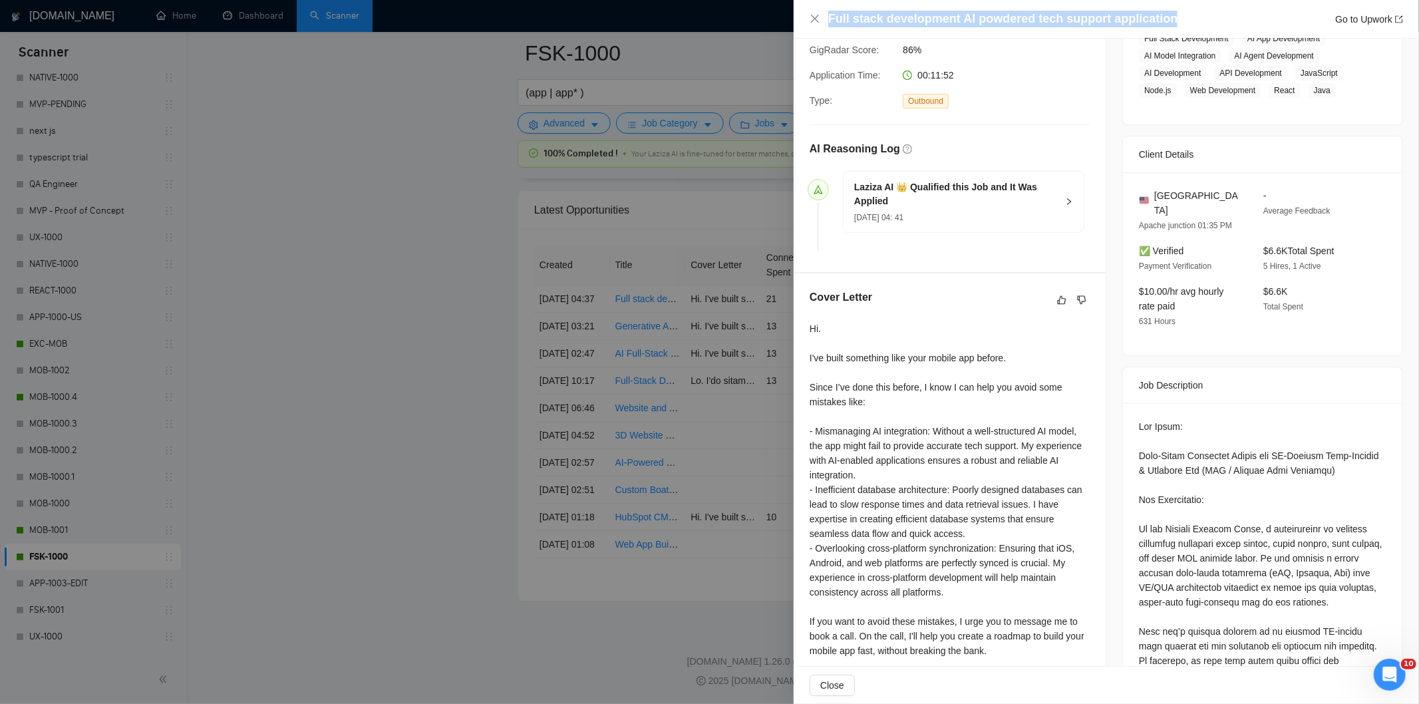
drag, startPoint x: 1171, startPoint y: 16, endPoint x: 821, endPoint y: 24, distance: 349.9
click at [821, 24] on div "Full stack development AI powdered tech support application Go to Upwork" at bounding box center [1105, 19] width 593 height 17
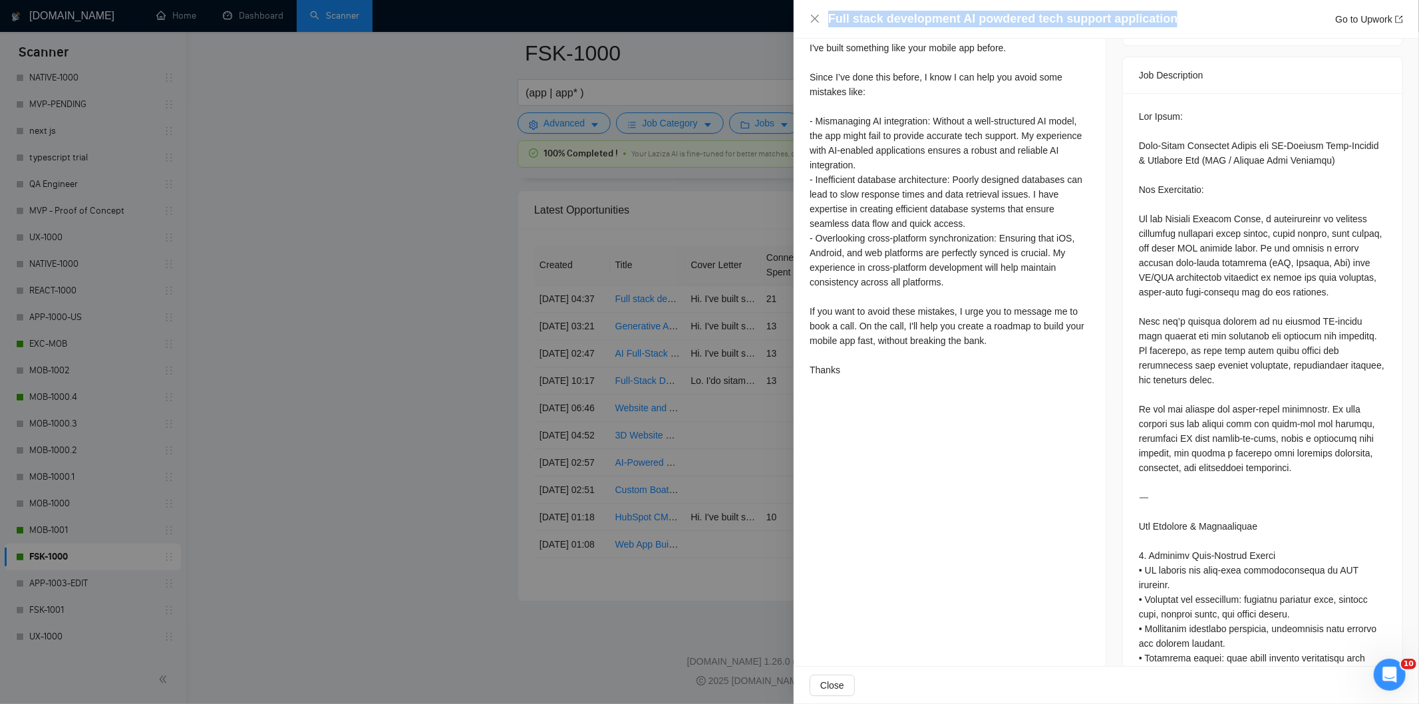
scroll to position [557, 0]
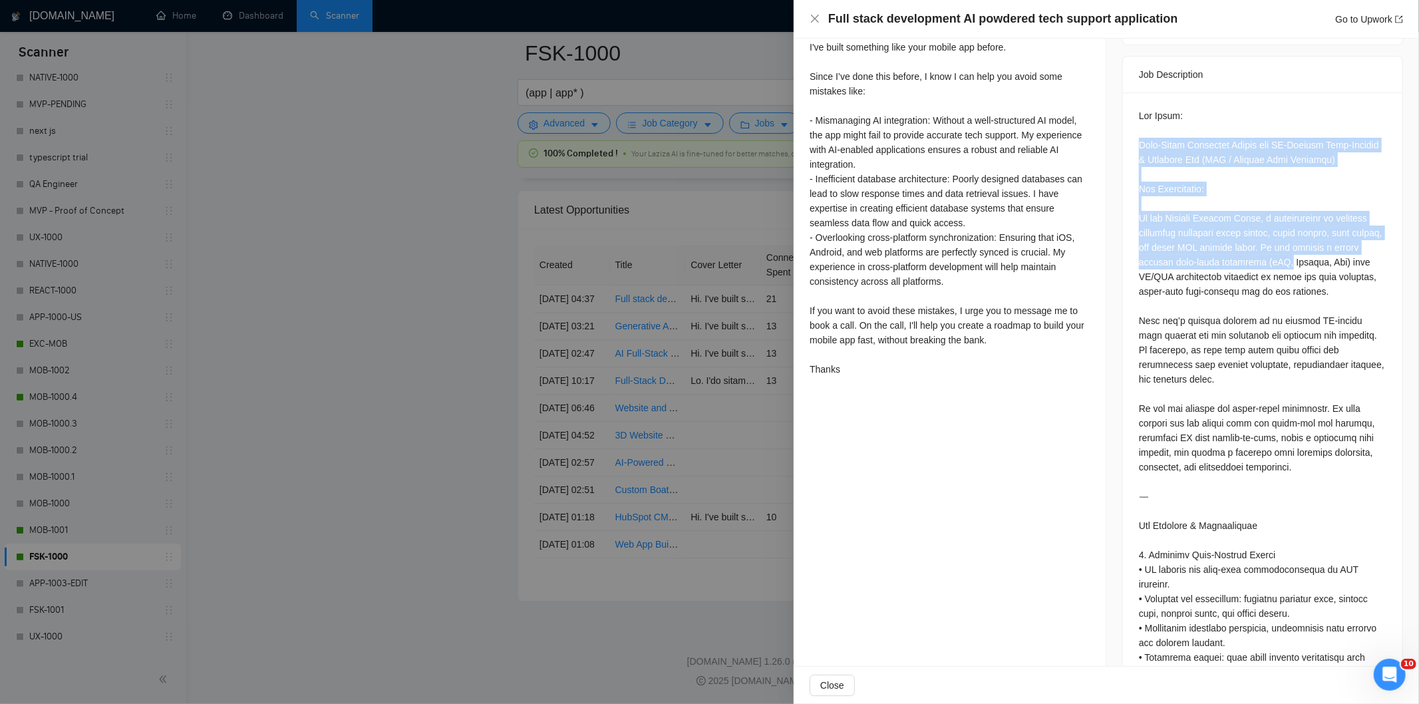
drag, startPoint x: 1132, startPoint y: 128, endPoint x: 1268, endPoint y: 256, distance: 186.3
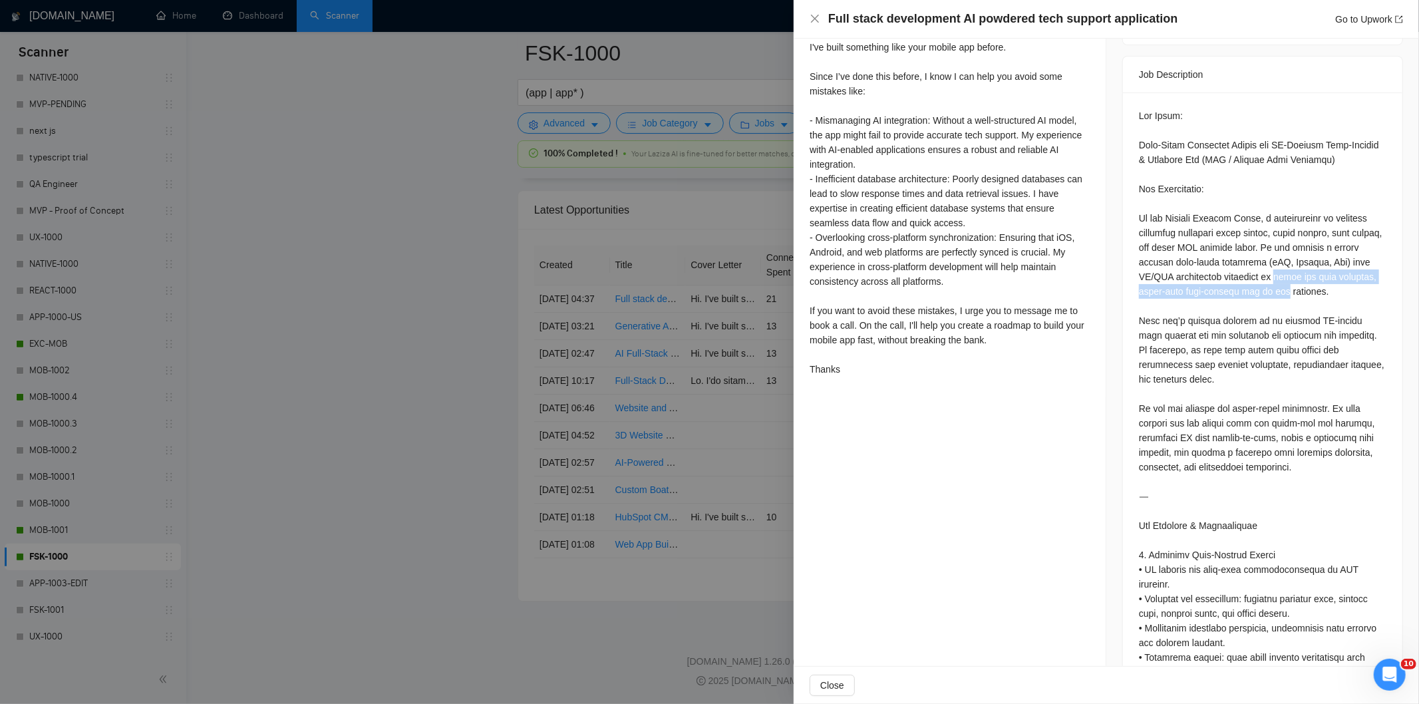
drag, startPoint x: 1268, startPoint y: 256, endPoint x: 1272, endPoint y: 275, distance: 19.2
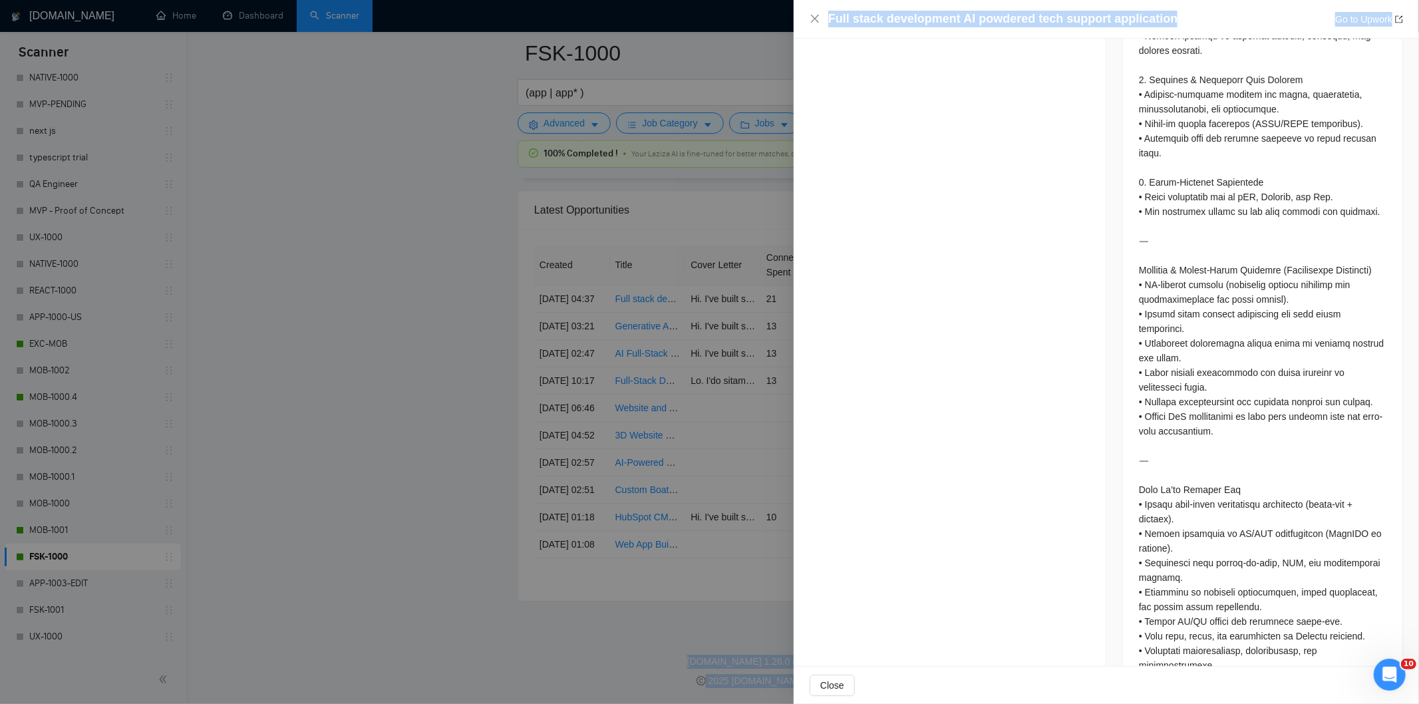
scroll to position [1997, 0]
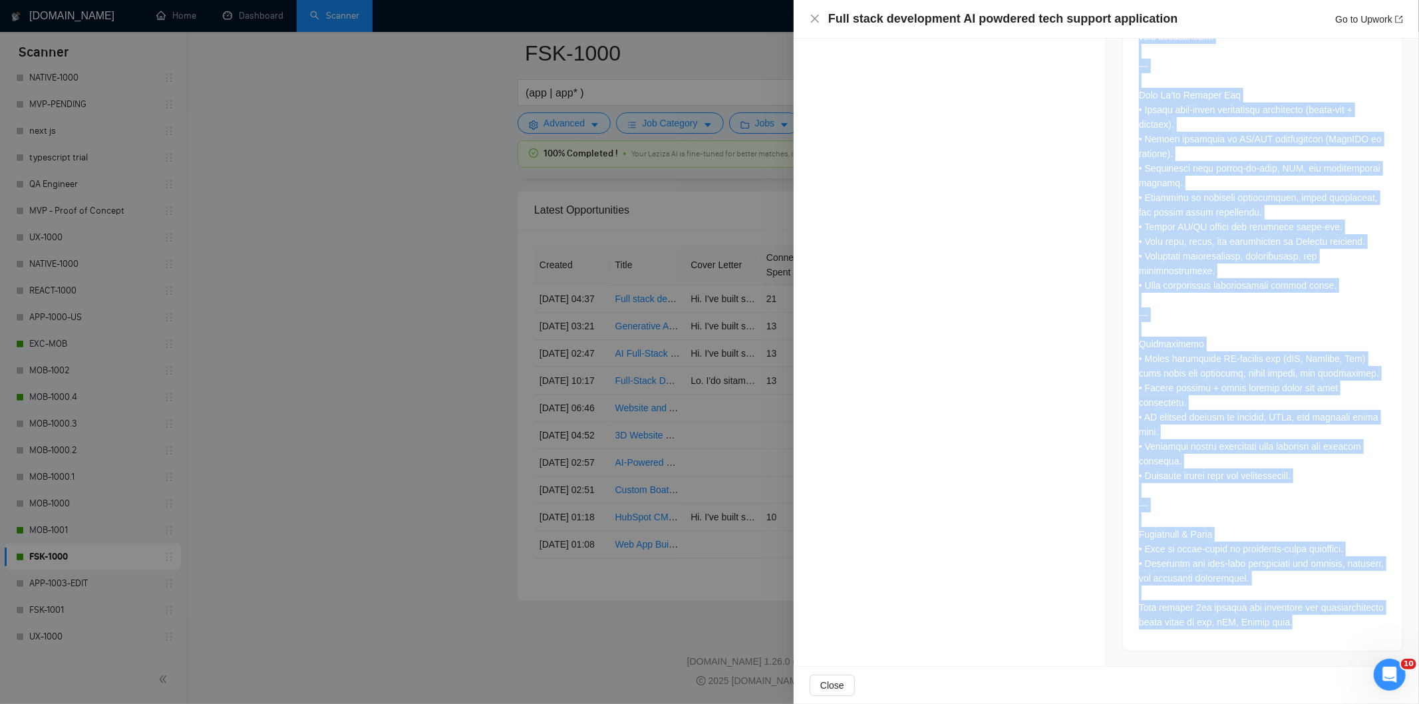
drag, startPoint x: 1131, startPoint y: 100, endPoint x: 1357, endPoint y: 627, distance: 573.2
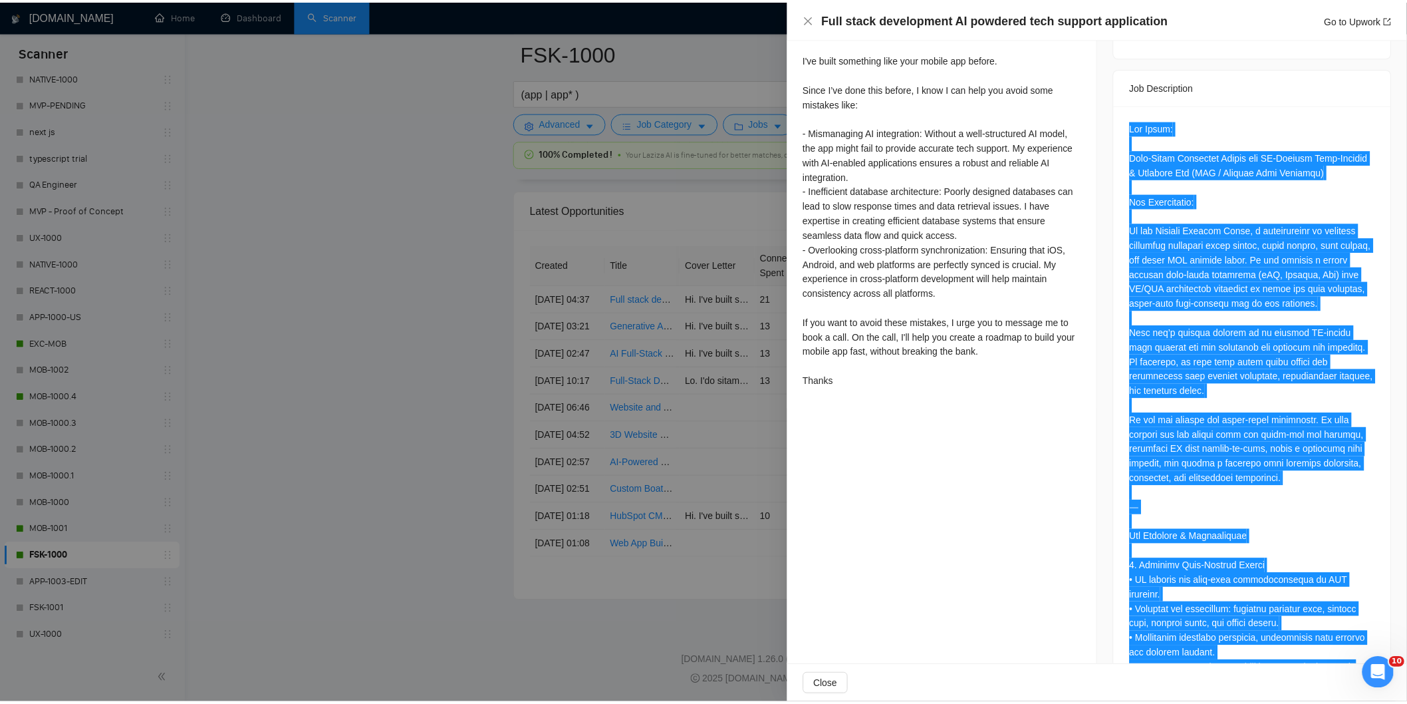
scroll to position [0, 0]
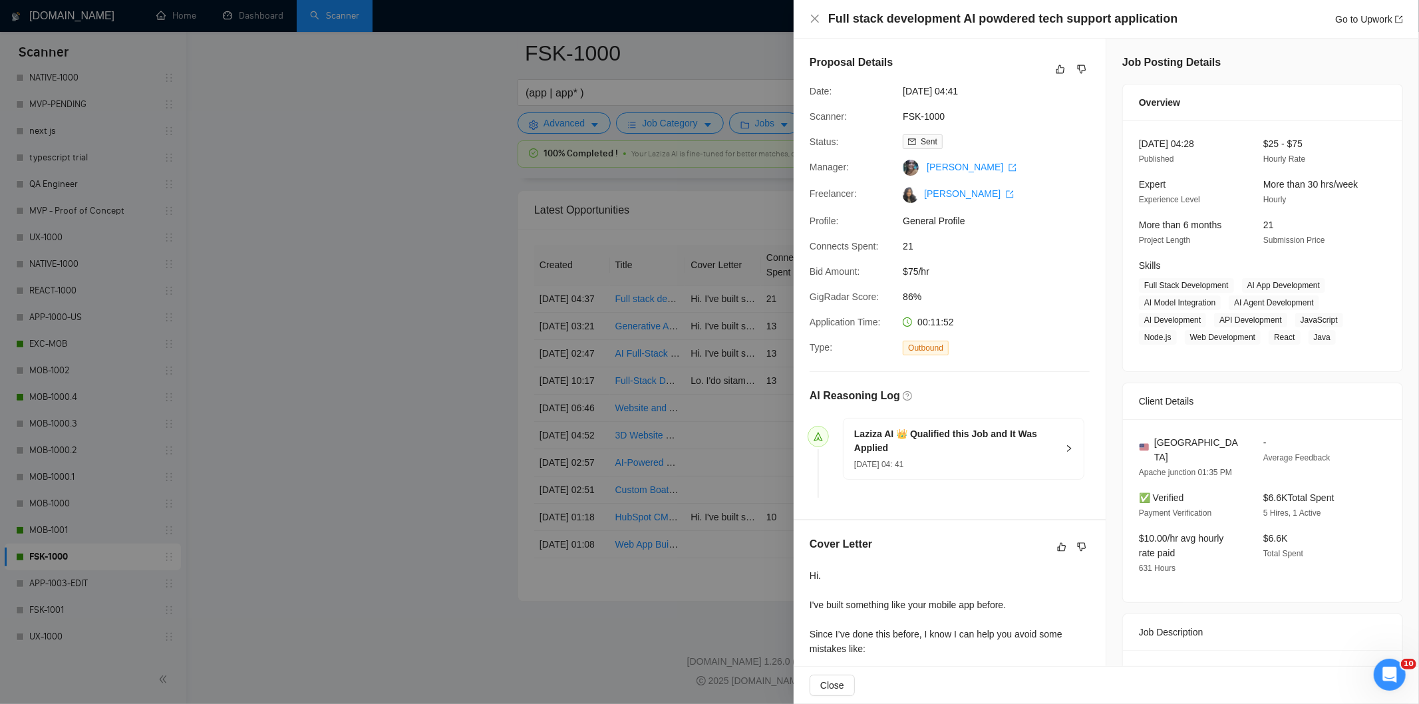
drag, startPoint x: 996, startPoint y: 90, endPoint x: 901, endPoint y: 92, distance: 95.1
click at [903, 92] on span "[DATE] 04:41" at bounding box center [1003, 91] width 200 height 15
click at [815, 19] on icon "close" at bounding box center [814, 18] width 11 height 11
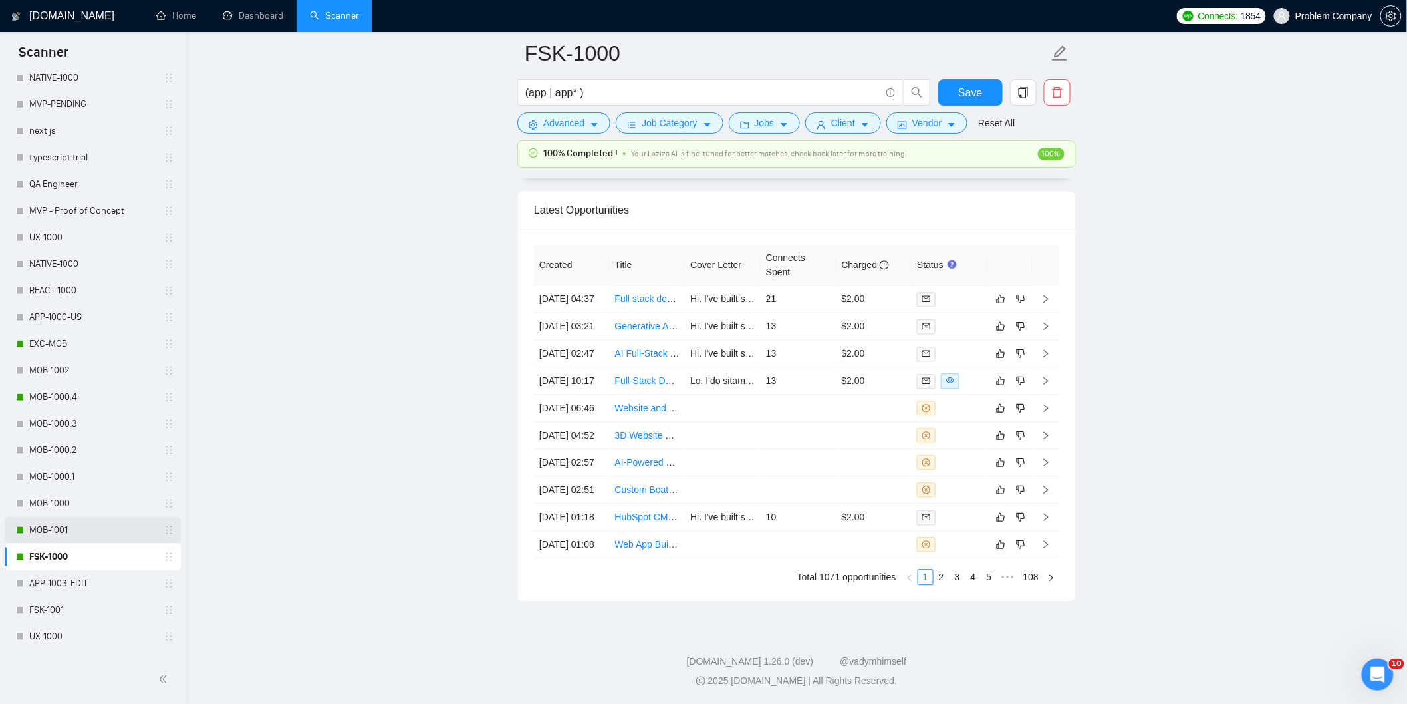
scroll to position [517, 0]
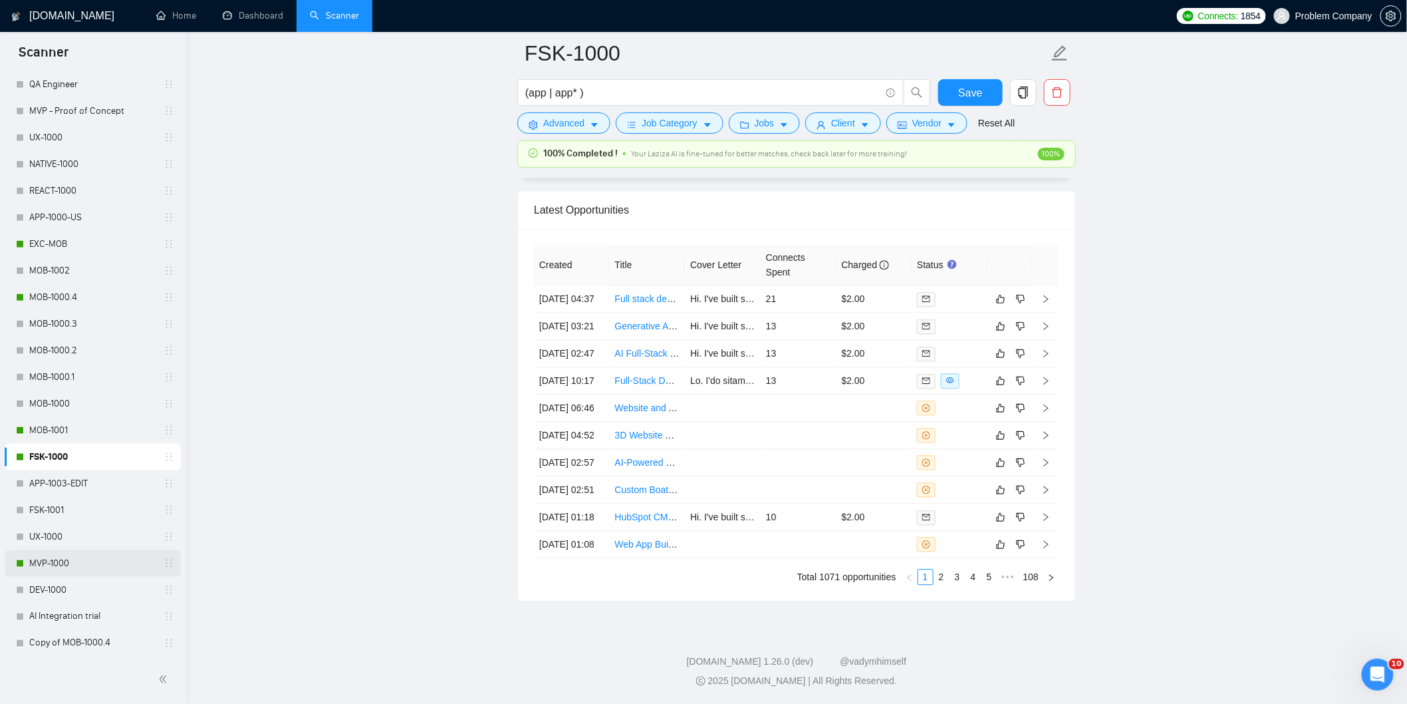
click at [67, 563] on link "MVP-1000" at bounding box center [92, 563] width 126 height 27
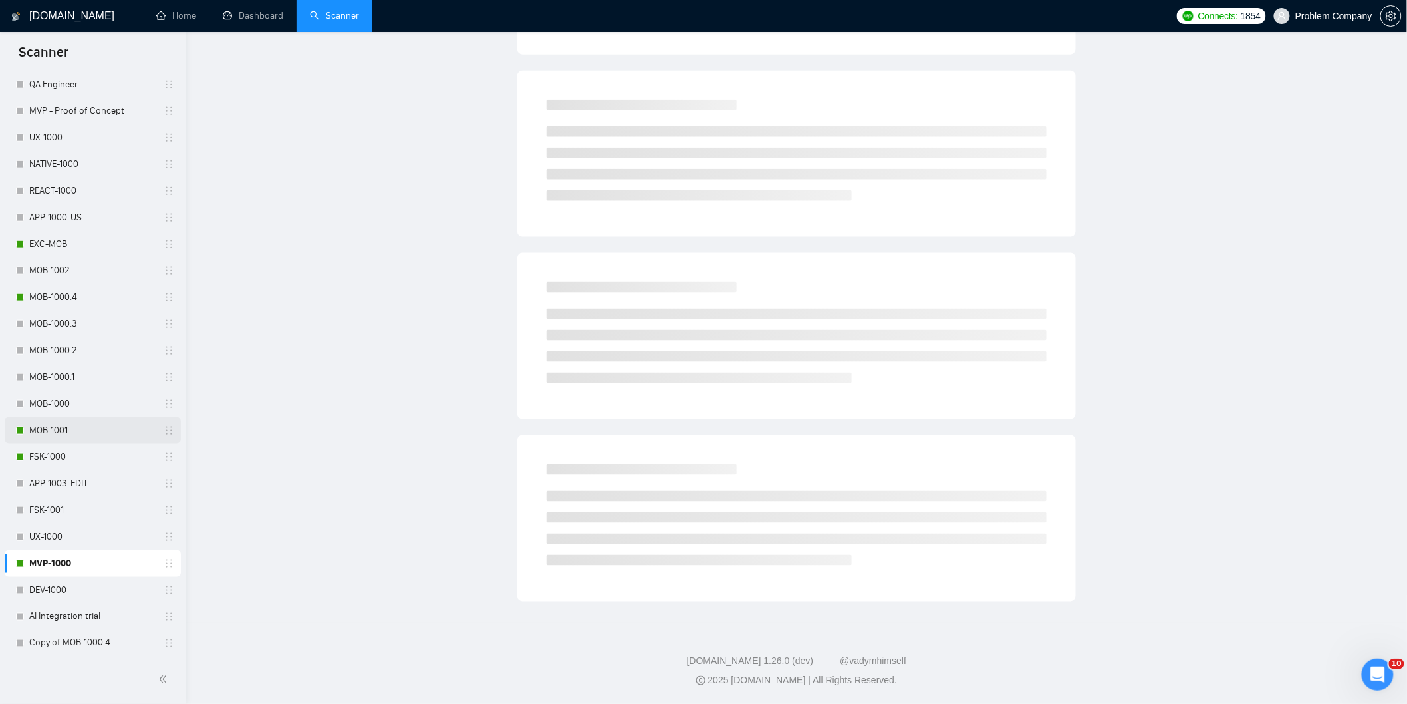
click at [65, 431] on link "MOB-1001" at bounding box center [92, 430] width 126 height 27
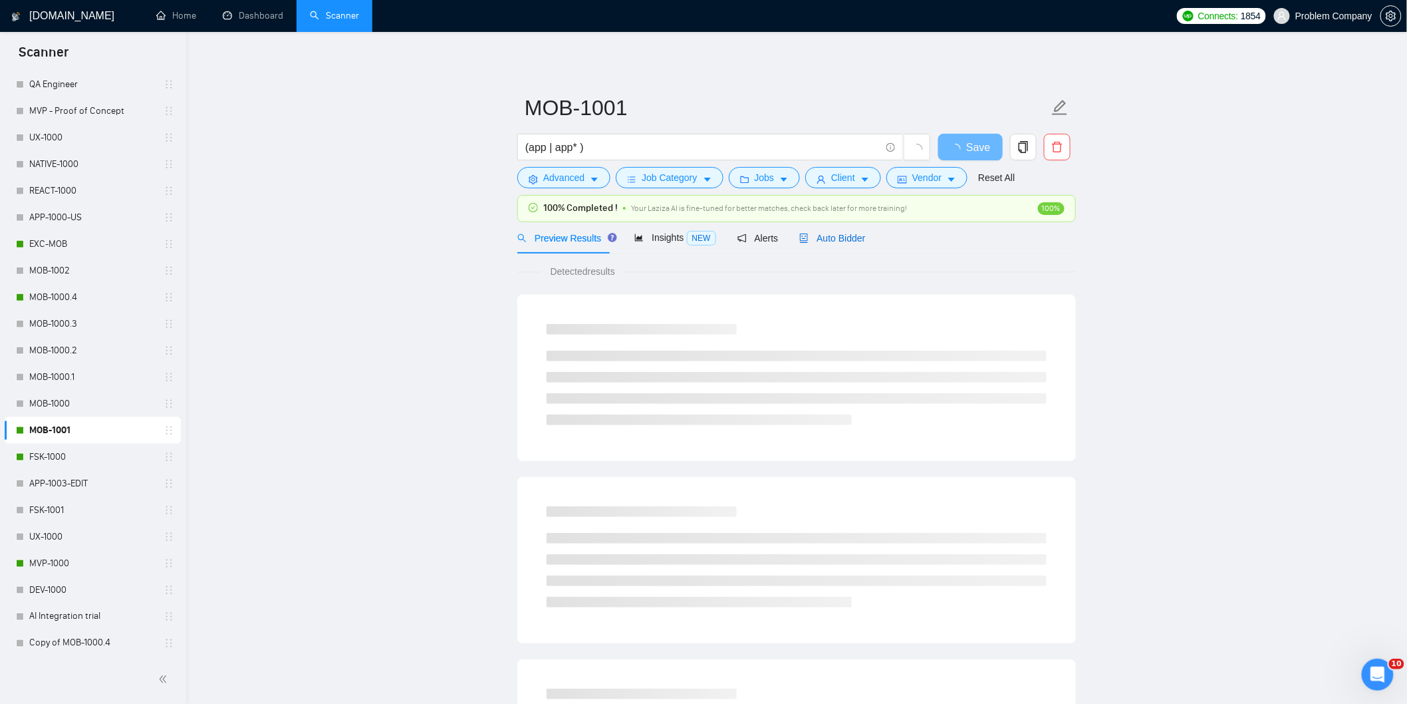
click at [833, 245] on div "Auto Bidder" at bounding box center [832, 238] width 66 height 15
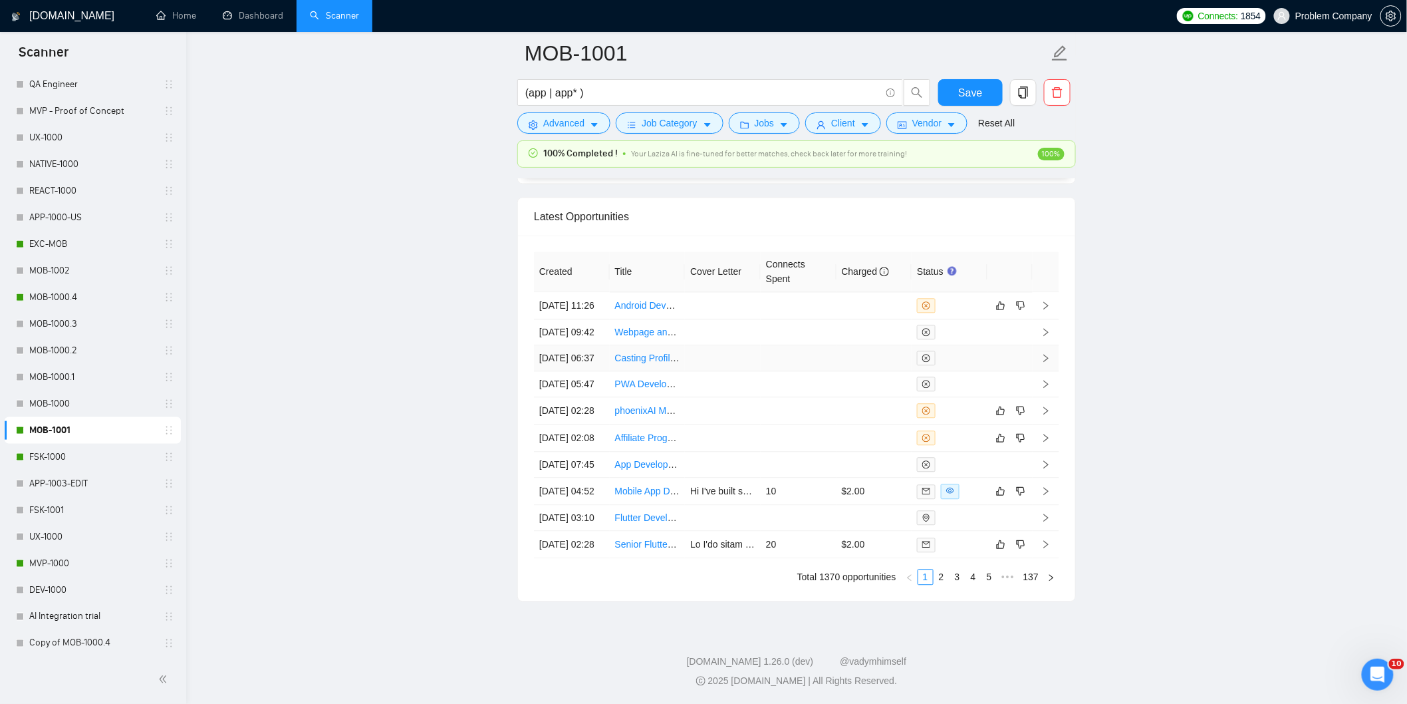
scroll to position [3382, 0]
click at [938, 583] on link "2" at bounding box center [941, 576] width 15 height 15
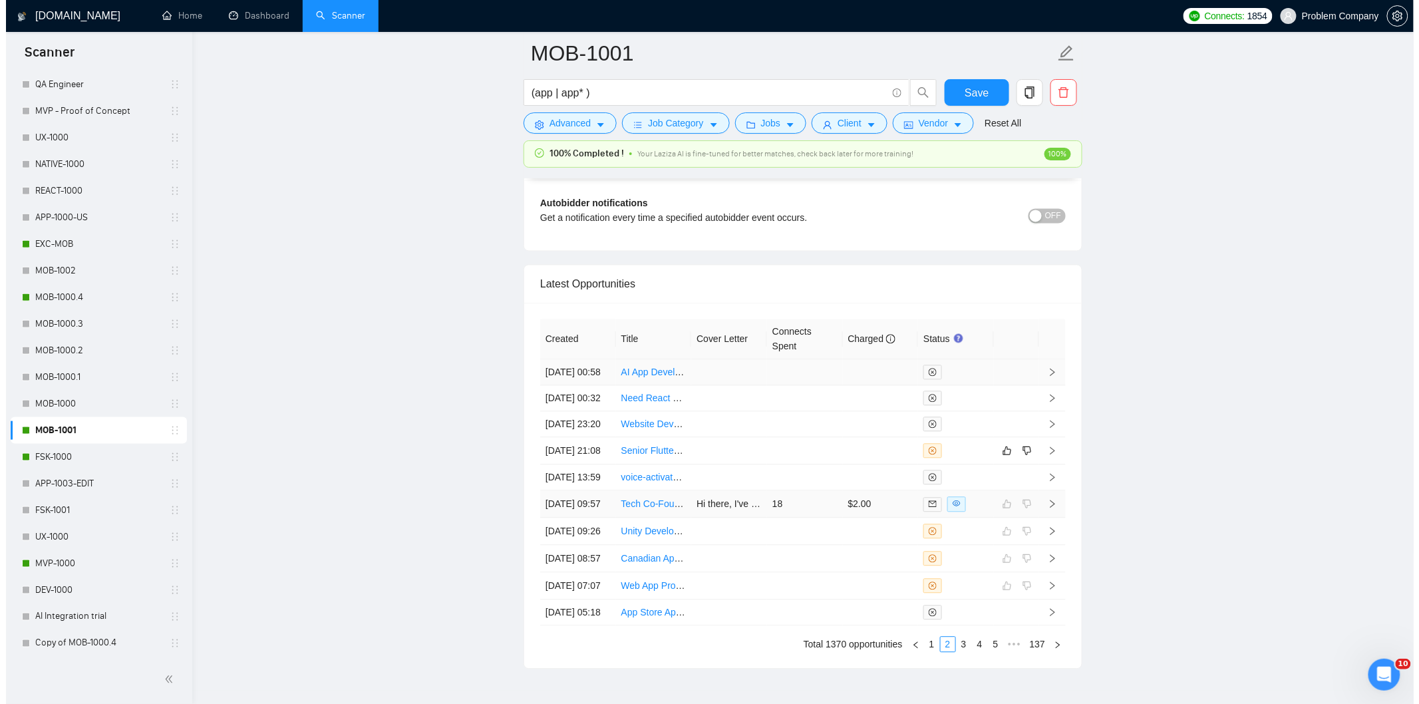
scroll to position [3164, 0]
click at [593, 466] on td "[DATE] 21:08" at bounding box center [572, 451] width 76 height 27
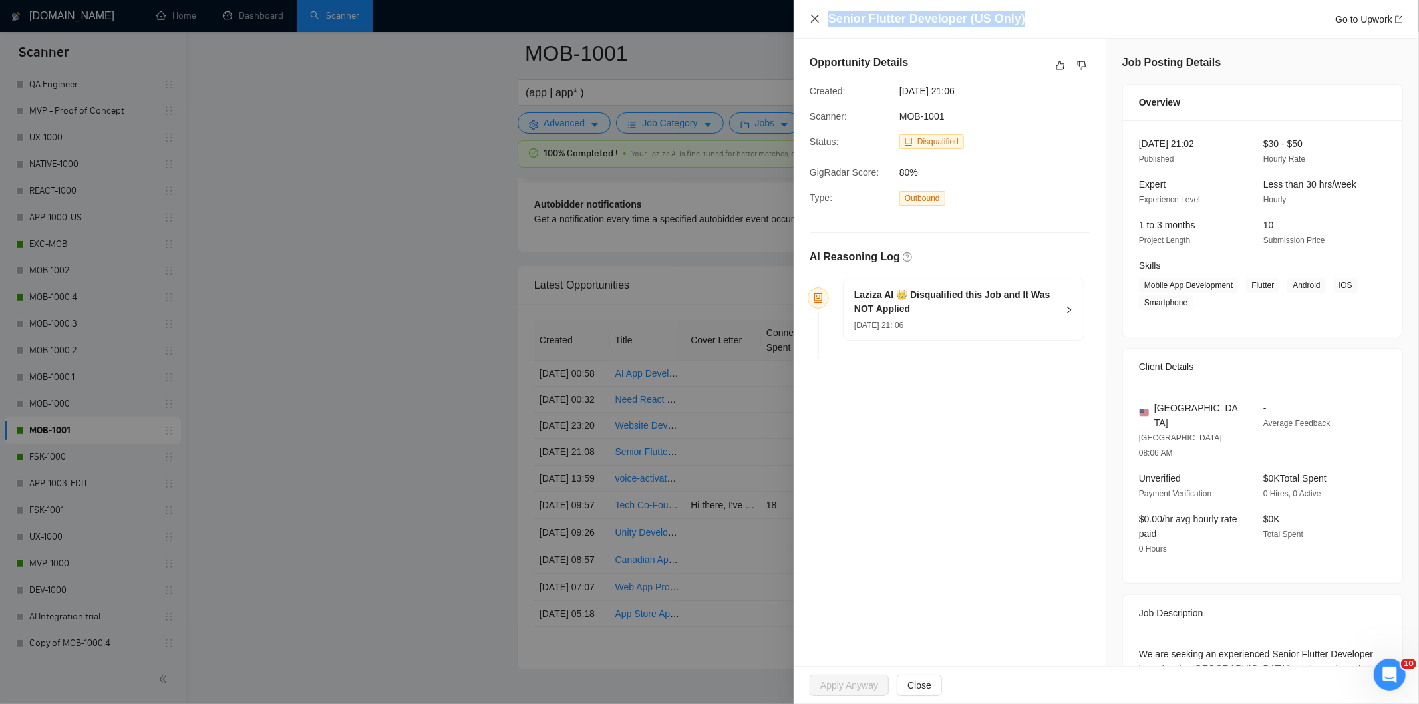
drag, startPoint x: 1016, startPoint y: 16, endPoint x: 809, endPoint y: 13, distance: 206.9
click at [809, 13] on div "Senior Flutter Developer (US Only) Go to Upwork" at bounding box center [1105, 19] width 593 height 17
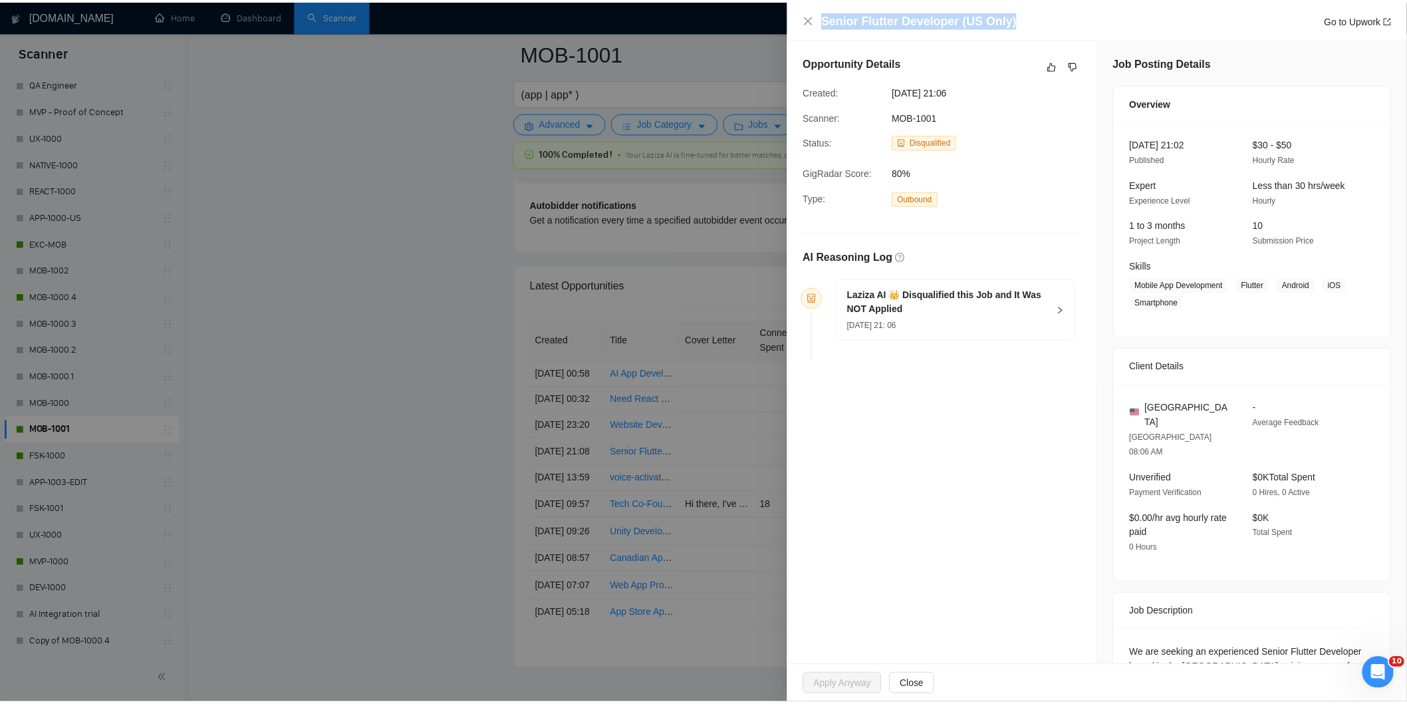
scroll to position [135, 0]
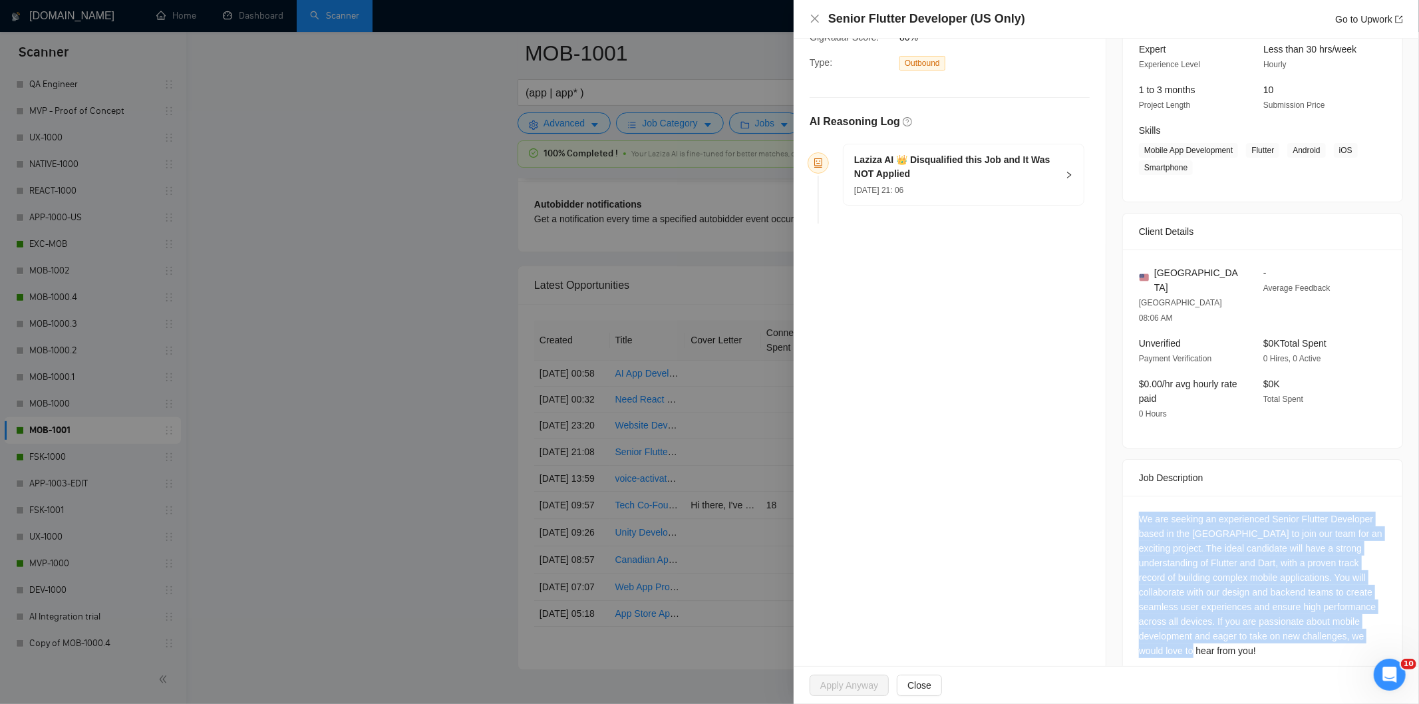
drag, startPoint x: 1125, startPoint y: 482, endPoint x: 1226, endPoint y: 647, distance: 193.5
click at [1226, 647] on div "We are seeking an experienced Senior Flutter Developer based in the [GEOGRAPHIC…" at bounding box center [1262, 587] width 279 height 184
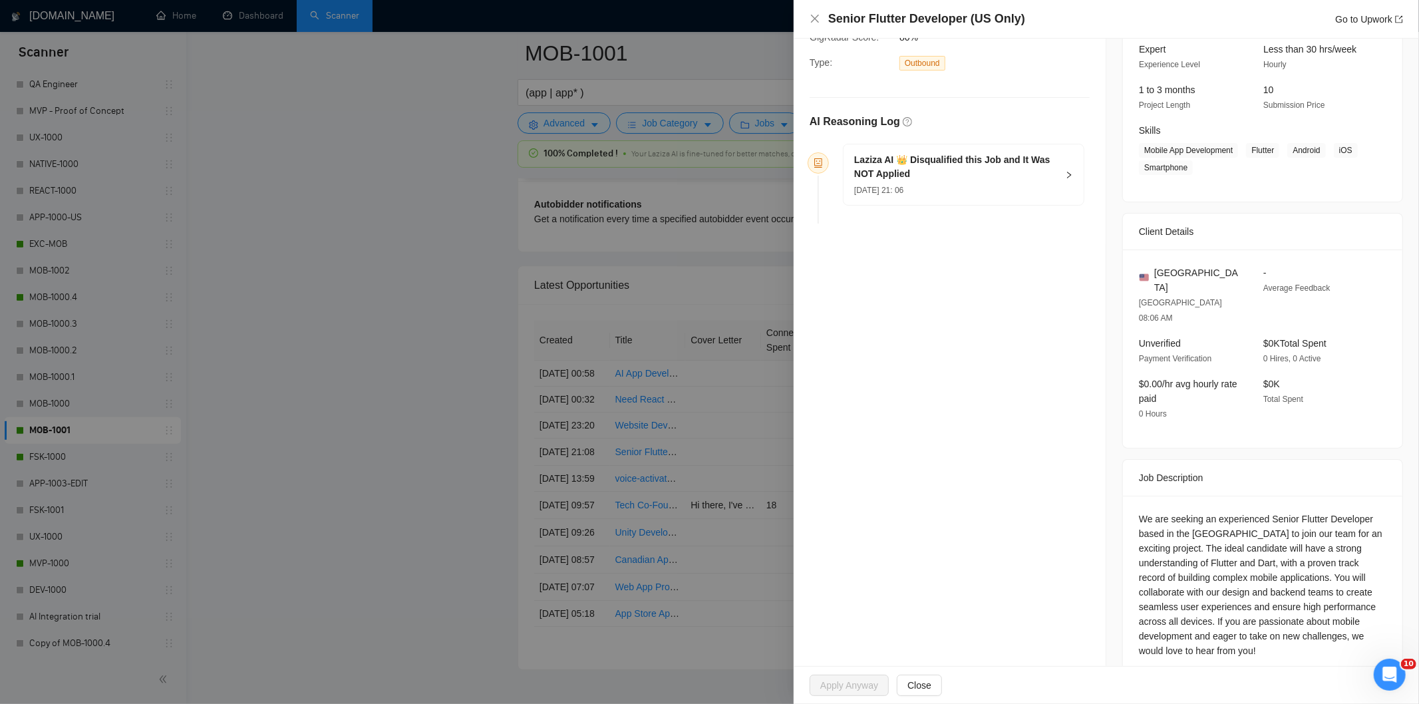
click at [1015, 200] on div "Laziza AI 👑 Disqualified this Job and It Was NOT Applied [DATE] 21: 06" at bounding box center [963, 174] width 240 height 61
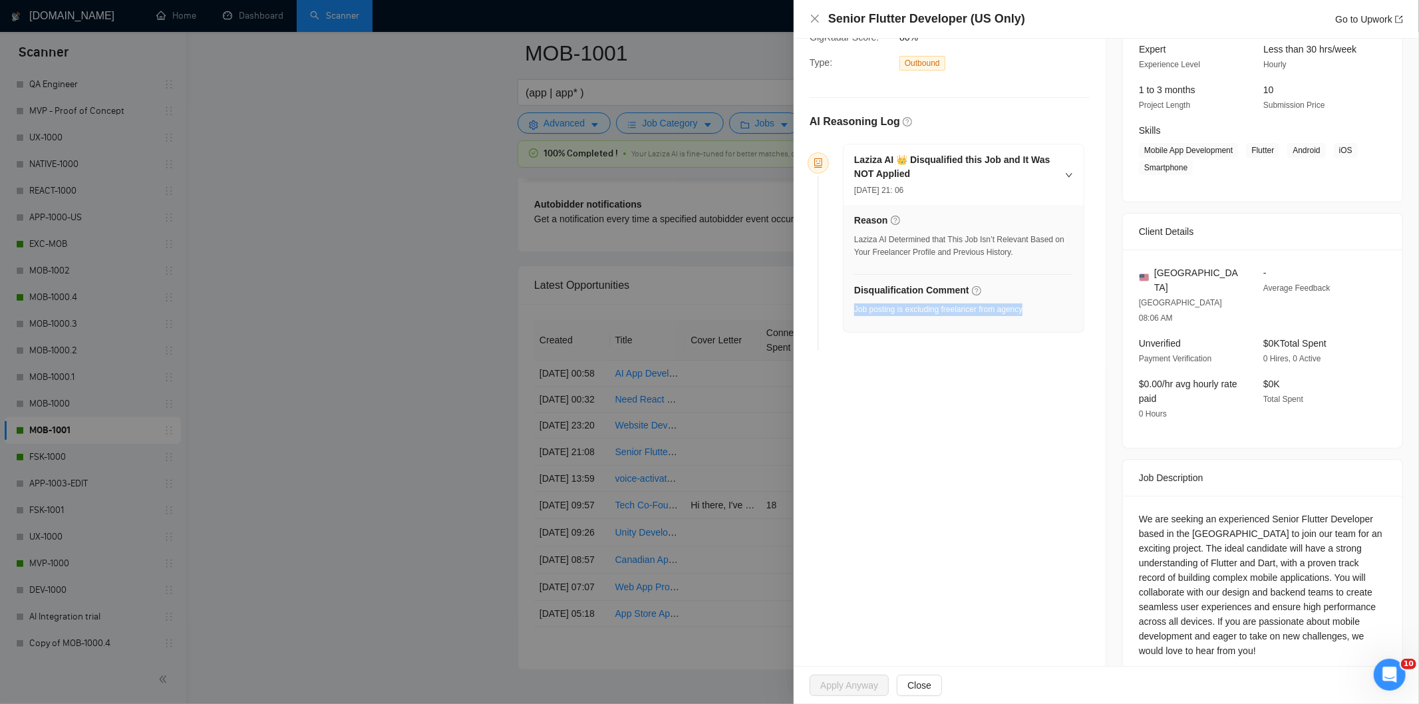
drag, startPoint x: 1041, startPoint y: 309, endPoint x: 854, endPoint y: 315, distance: 187.0
click at [854, 315] on div "Disqualification Comment Job posting is excluding freelancer from agency" at bounding box center [963, 303] width 219 height 41
click at [815, 17] on icon "close" at bounding box center [814, 18] width 11 height 11
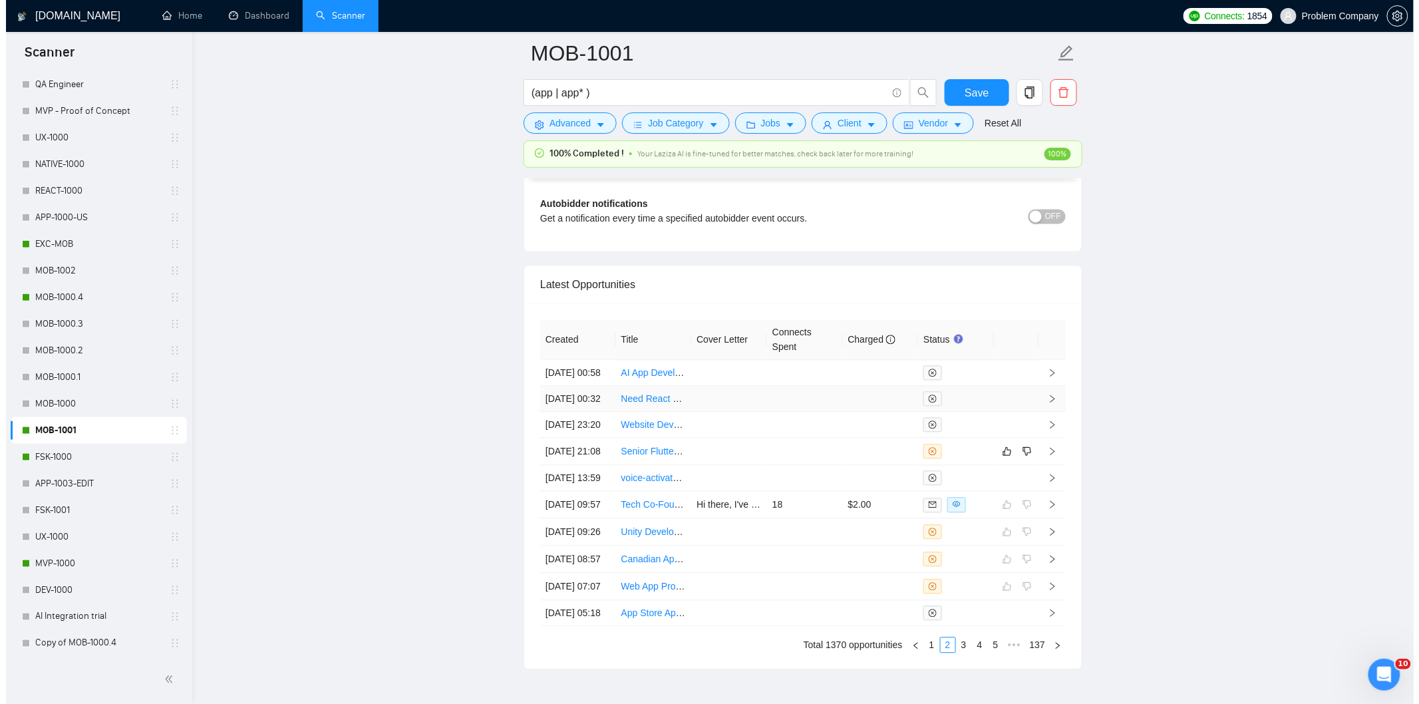
scroll to position [3383, 0]
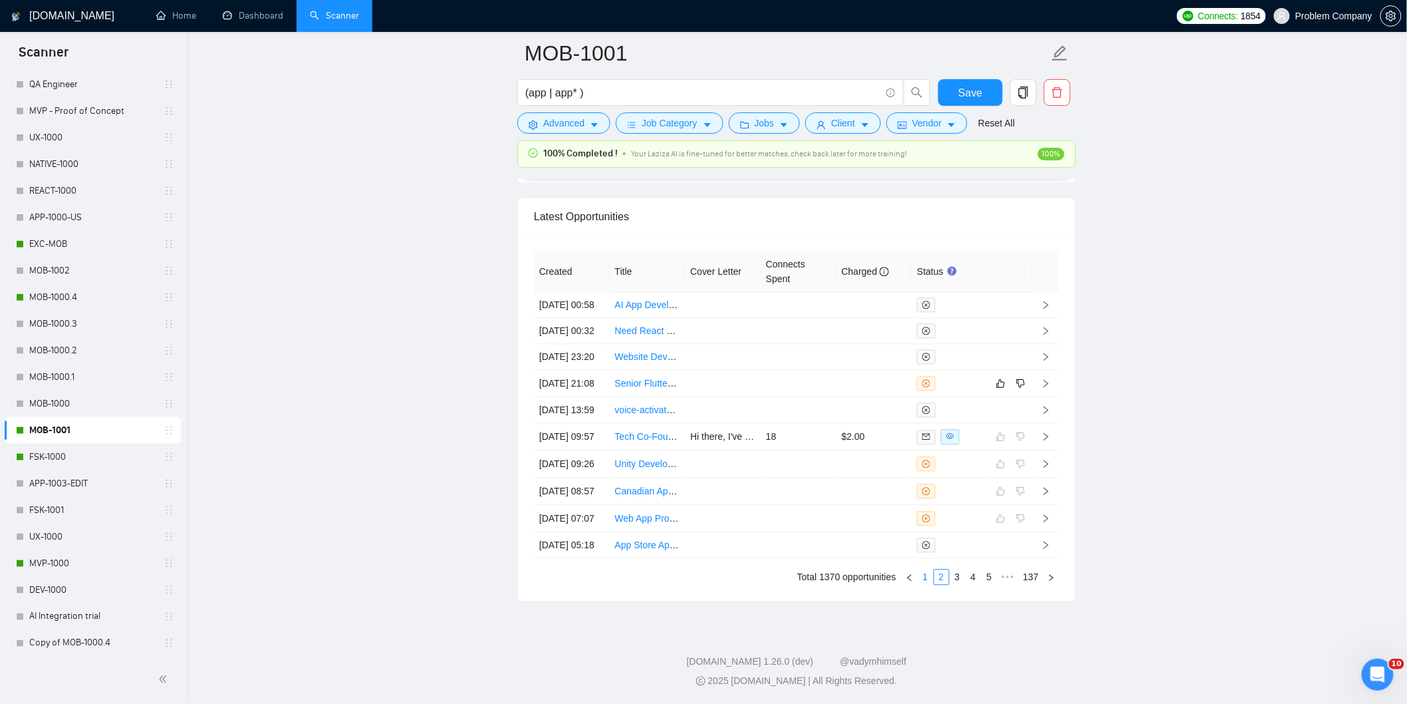
click at [928, 581] on link "1" at bounding box center [925, 576] width 15 height 15
click at [577, 546] on td "[DATE] 02:28" at bounding box center [572, 544] width 76 height 27
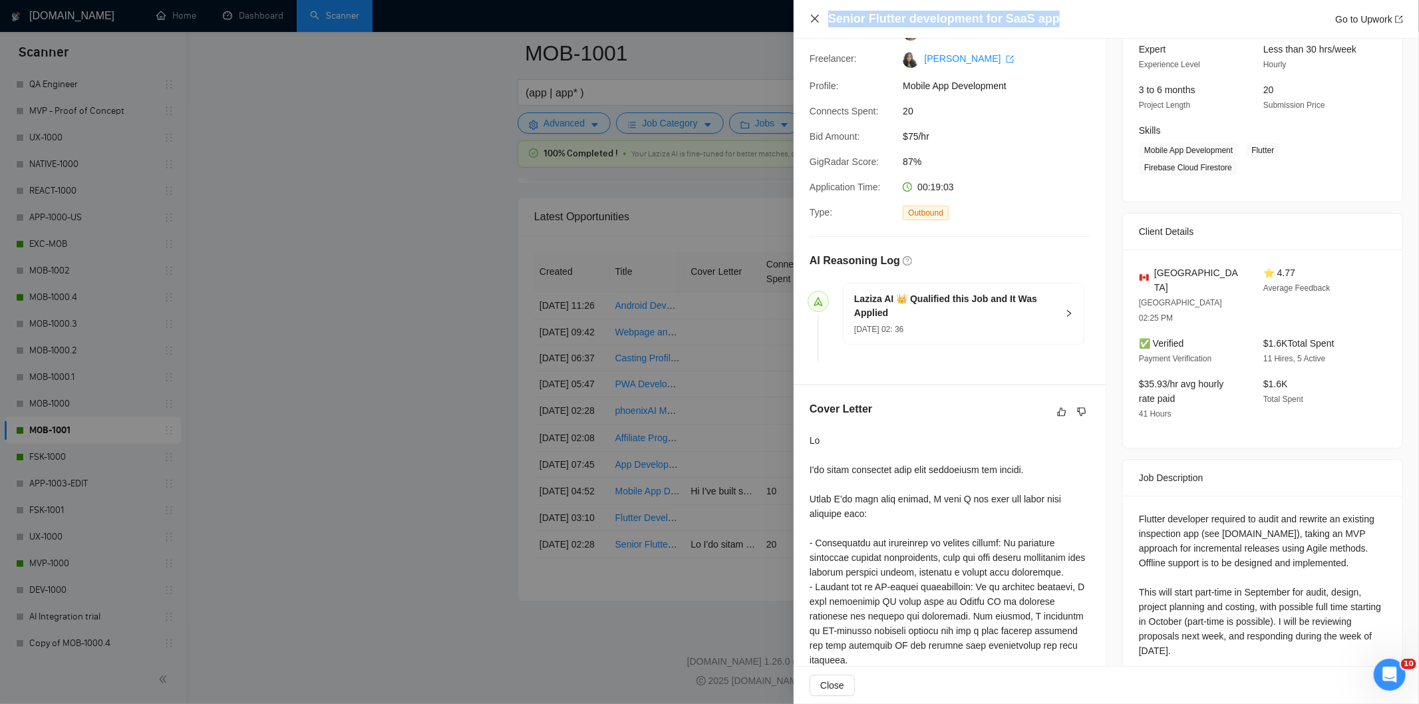
drag, startPoint x: 1062, startPoint y: 21, endPoint x: 816, endPoint y: 19, distance: 246.1
click at [816, 19] on div "Senior Flutter development for SaaS app Go to Upwork" at bounding box center [1105, 19] width 593 height 17
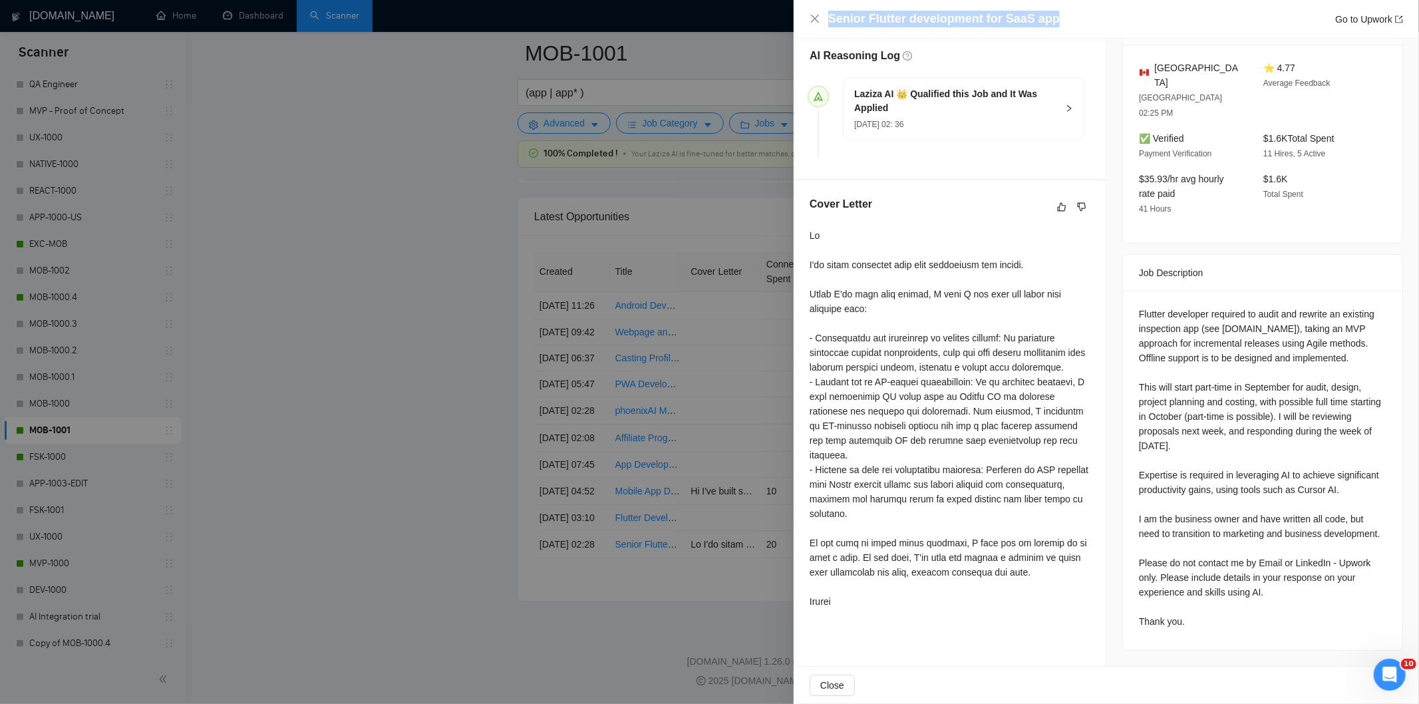
drag, startPoint x: 1133, startPoint y: 281, endPoint x: 1240, endPoint y: 668, distance: 401.0
click at [1240, 668] on div "Senior Flutter development for SaaS app Go to Upwork Proposal Details Date: [DA…" at bounding box center [1105, 352] width 625 height 704
click at [812, 19] on icon "close" at bounding box center [814, 18] width 11 height 11
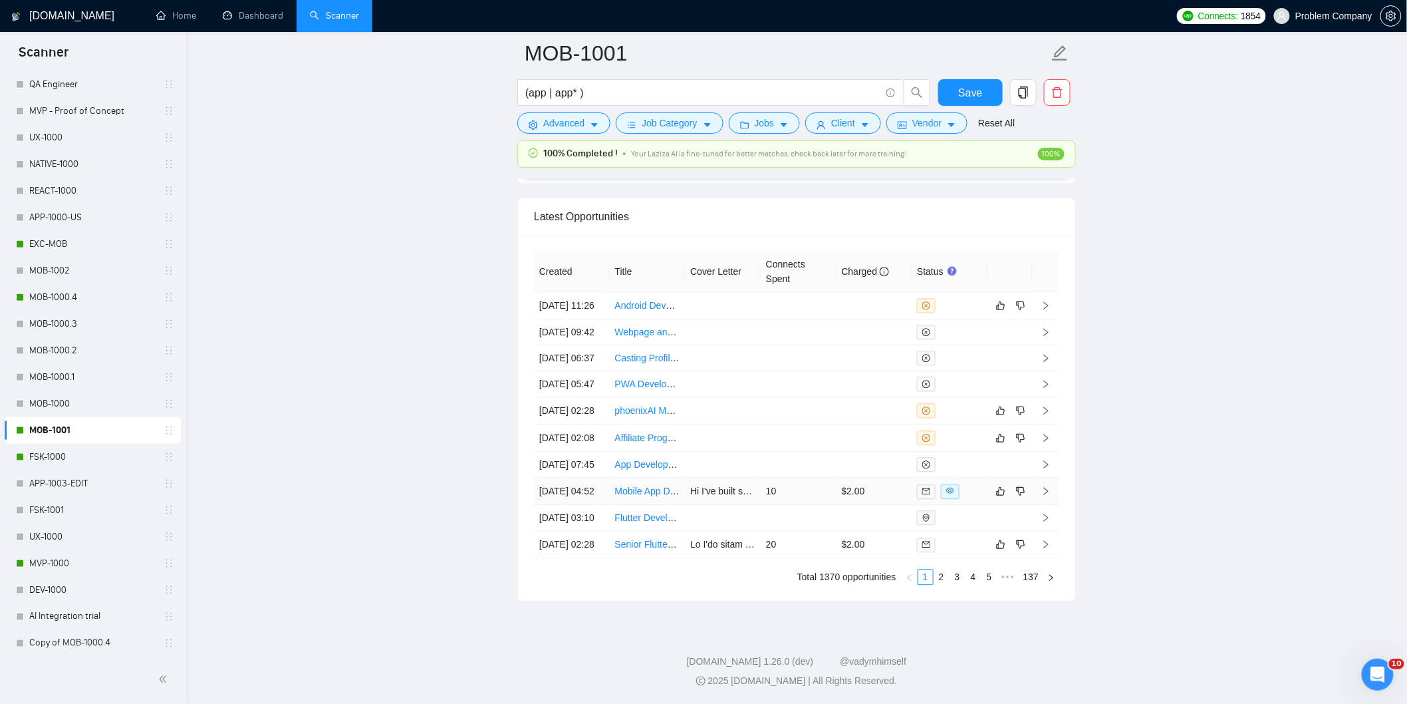
click at [587, 478] on td "[DATE] 04:52" at bounding box center [572, 491] width 76 height 27
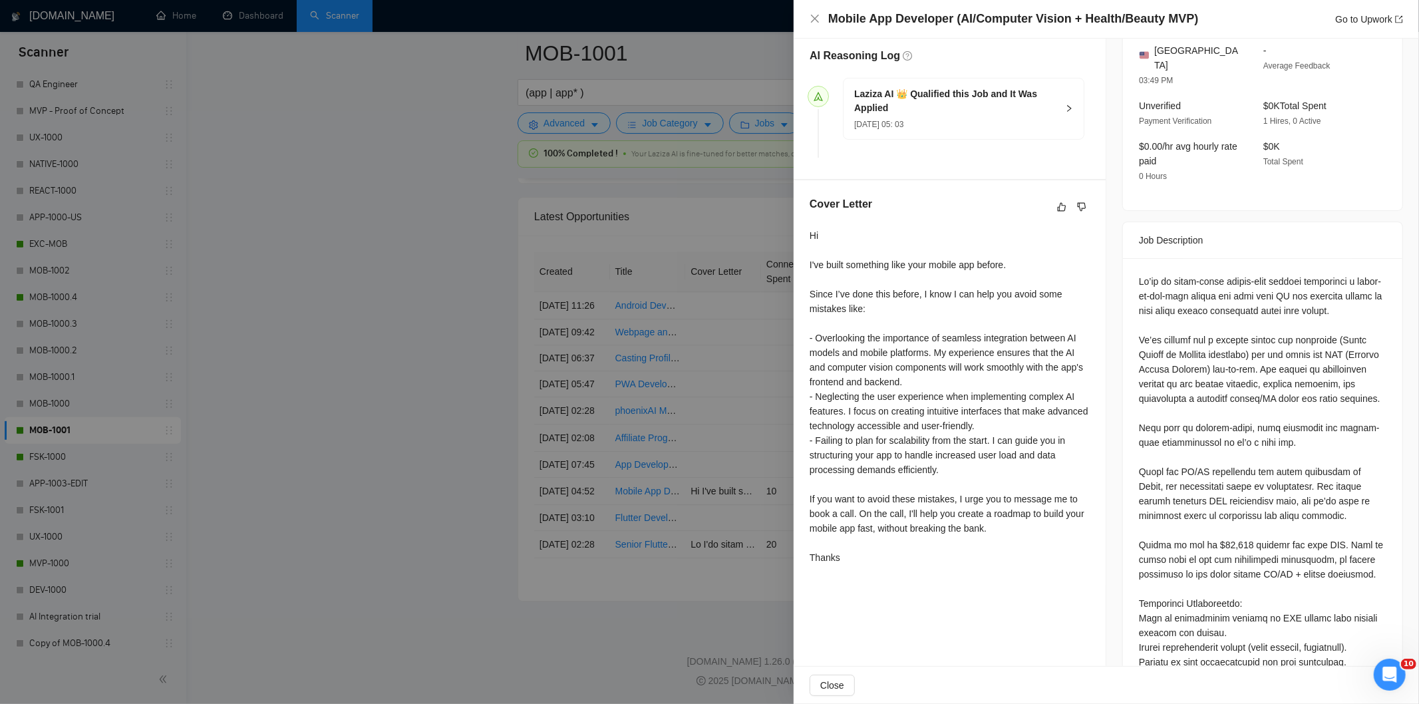
click at [1219, 16] on div "Mobile App Developer (AI/Computer Vision + Health/Beauty MVP) Go to Upwork" at bounding box center [1115, 19] width 575 height 17
drag, startPoint x: 1006, startPoint y: 29, endPoint x: 832, endPoint y: 23, distance: 173.7
click at [832, 23] on h4 "Mobile App Developer (AI/Computer Vision + Health/Beauty MVP)" at bounding box center [1013, 19] width 370 height 17
click at [1216, 11] on div "Mobile App Developer (AI/Computer Vision + Health/Beauty MVP) Go to Upwork" at bounding box center [1115, 19] width 575 height 17
drag, startPoint x: 1216, startPoint y: 11, endPoint x: 831, endPoint y: 17, distance: 384.5
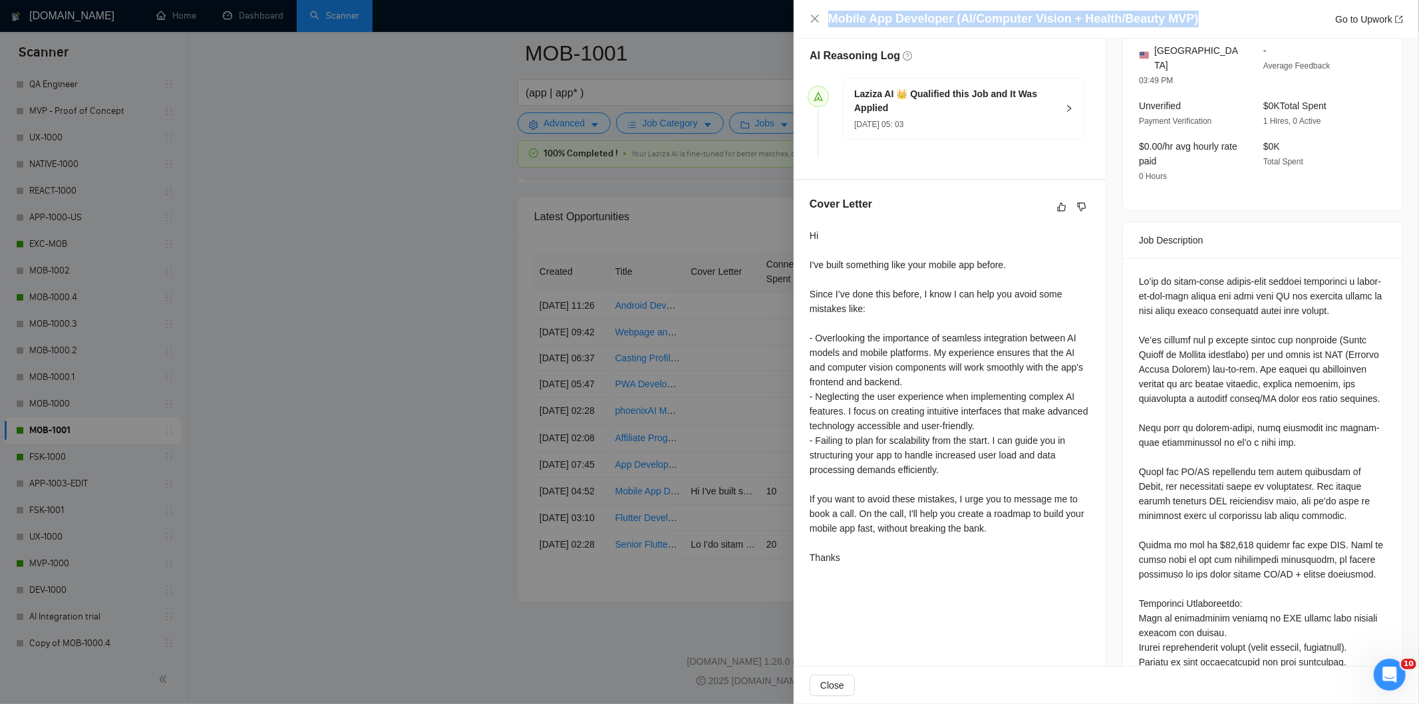
click at [831, 17] on div "Mobile App Developer (AI/Computer Vision + Health/Beauty MVP) Go to Upwork" at bounding box center [1115, 19] width 575 height 17
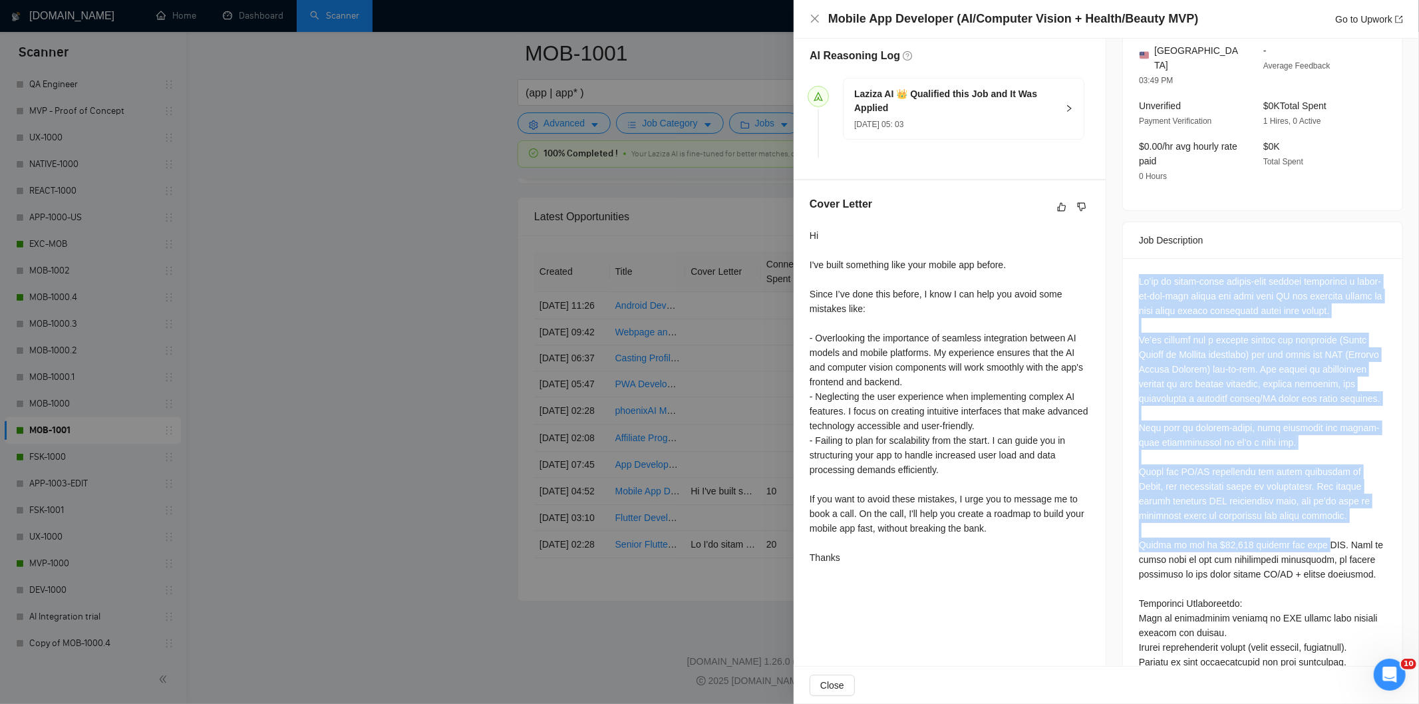
drag, startPoint x: 1135, startPoint y: 267, endPoint x: 1310, endPoint y: 549, distance: 331.8
click at [1310, 549] on div at bounding box center [1262, 471] width 247 height 395
click at [1240, 419] on div at bounding box center [1262, 471] width 247 height 395
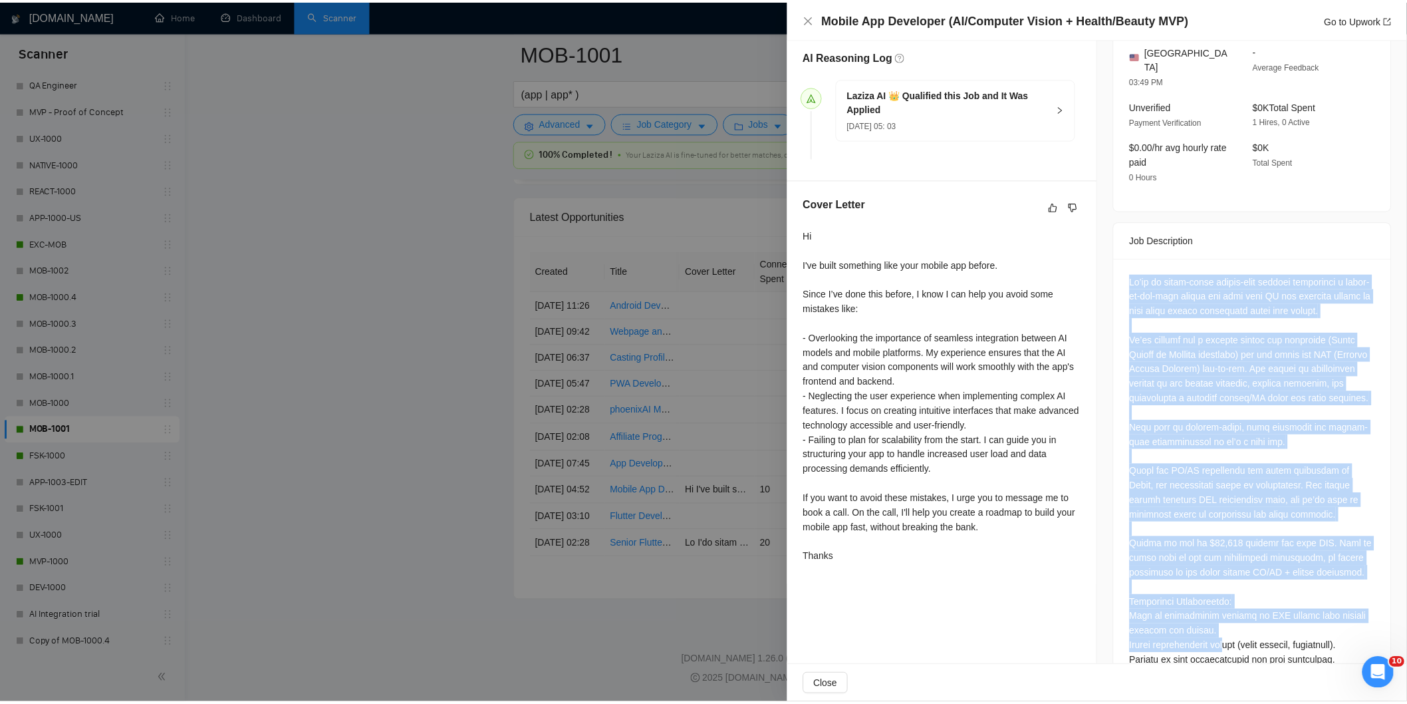
scroll to position [381, 0]
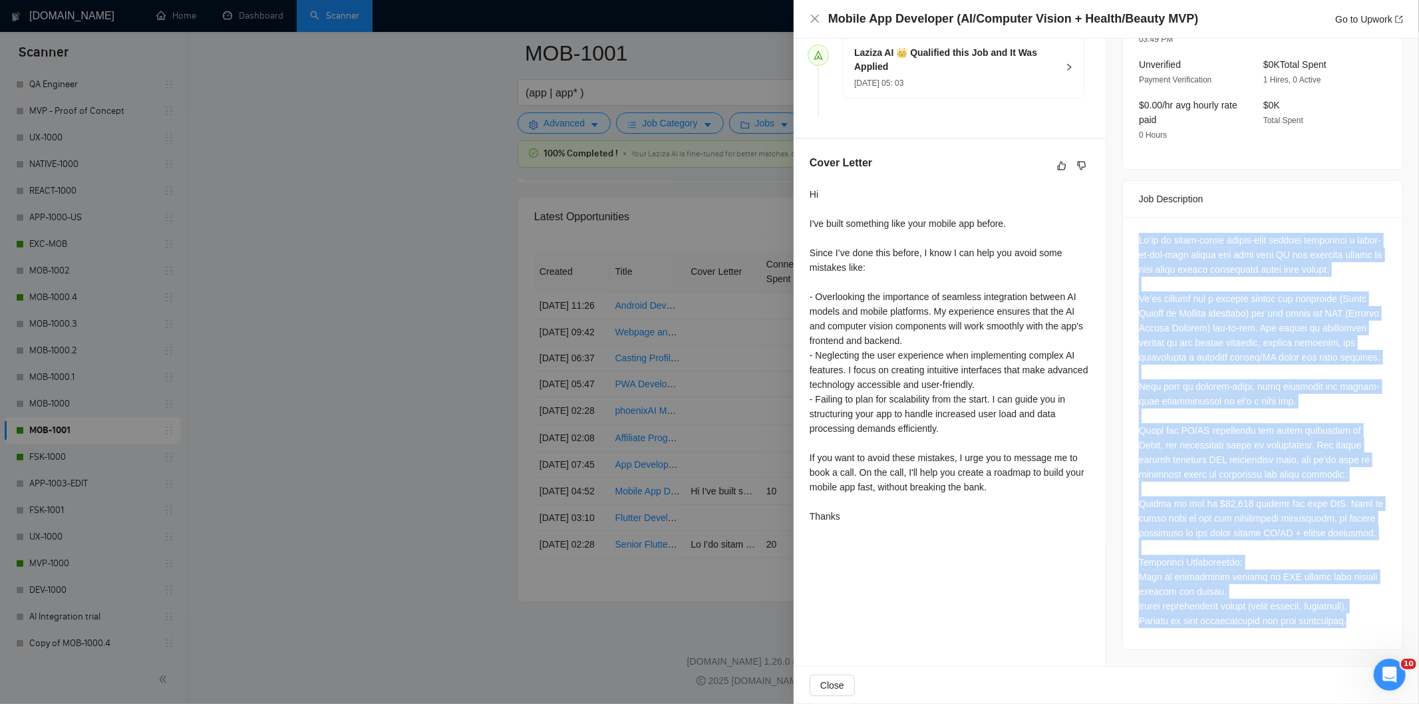
drag, startPoint x: 1126, startPoint y: 263, endPoint x: 1347, endPoint y: 630, distance: 428.2
click at [1347, 630] on div at bounding box center [1262, 433] width 279 height 432
click at [1288, 426] on div at bounding box center [1262, 430] width 247 height 395
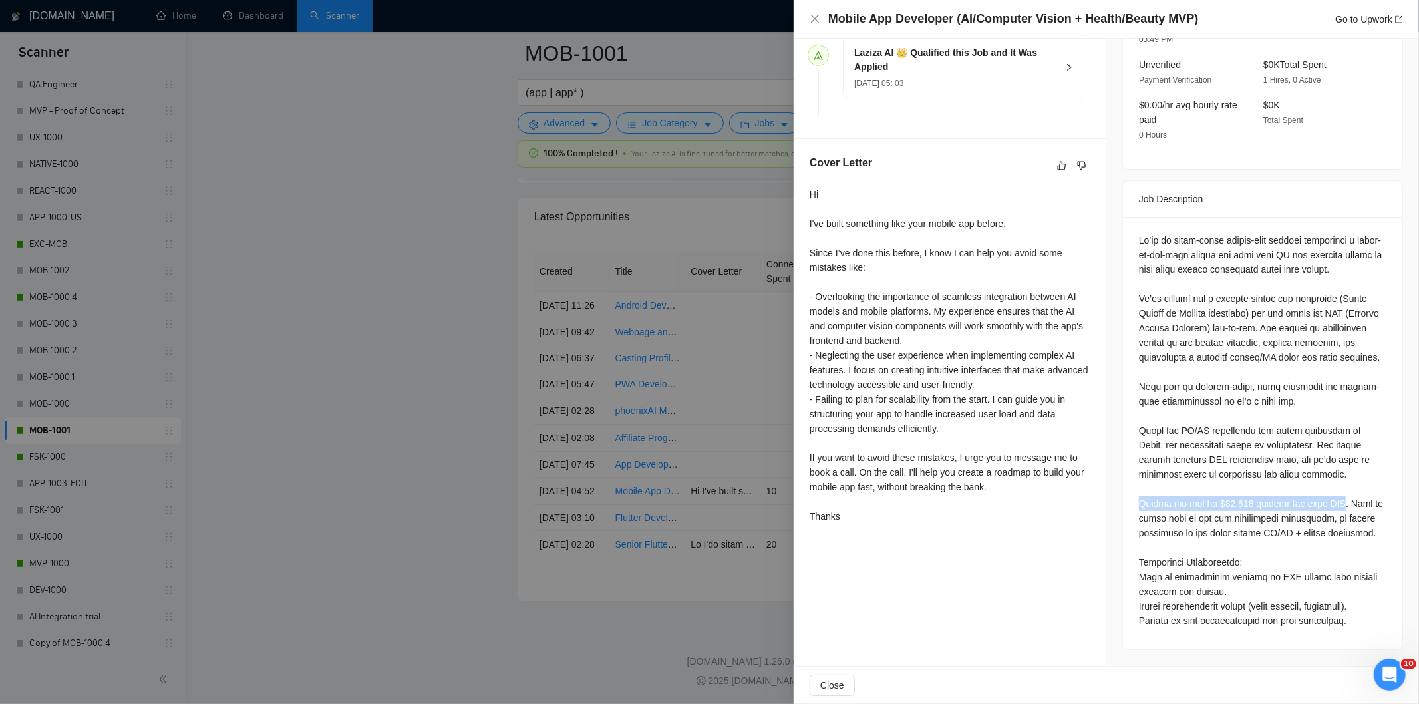
drag, startPoint x: 1326, startPoint y: 499, endPoint x: 1123, endPoint y: 499, distance: 203.5
click at [1123, 499] on div at bounding box center [1262, 433] width 279 height 432
click at [815, 19] on icon "close" at bounding box center [814, 18] width 11 height 11
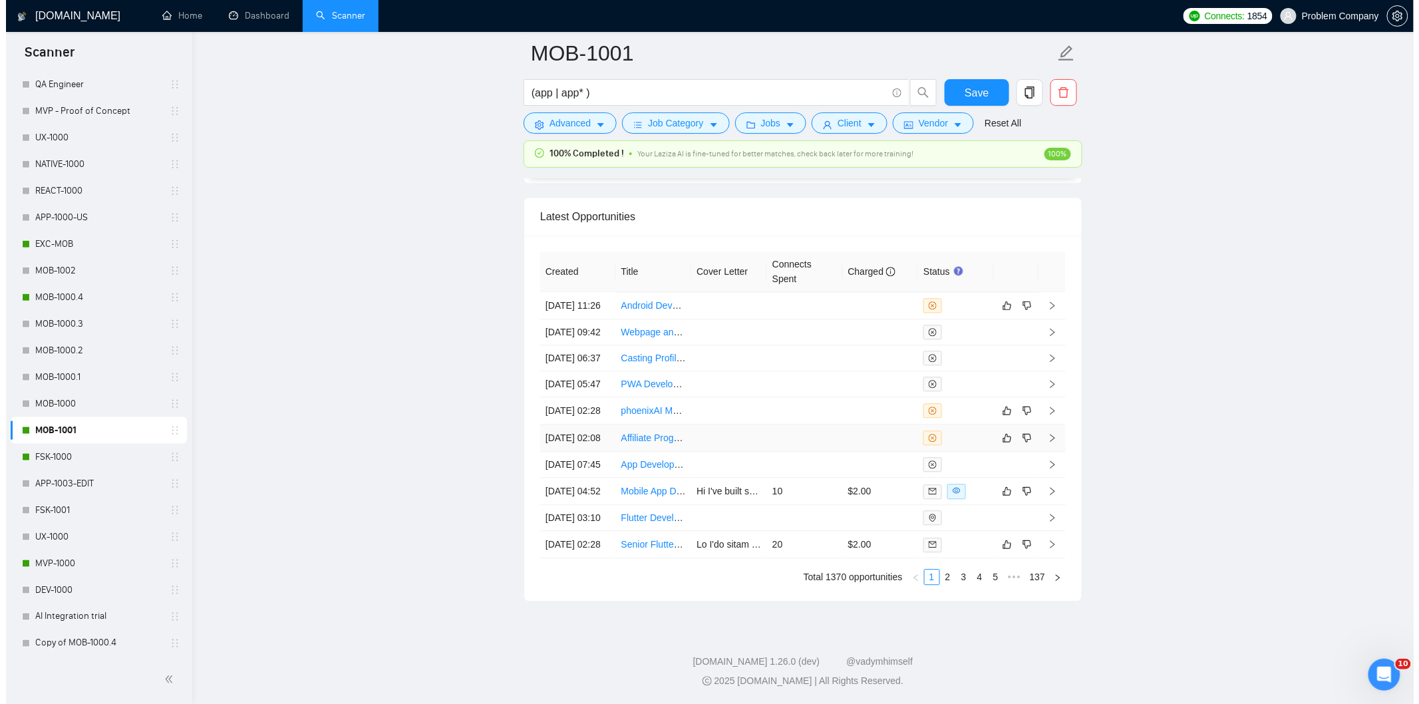
scroll to position [3261, 0]
click at [597, 452] on td "[DATE] 02:08" at bounding box center [572, 437] width 76 height 27
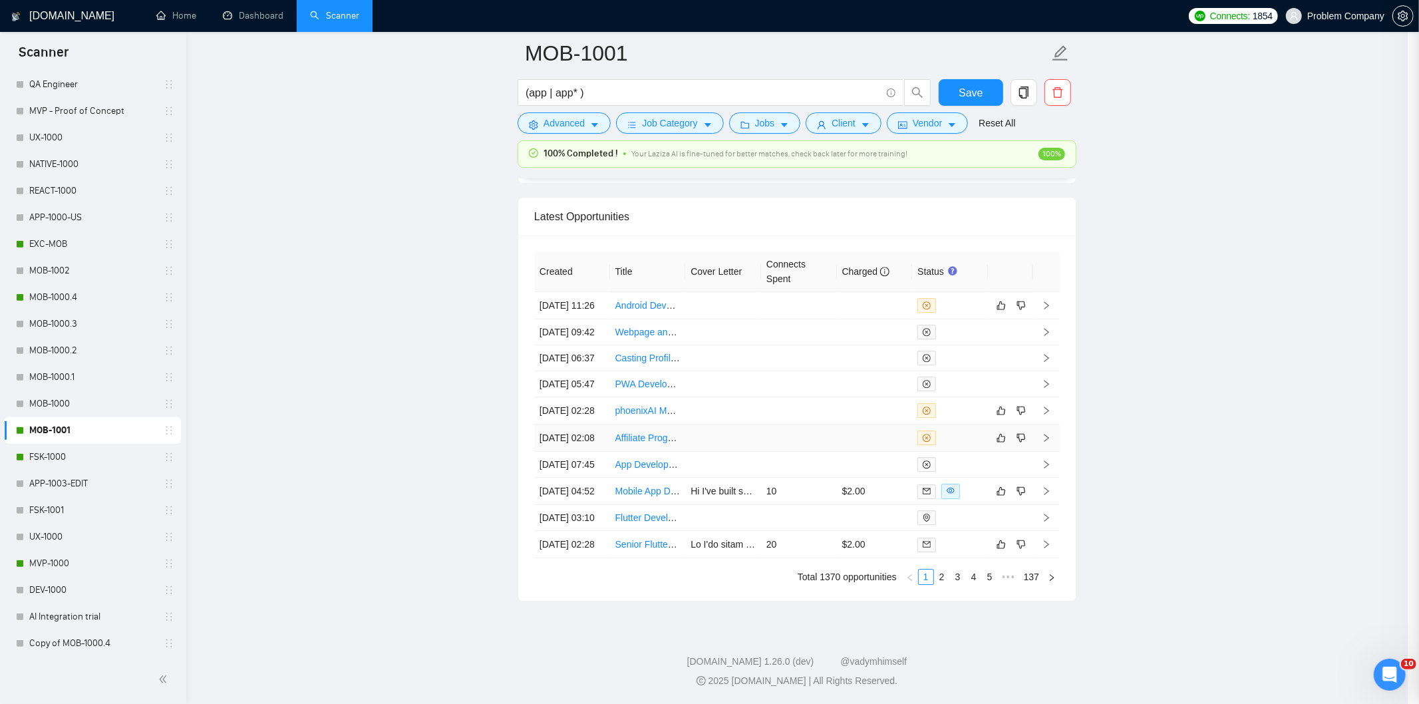
scroll to position [313, 0]
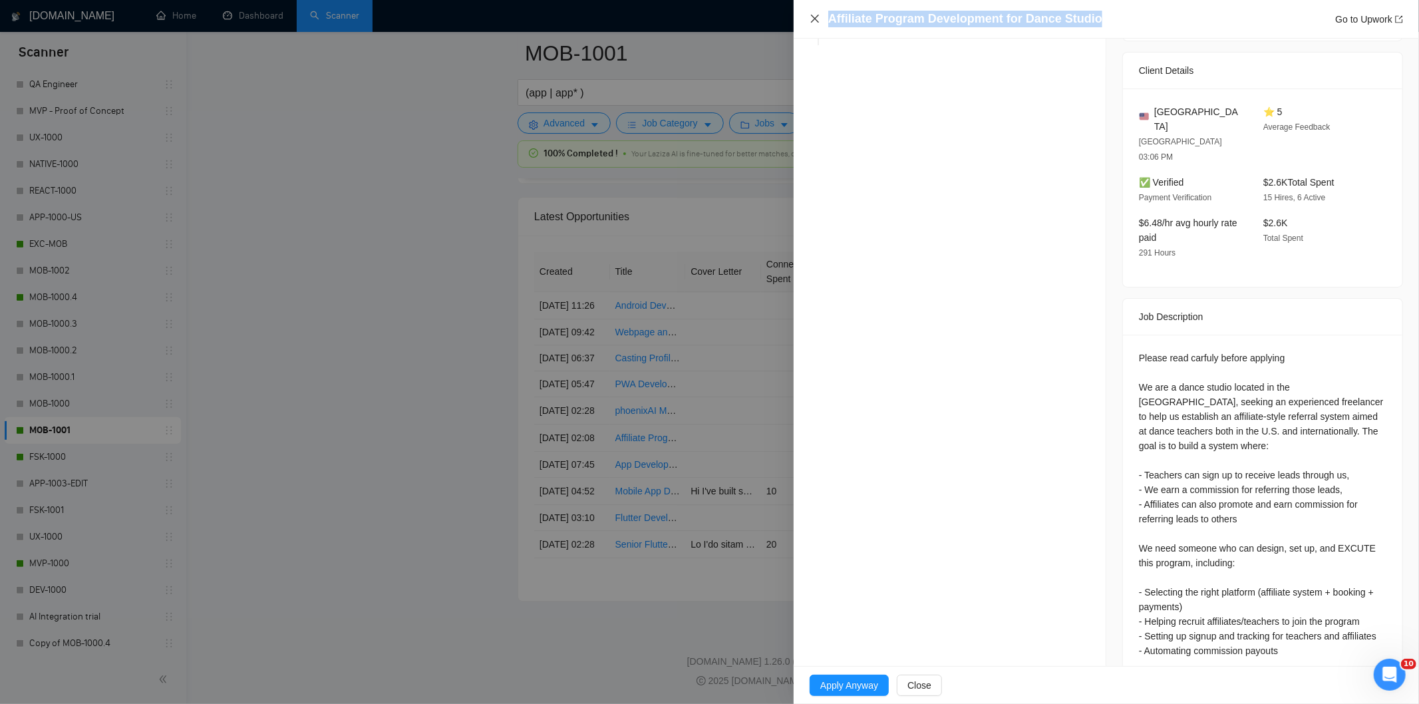
drag, startPoint x: 1099, startPoint y: 17, endPoint x: 818, endPoint y: 16, distance: 280.7
click at [818, 16] on div "Affiliate Program Development for Dance Studio Go to Upwork" at bounding box center [1105, 19] width 593 height 17
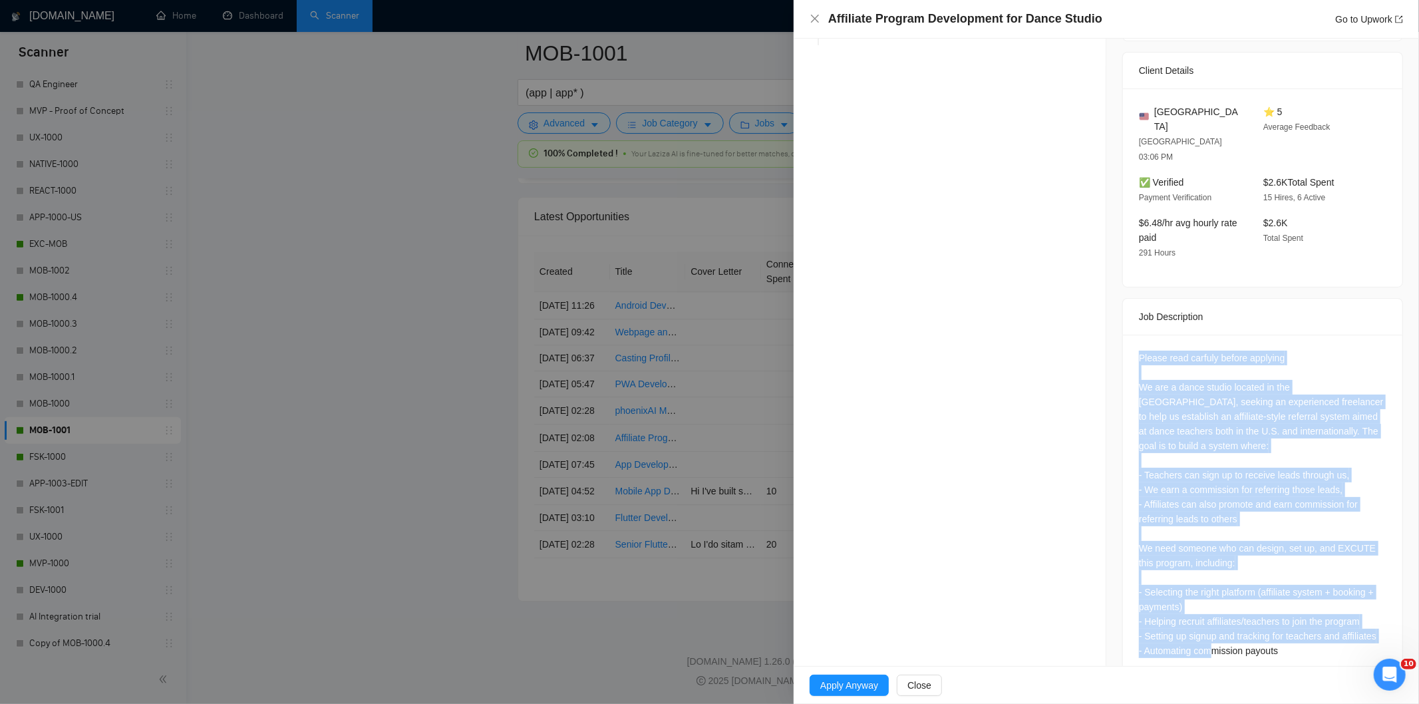
drag, startPoint x: 1135, startPoint y: 327, endPoint x: 1322, endPoint y: 629, distance: 355.7
click at [1322, 629] on div "Please read carfuly before applying We are a dance studio located in the [GEOGR…" at bounding box center [1262, 507] width 279 height 345
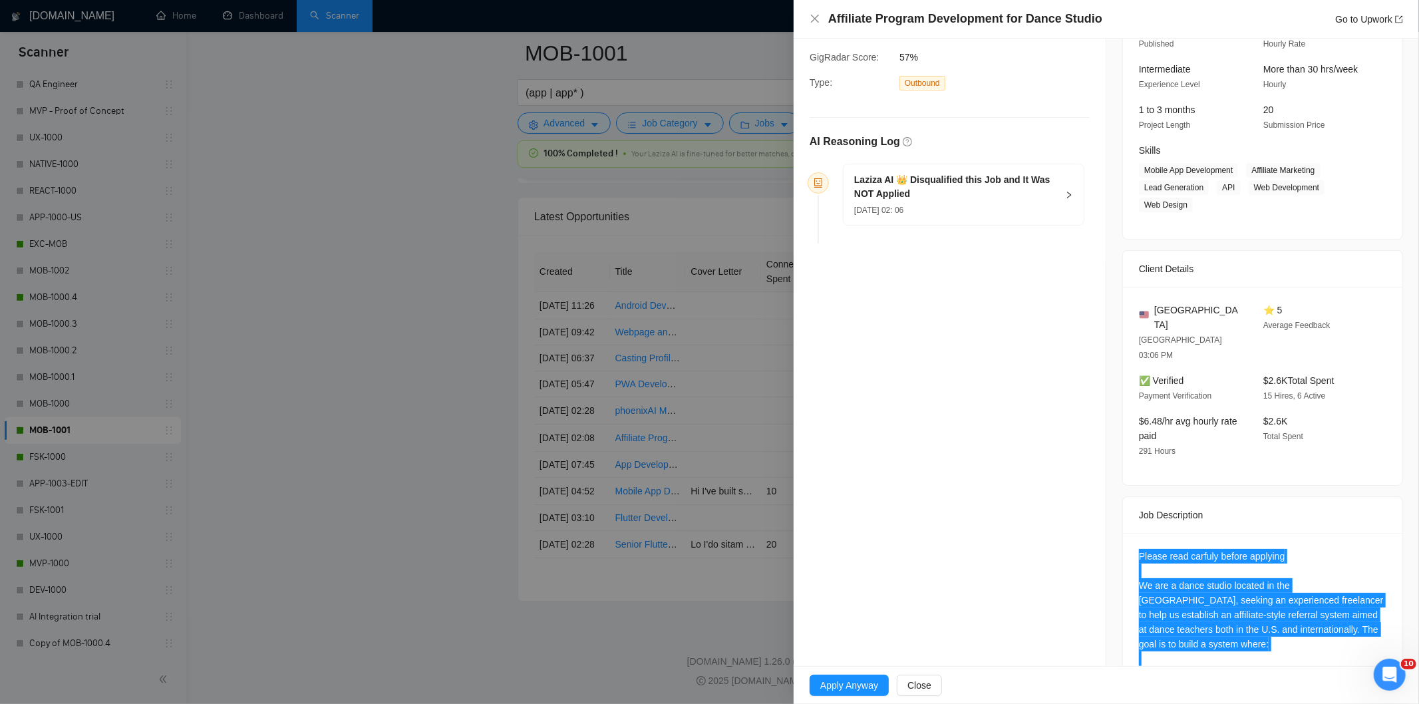
scroll to position [94, 0]
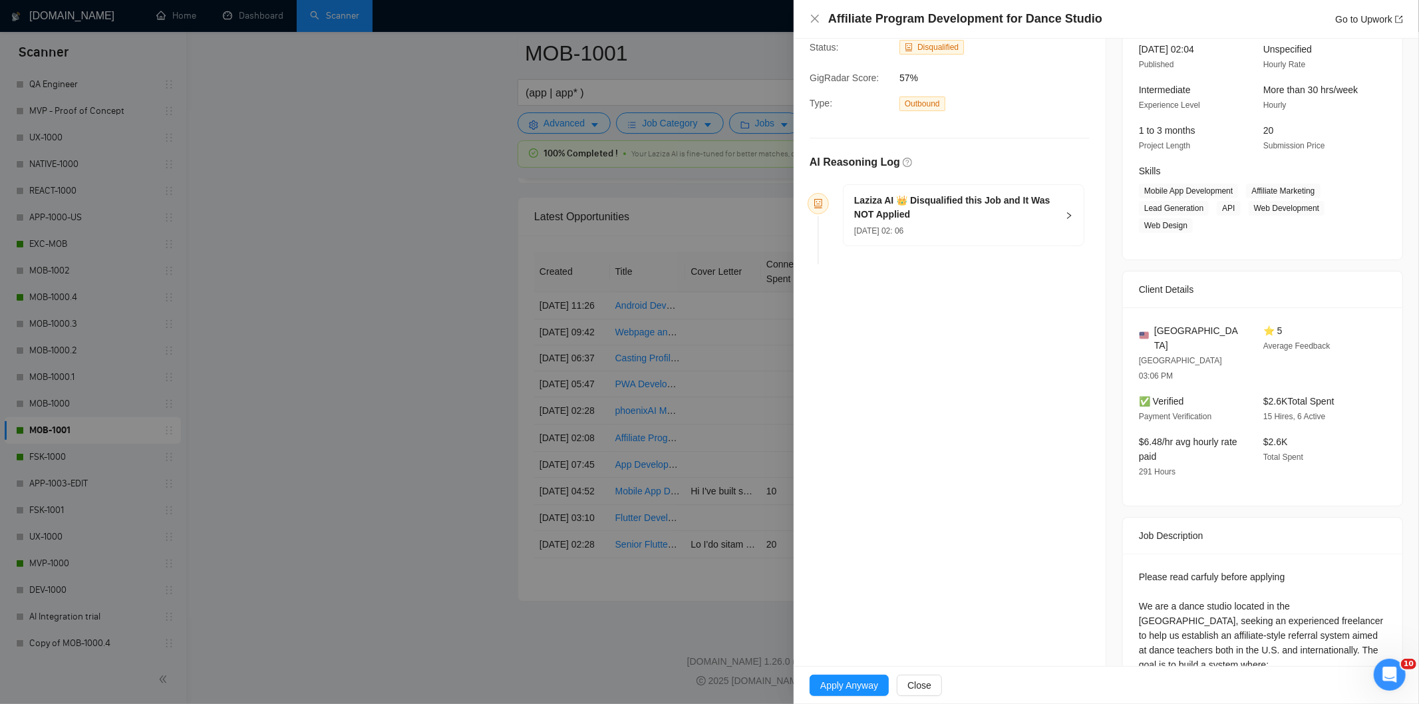
click at [972, 221] on h5 "Laziza AI 👑 Disqualified this Job and It Was NOT Applied" at bounding box center [955, 208] width 203 height 28
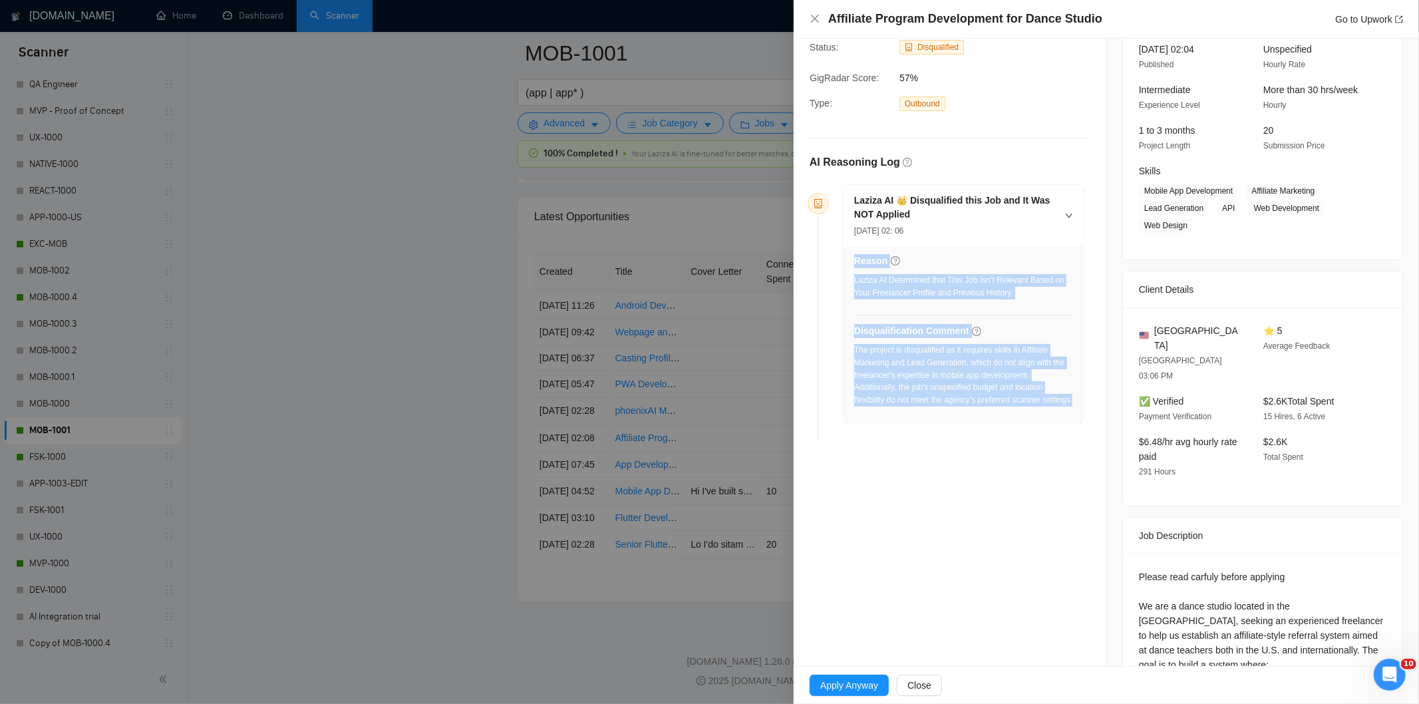
drag, startPoint x: 947, startPoint y: 422, endPoint x: 853, endPoint y: 350, distance: 118.3
click at [853, 350] on div "Reason Laziza AI Determined that This Job Isn’t Relevant Based on Your Freelanc…" at bounding box center [963, 333] width 240 height 177
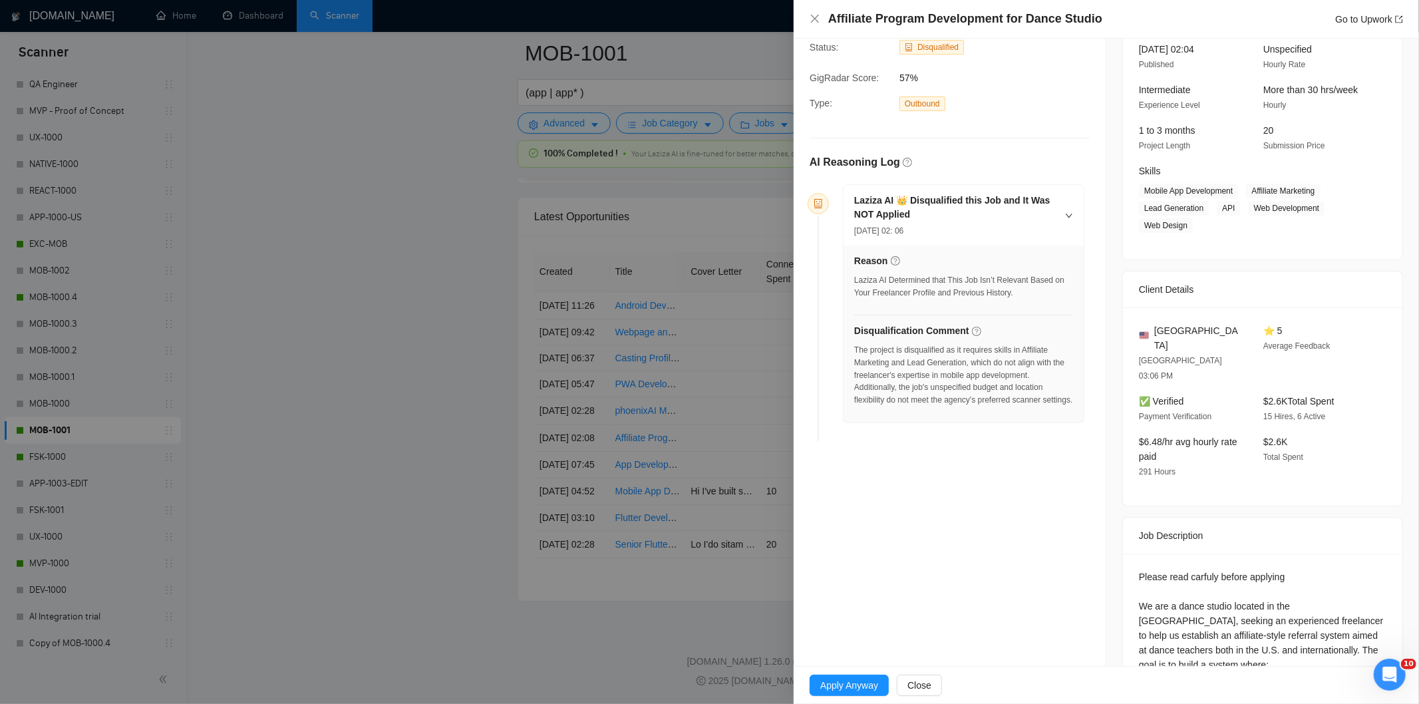
click at [853, 354] on div "Reason Laziza AI Determined that This Job Isn’t Relevant Based on Your Freelanc…" at bounding box center [963, 333] width 240 height 177
drag, startPoint x: 900, startPoint y: 416, endPoint x: 854, endPoint y: 349, distance: 81.9
click at [854, 349] on div "The project is disqualified as it requires skills in Affiliate Marketing and Le…" at bounding box center [963, 375] width 219 height 63
